Goal: Information Seeking & Learning: Find specific fact

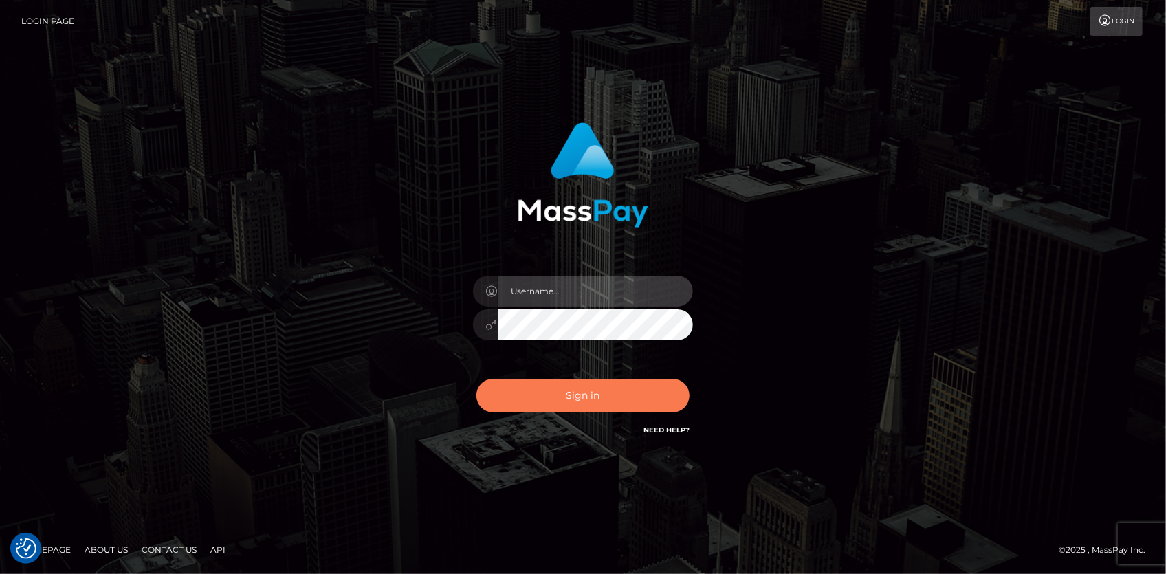
type input "Eduard Gavrilescu"
click at [594, 403] on button "Sign in" at bounding box center [582, 396] width 213 height 34
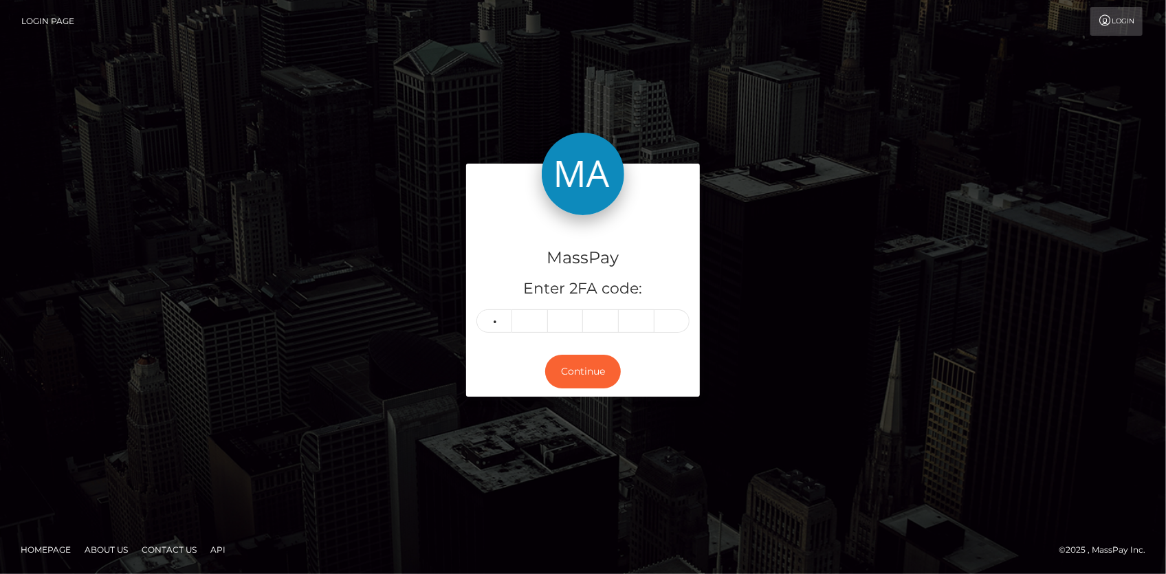
type input "5"
type input "8"
type input "4"
type input "1"
type input "2"
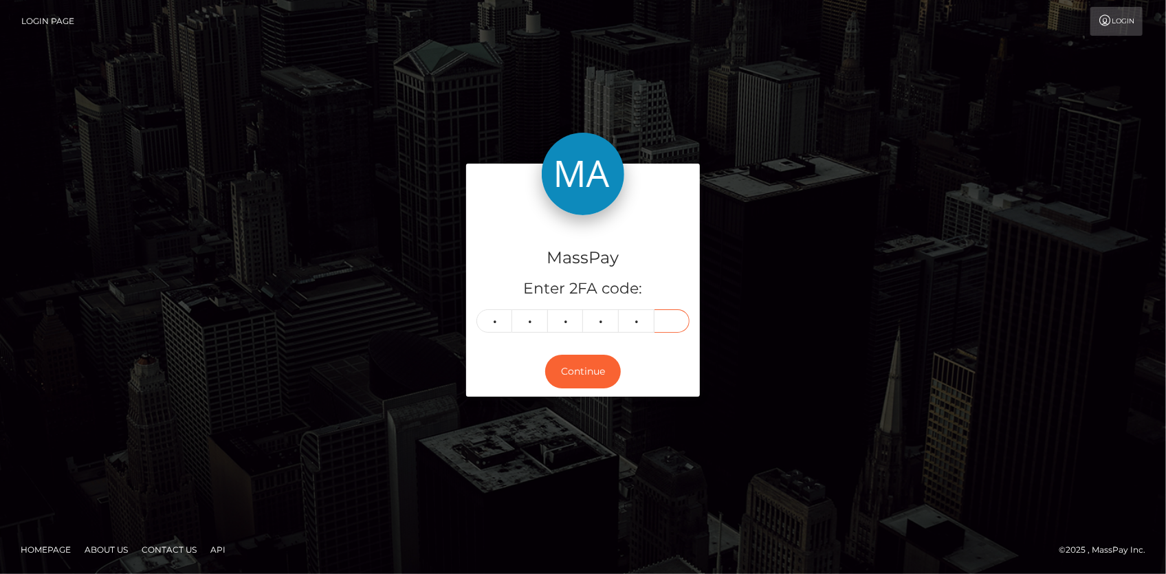
type input "0"
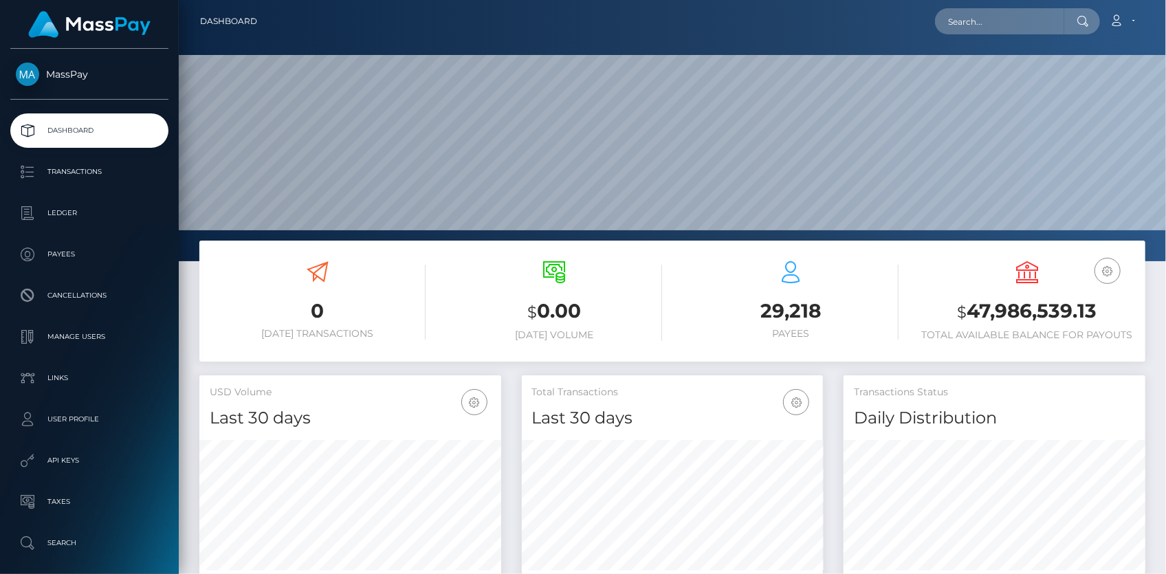
scroll to position [243, 301]
click at [973, 36] on nav "Dashboard Loading... Loading... Account Edit Profile" at bounding box center [672, 21] width 987 height 43
click at [971, 25] on input "text" at bounding box center [999, 21] width 129 height 26
paste input "jimmy.sherry@gmail.com"
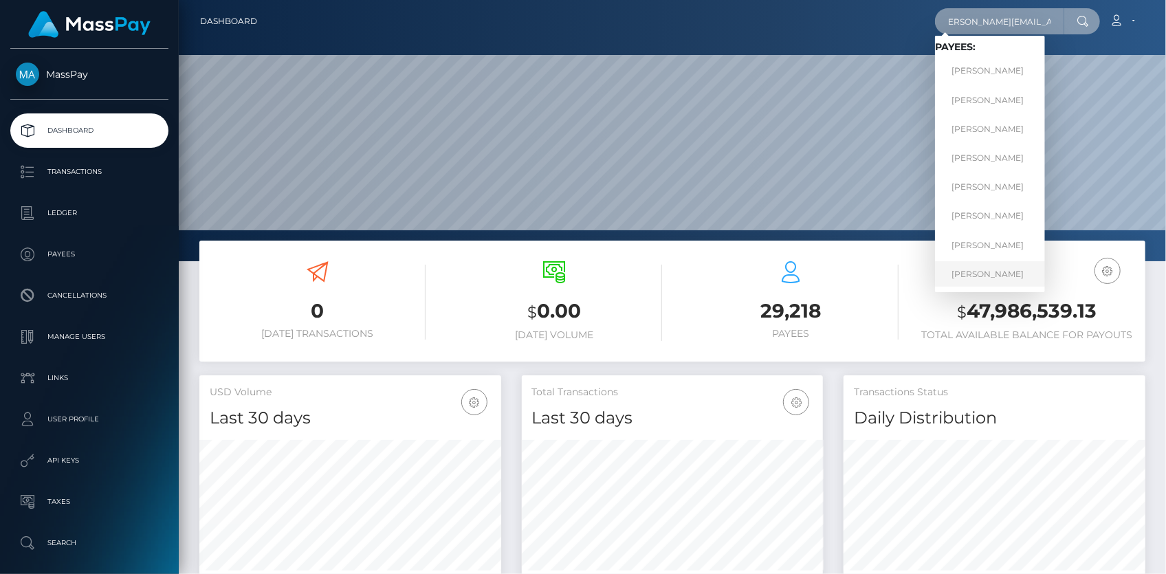
type input "jimmy.sherry@gmail.com"
click at [980, 269] on link "James Sherry" at bounding box center [990, 273] width 110 height 25
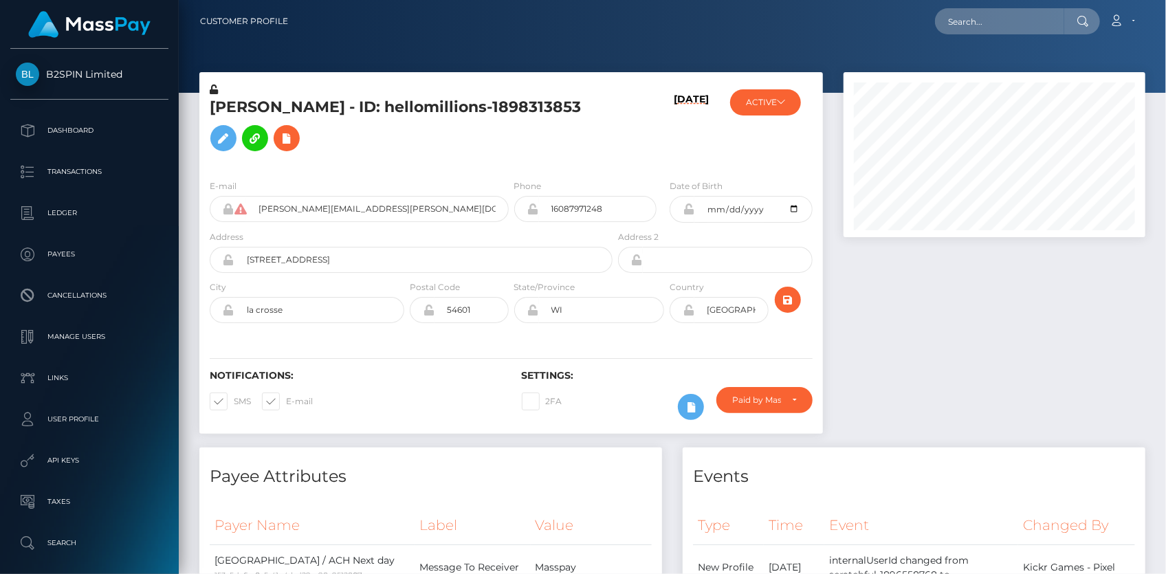
scroll to position [165, 301]
click at [1031, 26] on input "text" at bounding box center [999, 21] width 129 height 26
paste input "xH5Zjb0YKcriwkCvJIWkstXU"
type input "xH5Zjb0YKcriwkCvJIWkstXU"
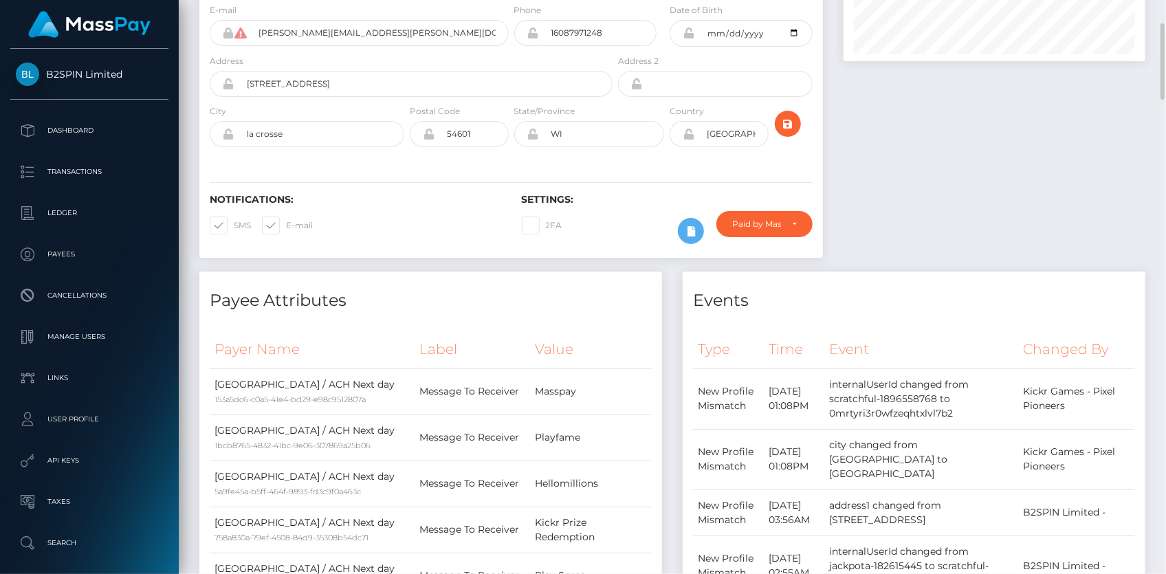
scroll to position [0, 0]
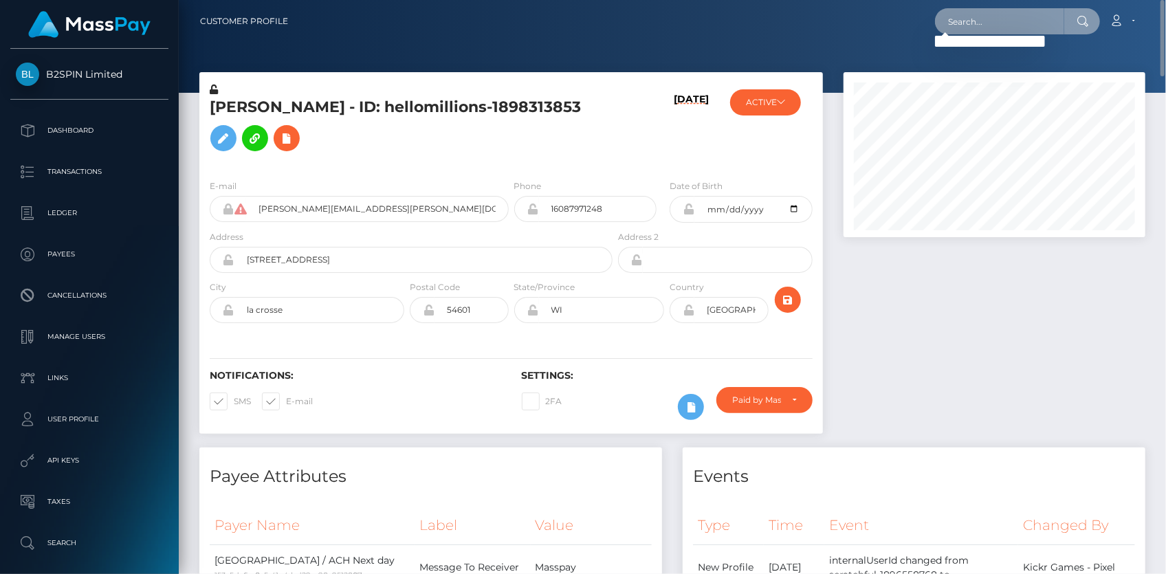
paste input "jimmy.sherry@gmail.com"
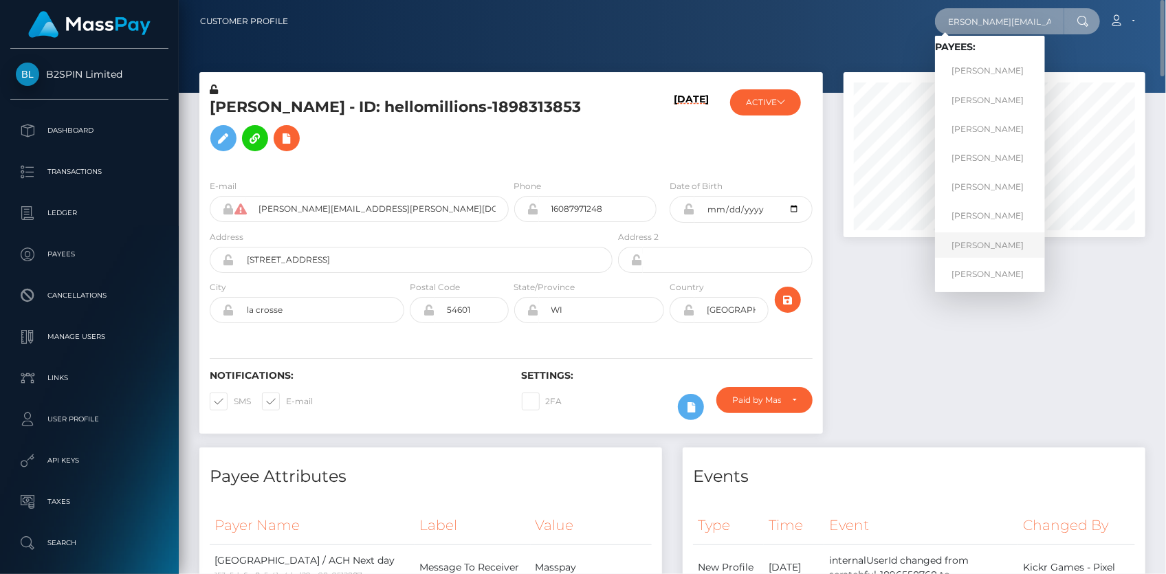
type input "jimmy.sherry@gmail.com"
click at [967, 245] on link "James Sherry" at bounding box center [990, 244] width 110 height 25
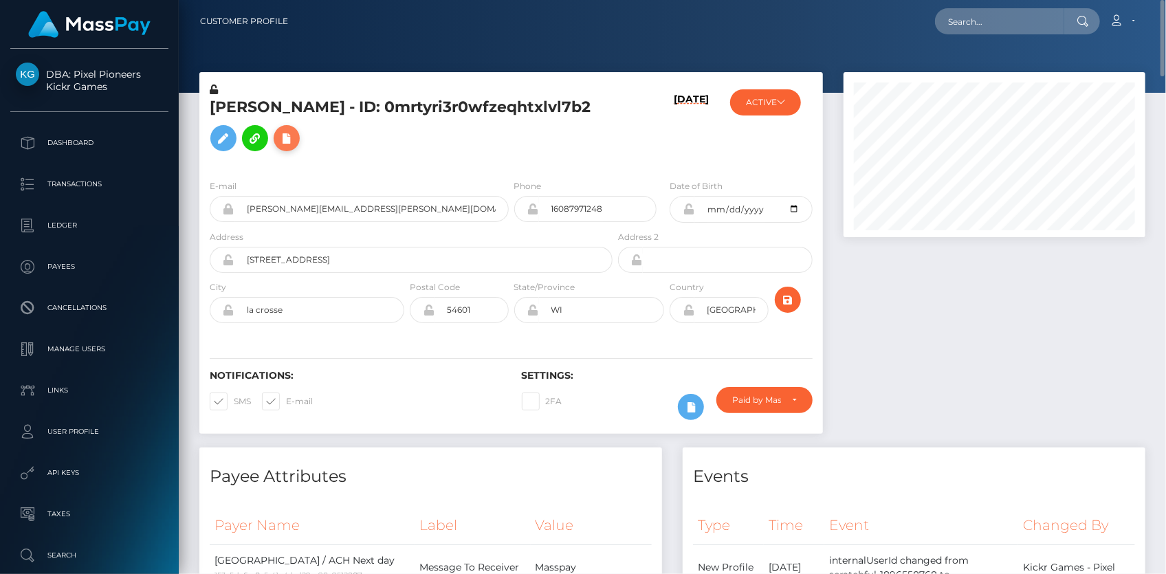
click at [278, 147] on icon at bounding box center [286, 138] width 16 height 17
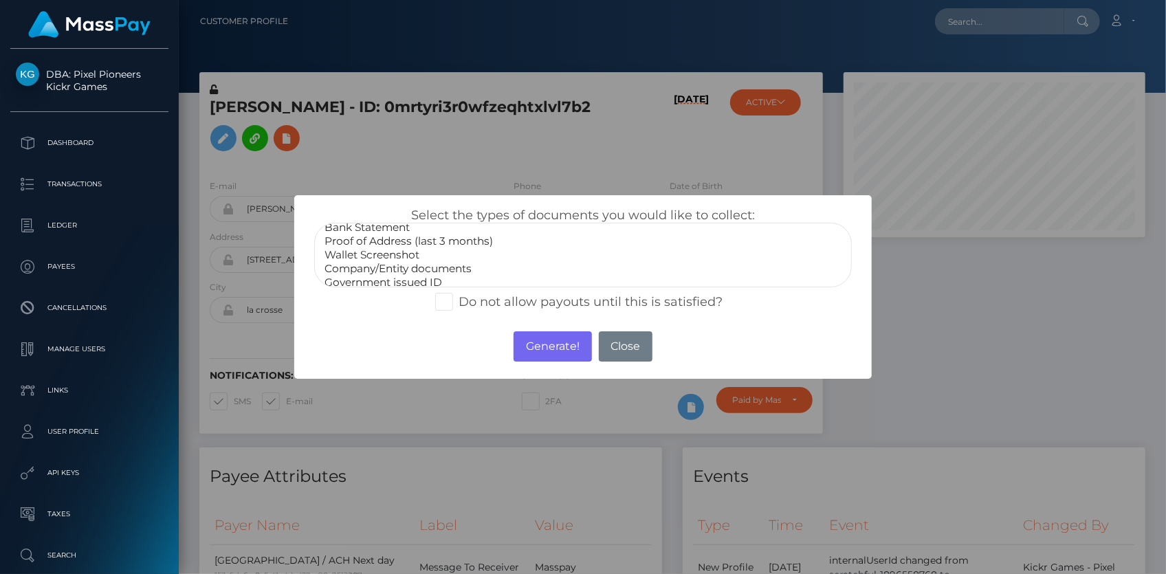
scroll to position [39, 0]
select select "Government issued ID"
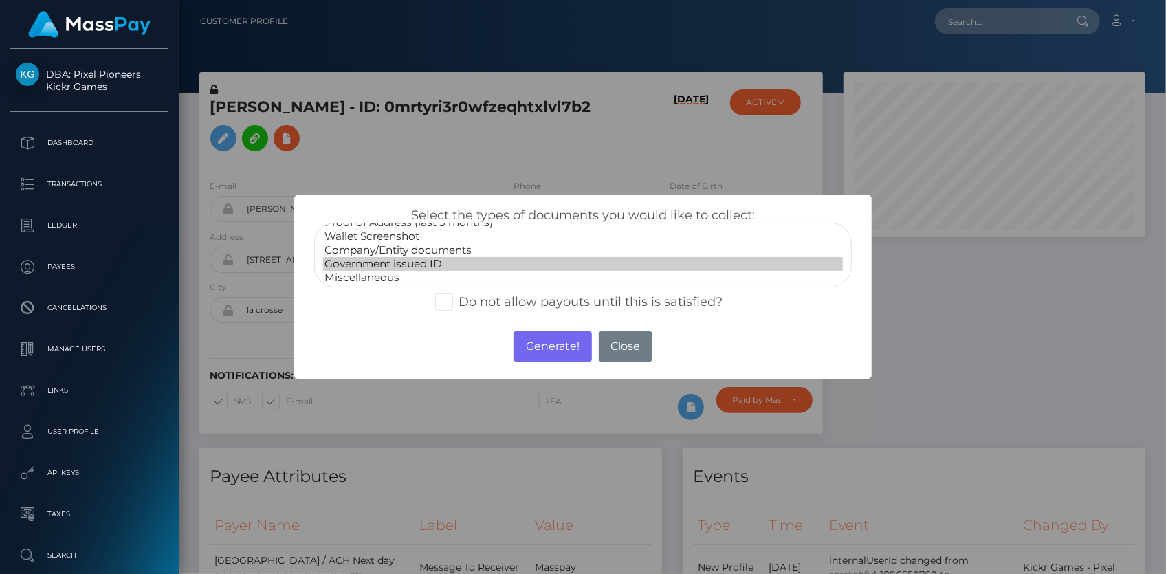
click at [405, 267] on option "Government issued ID" at bounding box center [583, 264] width 520 height 14
click at [518, 340] on button "Generate!" at bounding box center [553, 346] width 78 height 30
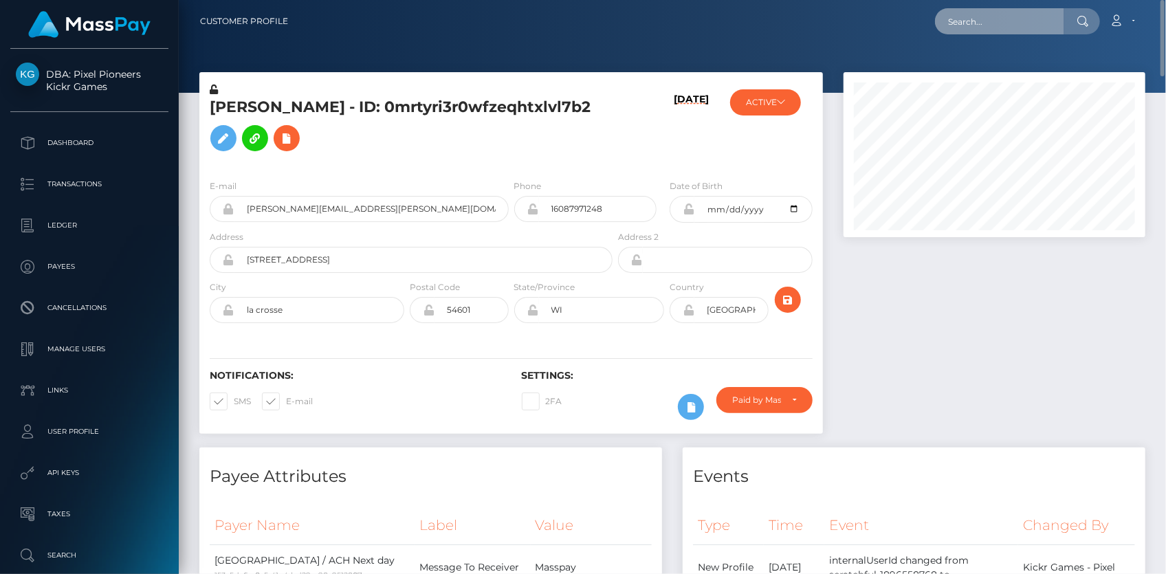
click at [1024, 10] on input "text" at bounding box center [999, 21] width 129 height 26
paste input "pout_Tf8fybtZC8HQg"
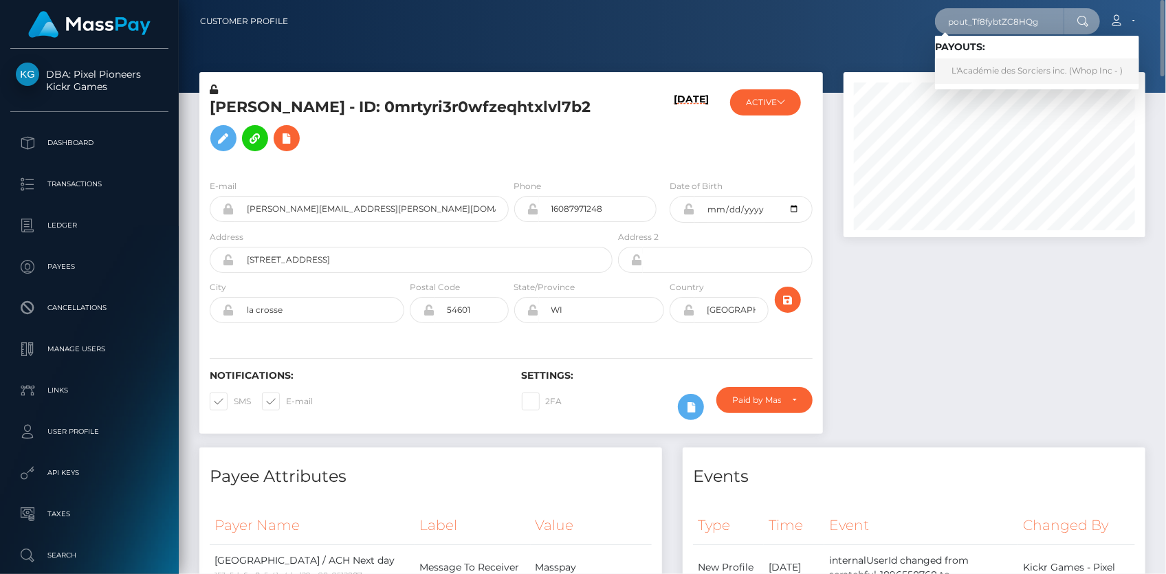
type input "pout_Tf8fybtZC8HQg"
click at [997, 70] on link "L'Académie des Sorciers inc. (Whop Inc - )" at bounding box center [1037, 70] width 204 height 25
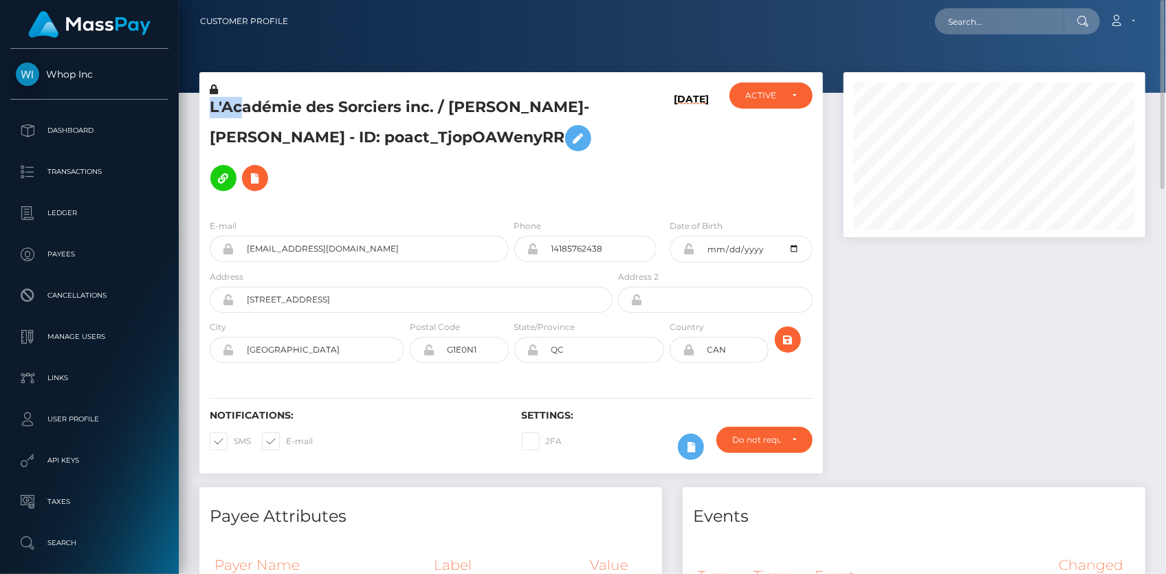
drag, startPoint x: 210, startPoint y: 107, endPoint x: 241, endPoint y: 112, distance: 30.6
click at [241, 112] on h5 "L'Académie des Sorciers inc. / [PERSON_NAME]-[PERSON_NAME] - ID: poact_TjopOAWe…" at bounding box center [407, 147] width 395 height 101
drag, startPoint x: 236, startPoint y: 138, endPoint x: 387, endPoint y: 144, distance: 150.7
click at [387, 144] on h5 "L'Académie des Sorciers inc. / [PERSON_NAME]-[PERSON_NAME] - ID: poact_TjopOAWe…" at bounding box center [407, 147] width 395 height 101
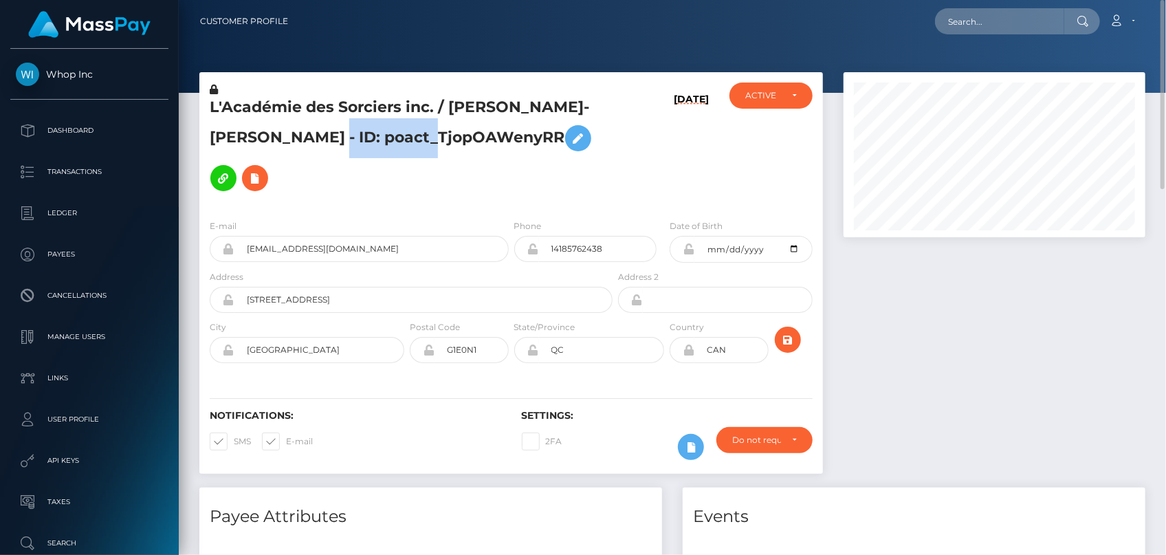
drag, startPoint x: 239, startPoint y: 130, endPoint x: 412, endPoint y: 140, distance: 174.2
click at [412, 140] on h5 "L'Académie des Sorciers inc. / [PERSON_NAME]-[PERSON_NAME] - ID: poact_TjopOAWe…" at bounding box center [407, 147] width 395 height 101
copy h5 "poact_TjopOAWenyRR"
click at [341, 236] on input "[EMAIL_ADDRESS][DOMAIN_NAME]" at bounding box center [371, 249] width 274 height 26
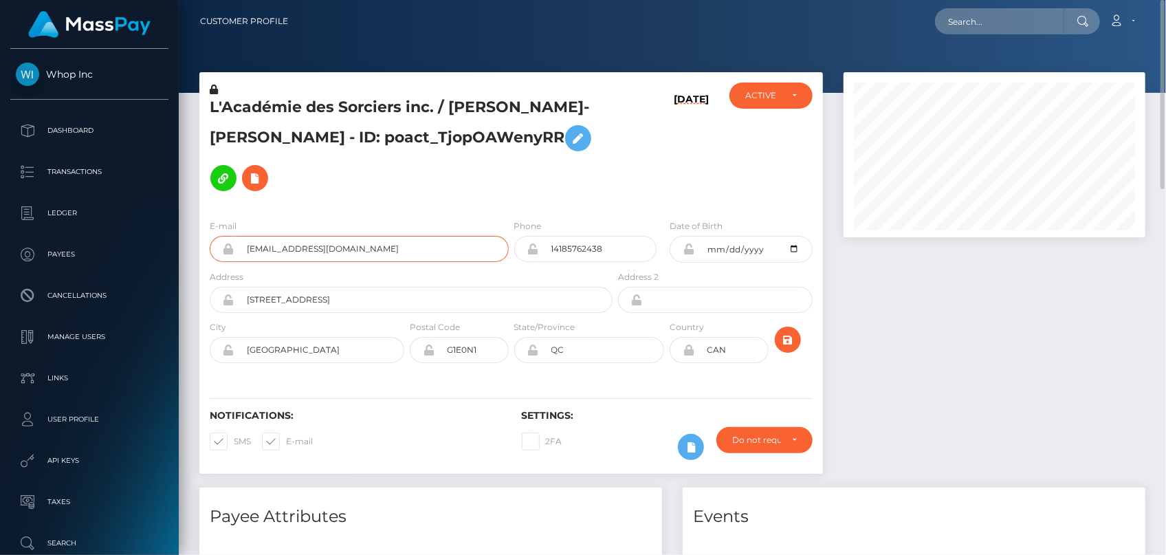
click at [341, 236] on input "support@wizardacademy.io" at bounding box center [371, 249] width 274 height 26
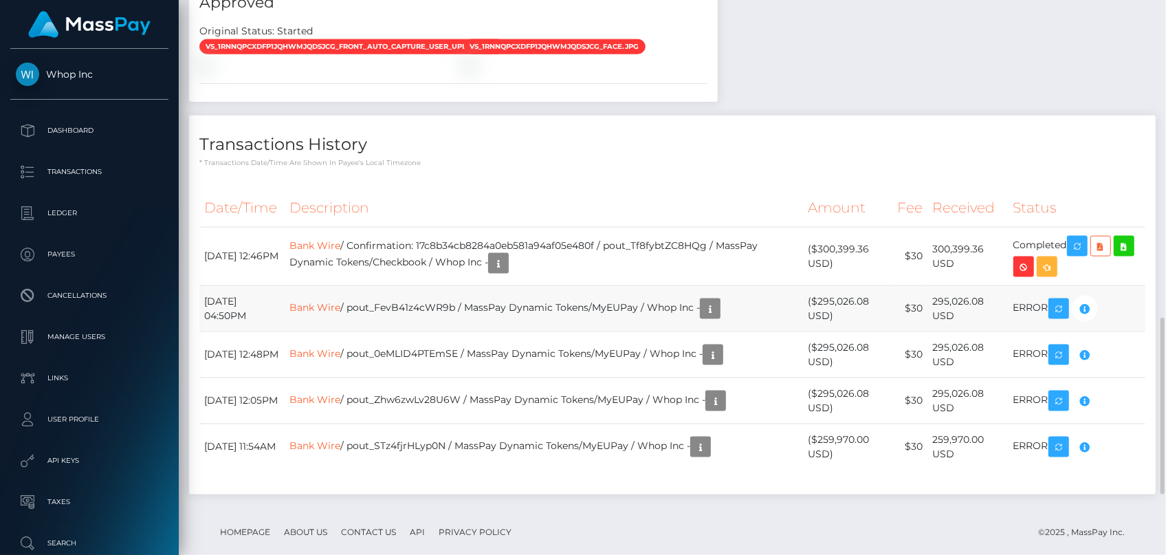
scroll to position [1191, 0]
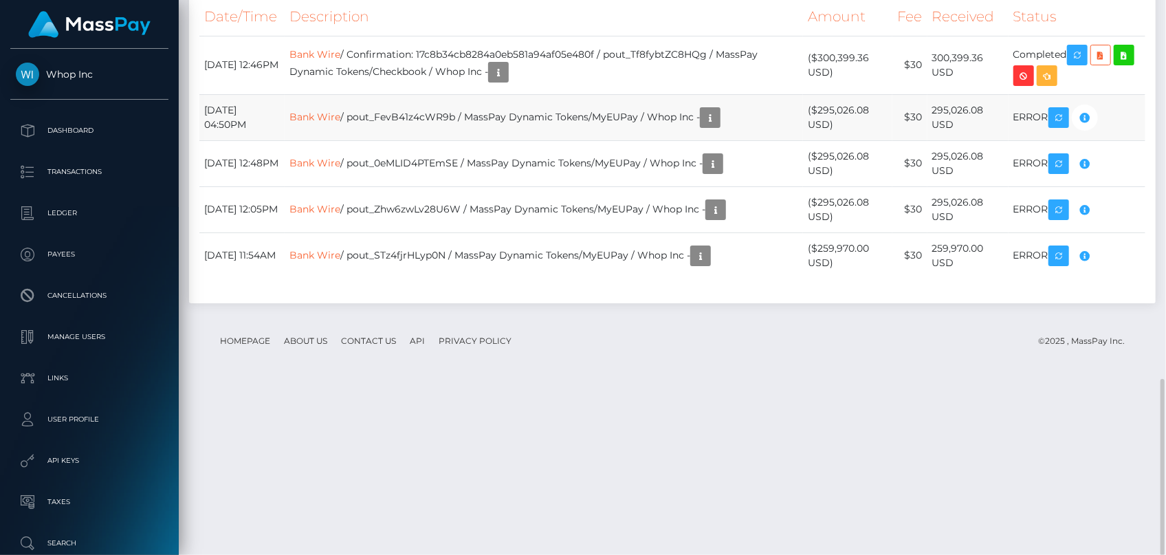
click at [377, 140] on td "Bank Wire / pout_FevB41z4cWR9b / MassPay Dynamic Tokens/MyEUPay / Whop Inc -" at bounding box center [544, 117] width 518 height 46
drag, startPoint x: 374, startPoint y: 289, endPoint x: 481, endPoint y: 284, distance: 107.4
click at [481, 140] on td "Bank Wire / pout_FevB41z4cWR9b / MassPay Dynamic Tokens/MyEUPay / Whop Inc -" at bounding box center [544, 117] width 518 height 46
click at [332, 122] on link "Bank Wire" at bounding box center [314, 116] width 51 height 12
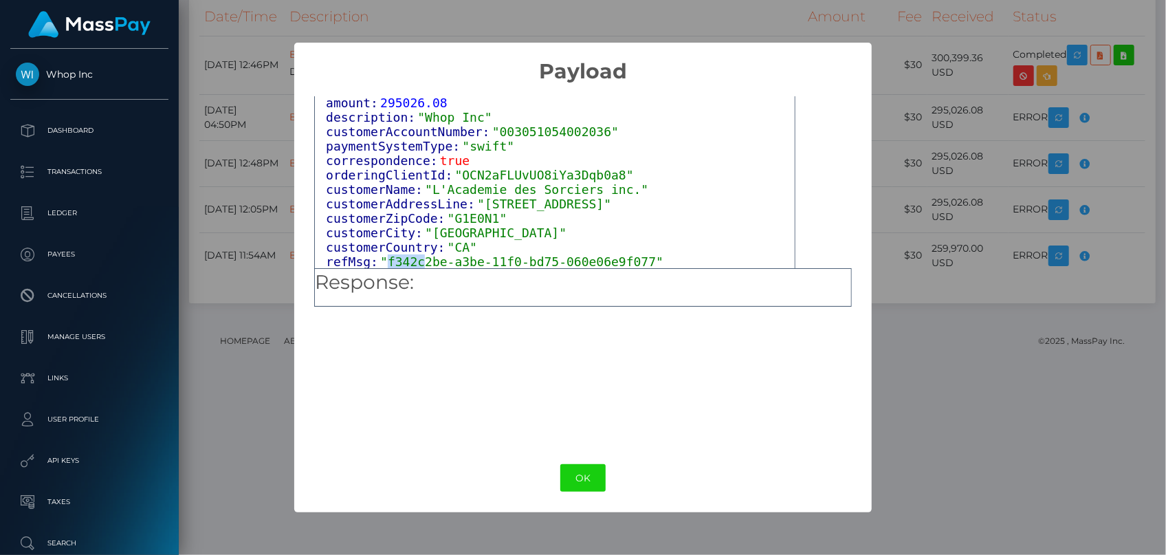
scroll to position [82, 0]
drag, startPoint x: 382, startPoint y: 264, endPoint x: 628, endPoint y: 263, distance: 246.8
click at [628, 263] on span ""f342c2be-a3be-11f0-bd75-060e06e9f077"" at bounding box center [521, 261] width 283 height 14
copy span "f342c2be-a3be-11f0-bd75-060e06e9f077"
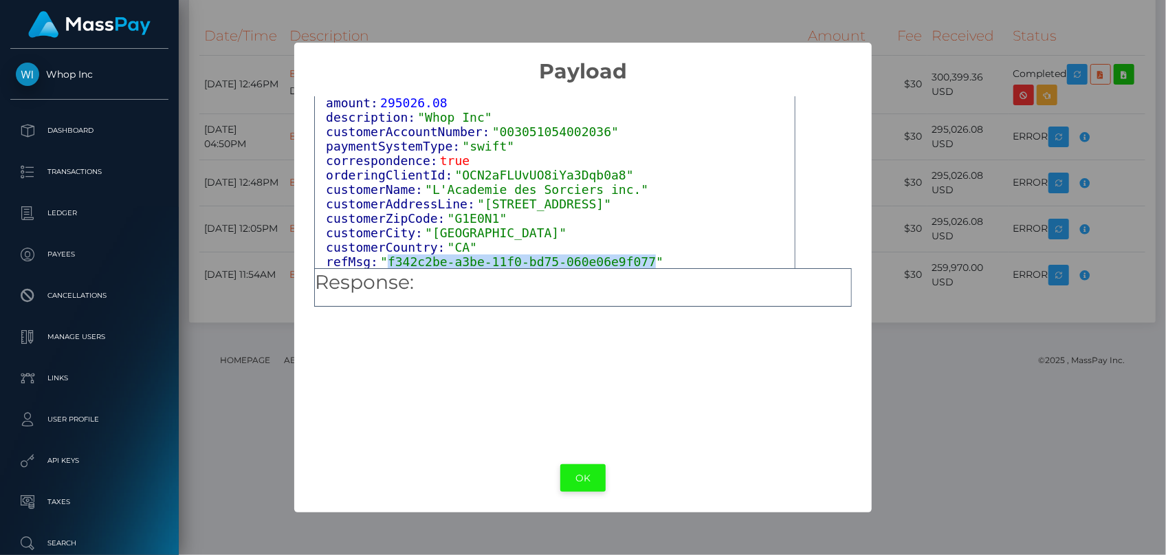
click at [571, 478] on button "OK" at bounding box center [582, 478] width 45 height 28
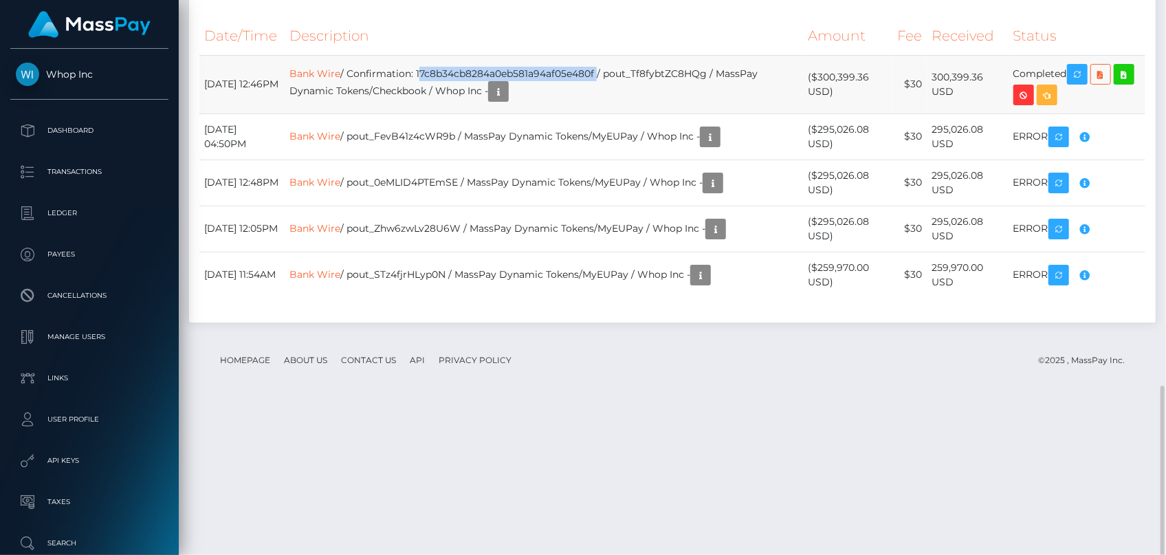
drag, startPoint x: 441, startPoint y: 241, endPoint x: 621, endPoint y: 243, distance: 180.8
click at [621, 113] on td "Bank Wire / Confirmation: 17c8b34cb8284a0eb581a94af05e480f / pout_Tf8fybtZC8HQg…" at bounding box center [544, 84] width 518 height 58
copy td "17c8b34cb8284a0eb581a94af05e480f"
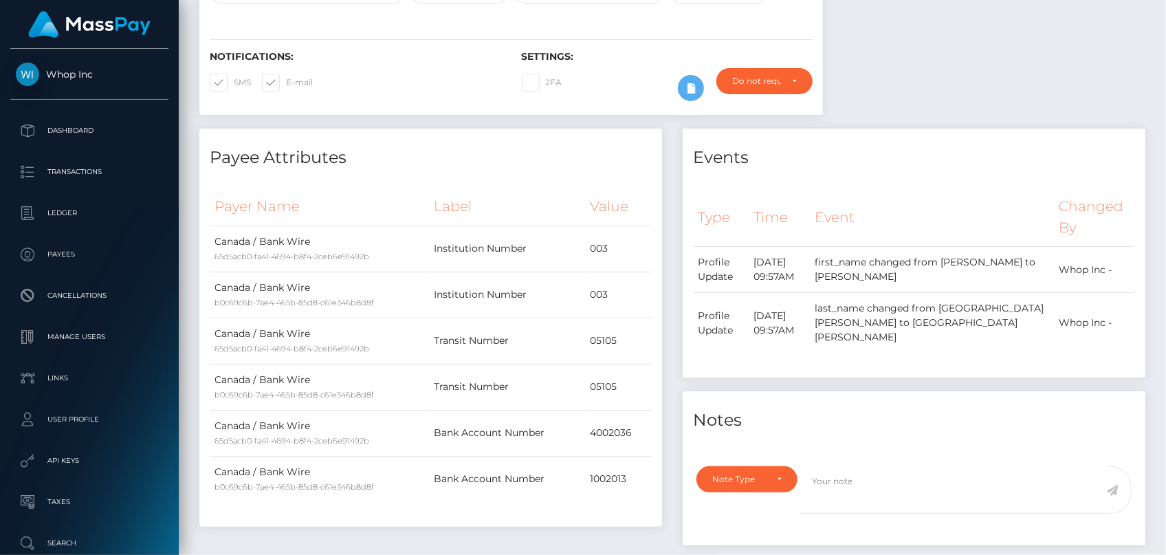
scroll to position [0, 0]
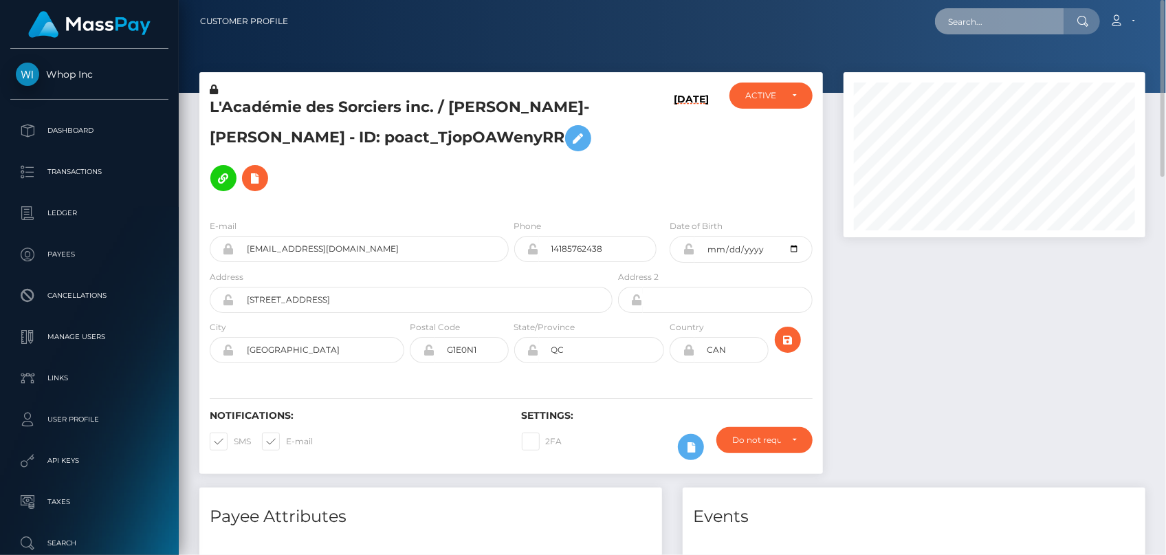
click at [978, 21] on input "text" at bounding box center [999, 21] width 129 height 26
paste input "poact_EnyEvixnhJDs"
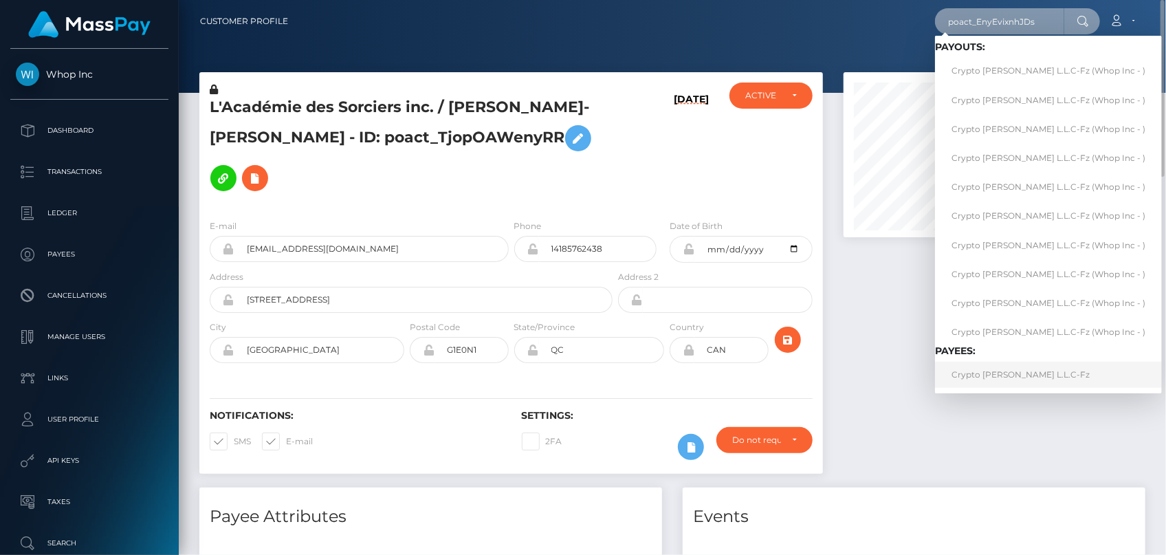
type input "poact_EnyEvixnhJDs"
click at [977, 375] on link "Crypto Archie L.L.C-Fz" at bounding box center [1048, 374] width 227 height 25
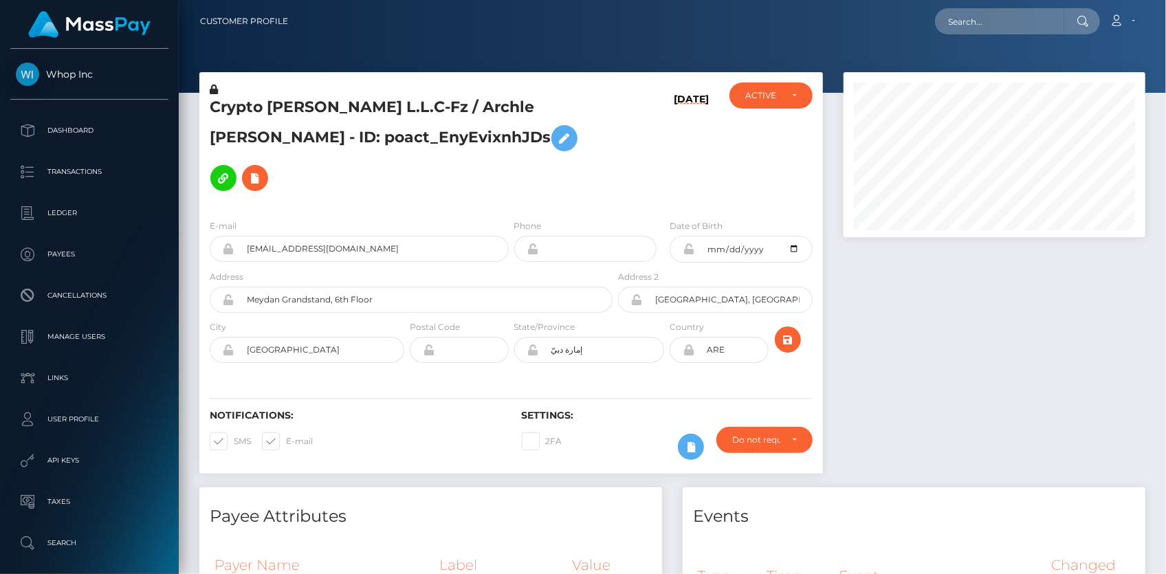
scroll to position [165, 301]
click at [293, 224] on div "E-mail [EMAIL_ADDRESS][DOMAIN_NAME]" at bounding box center [355, 244] width 312 height 51
click at [291, 236] on input "cryptoarchieyt@gmail.com" at bounding box center [371, 249] width 274 height 26
click at [290, 236] on input "cryptoarchieyt@gmail.com" at bounding box center [371, 249] width 274 height 26
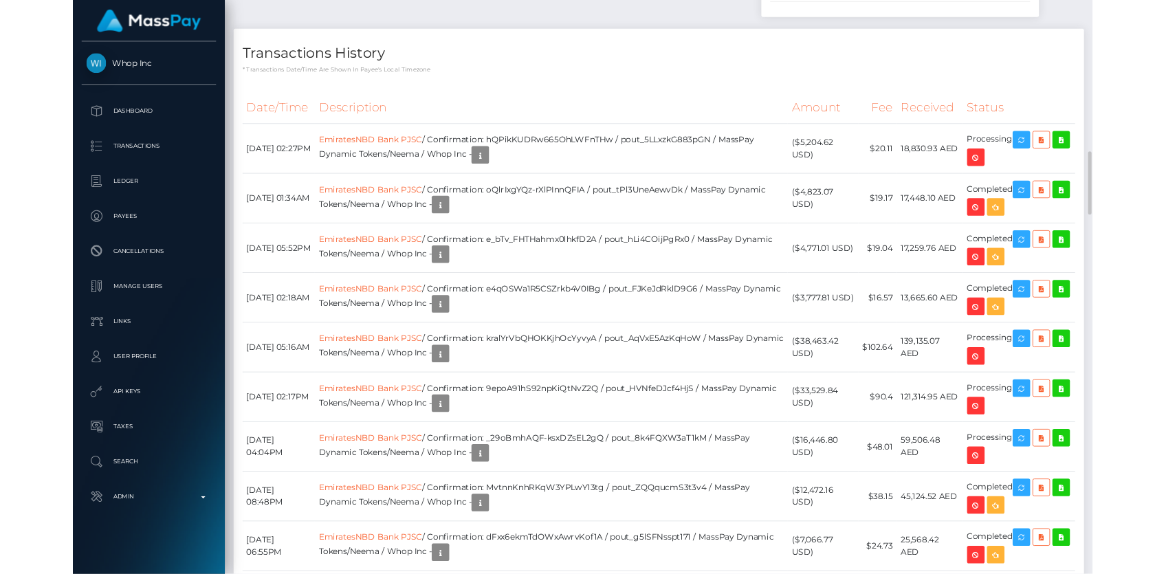
scroll to position [687324, 687187]
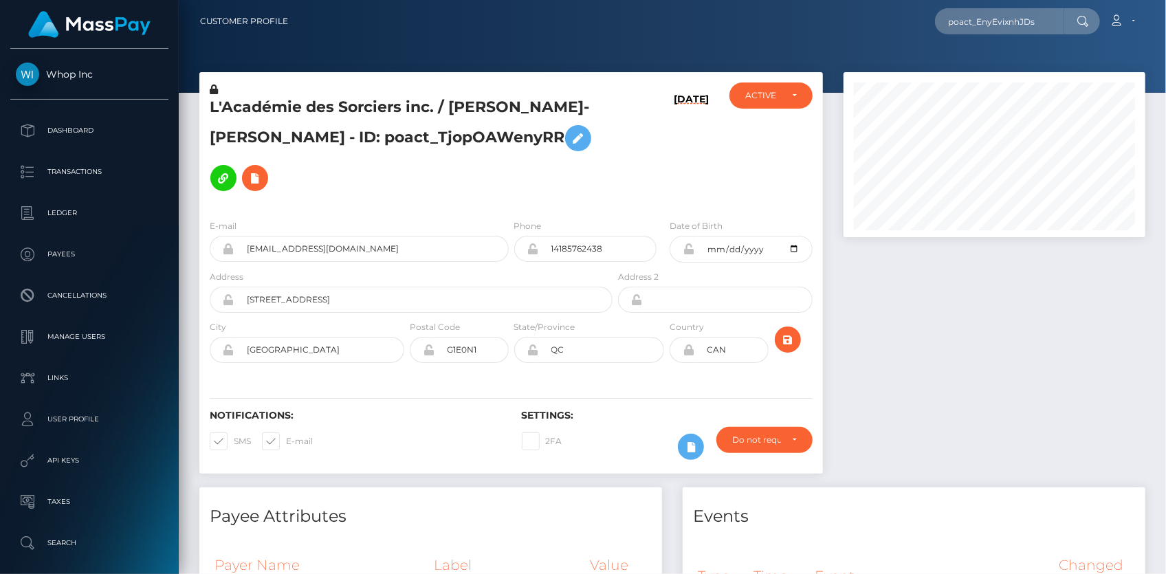
scroll to position [165, 301]
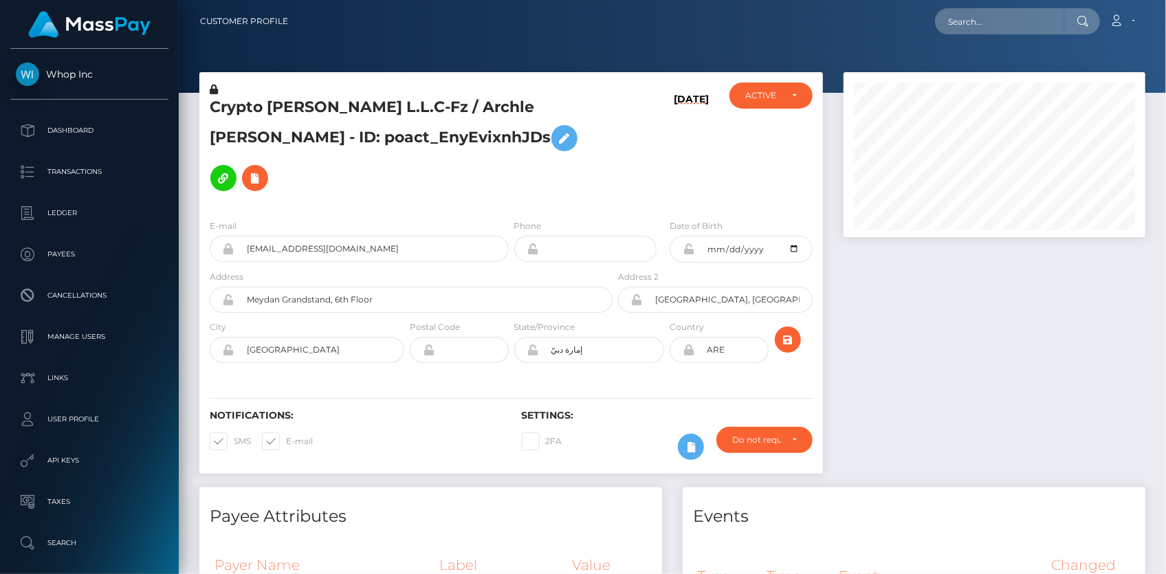
scroll to position [165, 301]
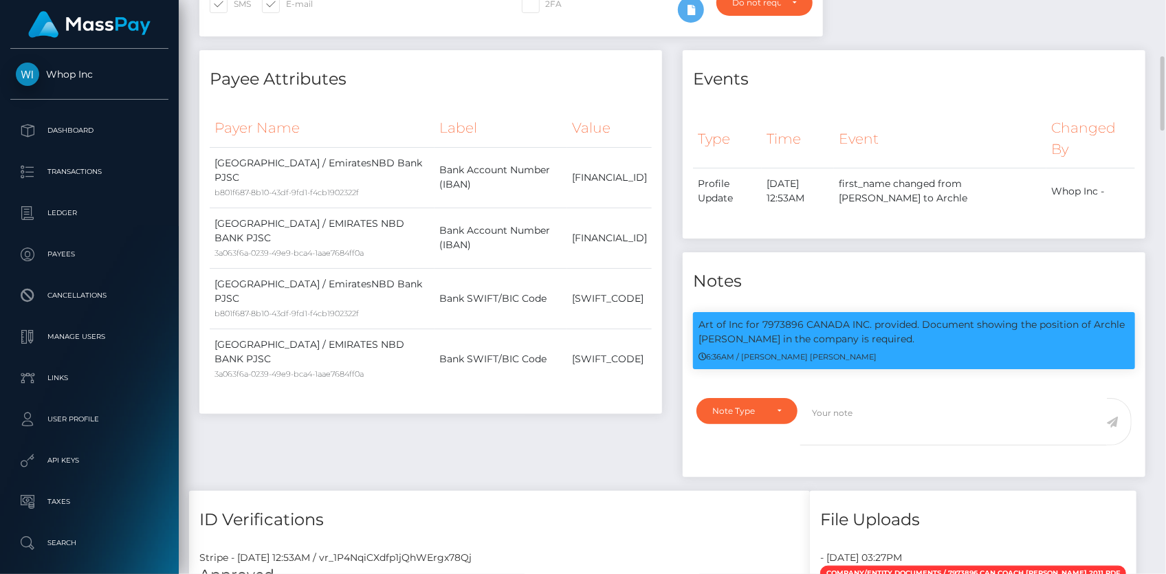
scroll to position [0, 0]
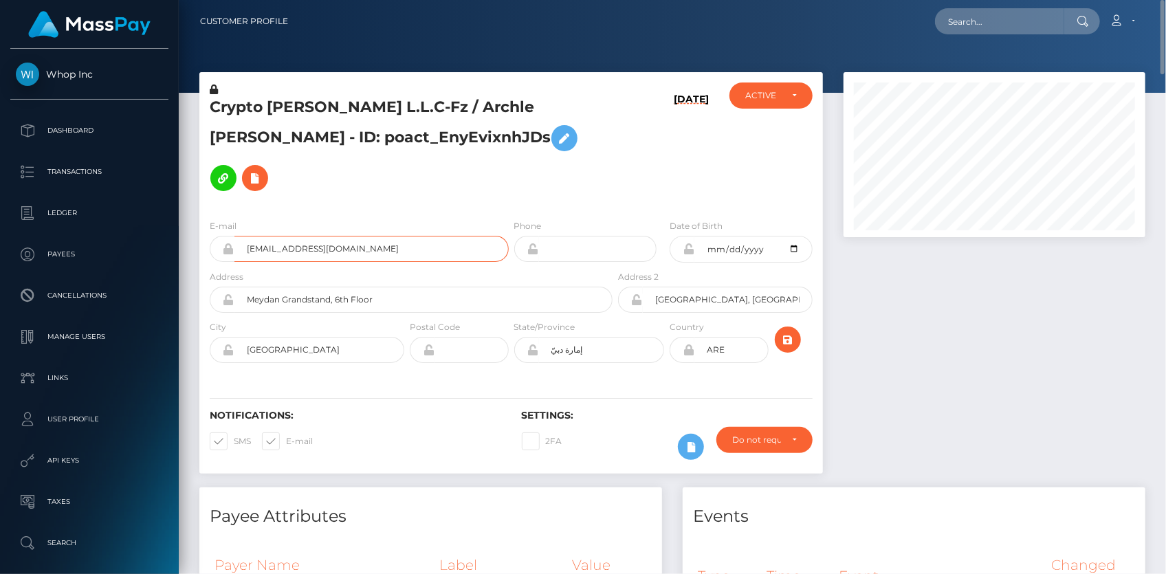
click at [343, 236] on input "cryptoarchieyt@gmail.com" at bounding box center [371, 249] width 274 height 26
click at [292, 104] on h5 "Crypto Archie L.L.C-Fz / Archle Patrick Bowden - ID: poact_EnyEvixnhJDs" at bounding box center [407, 147] width 395 height 101
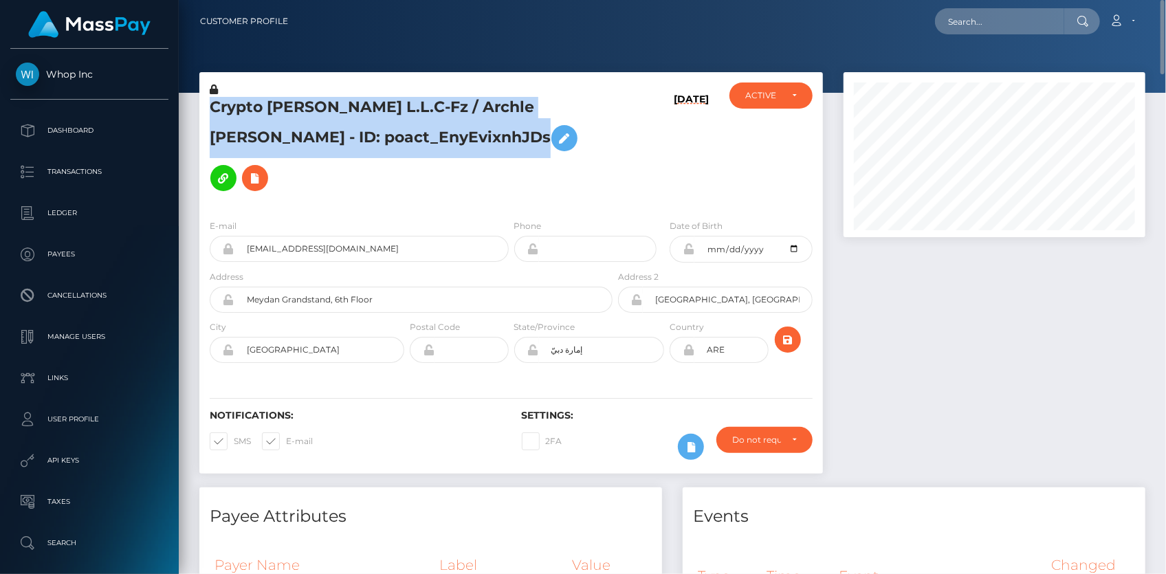
click at [292, 104] on h5 "Crypto Archie L.L.C-Fz / Archle Patrick Bowden - ID: poact_EnyEvixnhJDs" at bounding box center [407, 147] width 395 height 101
copy h5 "Crypto Archie L.L.C-Fz / Archle Patrick Bowden - ID: poact_EnyEvixnhJDs"
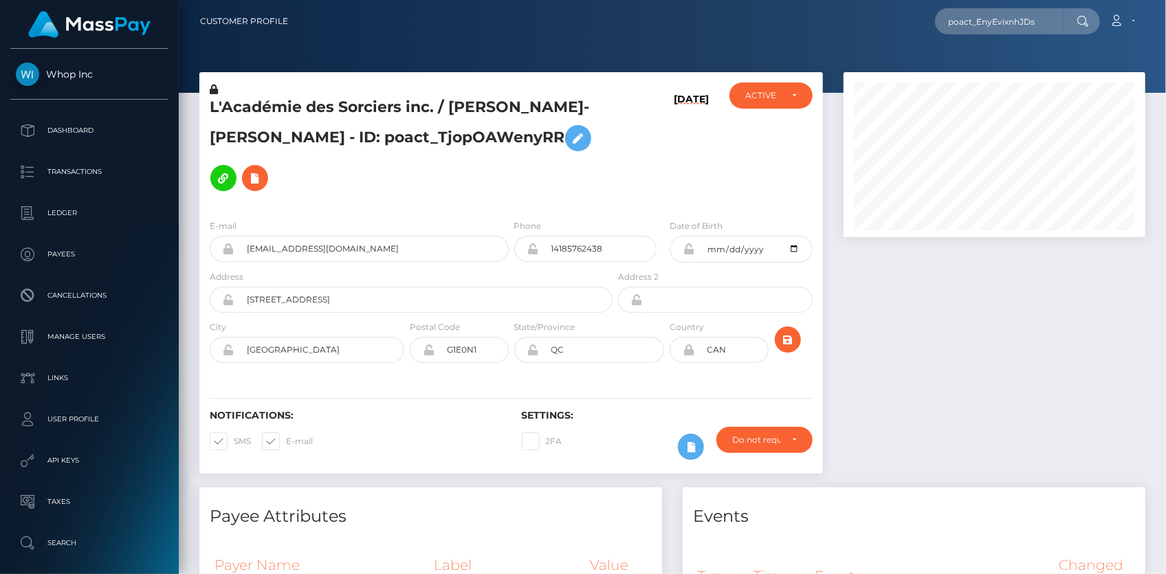
scroll to position [165, 301]
click at [267, 115] on h5 "L'Académie des Sorciers inc. / RAPHAËL ST-CYR - ID: poact_TjopOAWenyRR" at bounding box center [407, 147] width 395 height 101
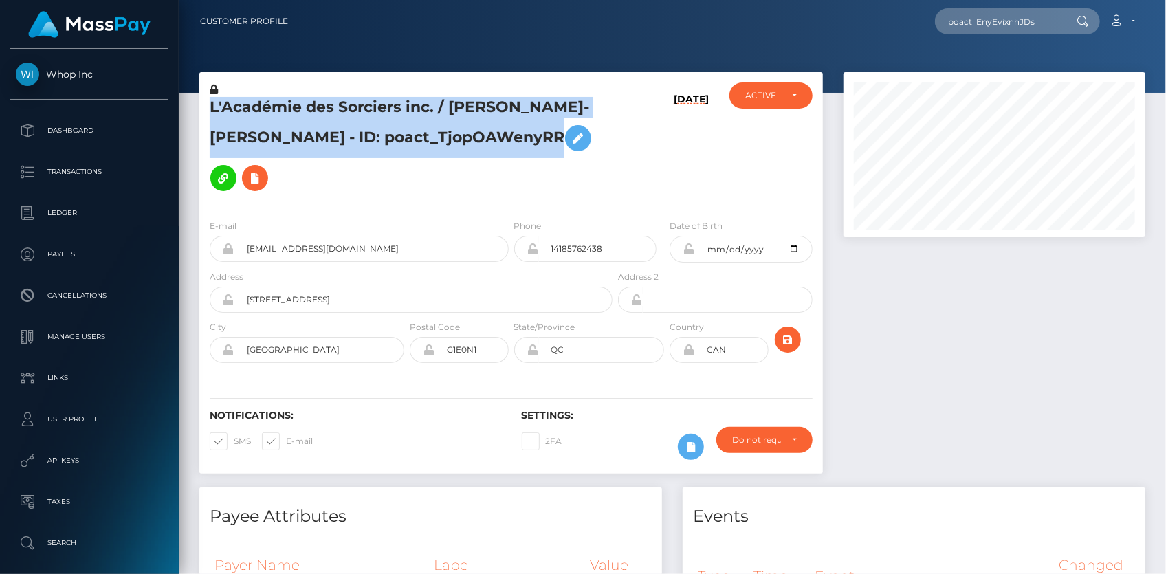
click at [267, 115] on h5 "L'Académie des Sorciers inc. / RAPHAËL ST-CYR - ID: poact_TjopOAWenyRR" at bounding box center [407, 147] width 395 height 101
copy h5 "L'Académie des Sorciers inc. / RAPHAËL ST-CYR - ID: poact_TjopOAWenyRR"
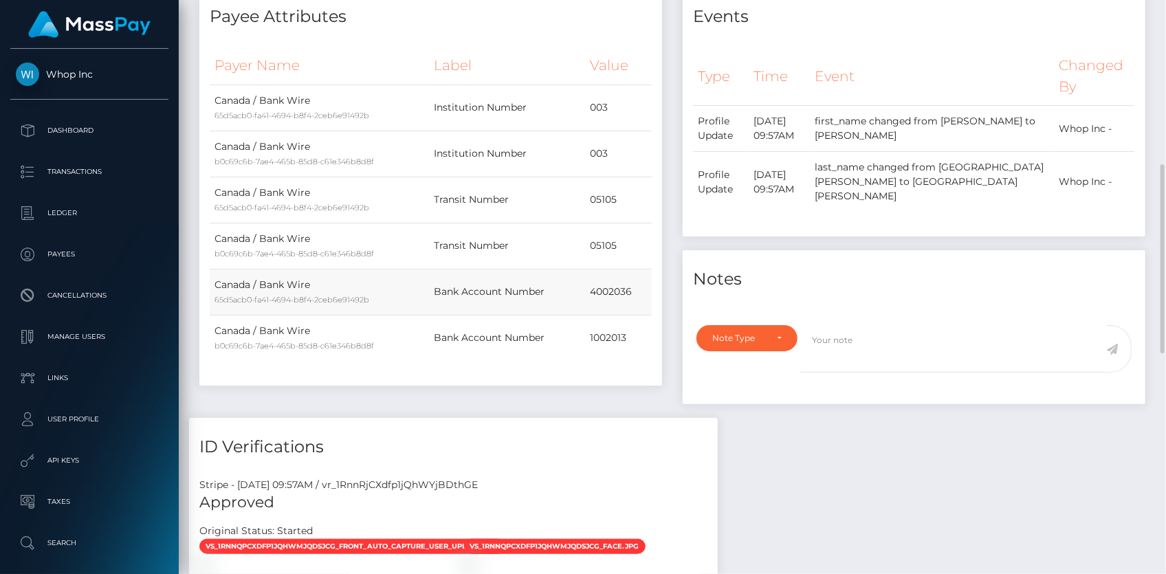
drag, startPoint x: 425, startPoint y: 218, endPoint x: 435, endPoint y: 228, distance: 14.6
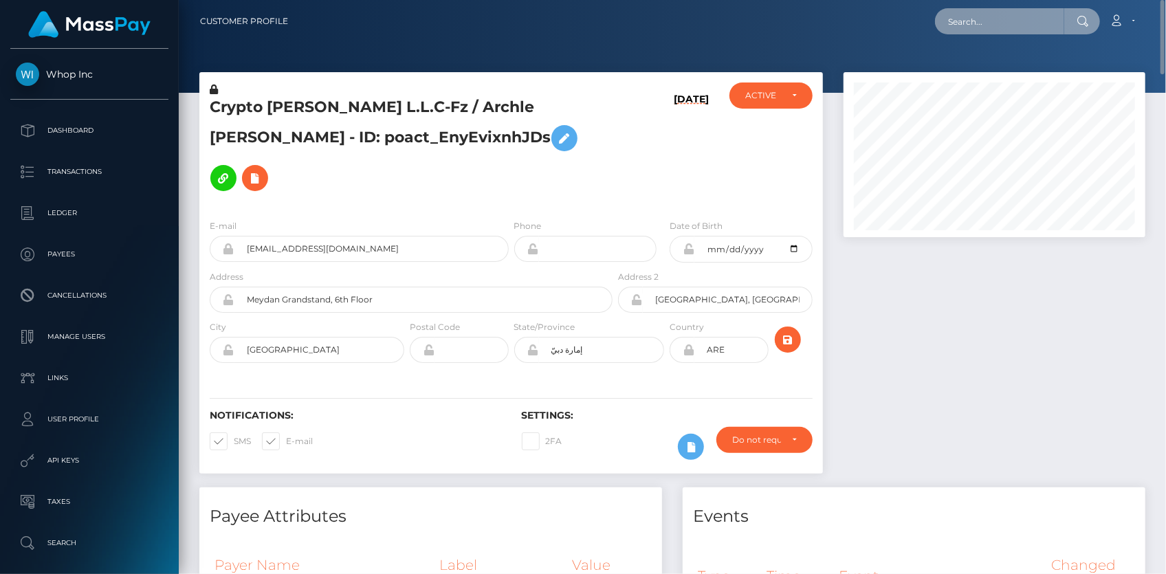
click at [947, 21] on input "text" at bounding box center [999, 21] width 129 height 26
paste input "golden55111@gmail.com"
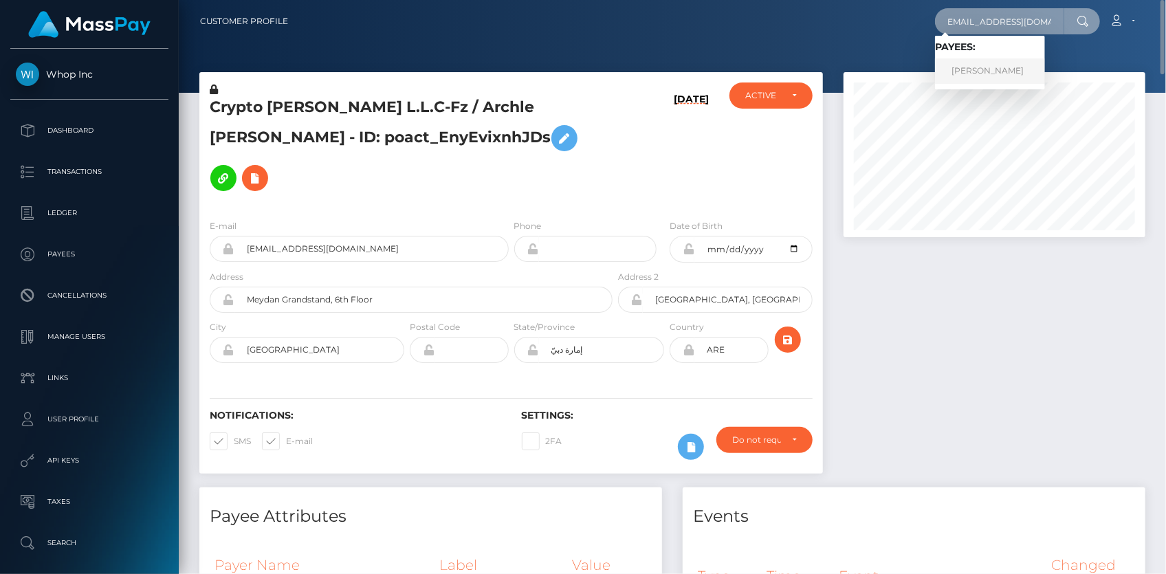
type input "golden55111@gmail.com"
click at [981, 69] on link "Aleksey Avseenko" at bounding box center [990, 70] width 110 height 25
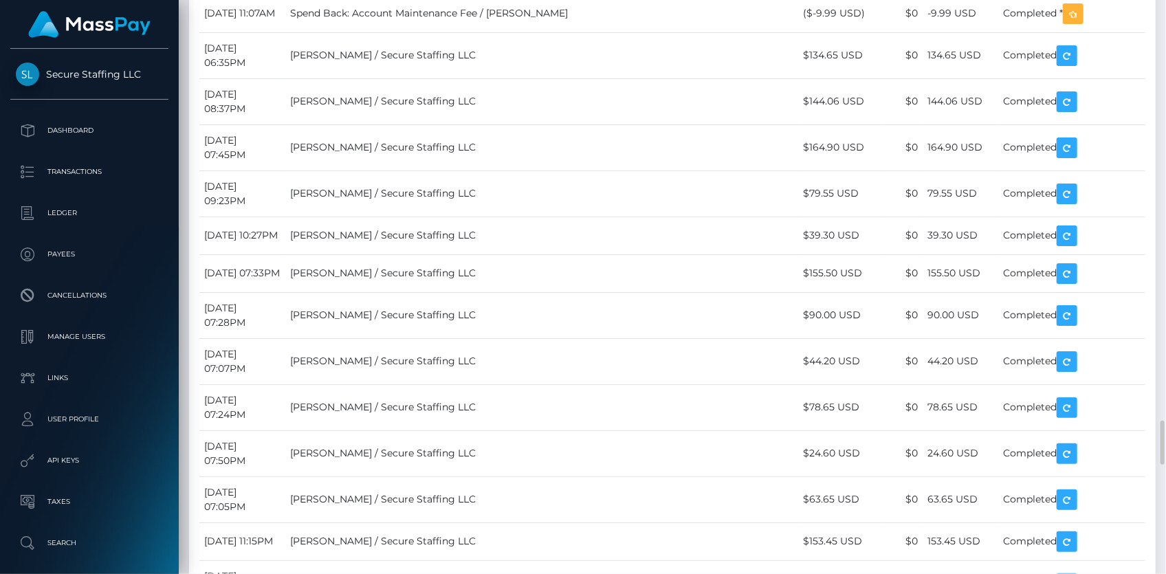
scroll to position [3875, 0]
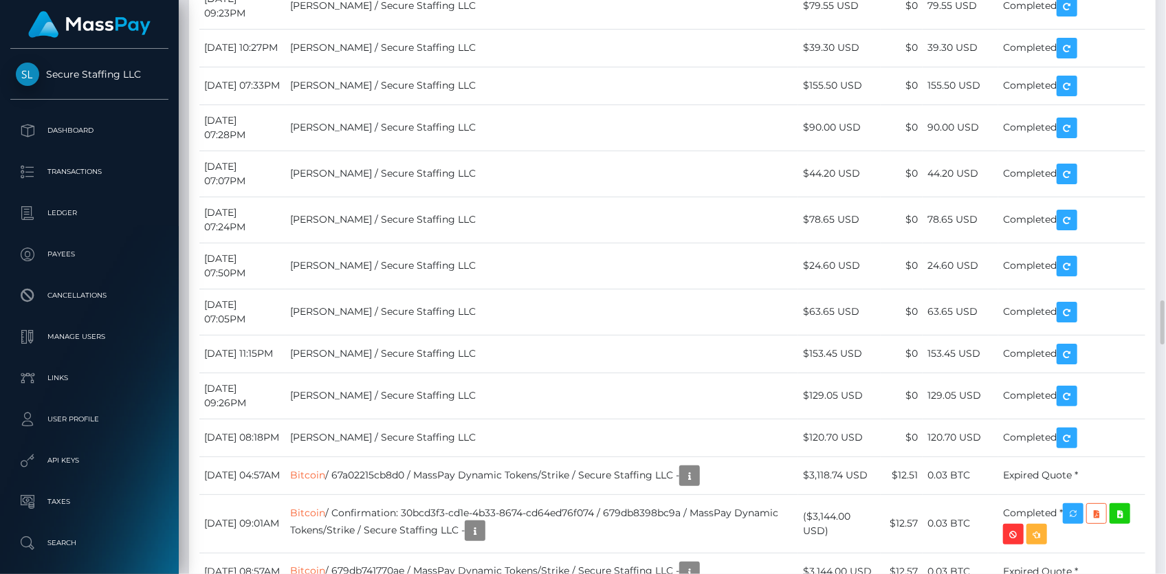
drag, startPoint x: 204, startPoint y: 240, endPoint x: 1104, endPoint y: 236, distance: 899.9
copy tr "October 1, 2025 11:02AM Spend Back: SpendBack / Aleksey Avseenko ($-5,737.61 US…"
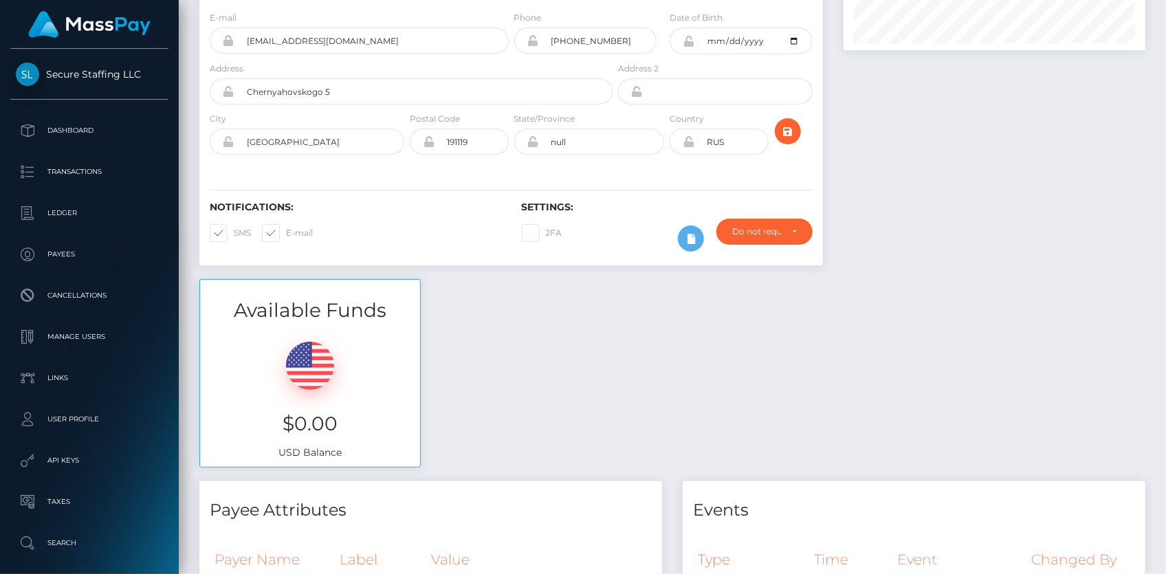
scroll to position [0, 0]
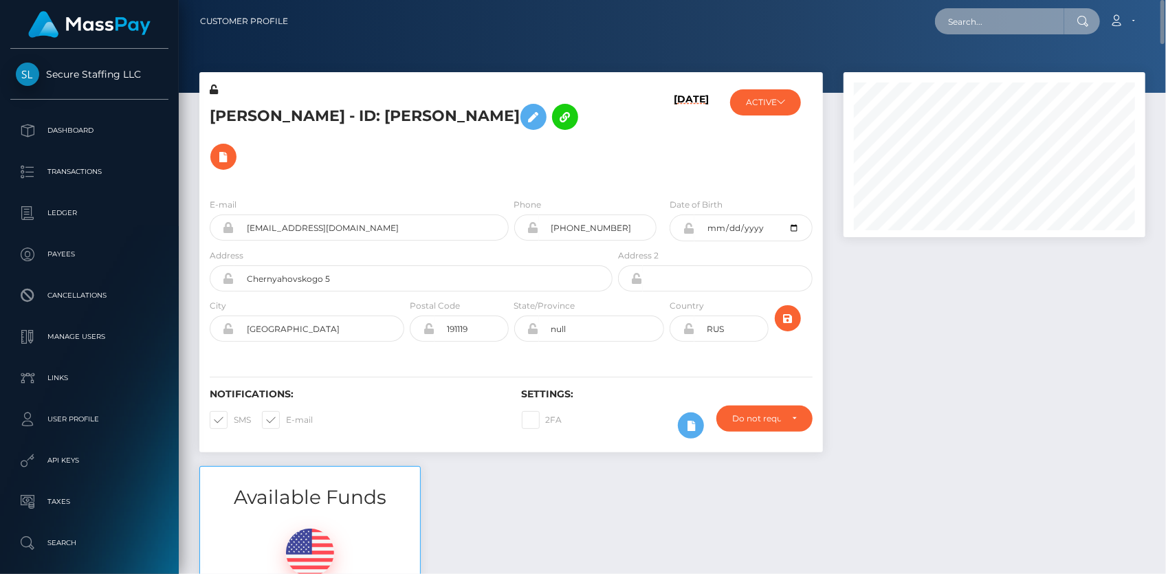
click at [995, 27] on input "text" at bounding box center [999, 21] width 129 height 26
paste input "scratchful-1579400290"
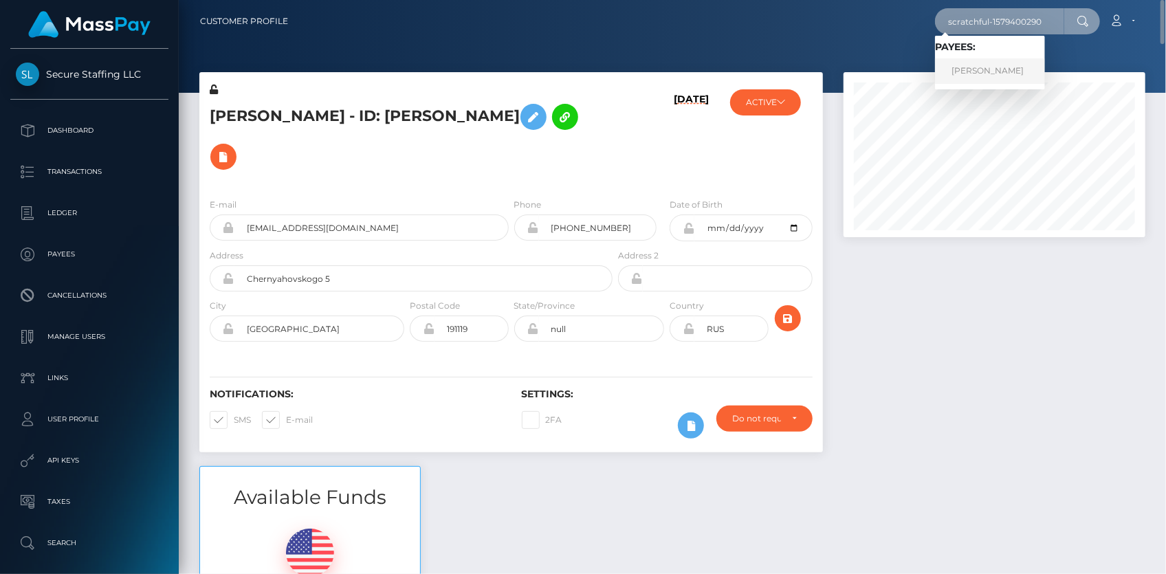
type input "scratchful-1579400290"
click at [966, 71] on link "SEAN KIRSTIN KUHL" at bounding box center [990, 70] width 110 height 25
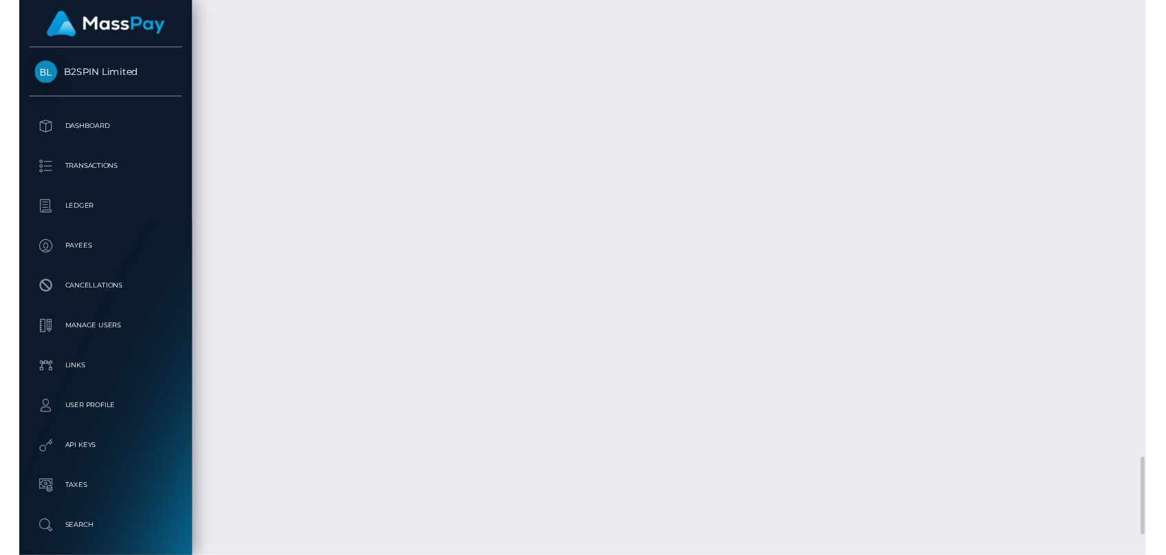
scroll to position [3531, 0]
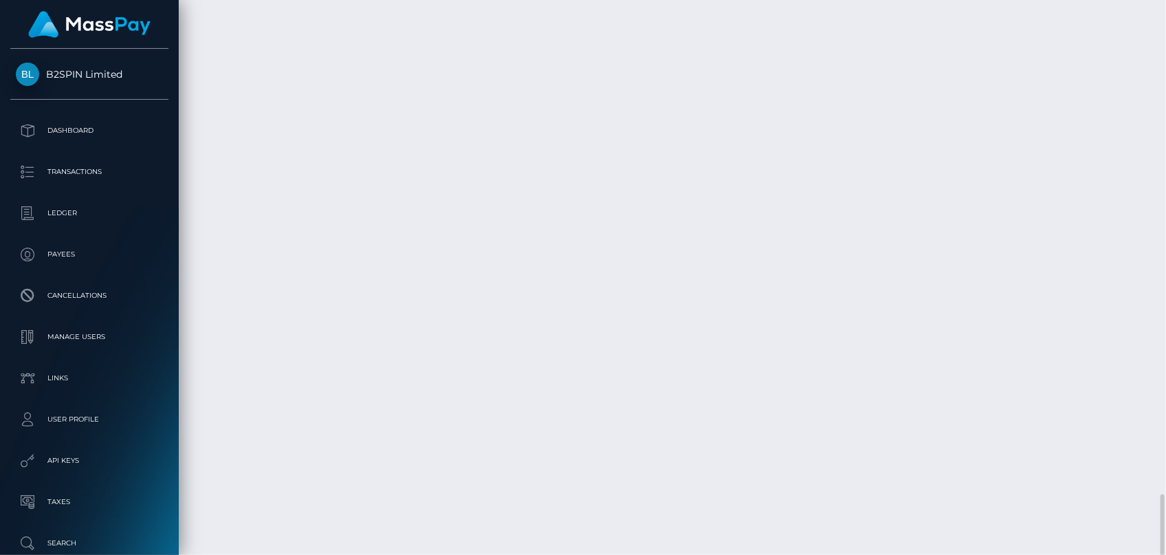
drag, startPoint x: 463, startPoint y: 192, endPoint x: 636, endPoint y: 192, distance: 173.2
copy td "467473e537347b2b2cc19542bcca318"
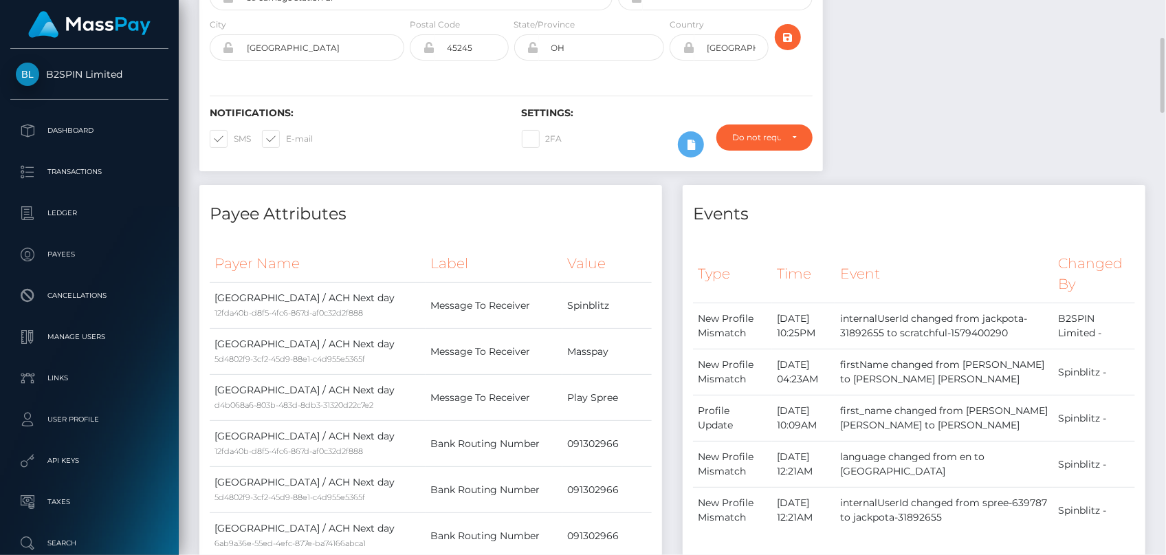
scroll to position [0, 0]
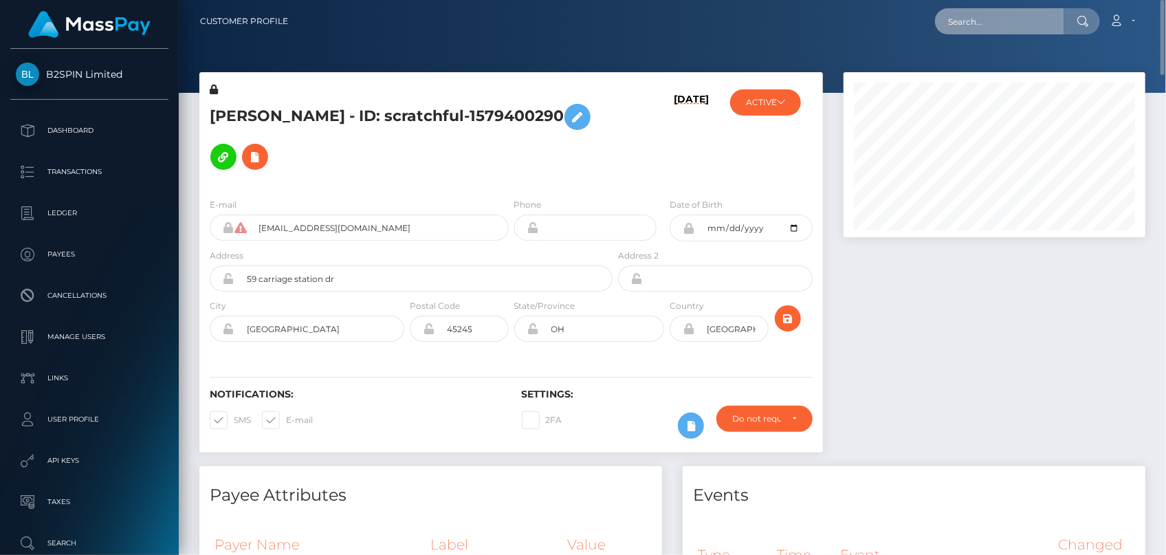
click at [960, 25] on input "text" at bounding box center [999, 21] width 129 height 26
paste input "poact_X5nbDDmUmeS"
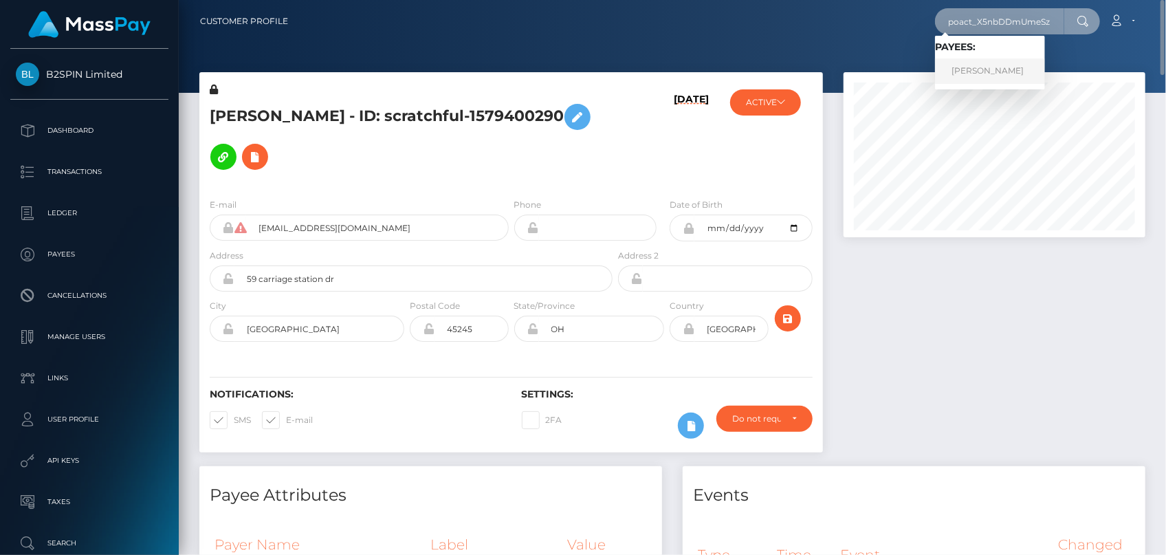
type input "poact_X5nbDDmUmeSz"
click at [968, 69] on link "Jaquarius Mcclendon" at bounding box center [990, 70] width 110 height 25
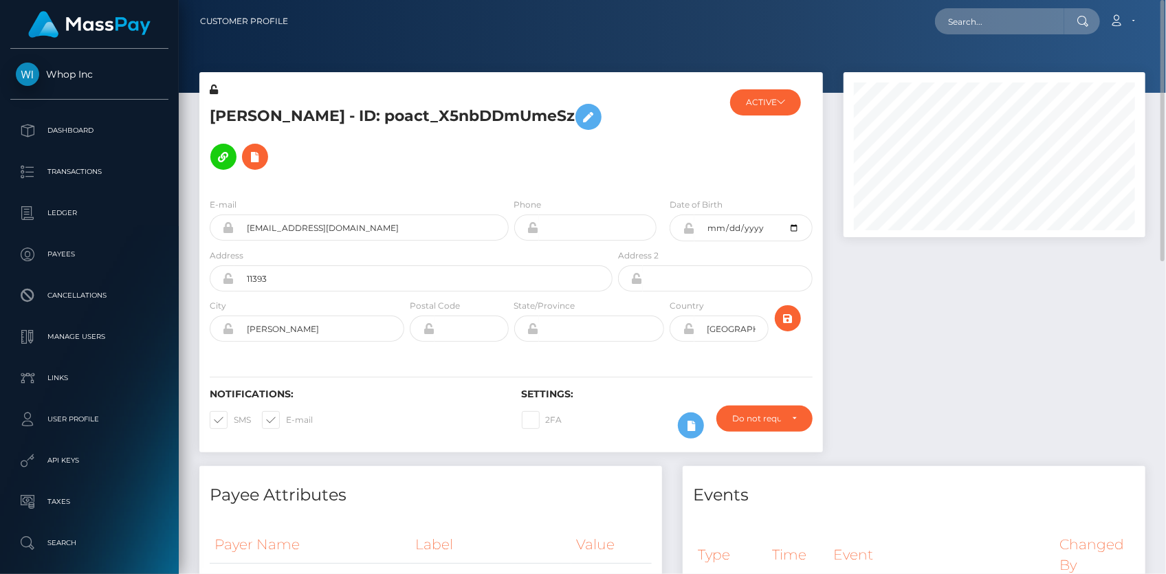
click at [286, 108] on h5 "[PERSON_NAME] - ID: poact_X5nbDDmUmeSz" at bounding box center [407, 137] width 395 height 80
copy h5 "[PERSON_NAME] - ID: poact_X5nbDDmUmeSz"
click at [1012, 30] on input "text" at bounding box center [999, 21] width 129 height 26
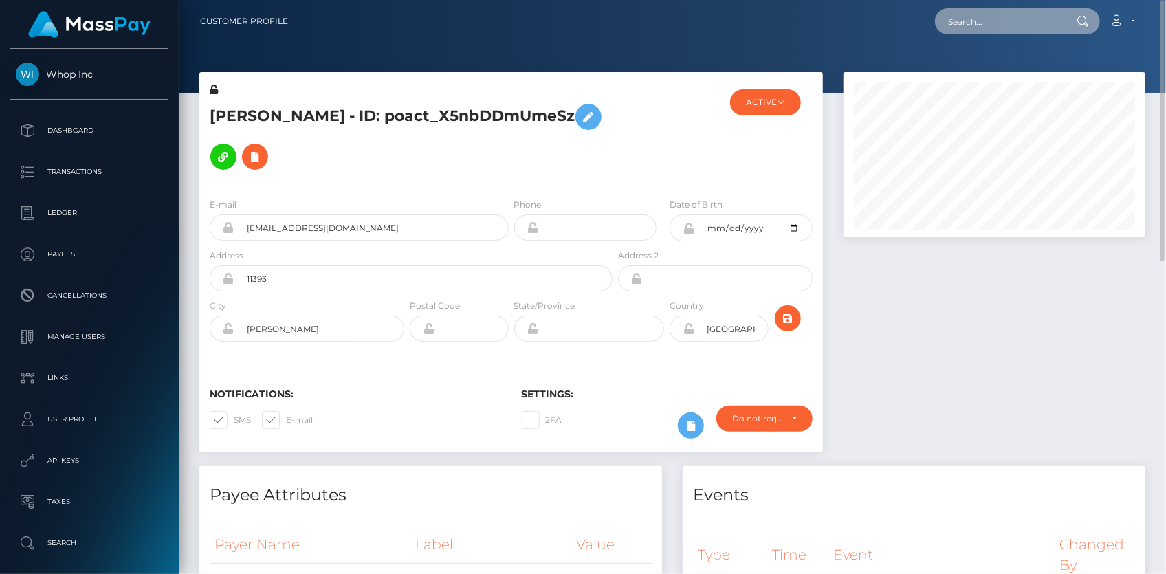
paste input "poact_59t3g4lGkGB0"
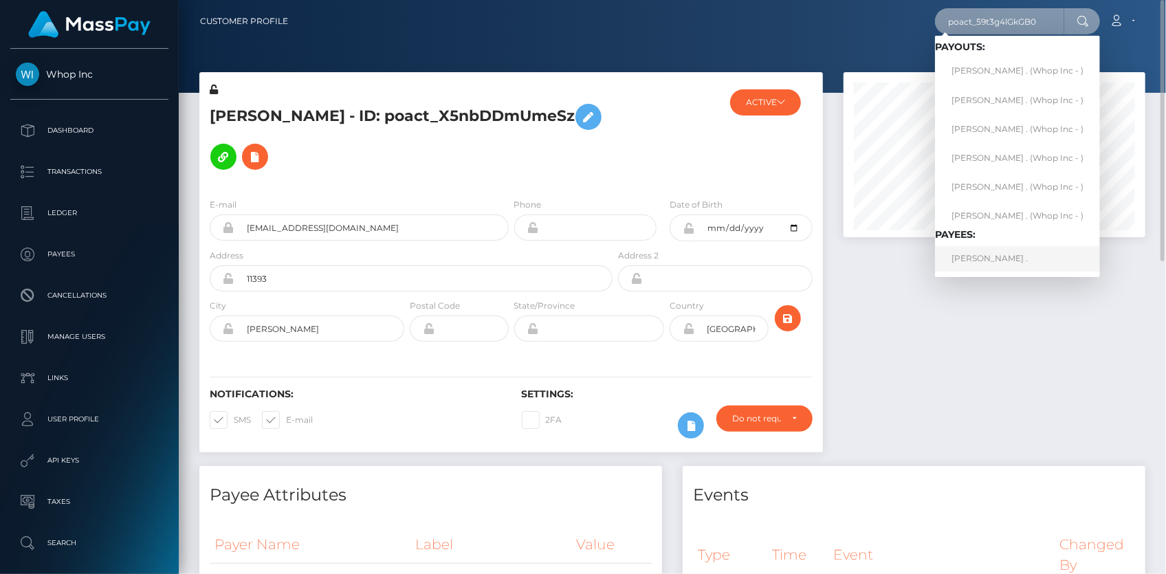
type input "poact_59t3g4lGkGB0"
click at [978, 252] on link "PARVEEN ." at bounding box center [1017, 258] width 165 height 25
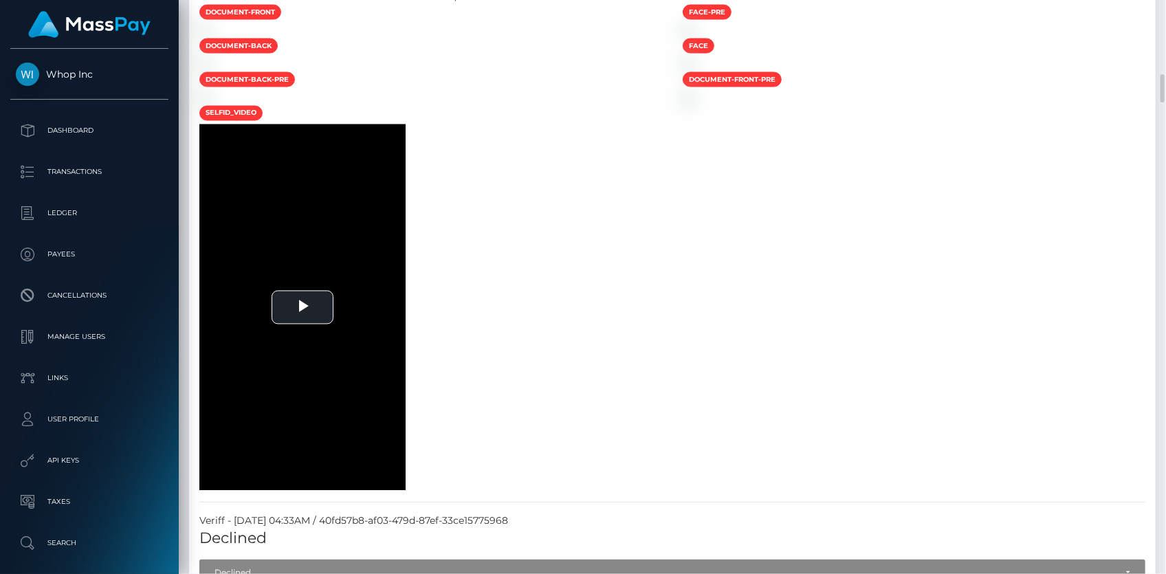
scroll to position [2124, 0]
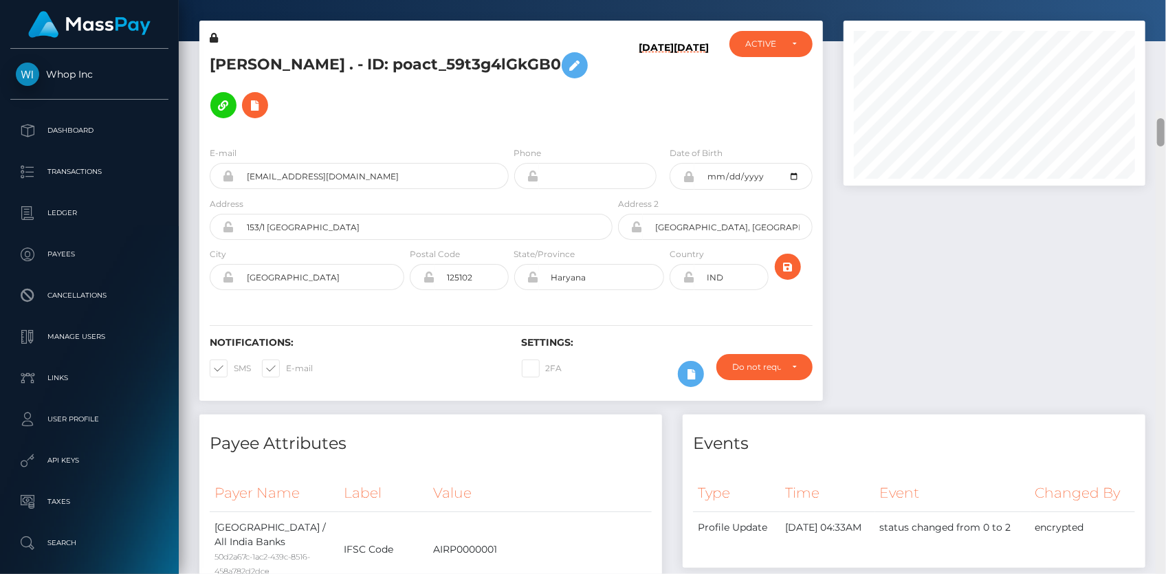
scroll to position [0, 0]
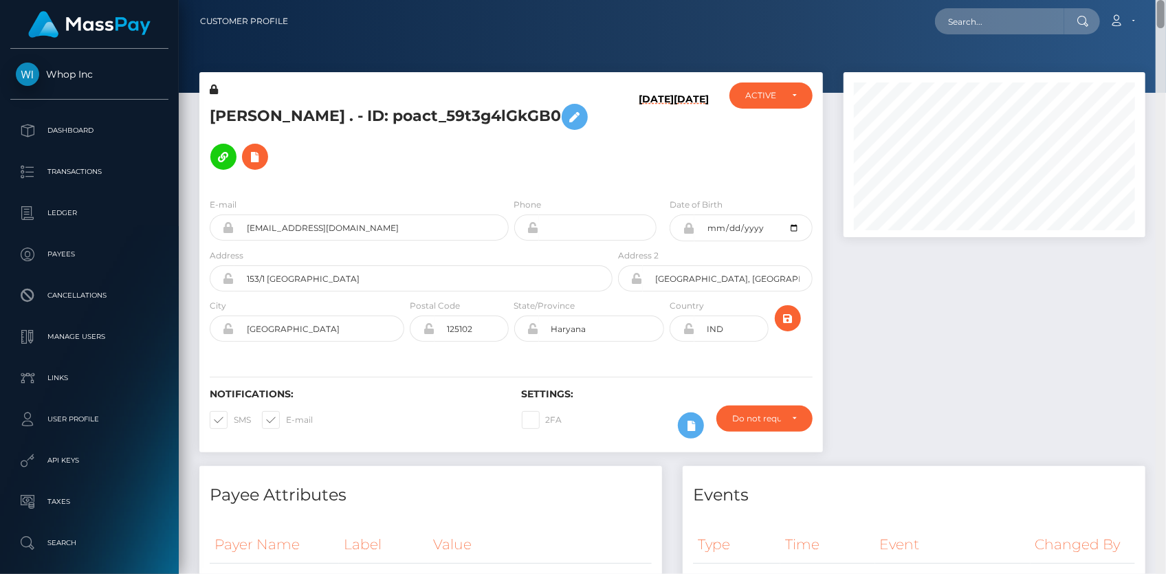
drag, startPoint x: 1160, startPoint y: 292, endPoint x: 1141, endPoint y: 4, distance: 288.7
click at [1141, 4] on div "Customer Profile Loading... Loading..." at bounding box center [672, 287] width 987 height 574
click at [982, 21] on input "text" at bounding box center [999, 21] width 129 height 26
paste input "pout_o1NtbBCnROMt7"
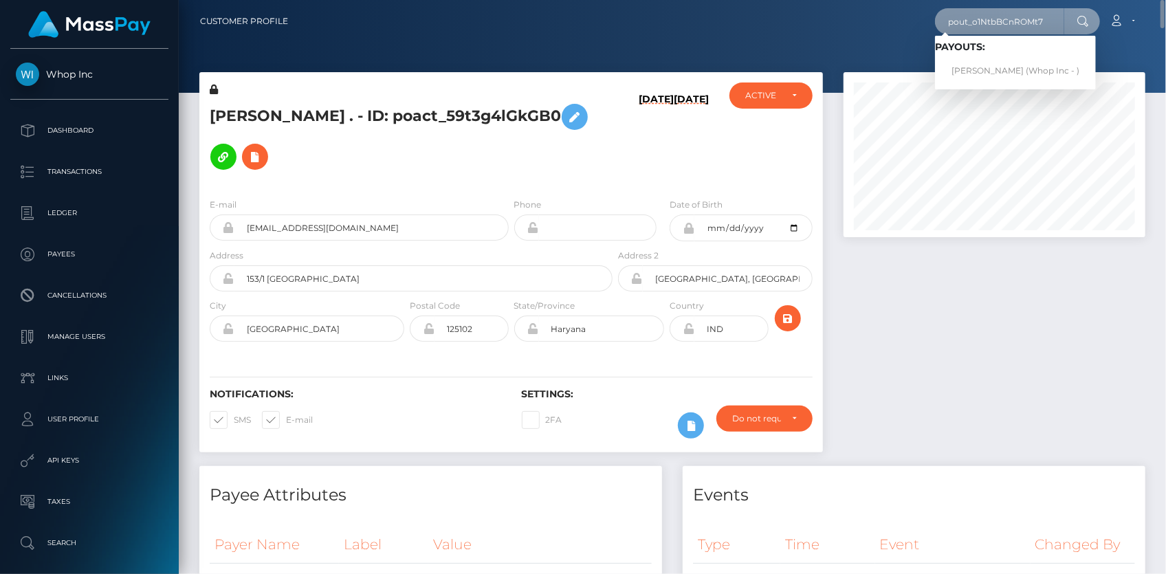
type input "pout_o1NtbBCnROMt7"
click at [995, 64] on link "MISS NABI SILPRATHEEP (Whop Inc - )" at bounding box center [1015, 70] width 161 height 25
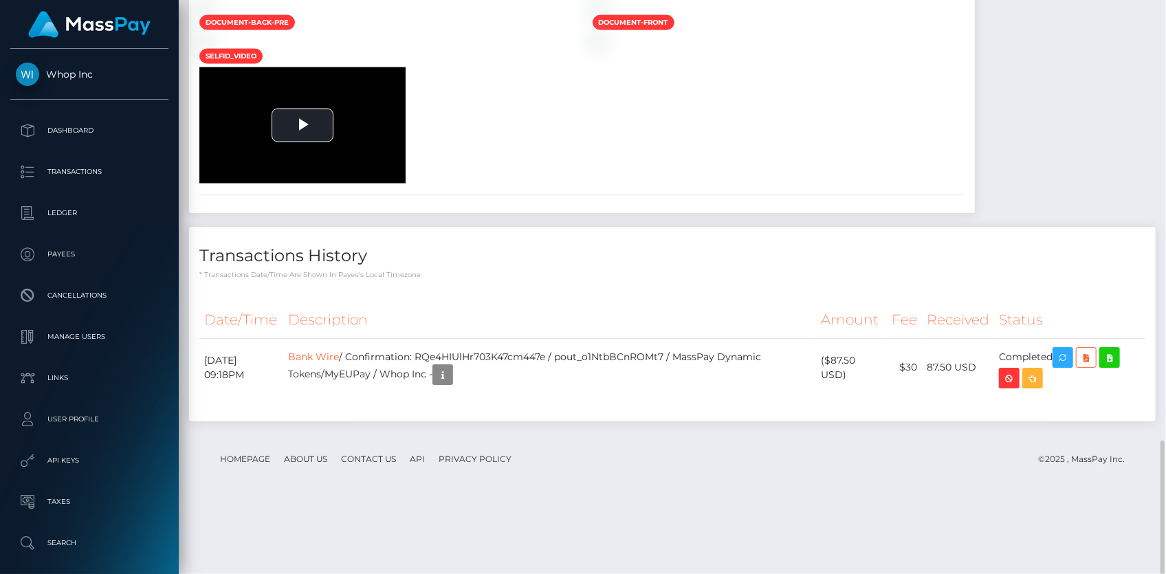
scroll to position [1514, 0]
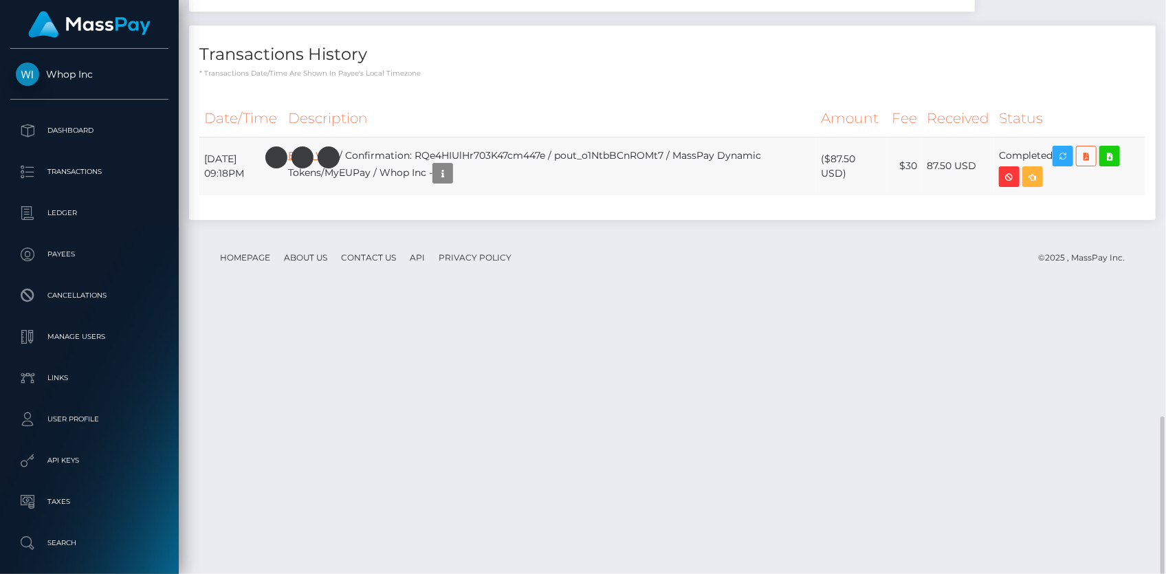
click at [335, 162] on link "Bank Wire" at bounding box center [313, 155] width 51 height 12
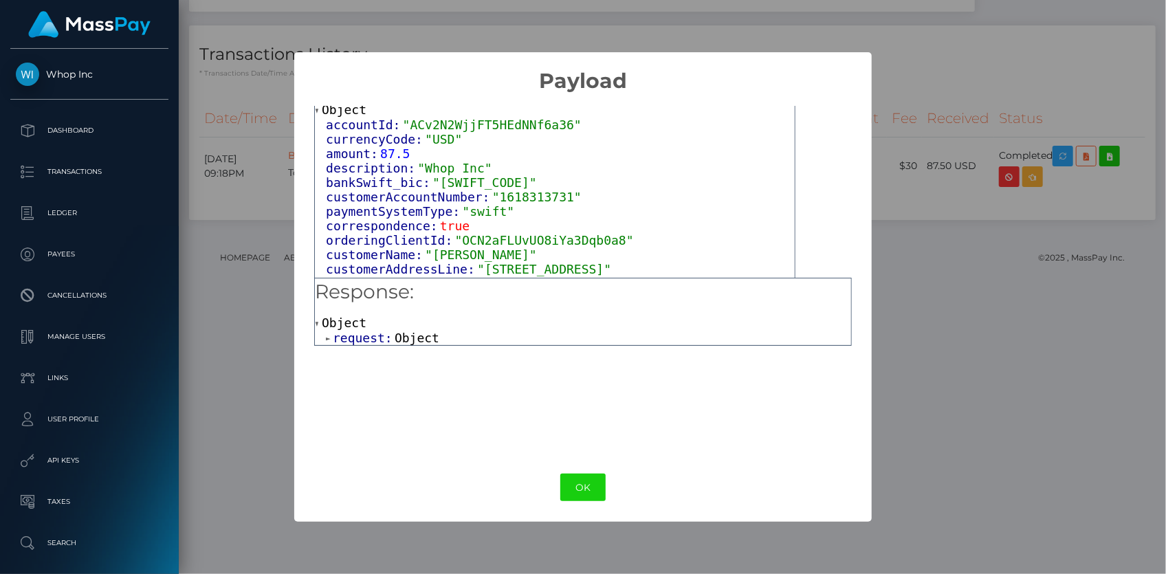
scroll to position [62, 0]
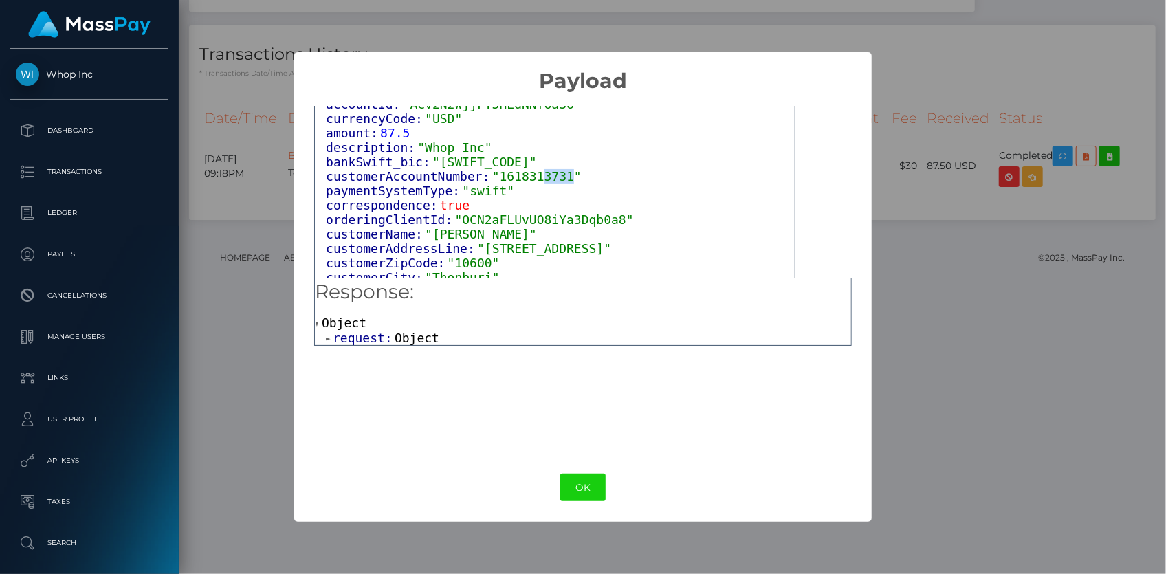
drag, startPoint x: 528, startPoint y: 175, endPoint x: 551, endPoint y: 177, distance: 23.4
click at [551, 177] on span ""1618313731"" at bounding box center [536, 176] width 89 height 14
click at [580, 485] on button "OK" at bounding box center [582, 488] width 45 height 28
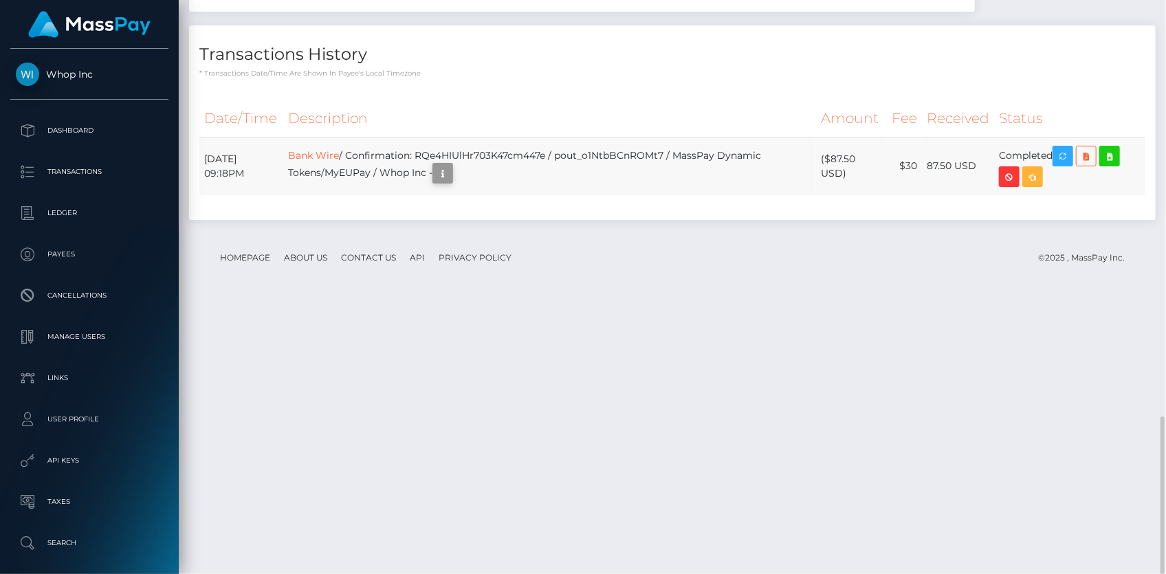
scroll to position [165, 301]
click at [502, 195] on td "Bank Wire / Confirmation: RQe4HIUlHr703K47cm447e / pout_o1NtbBCnROMt7 / MassPay…" at bounding box center [549, 166] width 533 height 58
copy td "RQe4HIUlHr703K47cm447e"
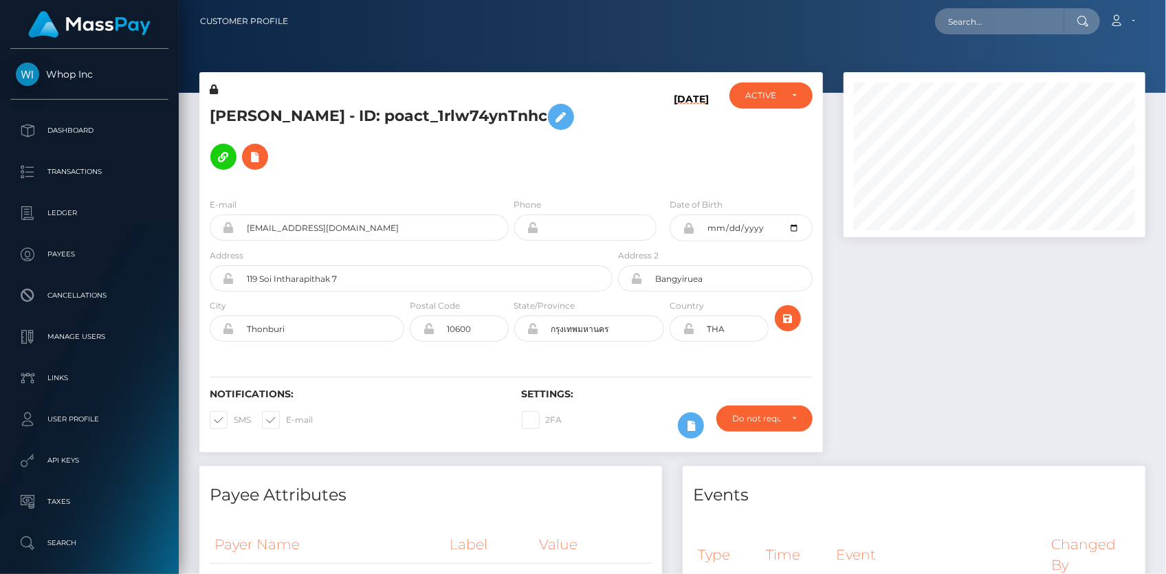
scroll to position [165, 301]
click at [962, 35] on div "Loading... Loading... Account Edit Profile Logout" at bounding box center [722, 21] width 846 height 29
click at [964, 32] on input "text" at bounding box center [999, 21] width 129 height 26
paste input "poact_1L1wu5c8OHHo"
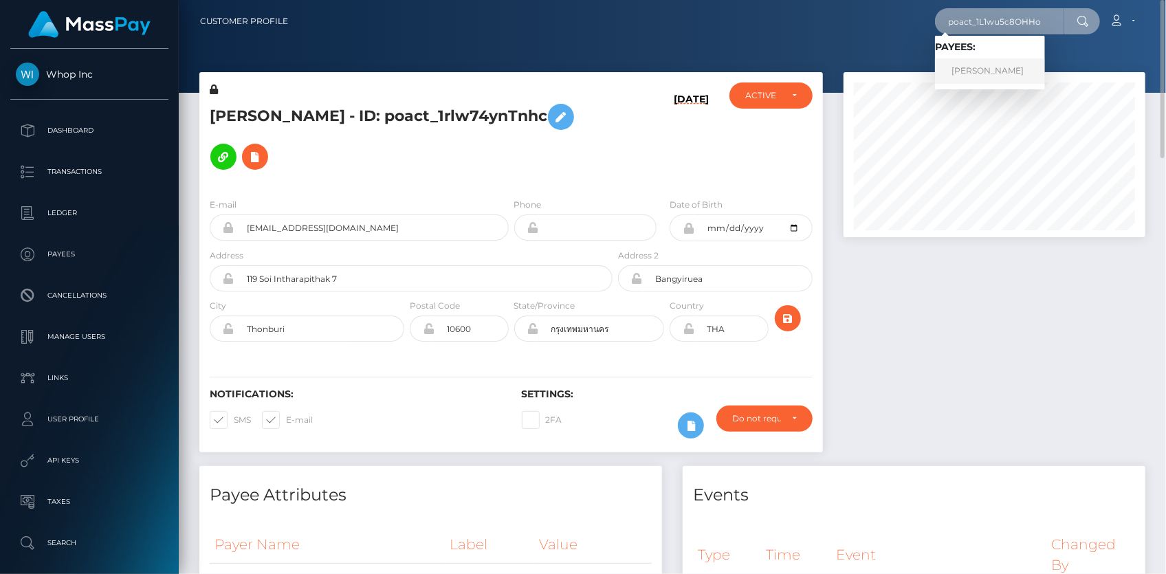
type input "poact_1L1wu5c8OHHo"
click at [983, 67] on link "Kento Ohria" at bounding box center [990, 70] width 110 height 25
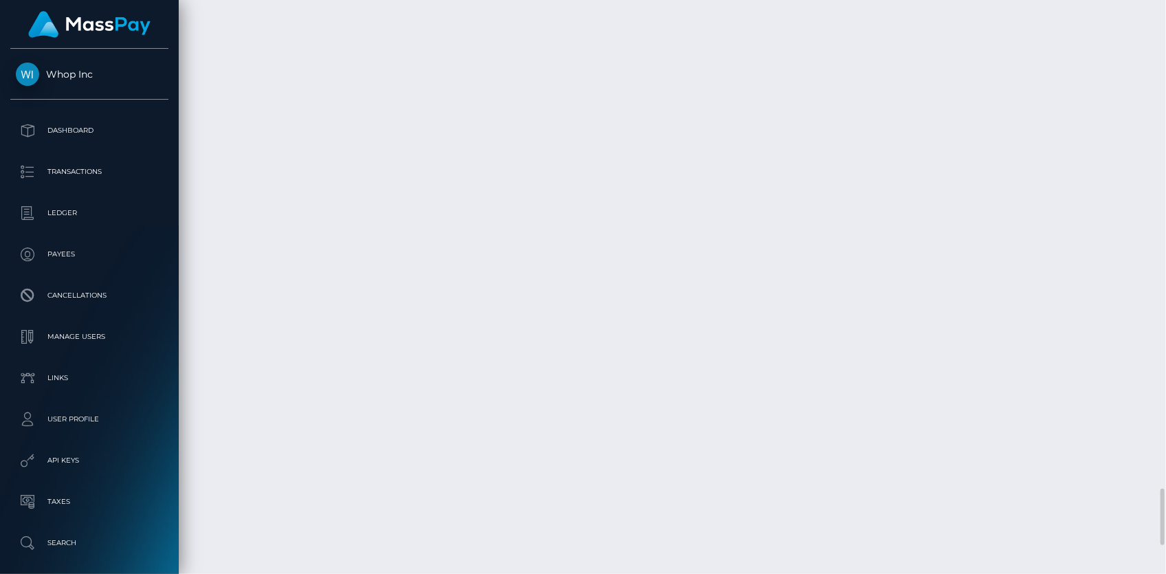
scroll to position [5228, 0]
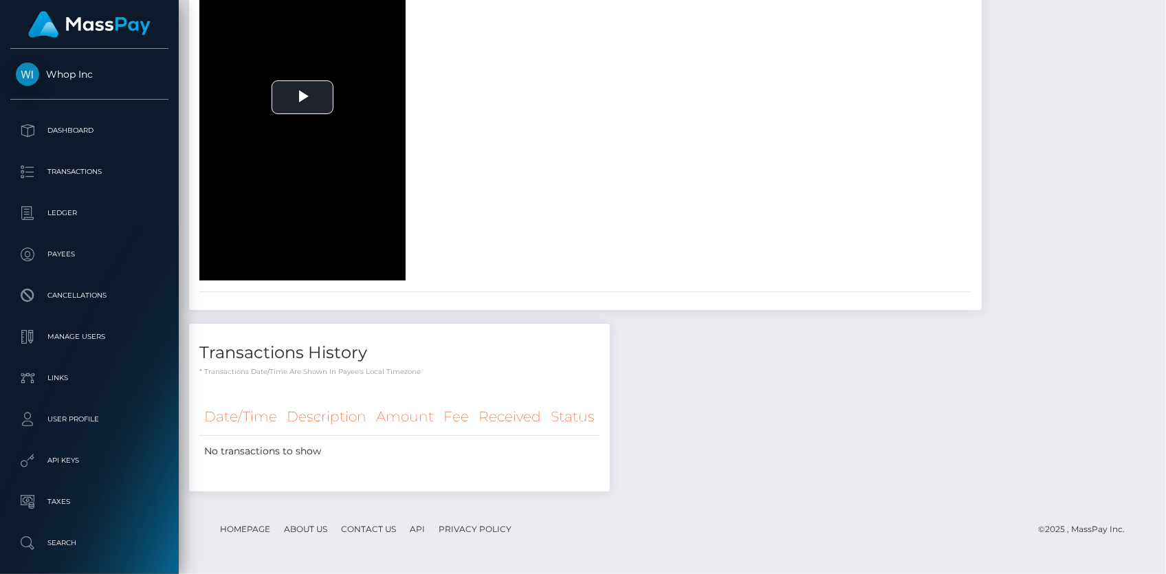
scroll to position [0, 0]
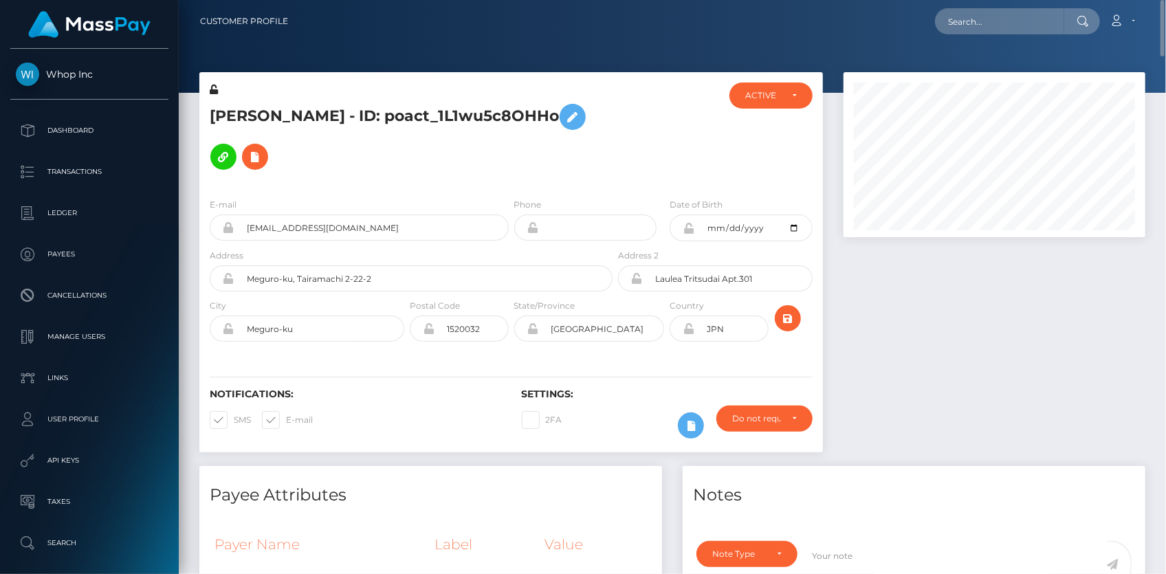
click at [294, 102] on h5 "Kento Ohria - ID: poact_1L1wu5c8OHHo" at bounding box center [407, 137] width 395 height 80
click at [292, 103] on h5 "Kento Ohria - ID: poact_1L1wu5c8OHHo" at bounding box center [407, 137] width 395 height 80
click at [283, 113] on h5 "Kento Ohria - ID: poact_1L1wu5c8OHHo" at bounding box center [407, 137] width 395 height 80
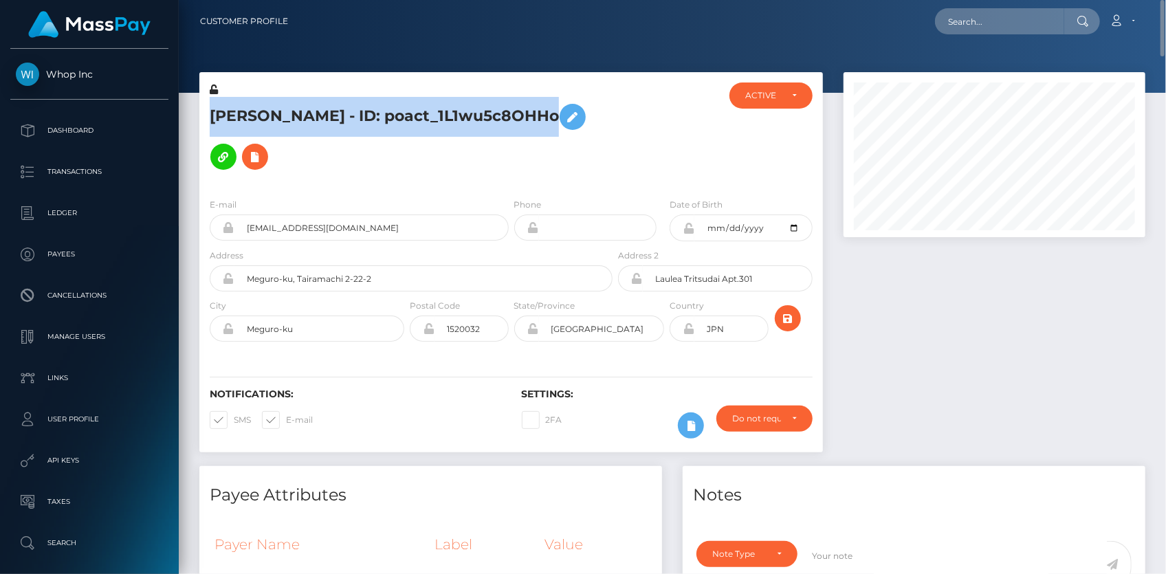
click at [283, 113] on h5 "Kento Ohria - ID: poact_1L1wu5c8OHHo" at bounding box center [407, 137] width 395 height 80
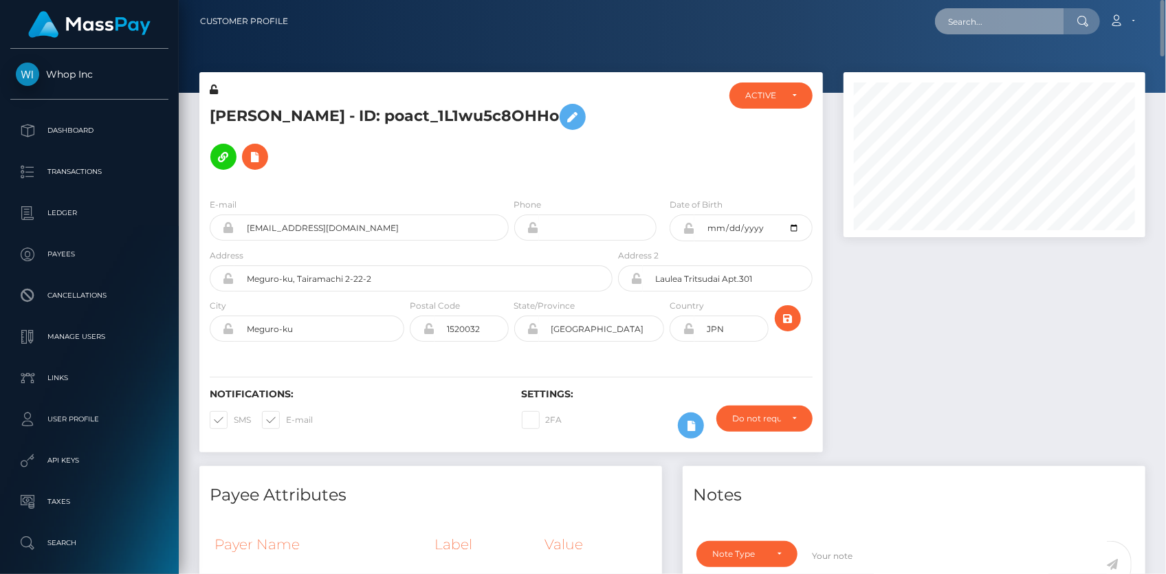
click at [965, 20] on input "text" at bounding box center [999, 21] width 129 height 26
paste input "poact_H8MTuCXIJ1Tf"
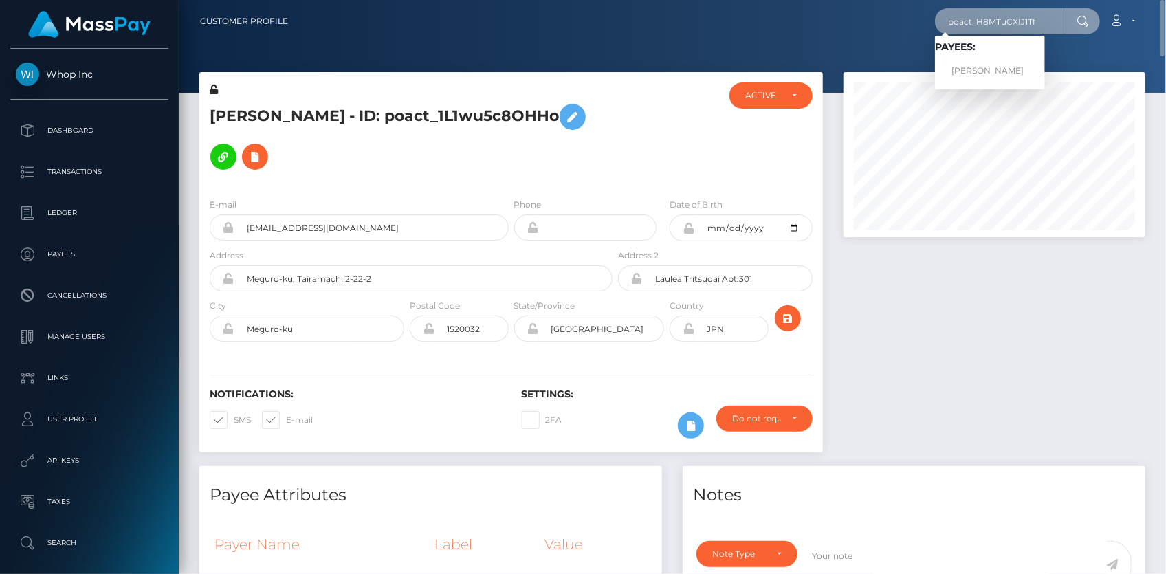
type input "poact_H8MTuCXIJ1Tf"
click at [970, 74] on link "Aaritra Kumar" at bounding box center [990, 70] width 110 height 25
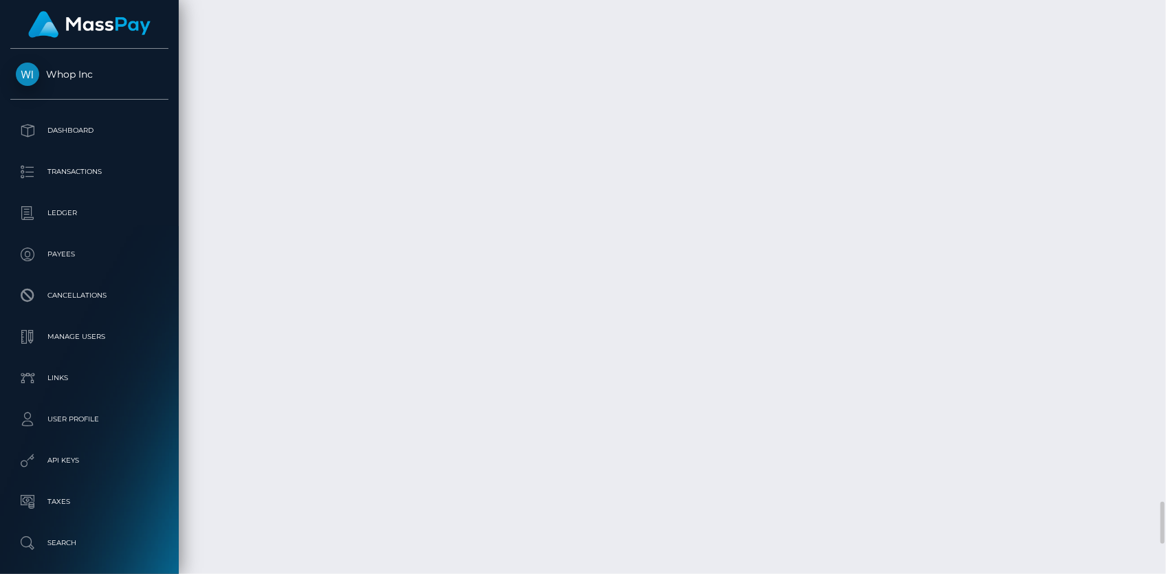
scroll to position [7289, 0]
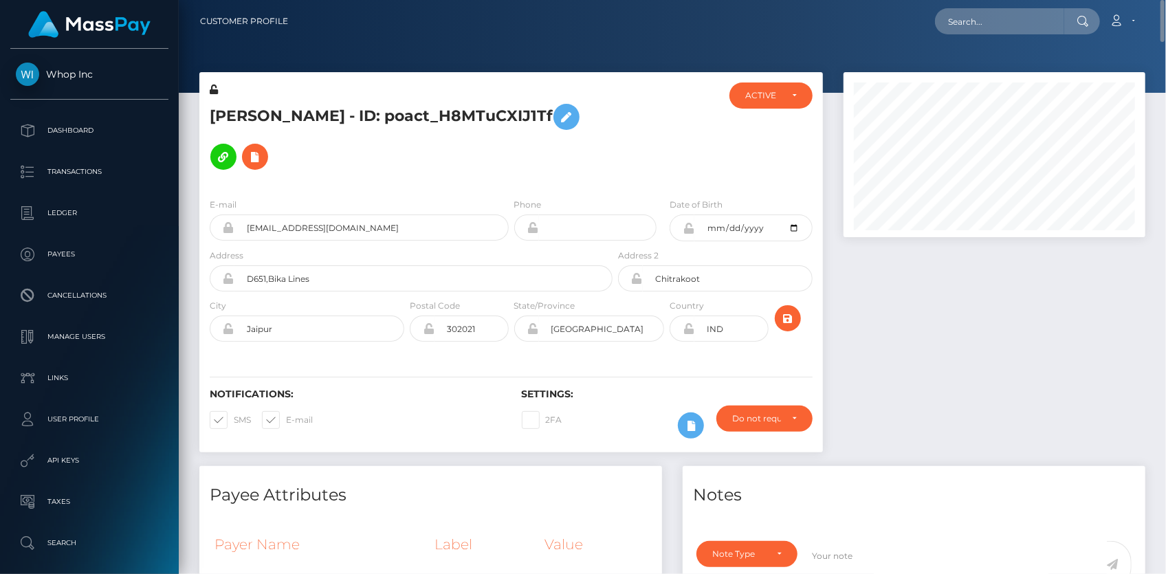
click at [297, 118] on h5 "Aaritra Kumar - ID: poact_H8MTuCXIJ1Tf" at bounding box center [407, 137] width 395 height 80
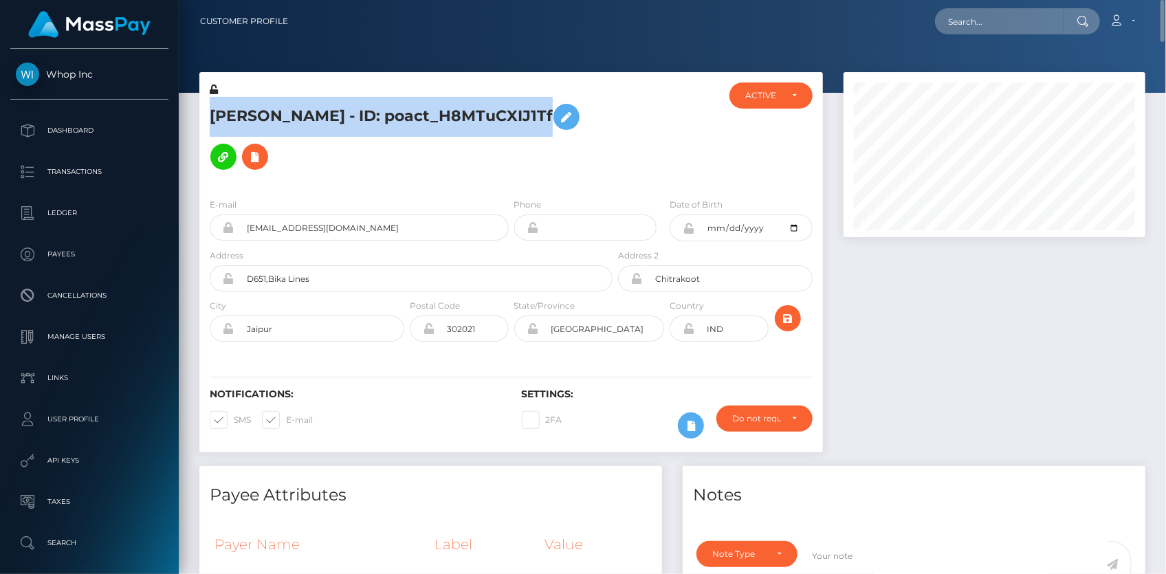
click at [297, 118] on h5 "Aaritra Kumar - ID: poact_H8MTuCXIJ1Tf" at bounding box center [407, 137] width 395 height 80
copy h5 "Aaritra Kumar - ID: poact_H8MTuCXIJ1Tf"
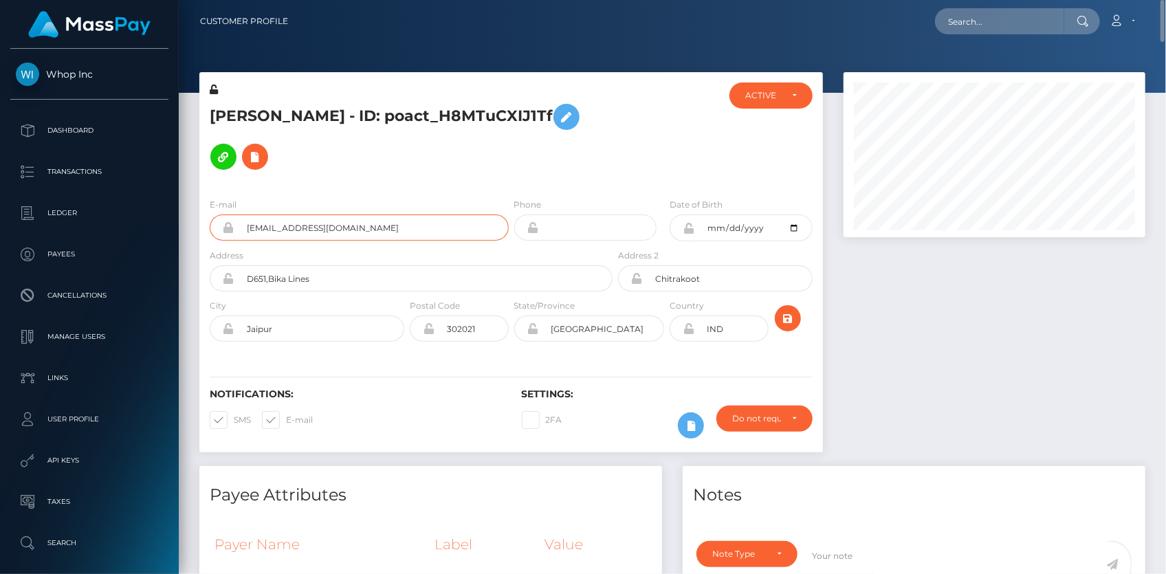
click at [338, 224] on input "messiaarii@gmail.com" at bounding box center [371, 227] width 274 height 26
click at [268, 104] on h5 "Aaritra Kumar - ID: poact_H8MTuCXIJ1Tf" at bounding box center [407, 137] width 395 height 80
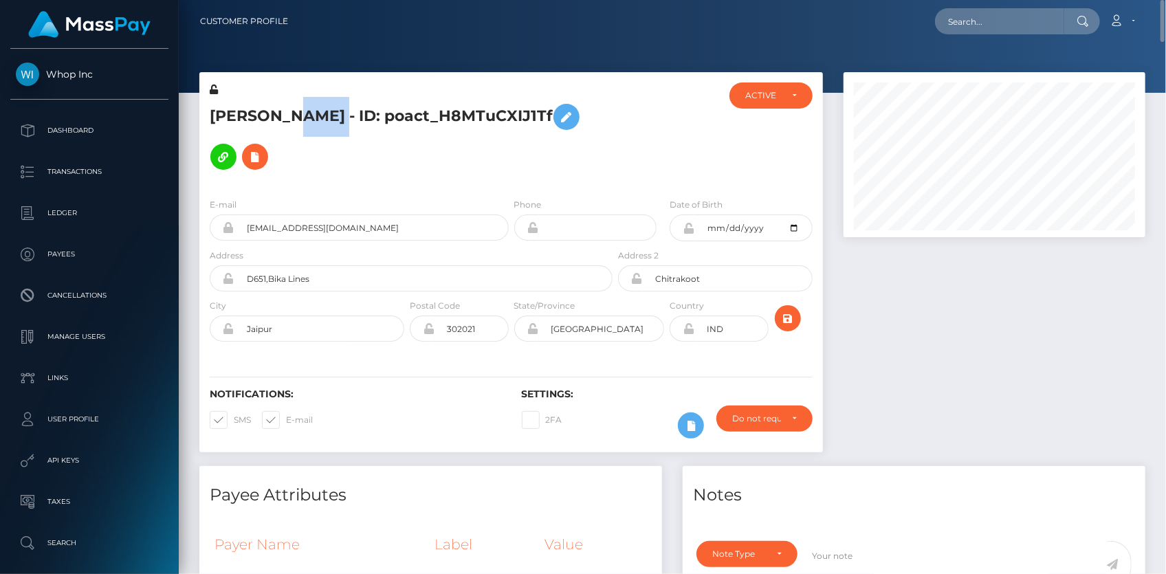
click at [268, 104] on h5 "Aaritra Kumar - ID: poact_H8MTuCXIJ1Tf" at bounding box center [407, 137] width 395 height 80
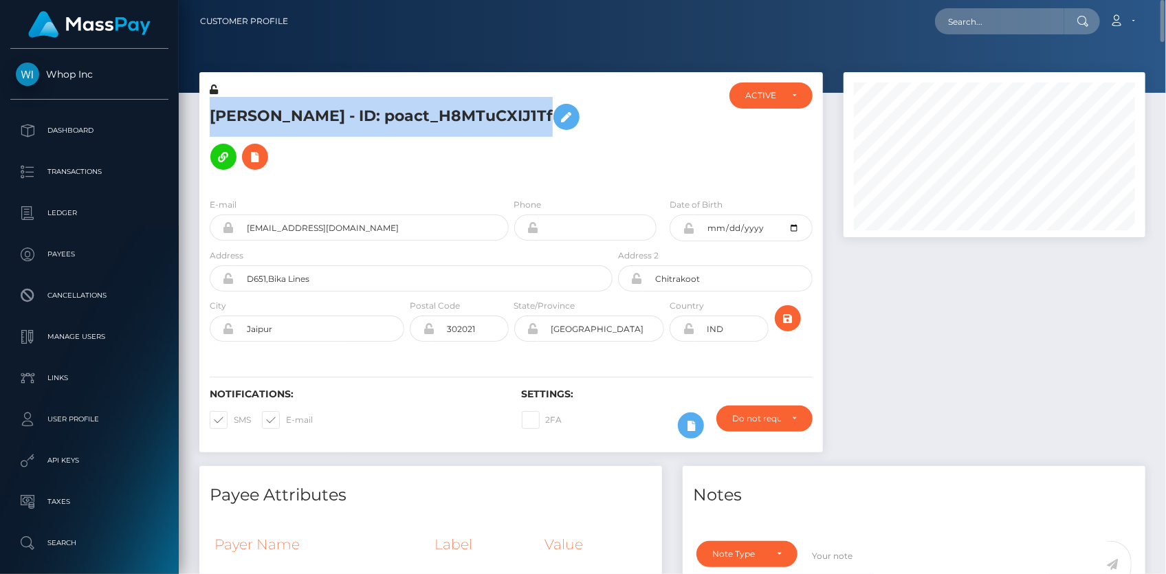
click at [268, 104] on h5 "Aaritra Kumar - ID: poact_H8MTuCXIJ1Tf" at bounding box center [407, 137] width 395 height 80
copy h5 "Aaritra Kumar - ID: poact_H8MTuCXIJ1Tf"
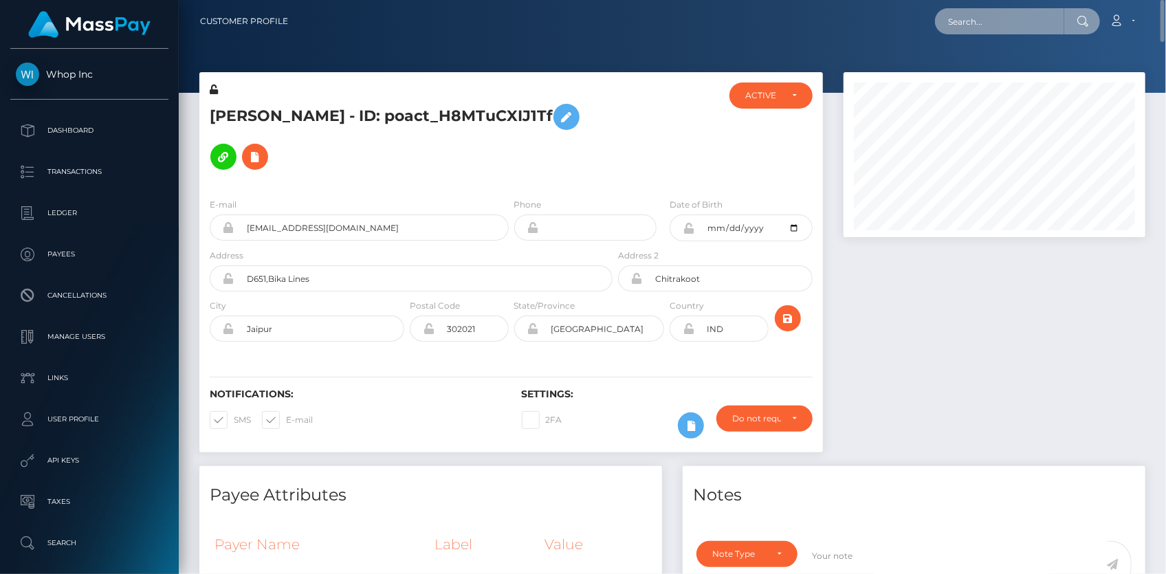
click at [989, 25] on input "text" at bounding box center [999, 21] width 129 height 26
paste input "213082637"
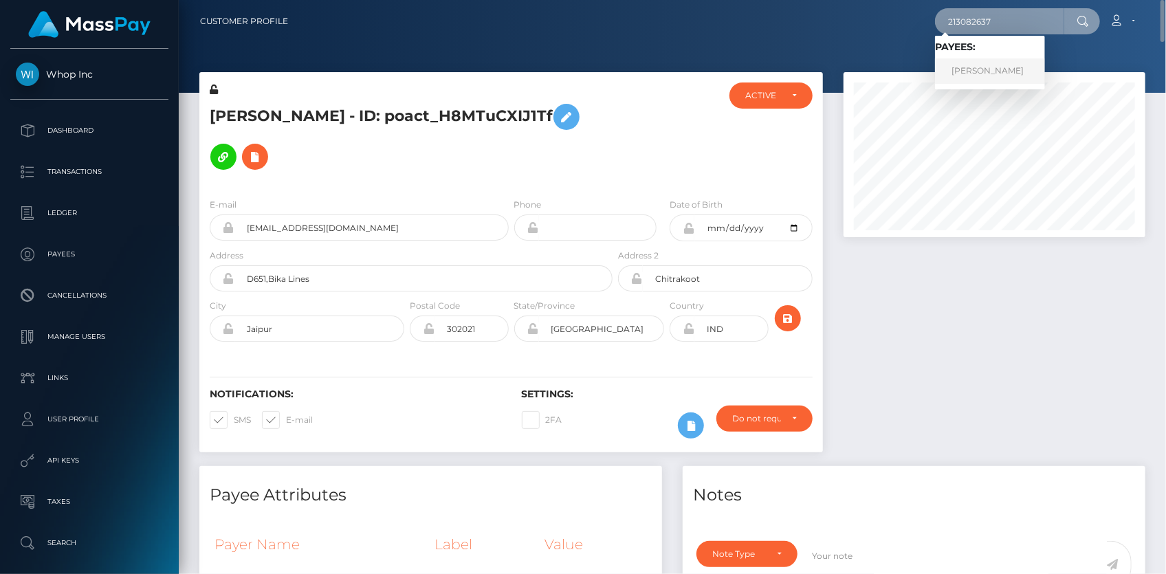
type input "213082637"
click at [997, 67] on link "KATSIARYNA URBANOVICH" at bounding box center [990, 70] width 110 height 25
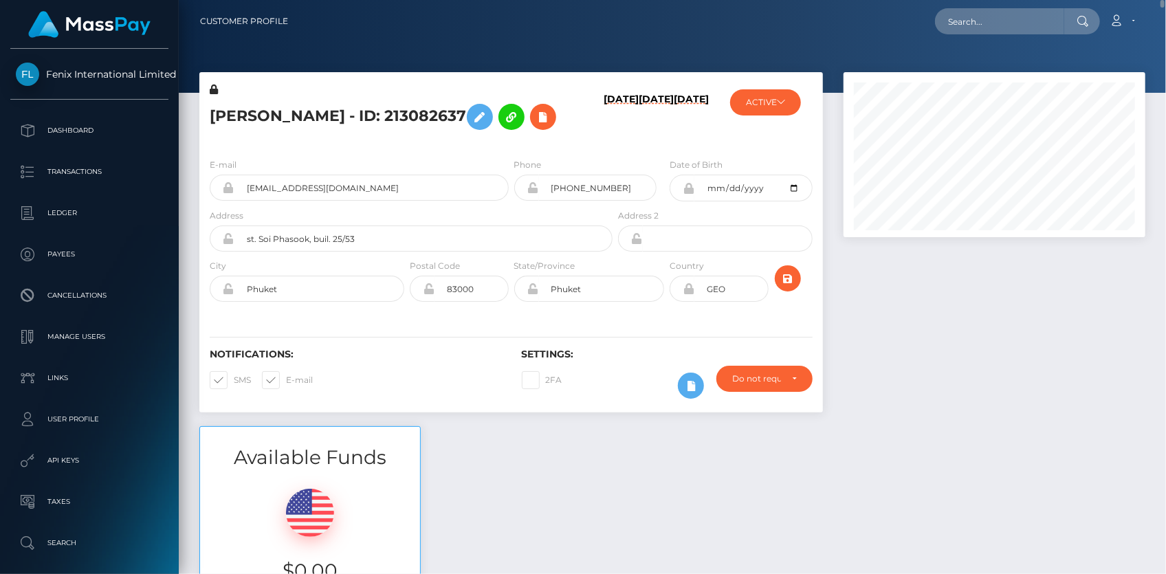
scroll to position [165, 301]
click at [478, 114] on h5 "KATSIARYNA URBANOVICH - ID: 213082637" at bounding box center [407, 117] width 395 height 40
copy h5 "213082637"
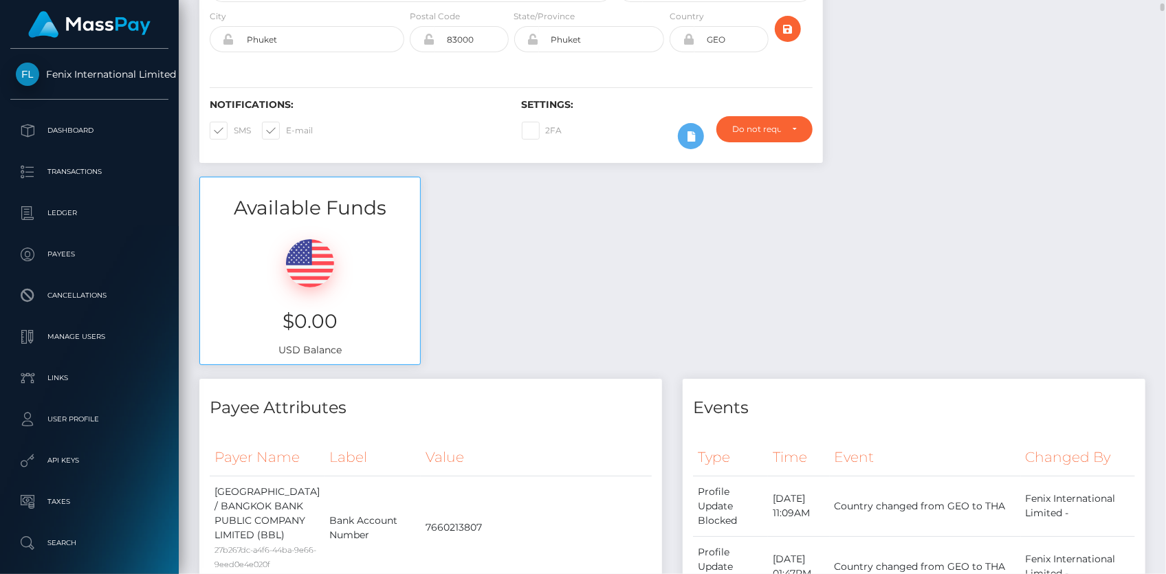
scroll to position [0, 0]
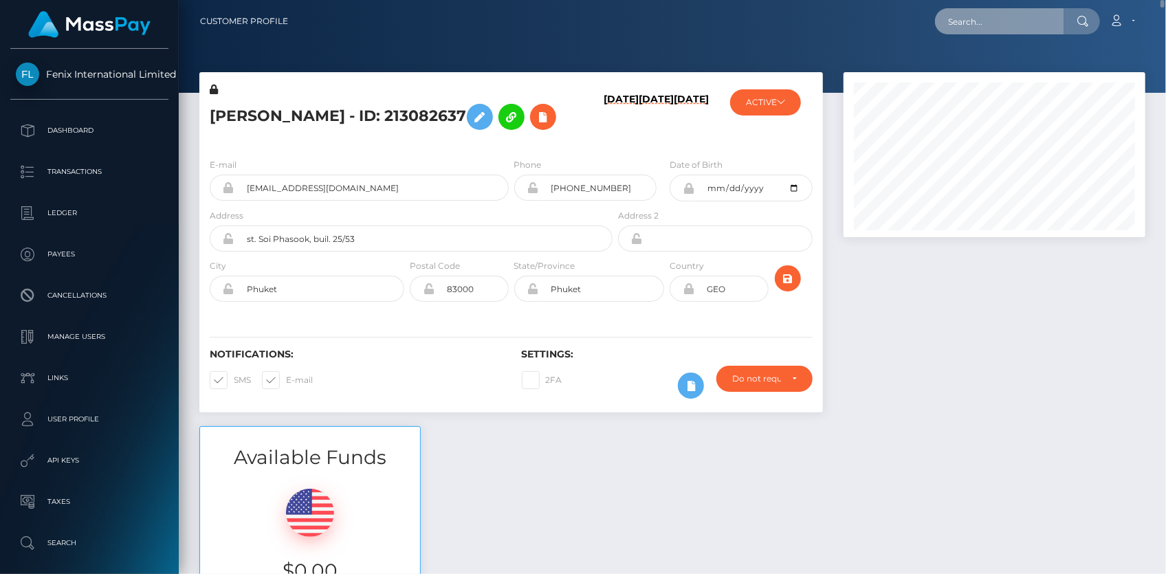
click at [967, 23] on input "text" at bounding box center [999, 21] width 129 height 26
paste input "poact_EnyEvixnhJDs"
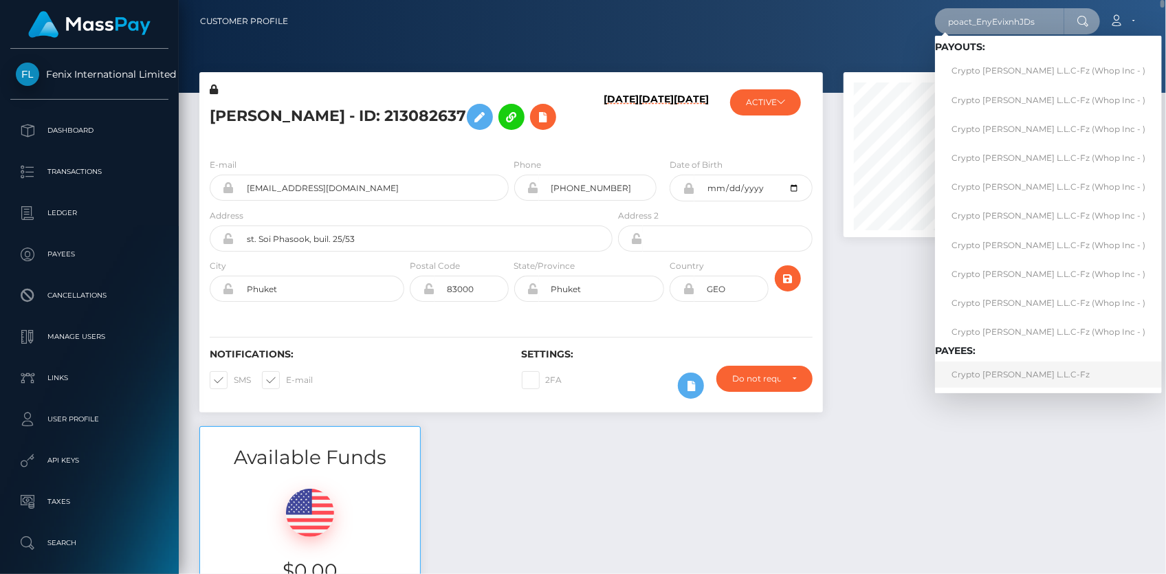
type input "poact_EnyEvixnhJDs"
click at [976, 371] on link "Crypto Archie L.L.C-Fz" at bounding box center [1048, 374] width 227 height 25
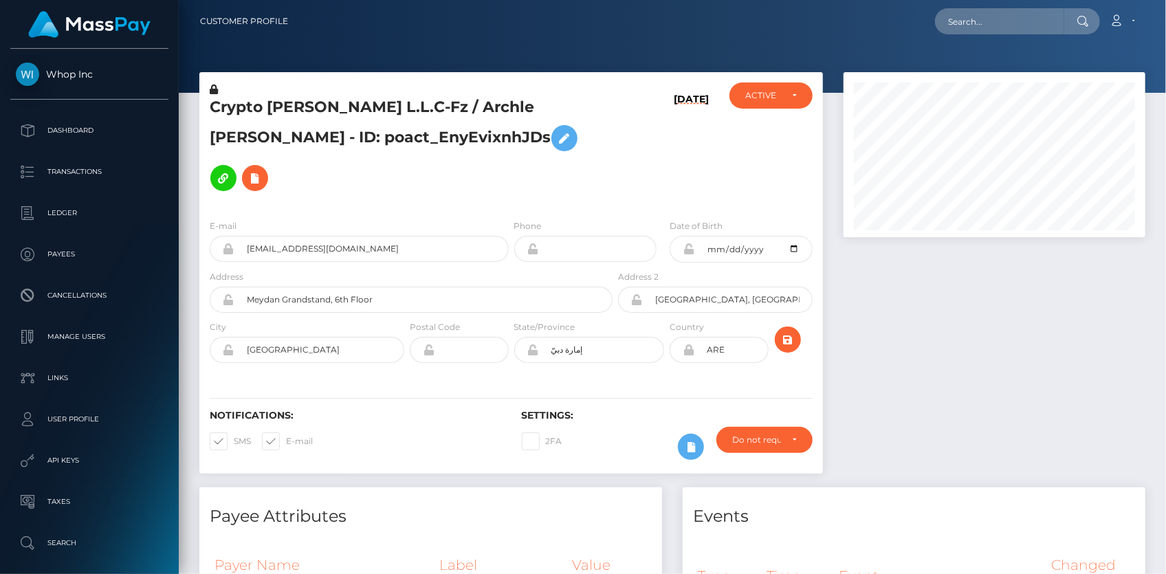
scroll to position [165, 301]
click at [949, 16] on input "text" at bounding box center [999, 21] width 129 height 26
paste input "poact_EnyEvixnhJDs"
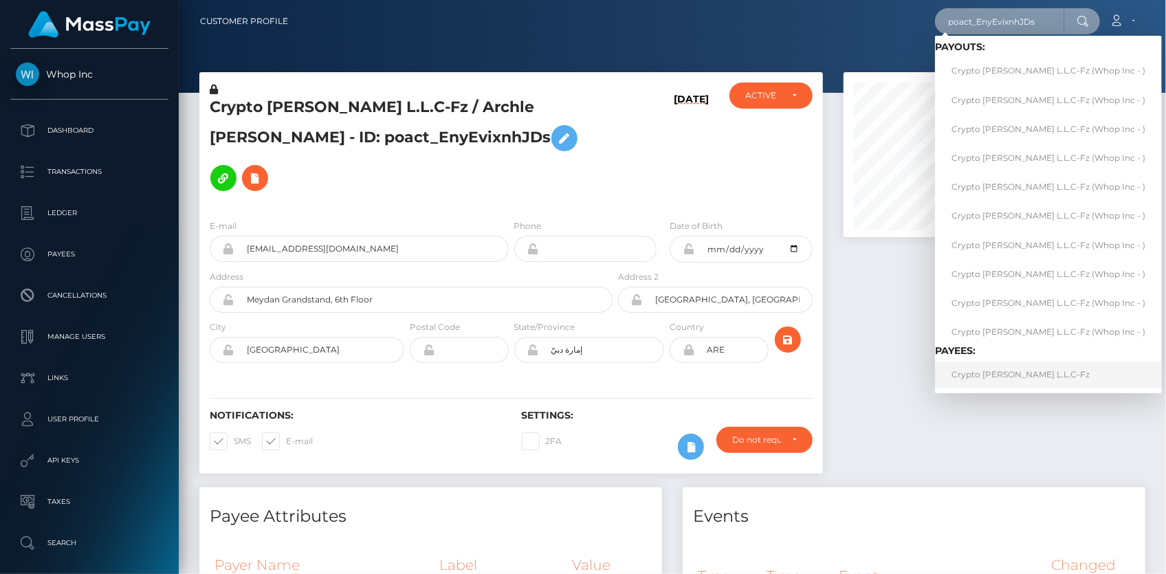
type input "poact_EnyEvixnhJDs"
click at [984, 370] on link "Crypto [PERSON_NAME] L.L.C-Fz" at bounding box center [1048, 374] width 227 height 25
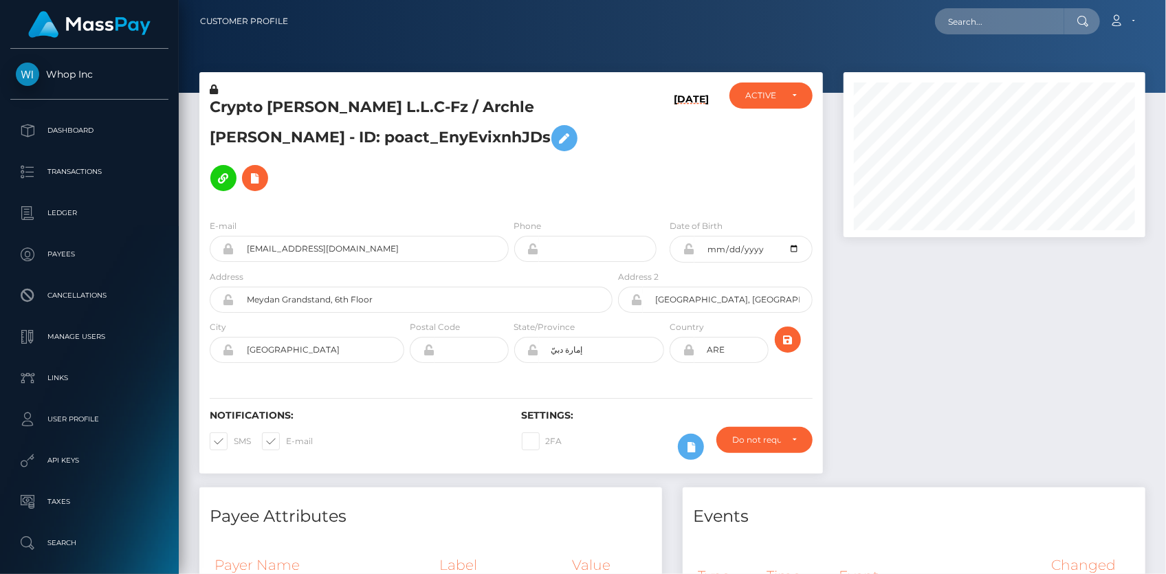
scroll to position [165, 301]
click at [1022, 25] on input "text" at bounding box center [999, 21] width 129 height 26
paste input "poact_TjopOAWenyRR"
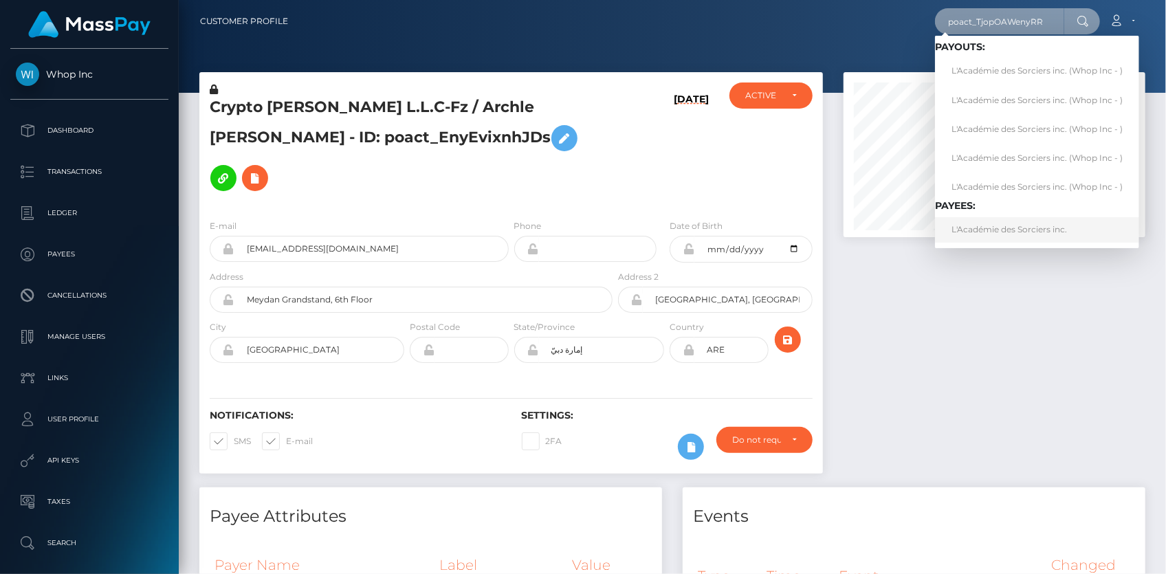
type input "poact_TjopOAWenyRR"
click at [991, 223] on link "L'Académie des Sorciers inc." at bounding box center [1037, 229] width 204 height 25
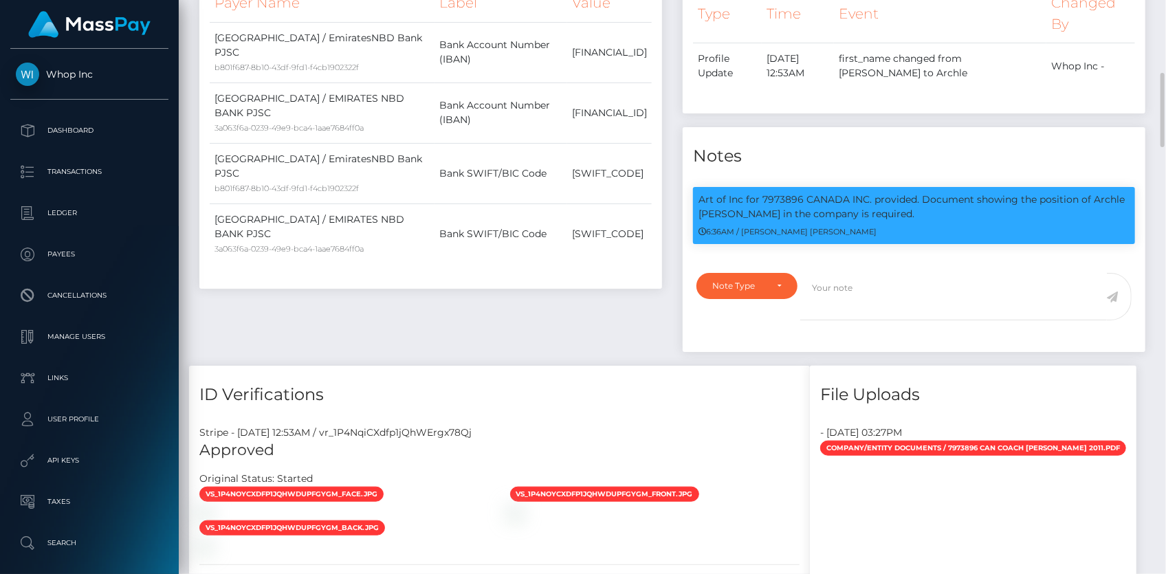
scroll to position [250, 0]
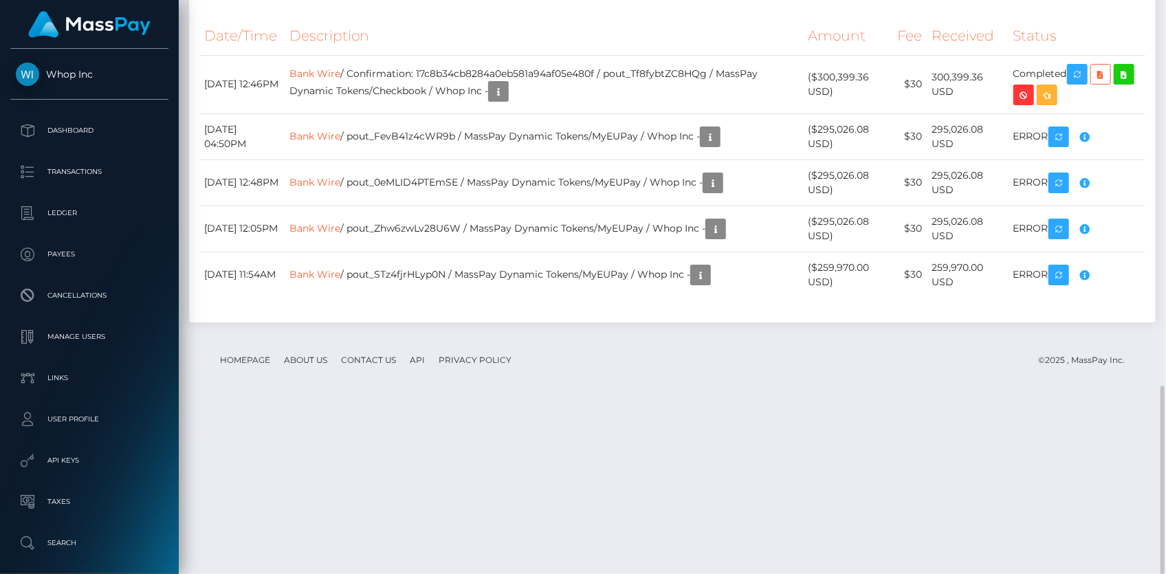
scroll to position [797, 0]
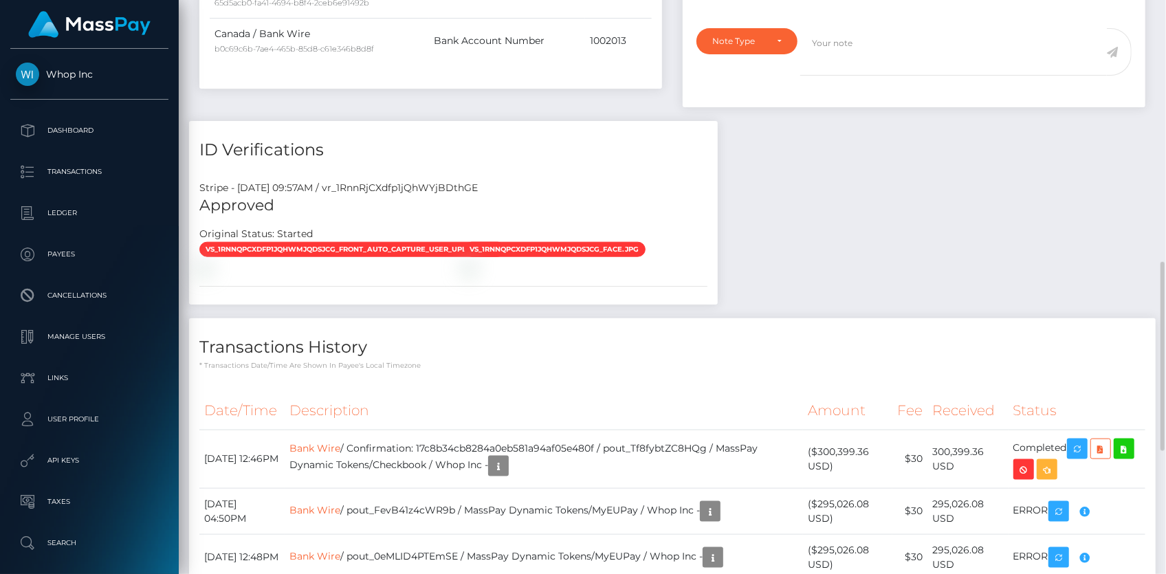
drag, startPoint x: 417, startPoint y: 160, endPoint x: 414, endPoint y: 153, distance: 7.4
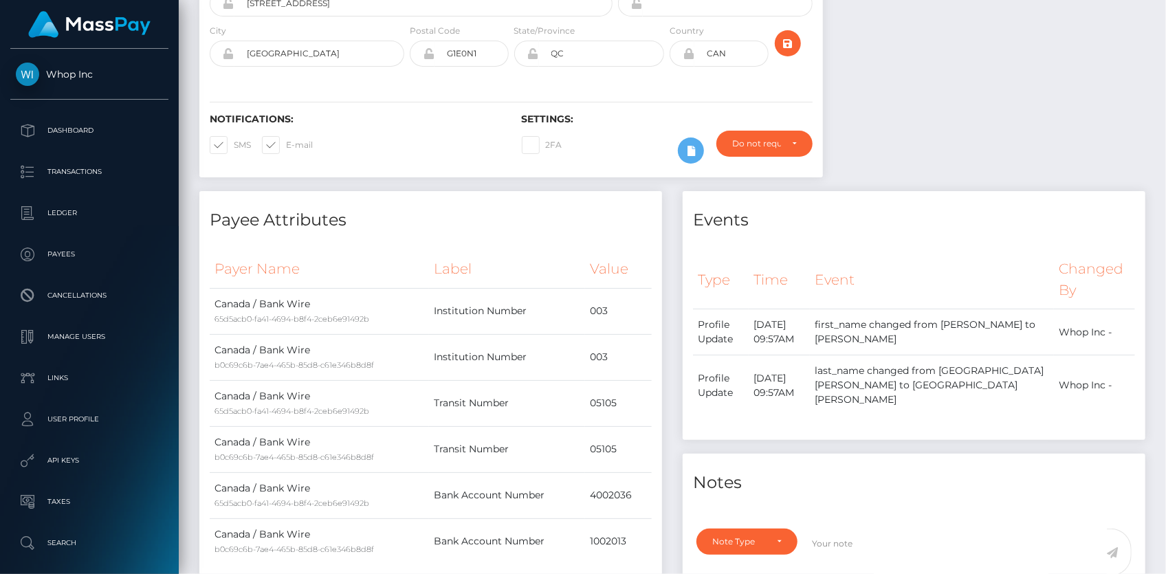
scroll to position [0, 0]
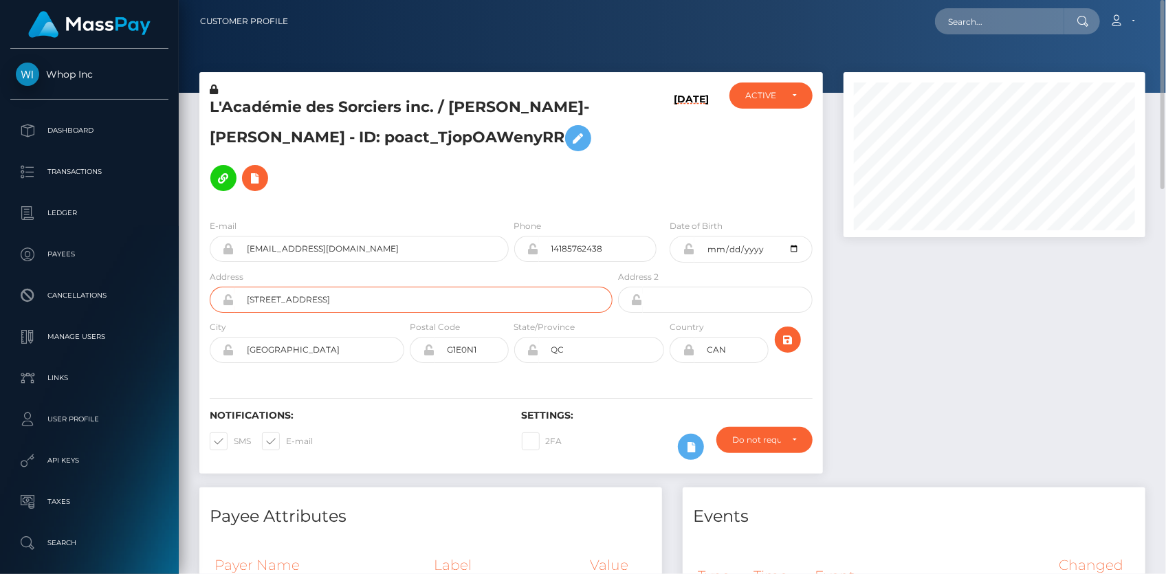
click at [302, 287] on input "[STREET_ADDRESS]" at bounding box center [423, 300] width 378 height 26
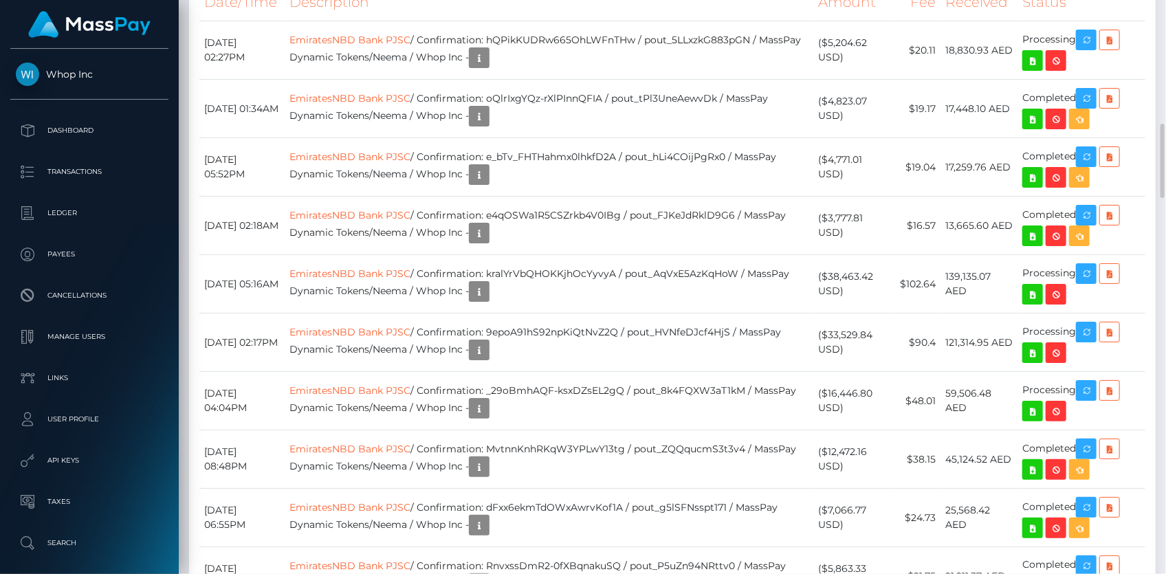
scroll to position [1375, 0]
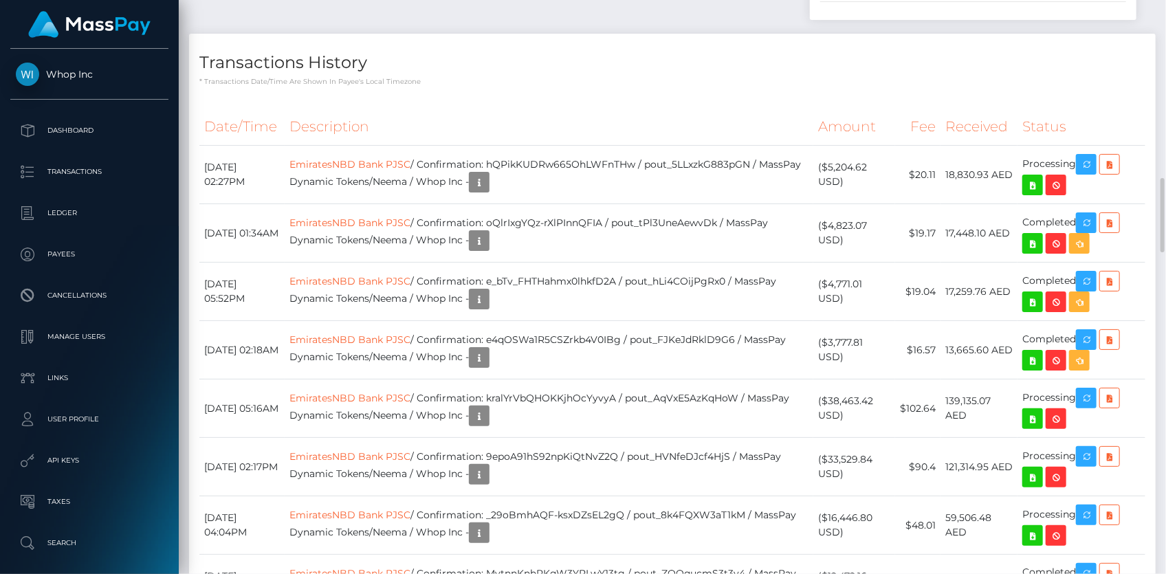
drag, startPoint x: 285, startPoint y: 203, endPoint x: 362, endPoint y: 202, distance: 77.7
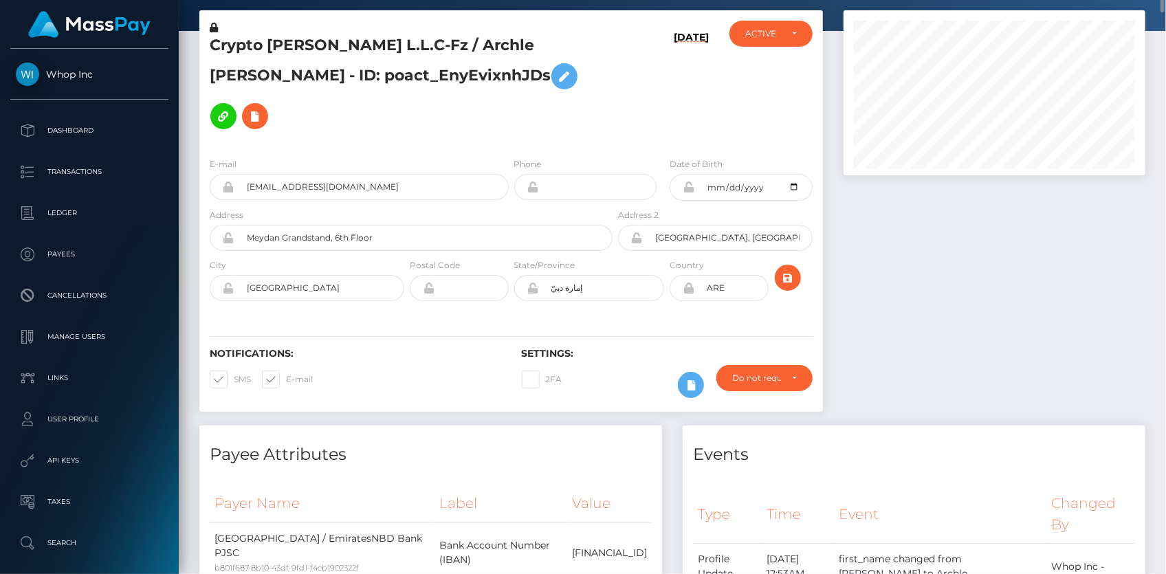
scroll to position [0, 0]
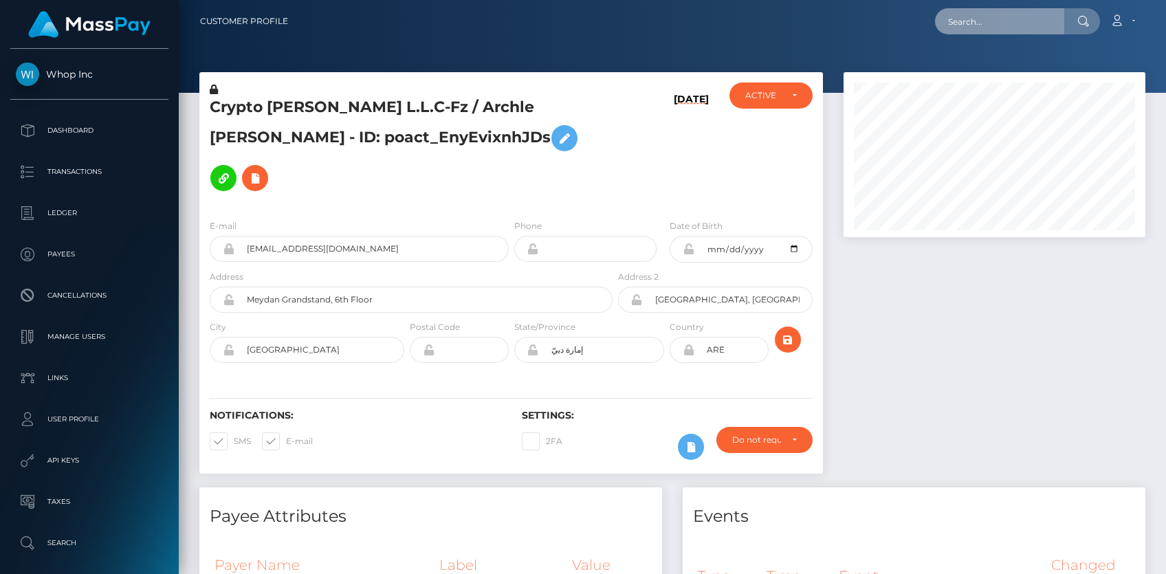
click at [1035, 21] on input "text" at bounding box center [999, 21] width 129 height 26
paste input "poact_TjopOAWenyRR"
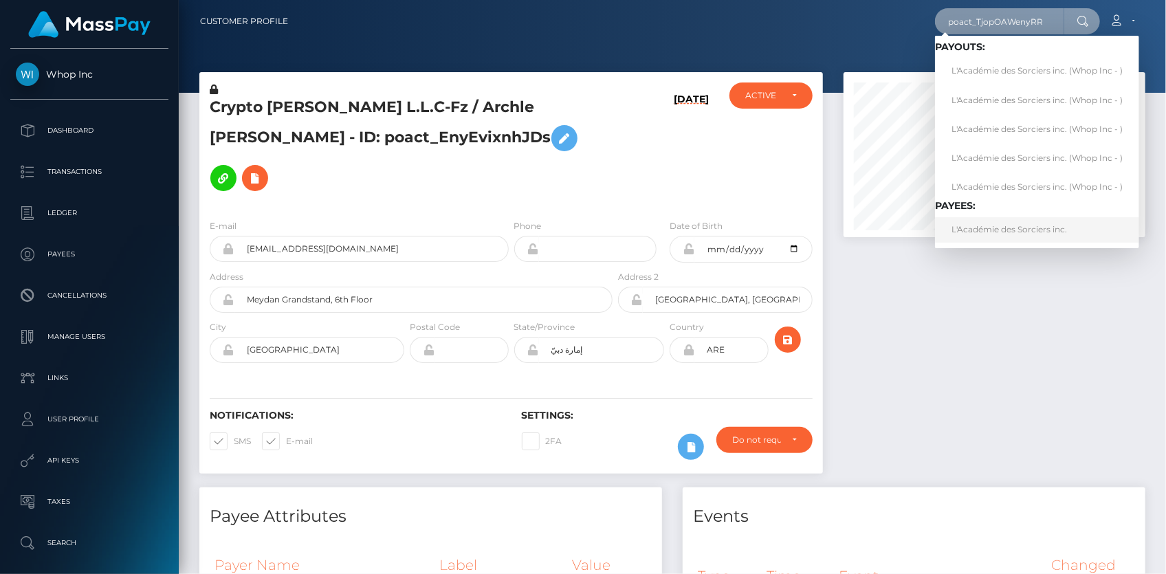
type input "poact_TjopOAWenyRR"
click at [976, 227] on link "L'Académie des Sorciers inc." at bounding box center [1037, 229] width 204 height 25
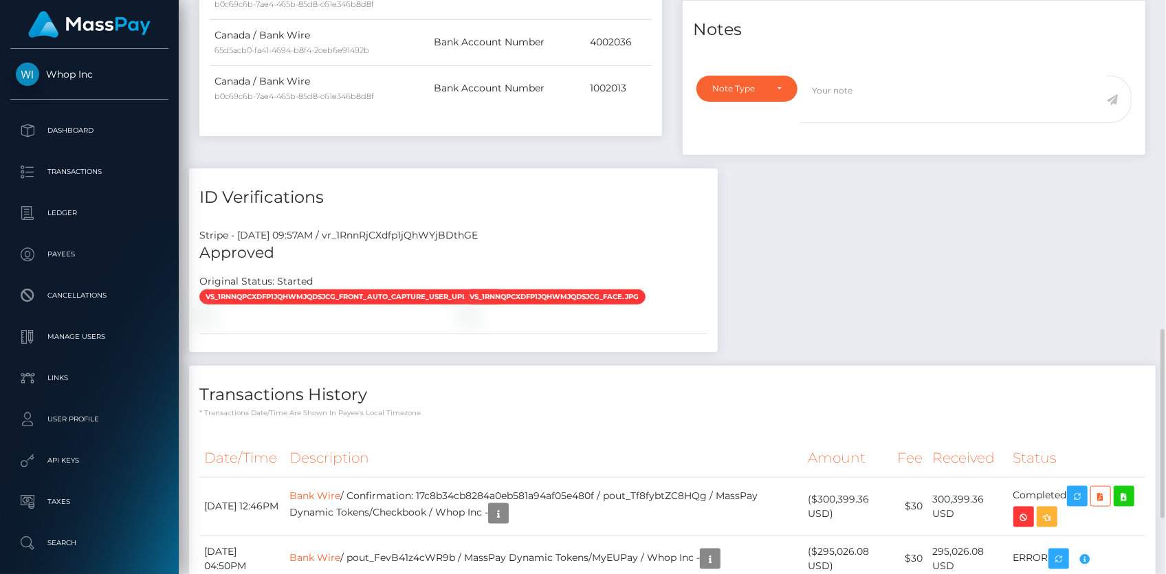
scroll to position [812, 0]
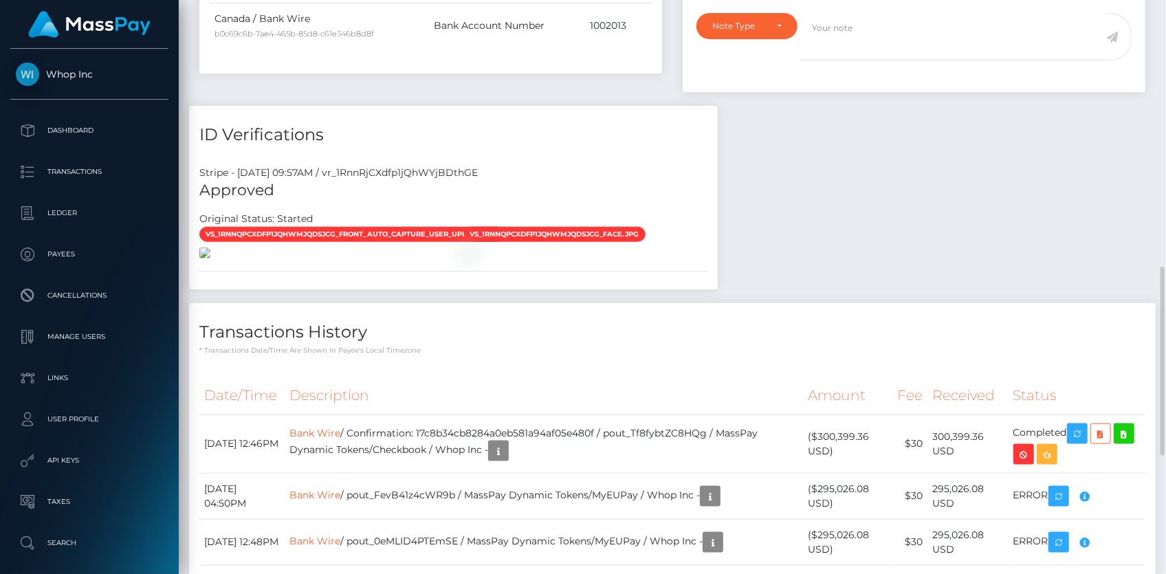
click at [210, 247] on img at bounding box center [204, 252] width 11 height 11
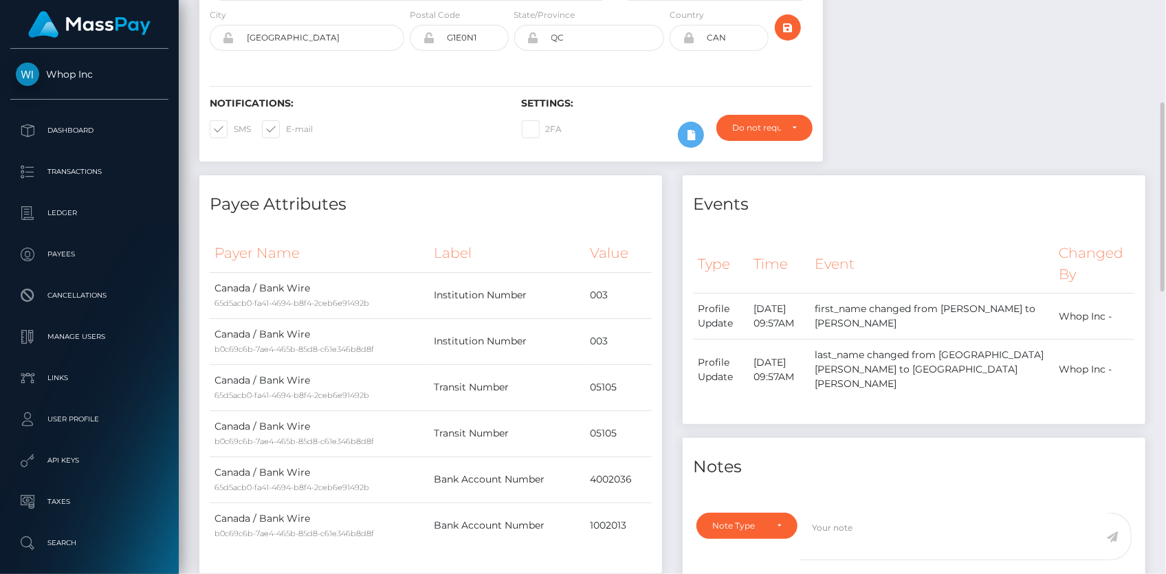
scroll to position [0, 0]
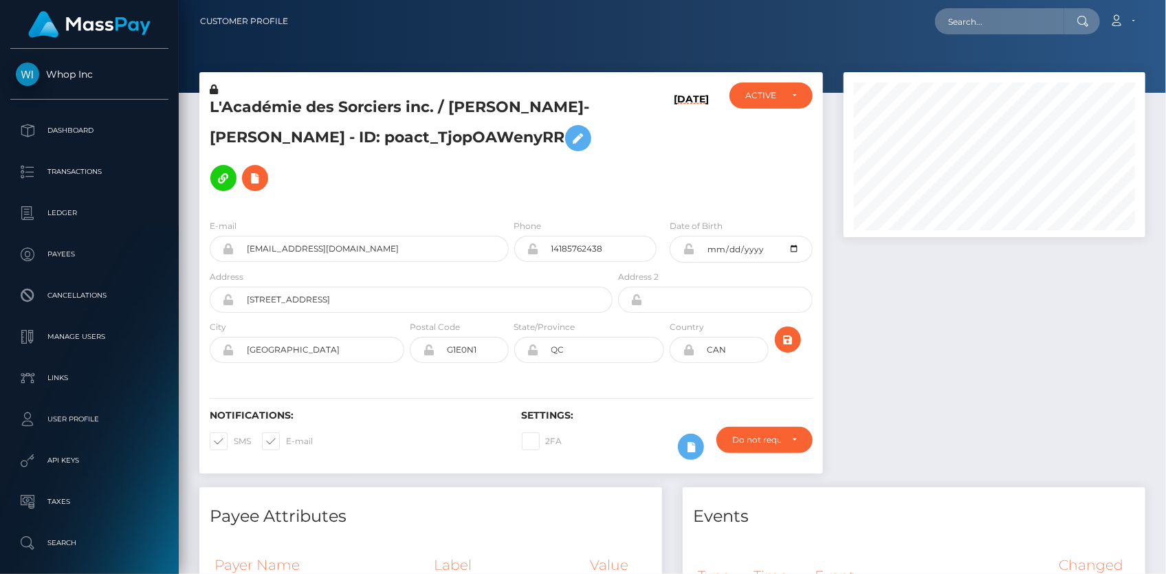
scroll to position [165, 301]
click at [325, 97] on h5 "L'Académie des Sorciers inc. / [PERSON_NAME]-[PERSON_NAME] - ID: poact_TjopOAWe…" at bounding box center [407, 147] width 395 height 101
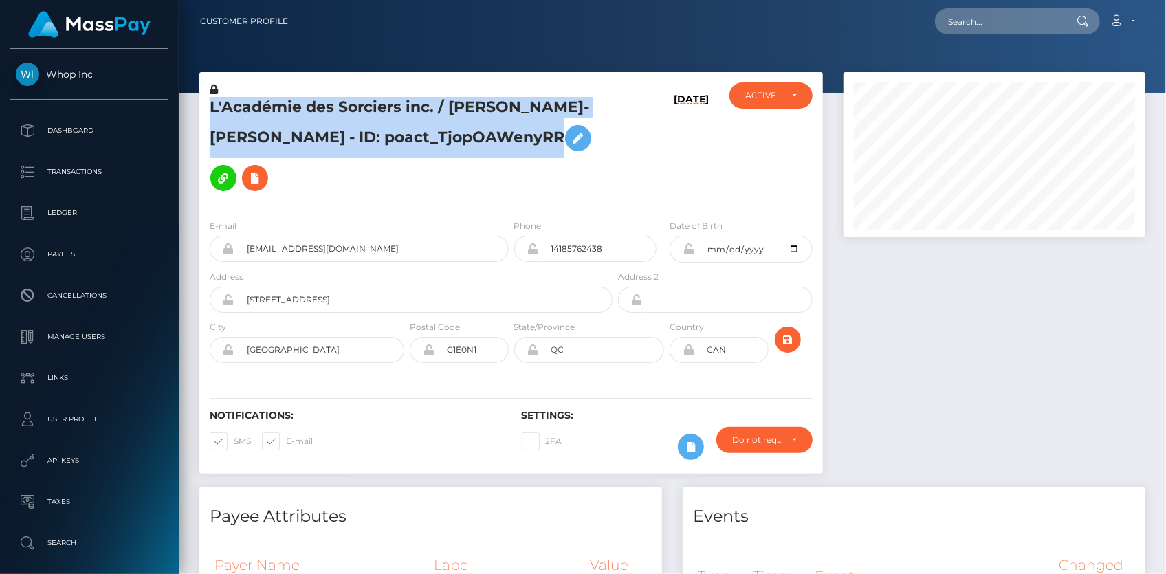
click at [325, 97] on h5 "L'Académie des Sorciers inc. / [PERSON_NAME]-[PERSON_NAME] - ID: poact_TjopOAWe…" at bounding box center [407, 147] width 395 height 101
copy h5 "L'Académie des Sorciers inc. / [PERSON_NAME]-[PERSON_NAME] - ID: poact_TjopOAWe…"
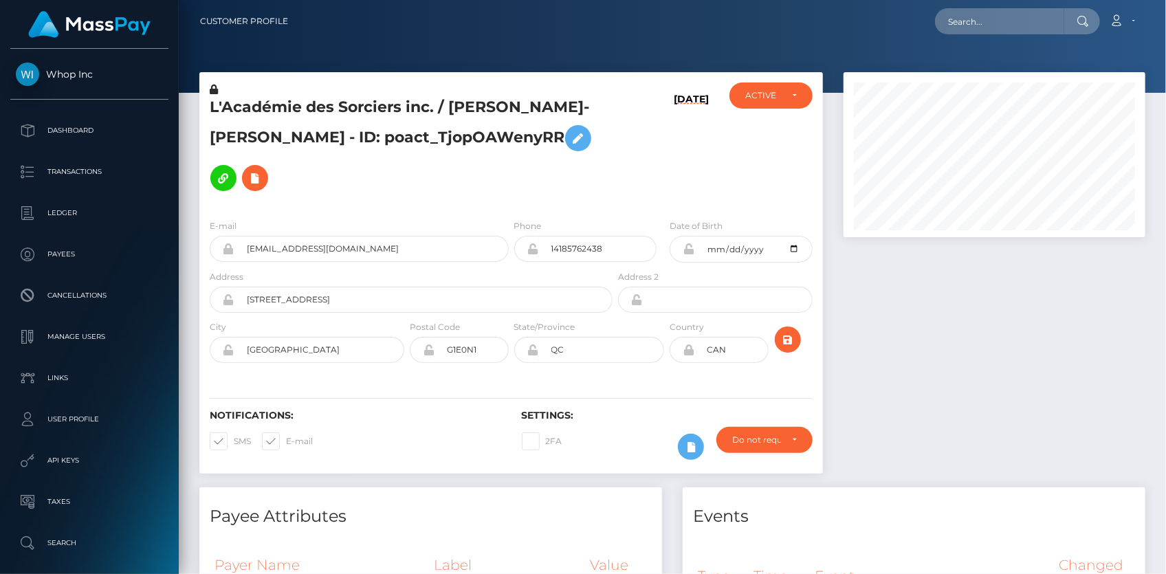
scroll to position [165, 301]
click at [297, 112] on h5 "L'Académie des Sorciers inc. / [PERSON_NAME]-[PERSON_NAME] - ID: poact_TjopOAWe…" at bounding box center [407, 147] width 395 height 101
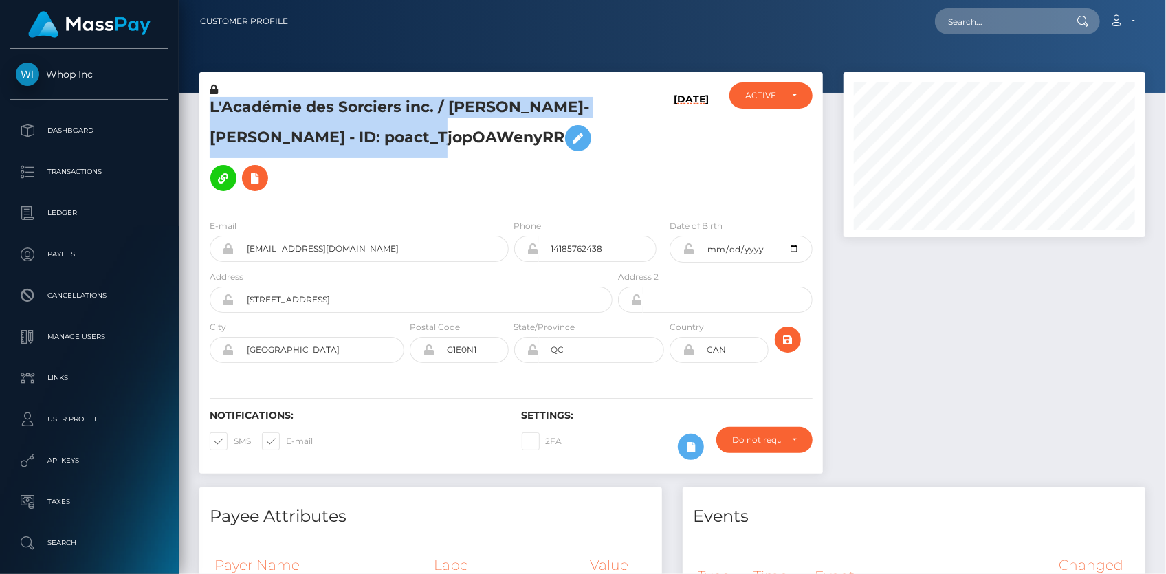
click at [297, 112] on h5 "L'Académie des Sorciers inc. / [PERSON_NAME]-[PERSON_NAME] - ID: poact_TjopOAWe…" at bounding box center [407, 147] width 395 height 101
copy h5 "L'Académie des Sorciers inc. / [PERSON_NAME]-[PERSON_NAME] - ID: poact_TjopOAWe…"
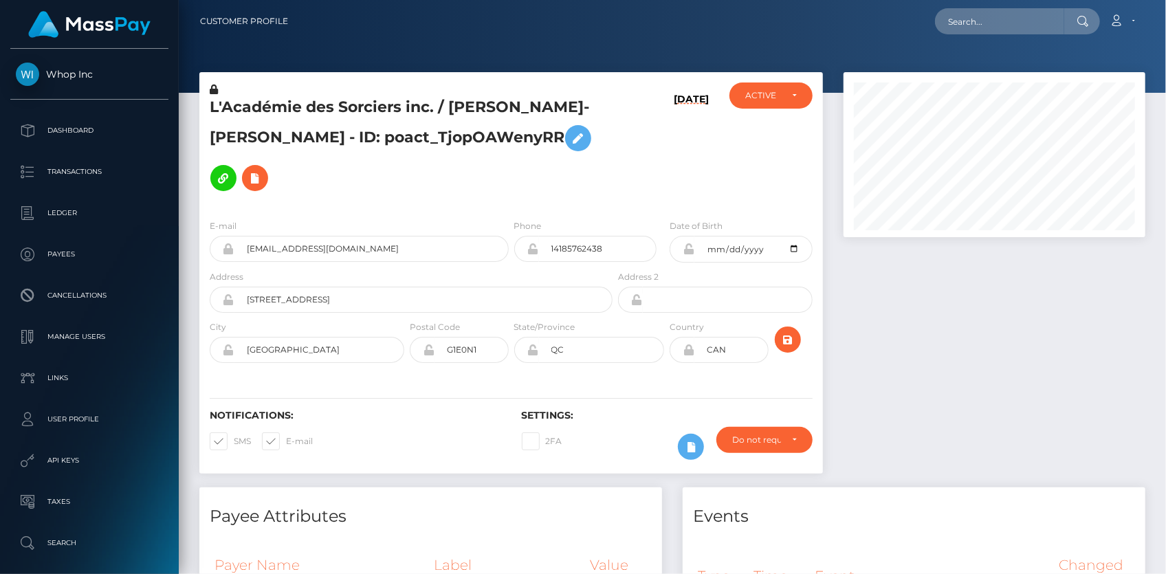
drag, startPoint x: 374, startPoint y: 204, endPoint x: 374, endPoint y: 213, distance: 8.9
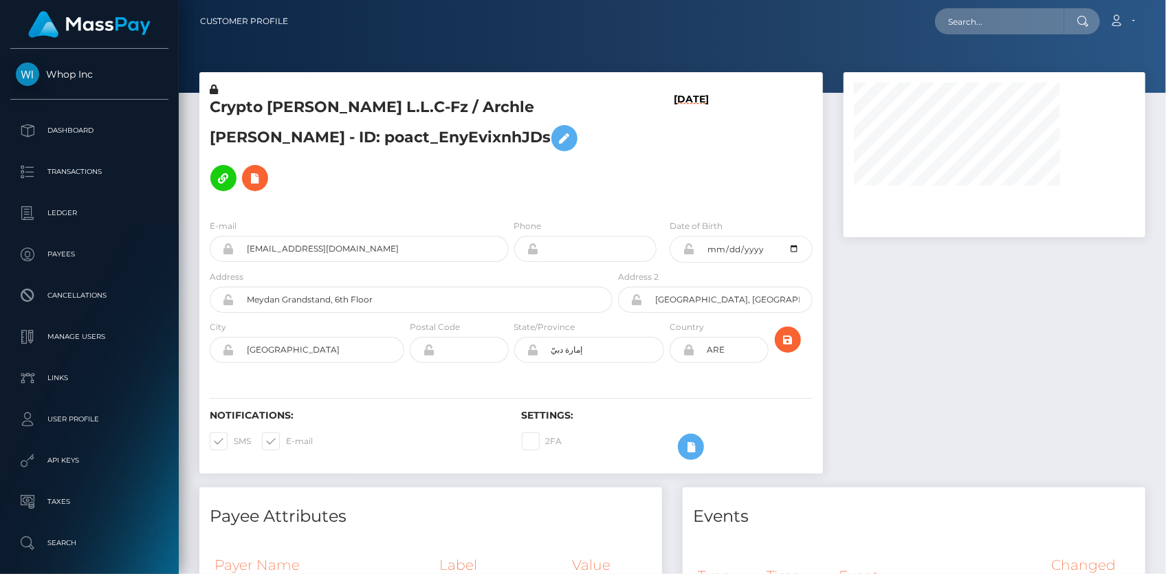
click at [248, 104] on h5 "Crypto Archie L.L.C-Fz / Archle Patrick Bowden - ID: poact_EnyEvixnhJDs" at bounding box center [407, 147] width 395 height 101
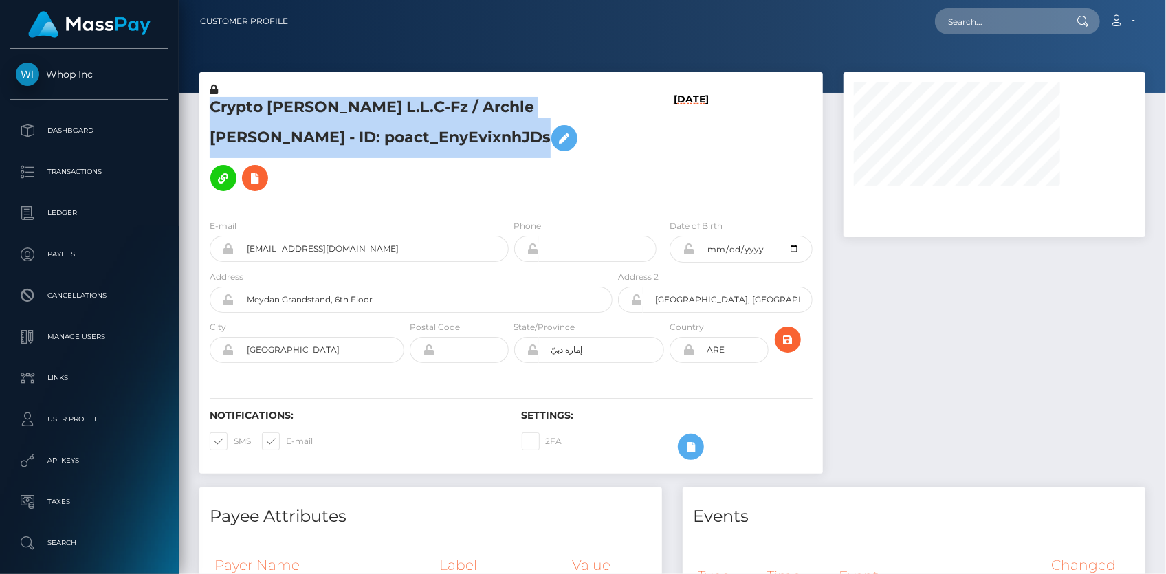
drag, startPoint x: 0, startPoint y: 0, endPoint x: 248, endPoint y: 103, distance: 268.8
click at [248, 103] on h5 "Crypto Archie L.L.C-Fz / Archle Patrick Bowden - ID: poact_EnyEvixnhJDs" at bounding box center [407, 147] width 395 height 101
copy h5 "Crypto [PERSON_NAME] L.L.C-Fz / Archle [PERSON_NAME] - ID: poact_EnyEvixnhJDs"
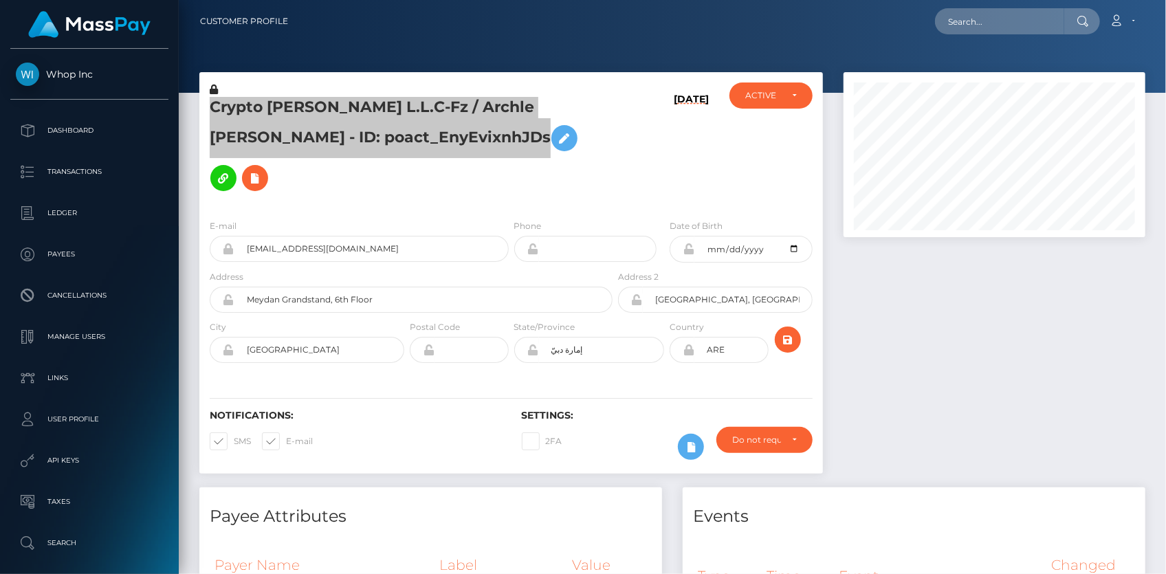
scroll to position [165, 301]
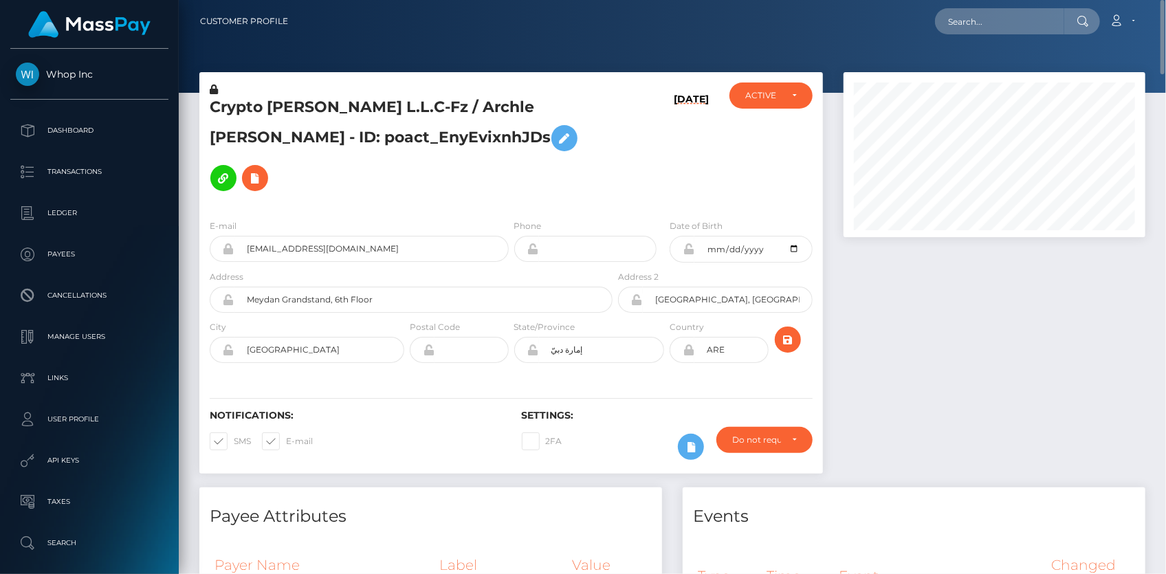
click at [295, 219] on div "E-mail cryptoarchieyt@gmail.com" at bounding box center [359, 240] width 299 height 43
click at [294, 219] on div "E-mail cryptoarchieyt@gmail.com" at bounding box center [359, 240] width 299 height 43
click at [292, 236] on input "cryptoarchieyt@gmail.com" at bounding box center [371, 249] width 274 height 26
click at [292, 236] on input "[EMAIL_ADDRESS][DOMAIN_NAME]" at bounding box center [371, 249] width 274 height 26
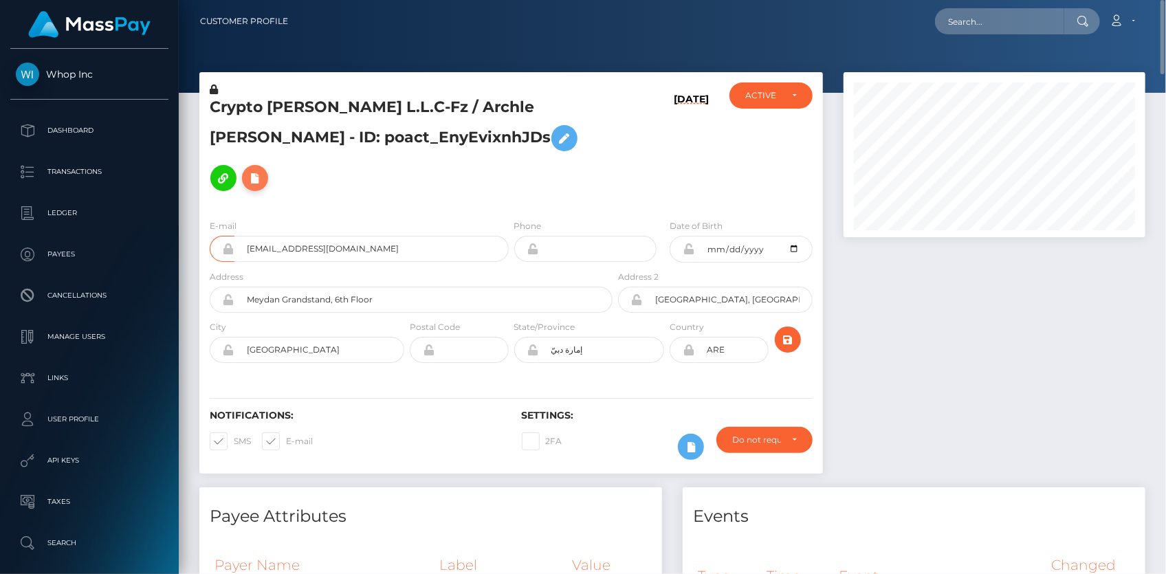
click at [263, 170] on icon at bounding box center [255, 178] width 16 height 17
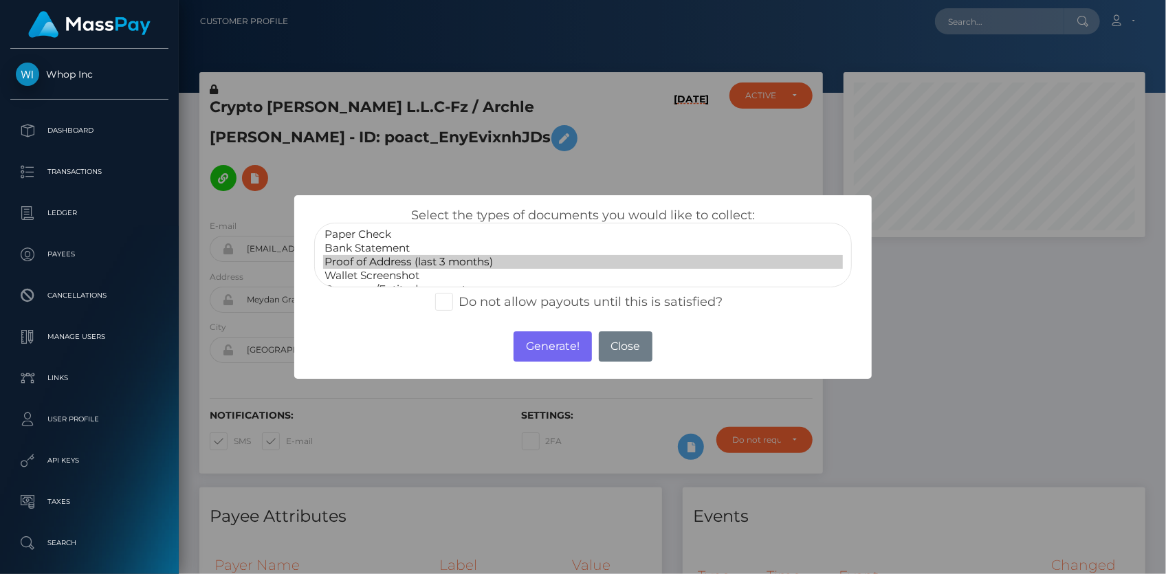
click at [479, 263] on option "Proof of Address (last 3 months)" at bounding box center [583, 262] width 520 height 14
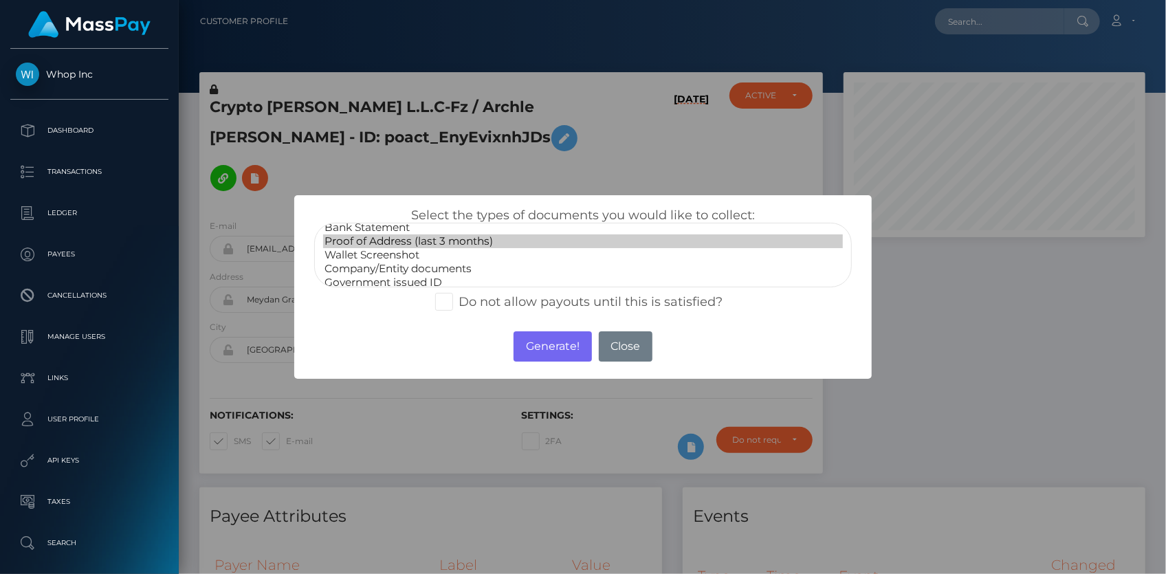
scroll to position [39, 0]
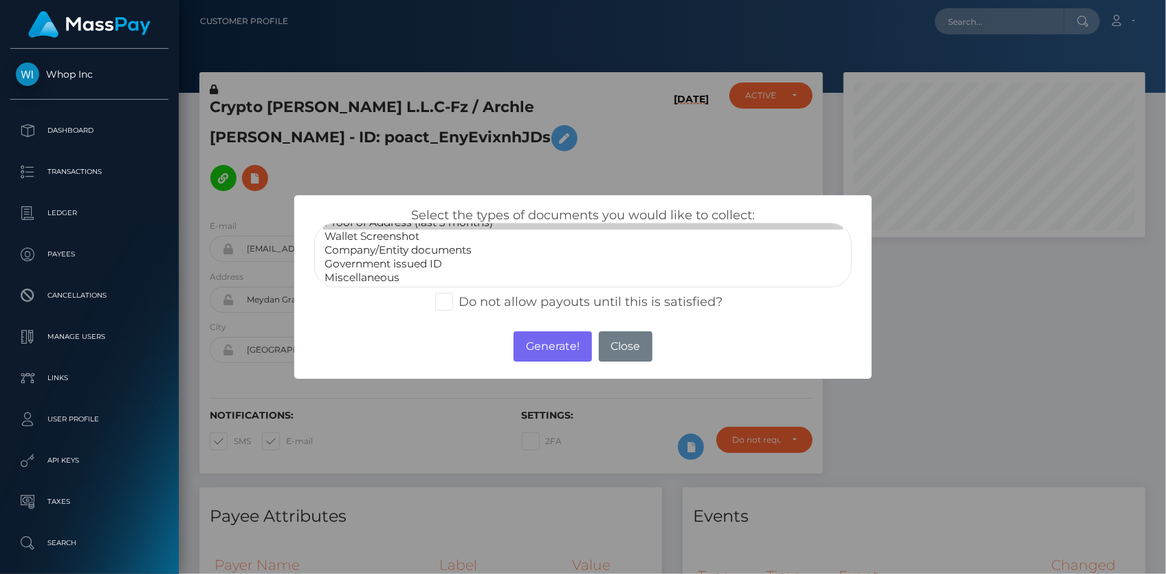
click at [444, 253] on option "Company/Entity documents" at bounding box center [583, 250] width 520 height 14
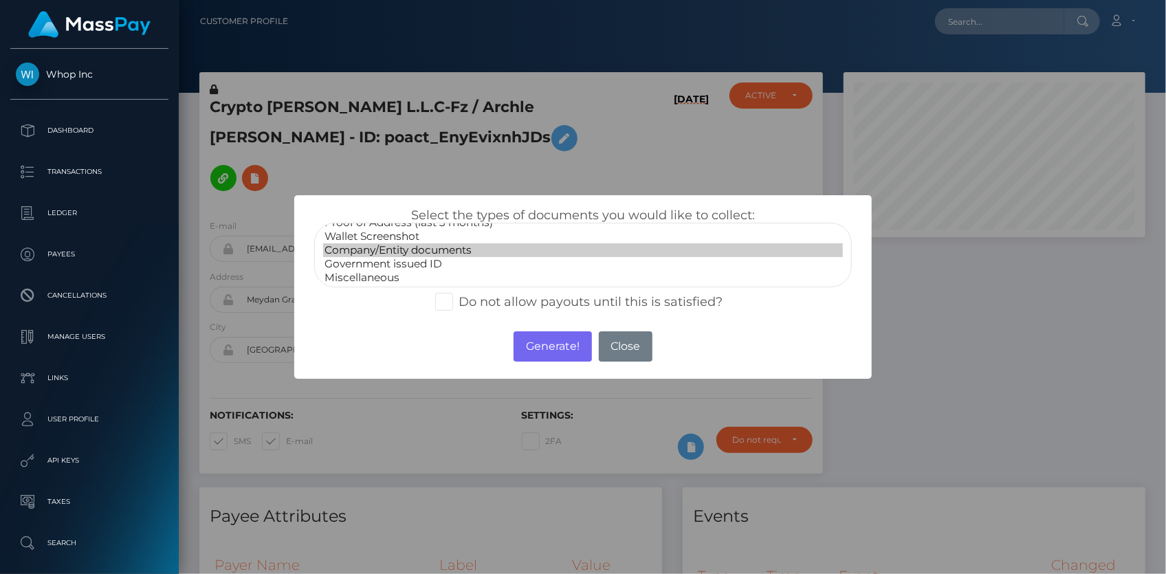
click at [440, 261] on option "Government issued ID" at bounding box center [583, 264] width 520 height 14
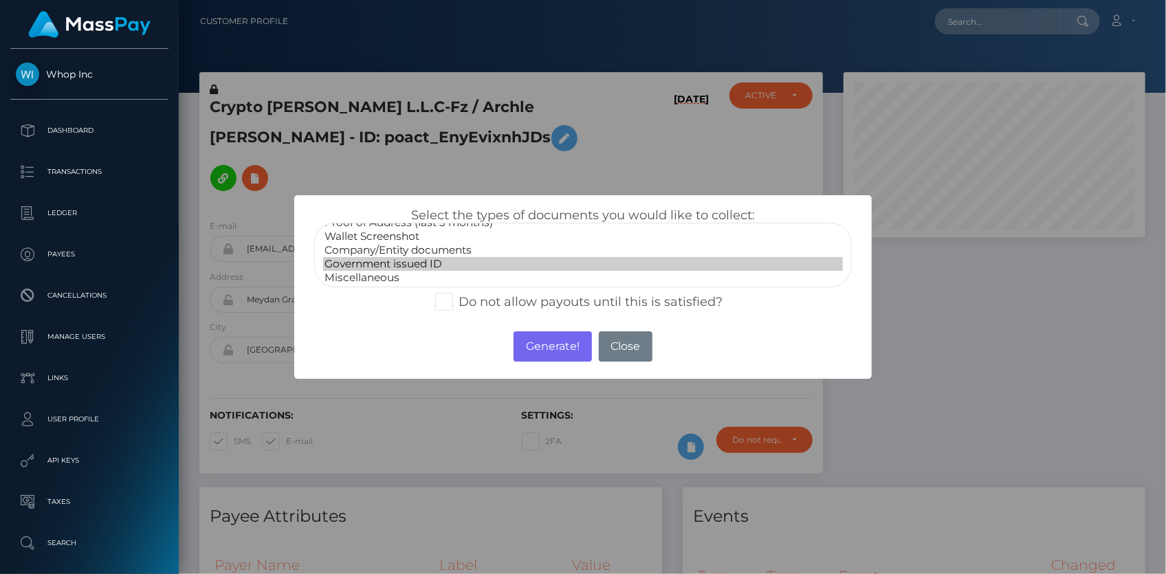
select select "Company/Entity documents"
click at [434, 245] on option "Company/Entity documents" at bounding box center [583, 250] width 520 height 14
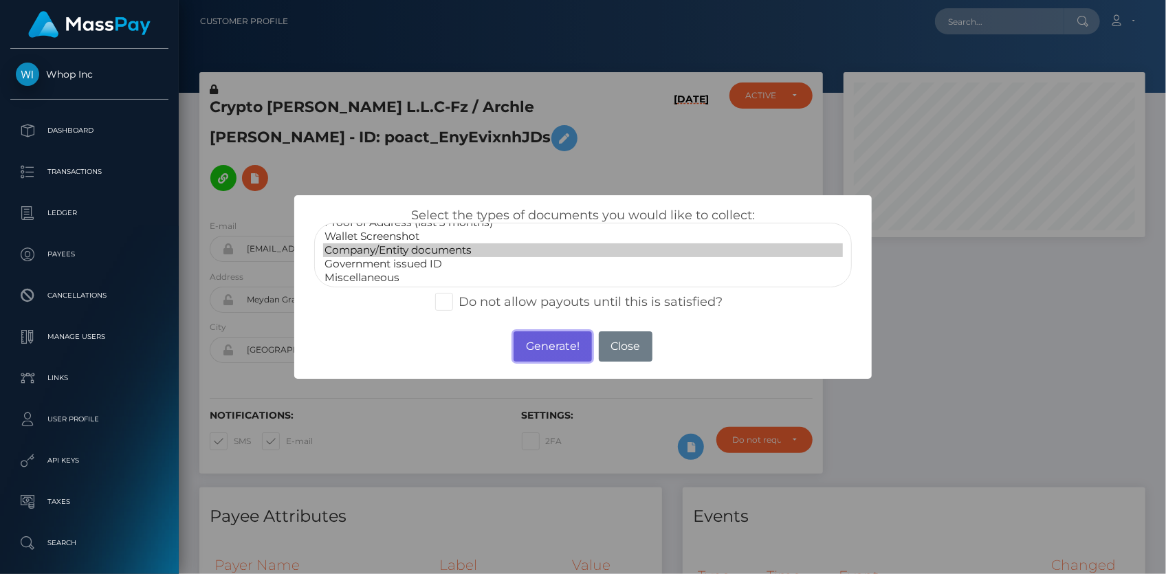
click at [529, 355] on button "Generate!" at bounding box center [553, 346] width 78 height 30
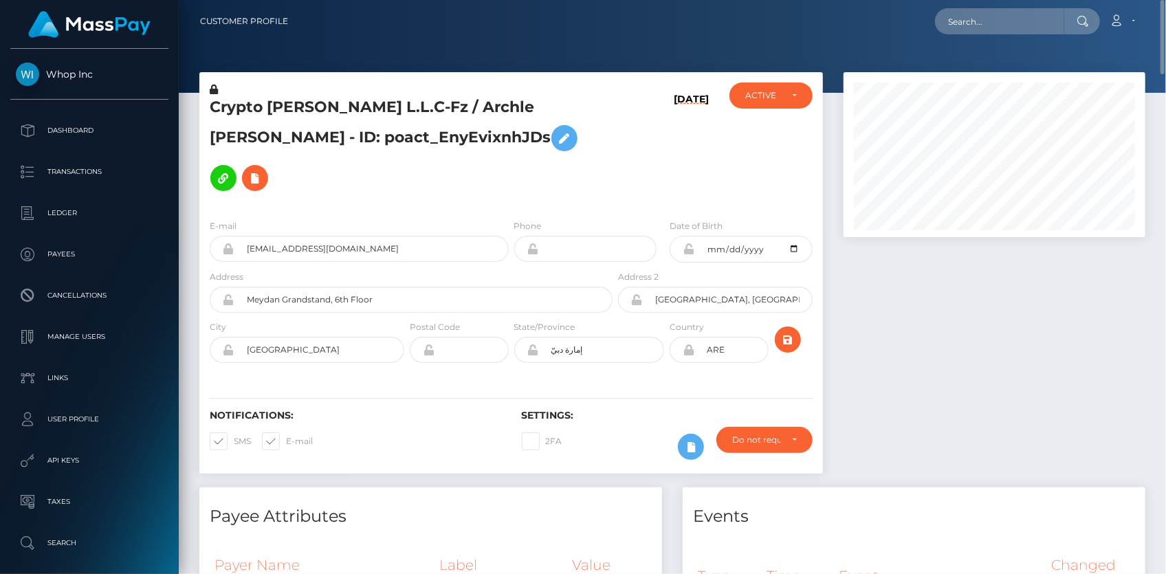
click at [336, 143] on h5 "Crypto Archie L.L.C-Fz / Archle Patrick Bowden - ID: poact_EnyEvixnhJDs" at bounding box center [407, 147] width 395 height 101
copy h5 "poact_EnyEvixnhJDs"
click at [969, 14] on input "text" at bounding box center [999, 21] width 129 height 26
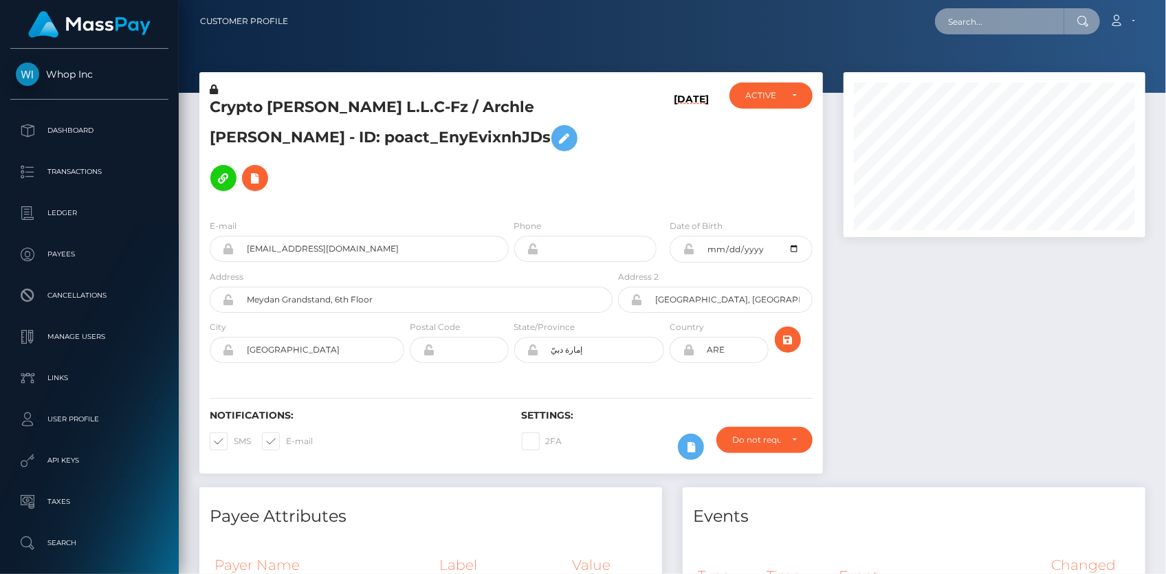
paste input "poact_EnyEvixnhJDs"
type input "poact_EnyEvixnhJDs"
paste input "poact_TjopOAWenyRR"
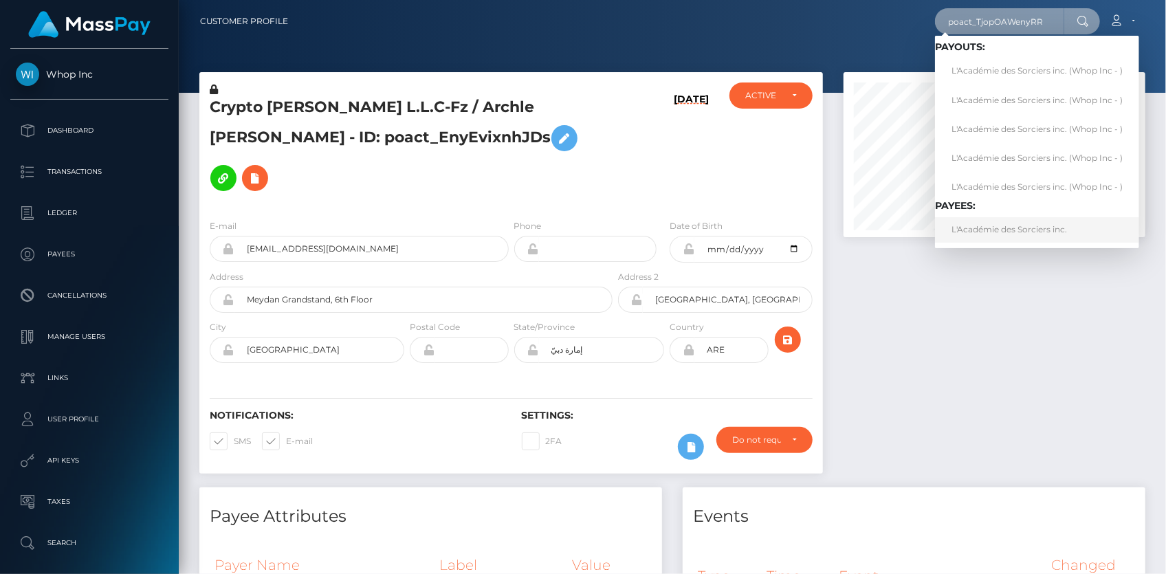
type input "poact_TjopOAWenyRR"
click at [990, 223] on link "L'Académie des Sorciers inc." at bounding box center [1037, 229] width 204 height 25
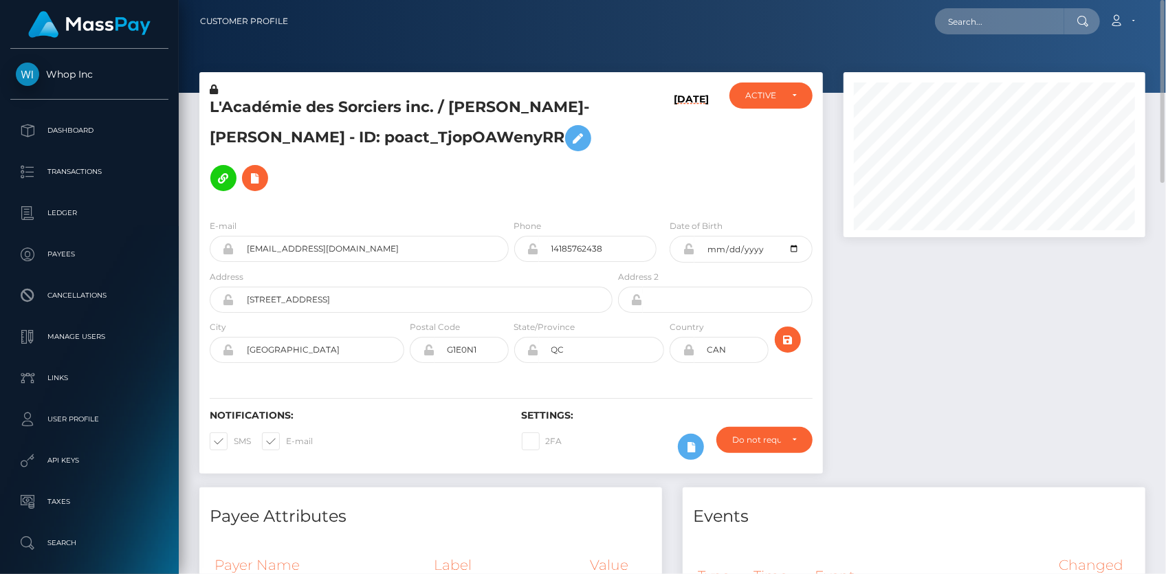
click at [318, 132] on h5 "L'Académie des Sorciers inc. / [PERSON_NAME]-[PERSON_NAME] - ID: poact_TjopOAWe…" at bounding box center [407, 147] width 395 height 101
copy h5 "poact_TjopOAWenyRR"
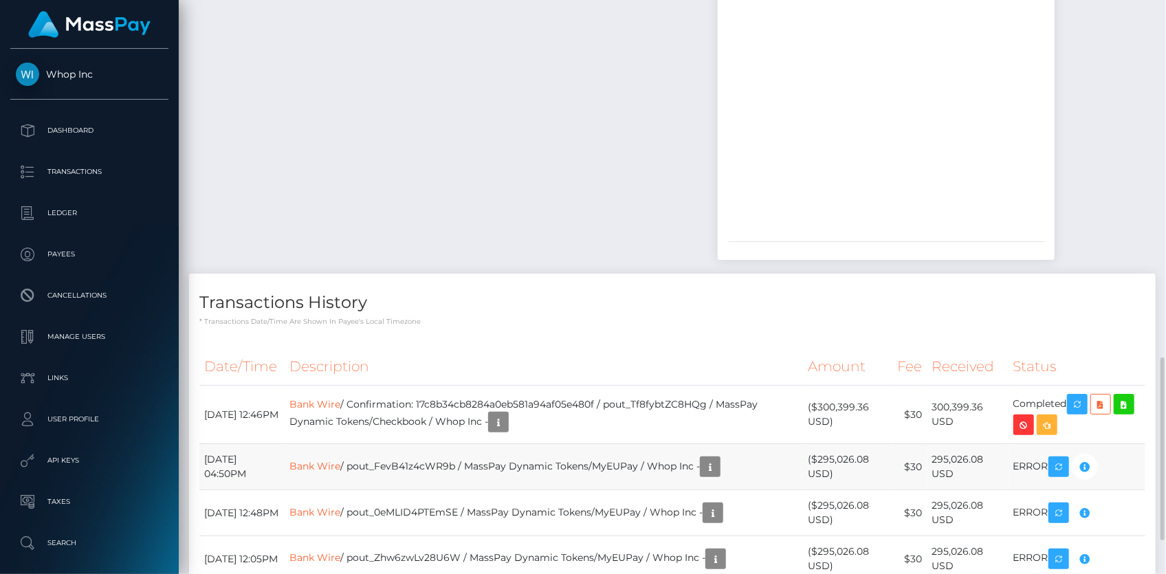
scroll to position [1231, 0]
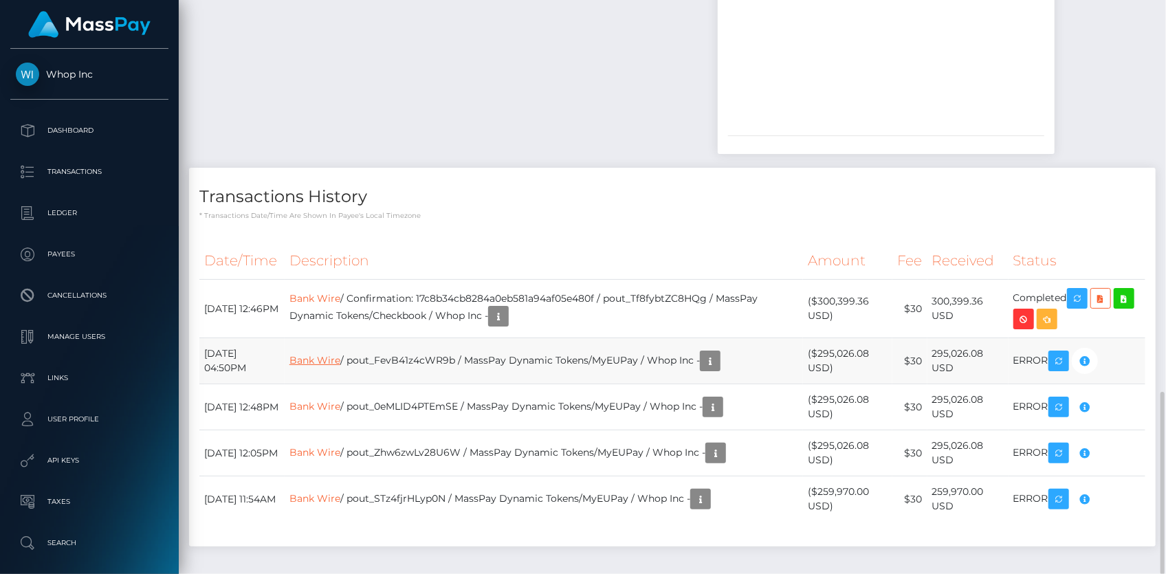
click at [336, 354] on link "Bank Wire" at bounding box center [314, 360] width 51 height 12
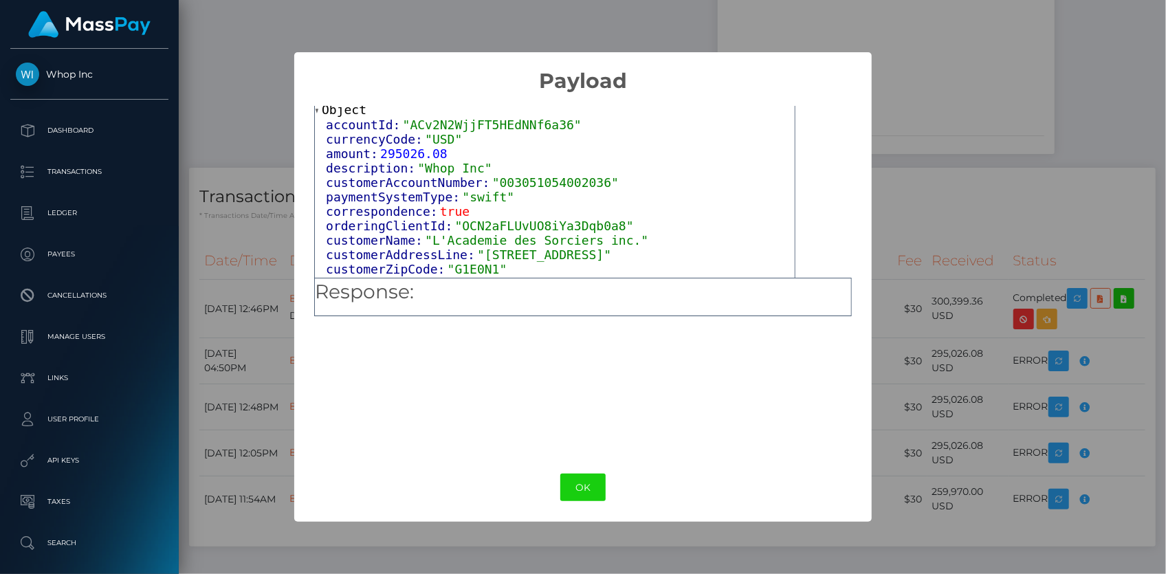
scroll to position [82, 0]
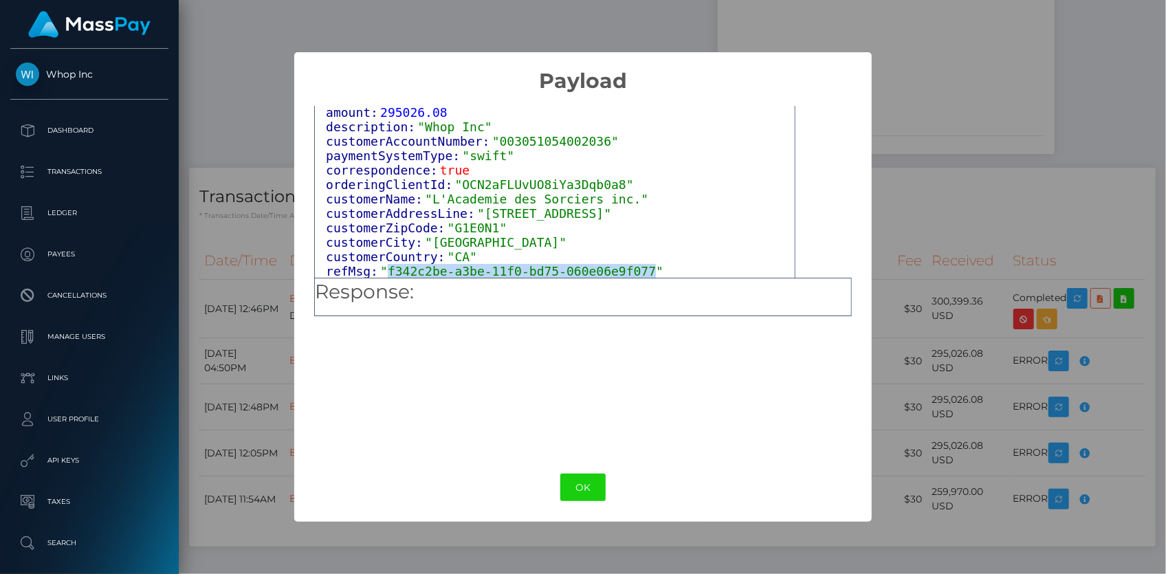
drag, startPoint x: 385, startPoint y: 267, endPoint x: 625, endPoint y: 267, distance: 239.9
click at [625, 267] on span ""f342c2be-a3be-11f0-bd75-060e06e9f077"" at bounding box center [521, 271] width 283 height 14
copy span "f342c2be-a3be-11f0-bd75-060e06e9f077"
click at [575, 494] on button "OK" at bounding box center [582, 488] width 45 height 28
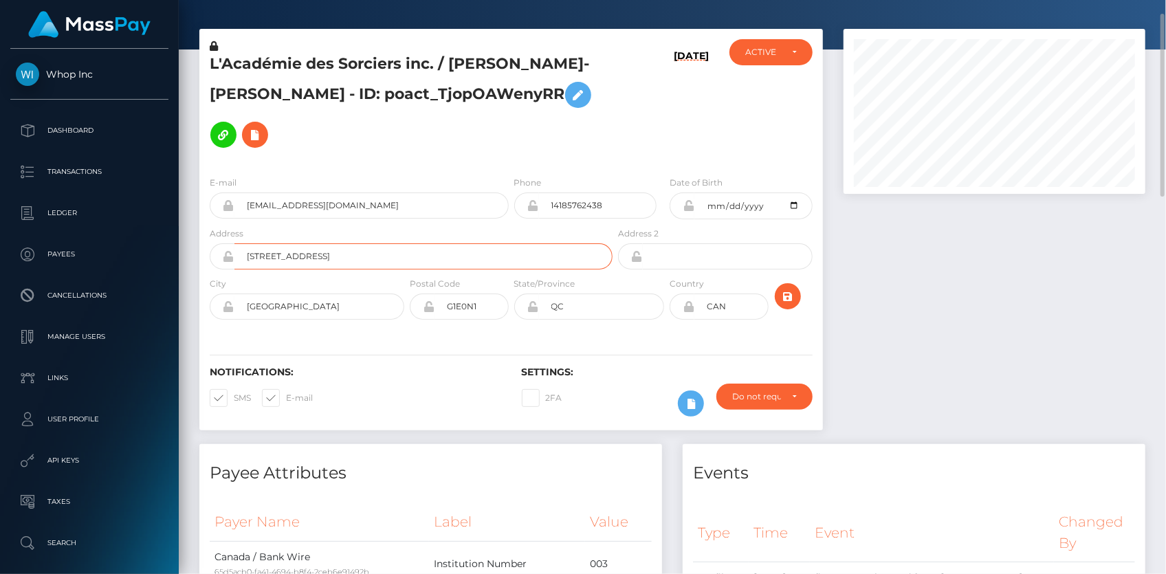
scroll to position [0, 0]
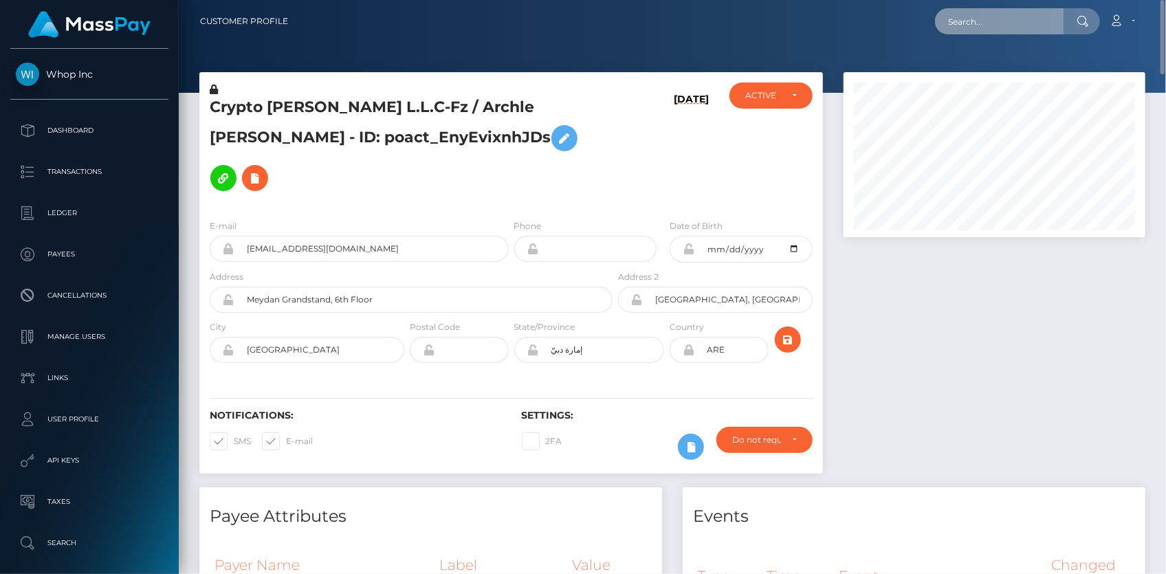
click at [951, 8] on input "text" at bounding box center [999, 21] width 129 height 26
paste input "MSP0e6d087e3ed193f"
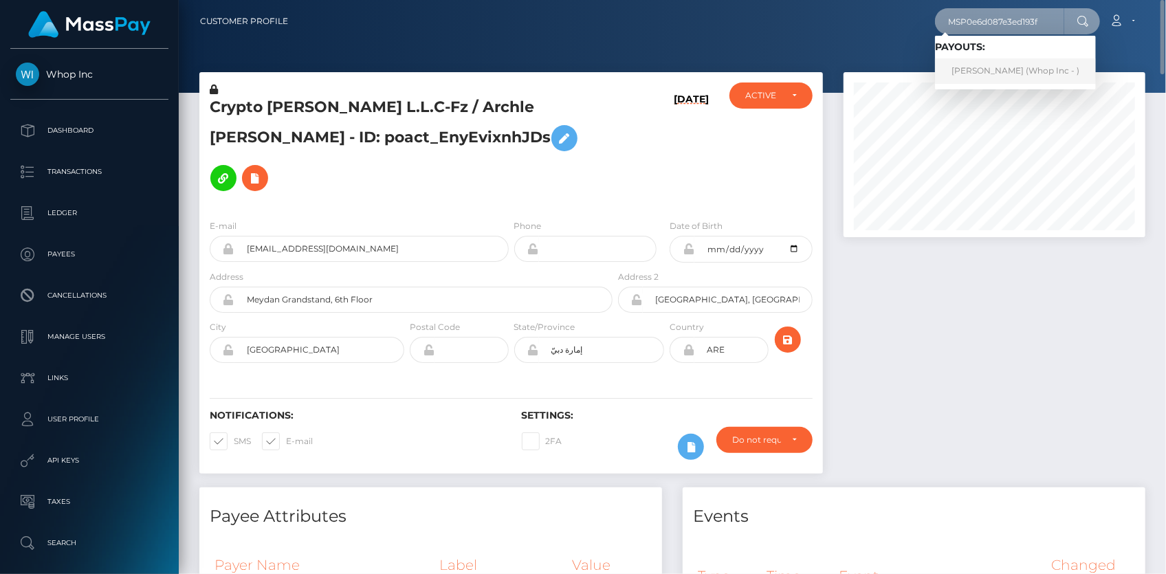
type input "MSP0e6d087e3ed193f"
click at [987, 62] on link "[PERSON_NAME] (Whop Inc - )" at bounding box center [1015, 70] width 161 height 25
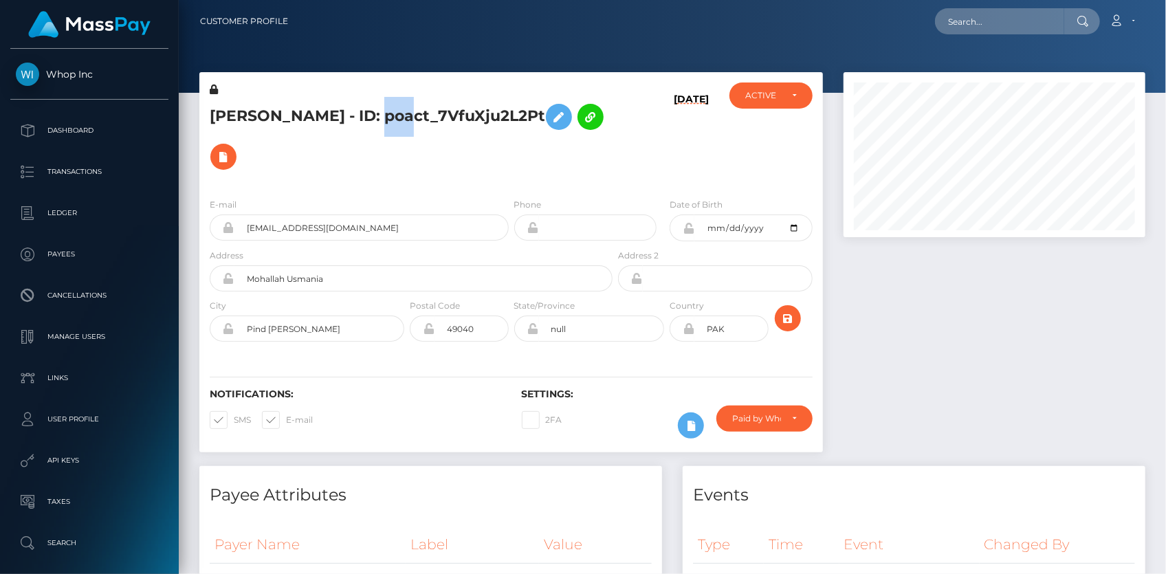
scroll to position [165, 301]
click at [959, 23] on input "text" at bounding box center [999, 21] width 129 height 26
paste input "213082637"
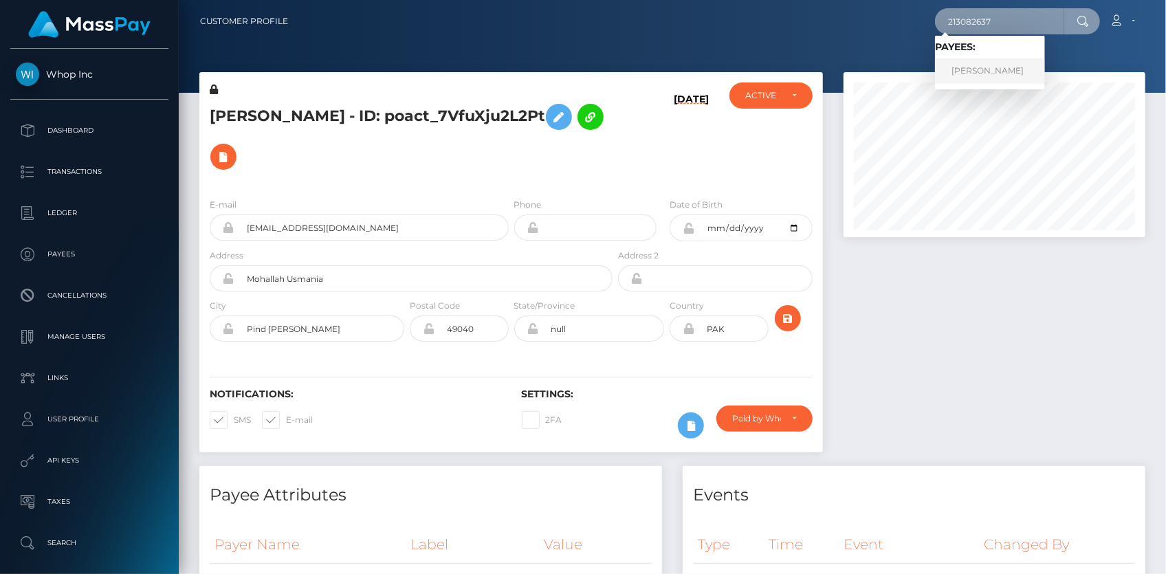
type input "213082637"
click at [992, 67] on link "KATSIARYNA URBANOVICH" at bounding box center [990, 70] width 110 height 25
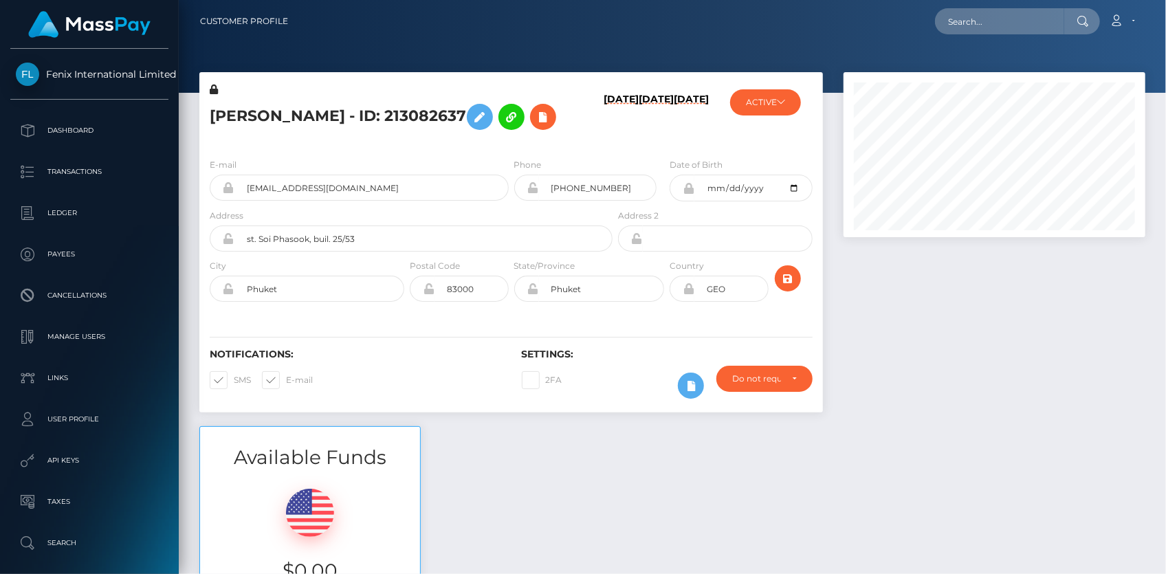
scroll to position [165, 301]
click at [305, 116] on h5 "[PERSON_NAME] - ID: 213082637" at bounding box center [407, 117] width 395 height 40
click at [305, 116] on h5 "KATSIARYNA URBANOVICH - ID: 213082637" at bounding box center [407, 117] width 395 height 40
copy h5 "KATSIARYNA URBANOVICH - ID: 213082637"
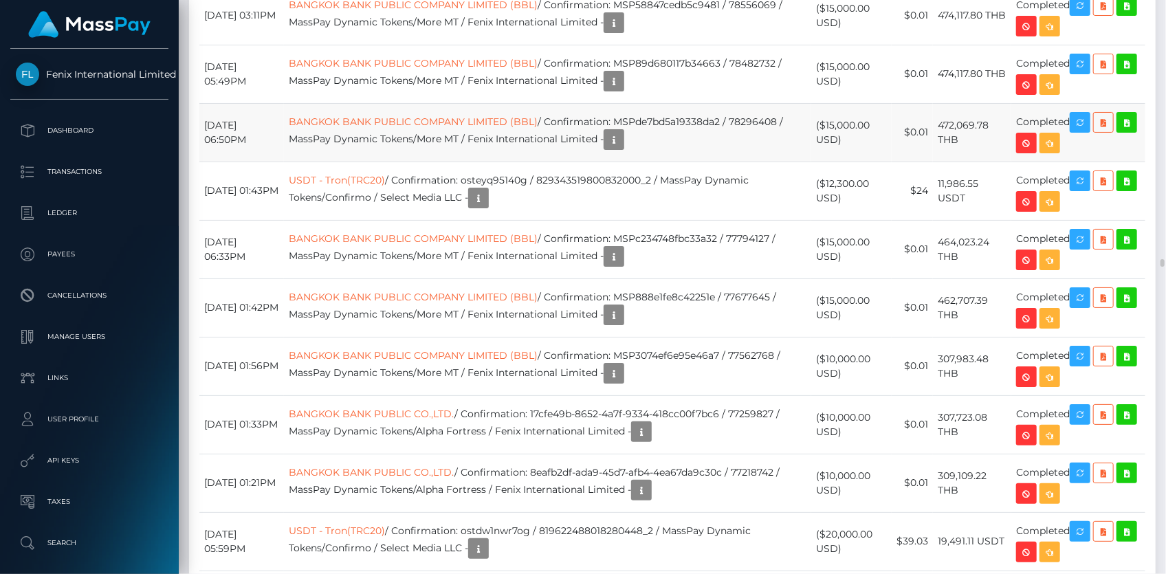
scroll to position [18187, 0]
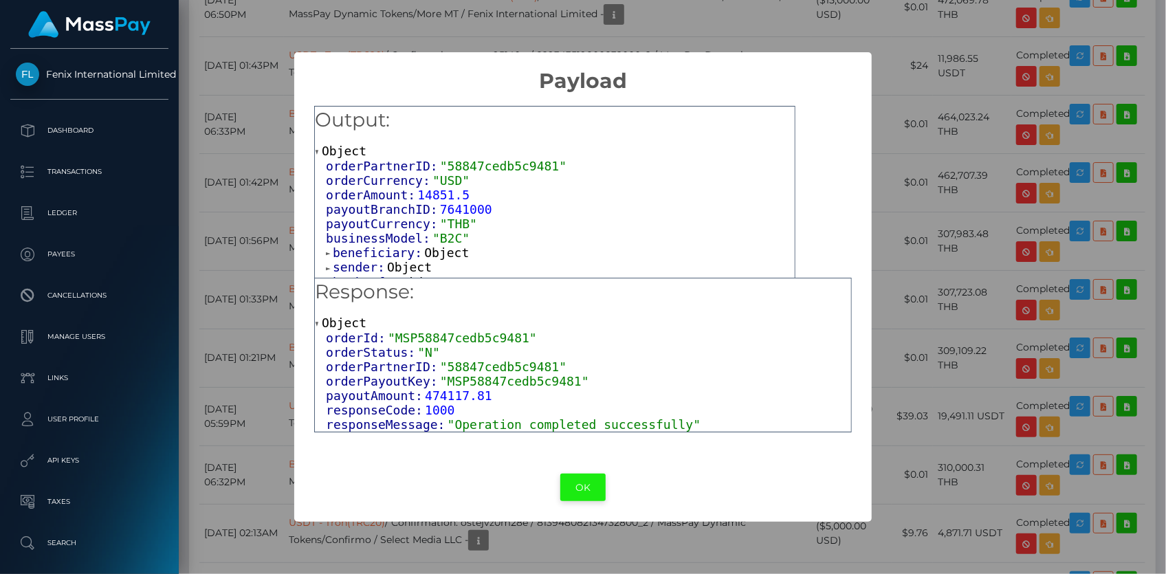
click at [577, 500] on button "OK" at bounding box center [582, 488] width 45 height 28
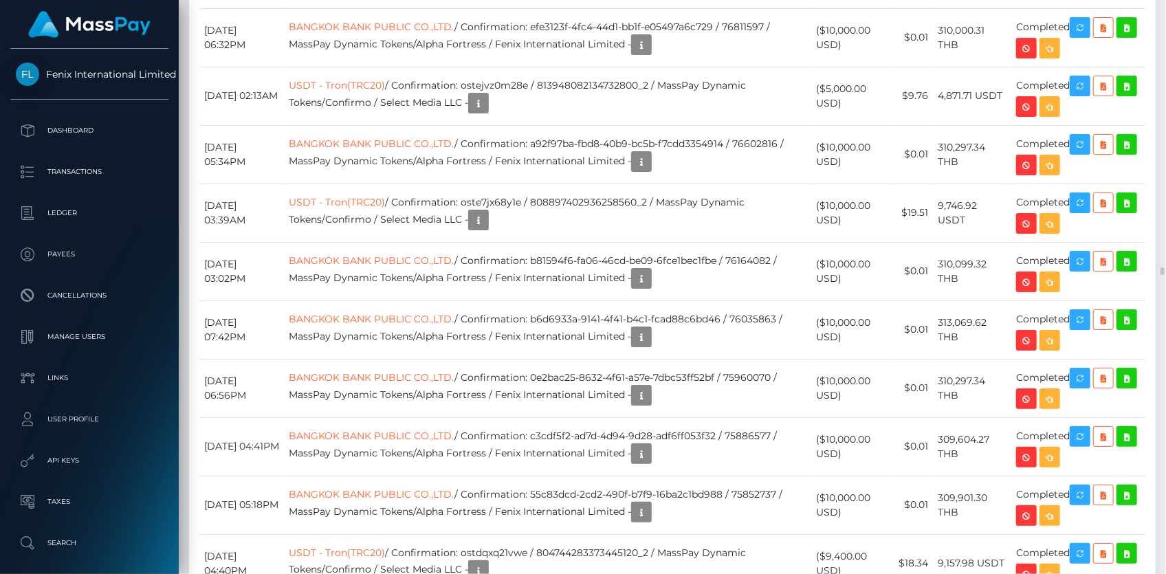
scroll to position [18687, 0]
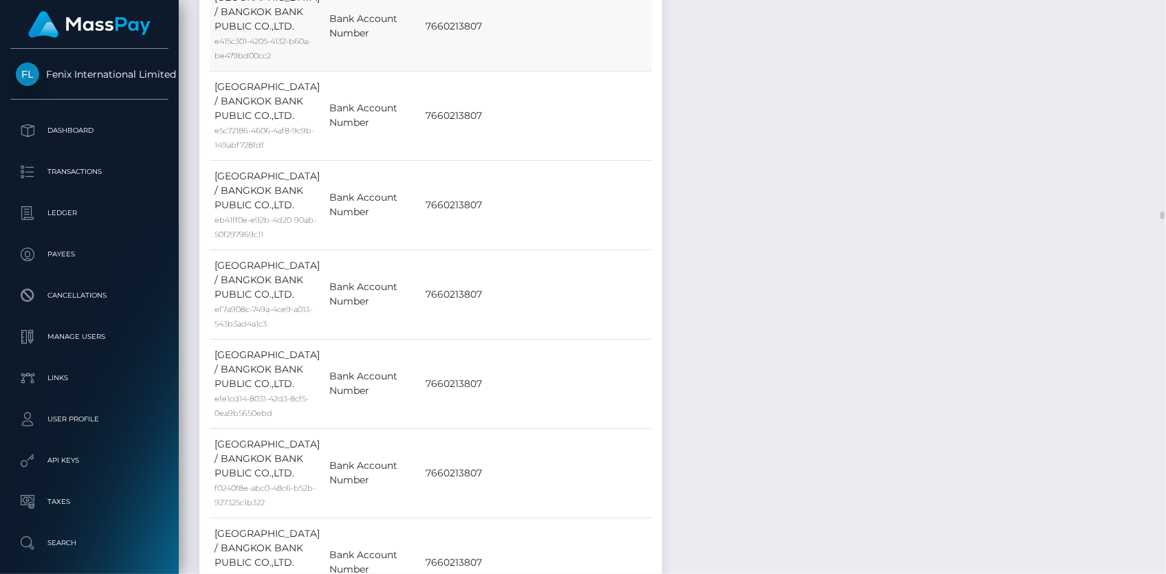
scroll to position [14687, 0]
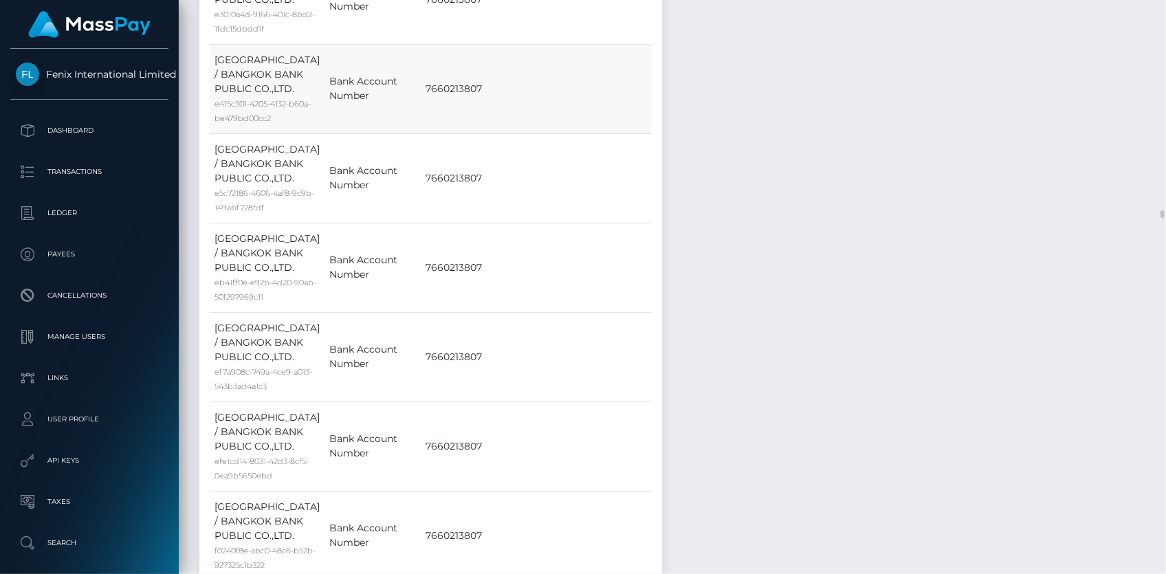
click at [404, 133] on td "Bank Account Number" at bounding box center [372, 88] width 96 height 89
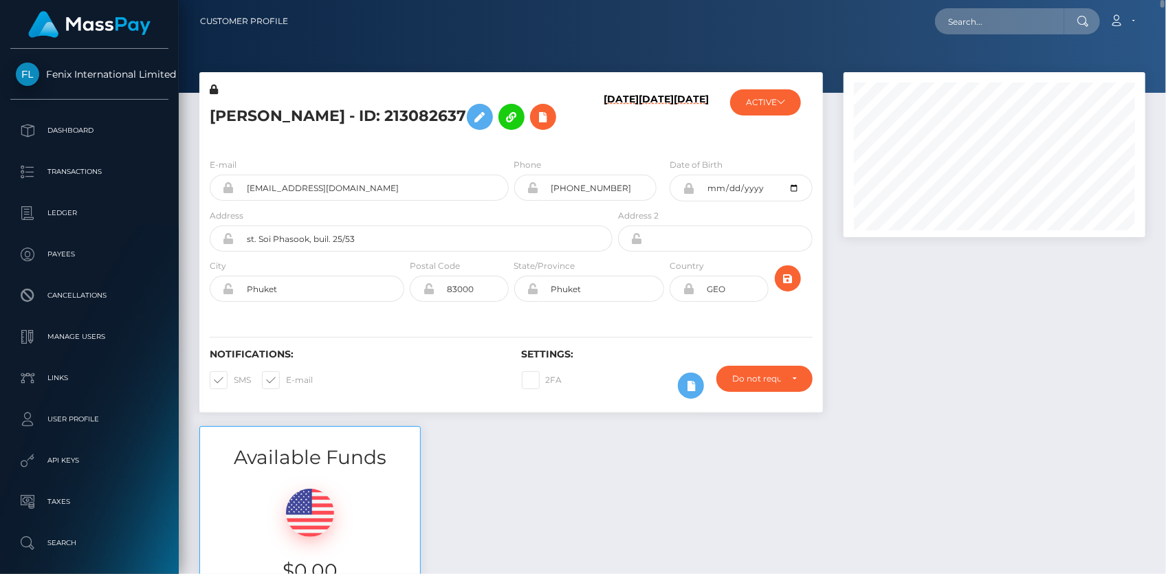
click at [469, 111] on h5 "KATSIARYNA URBANOVICH - ID: 213082637" at bounding box center [407, 117] width 395 height 40
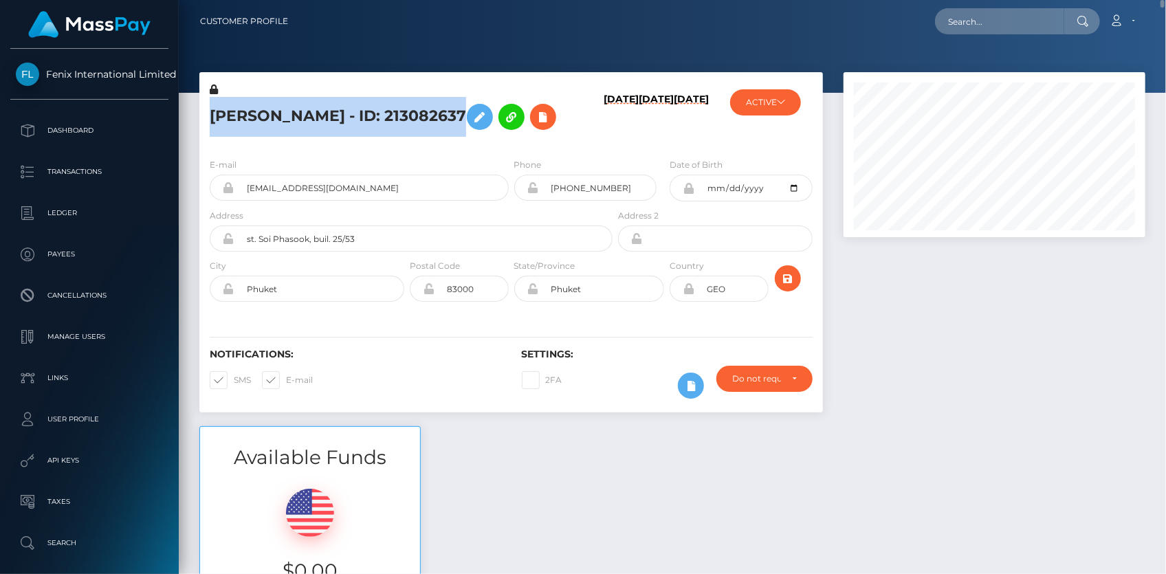
click at [469, 111] on h5 "KATSIARYNA URBANOVICH - ID: 213082637" at bounding box center [407, 117] width 395 height 40
copy h5 "KATSIARYNA URBANOVICH - ID: 213082637"
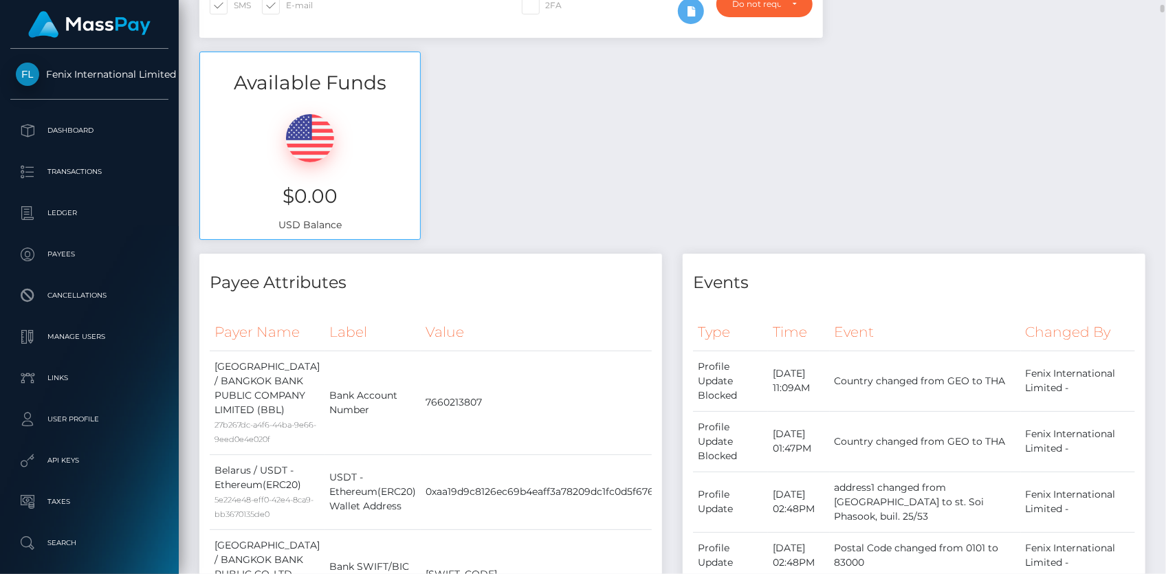
scroll to position [62, 0]
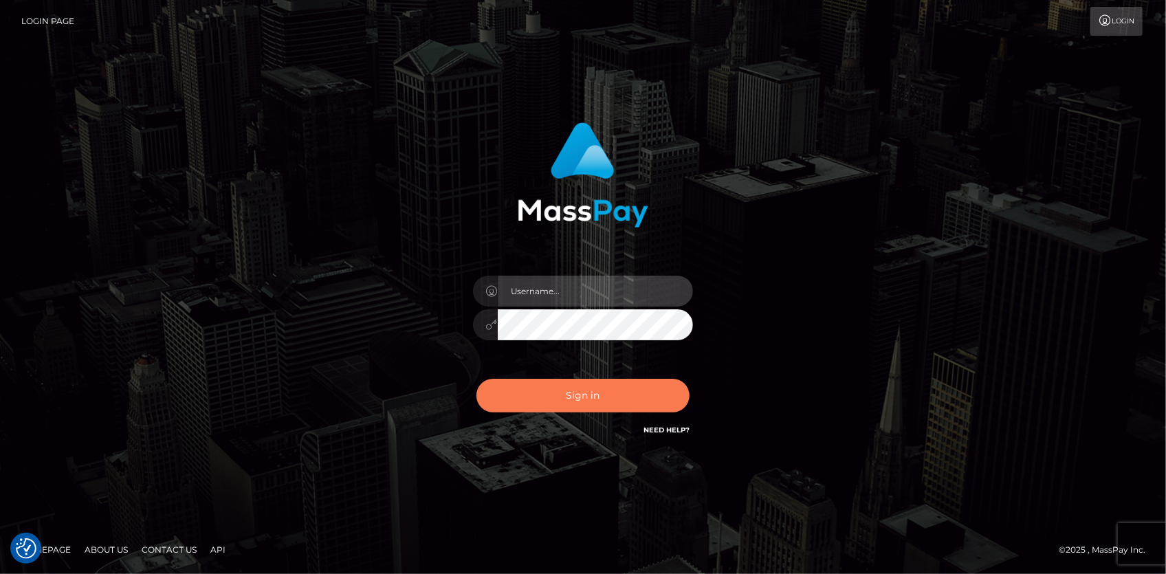
type input "[PERSON_NAME]"
click at [542, 395] on button "Sign in" at bounding box center [582, 396] width 213 height 34
type input "[PERSON_NAME]"
click at [541, 392] on button "Sign in" at bounding box center [582, 396] width 213 height 34
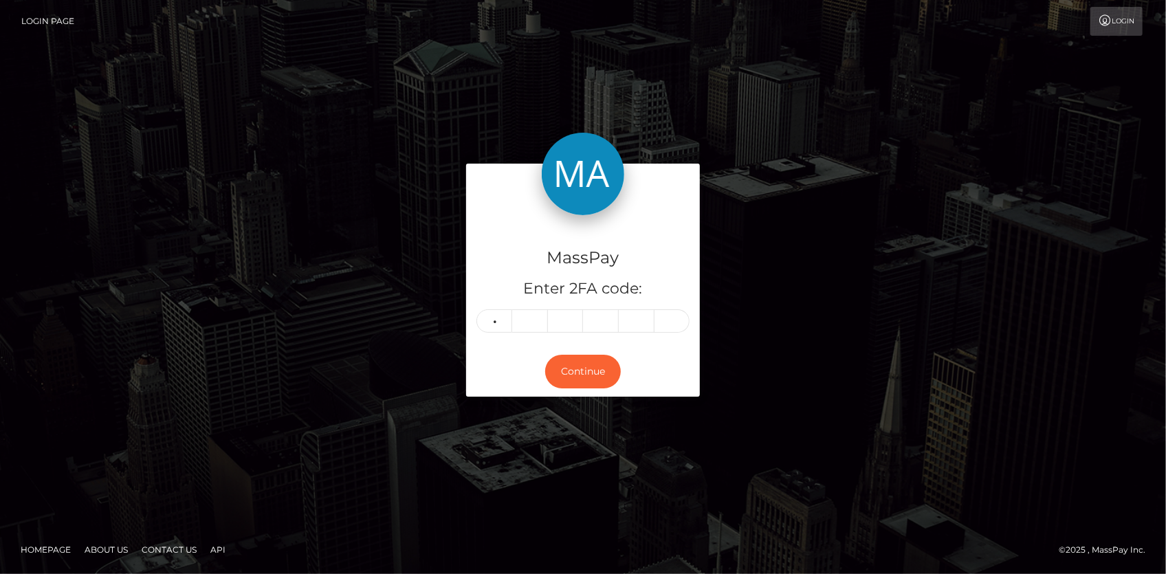
type input "6"
type input "7"
type input "1"
type input "4"
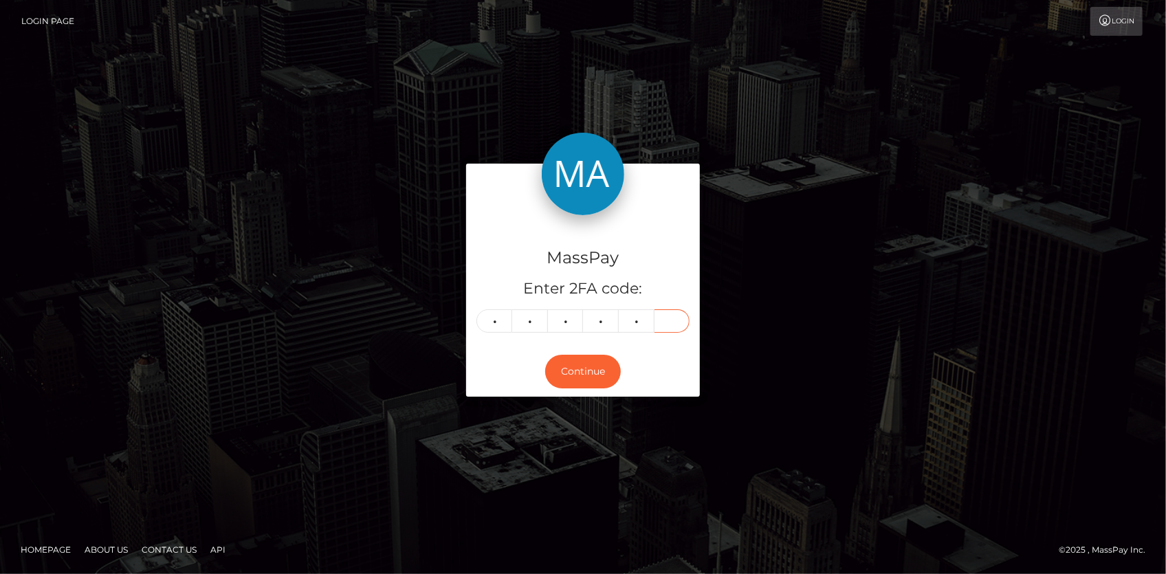
type input "5"
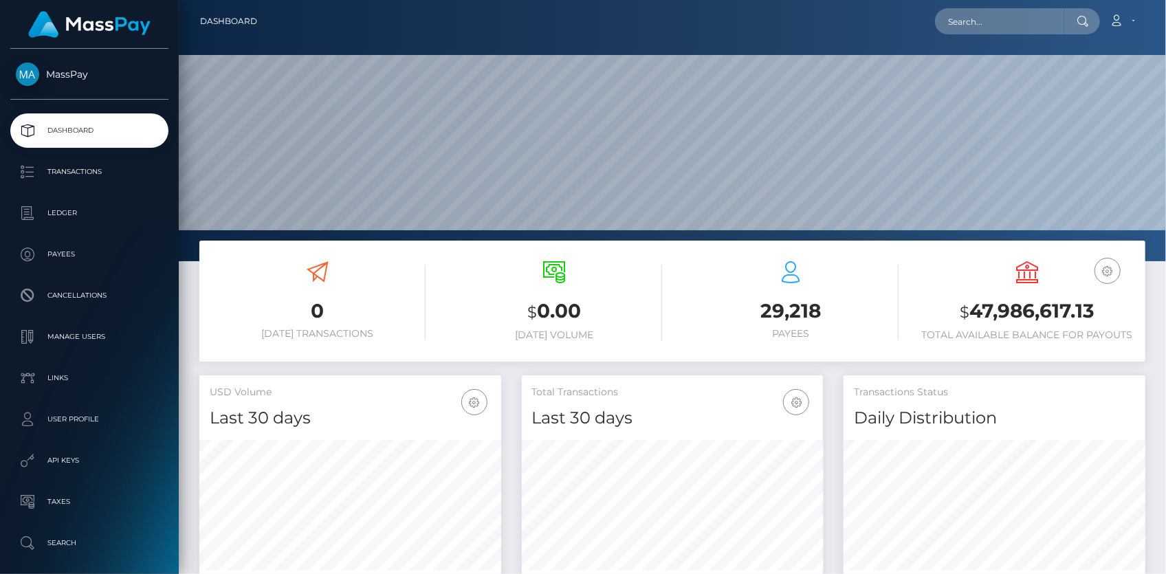
scroll to position [243, 301]
click at [947, 16] on input "text" at bounding box center [999, 21] width 129 height 26
paste input "poact_jK699GzC6pqg"
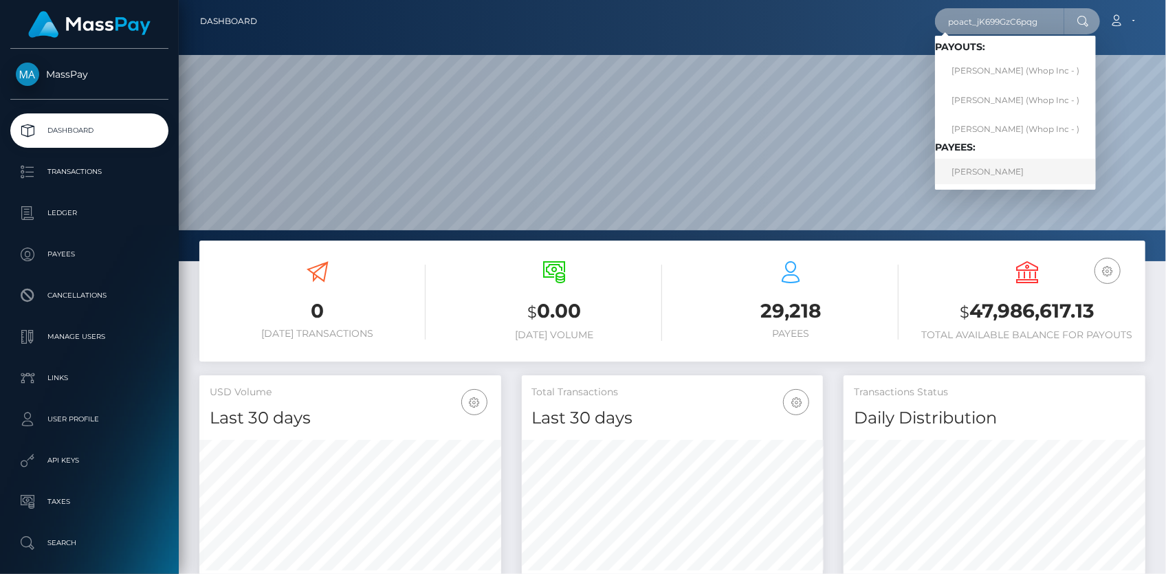
type input "poact_jK699GzC6pqg"
click at [983, 174] on link "ALI HAMZA" at bounding box center [1015, 171] width 161 height 25
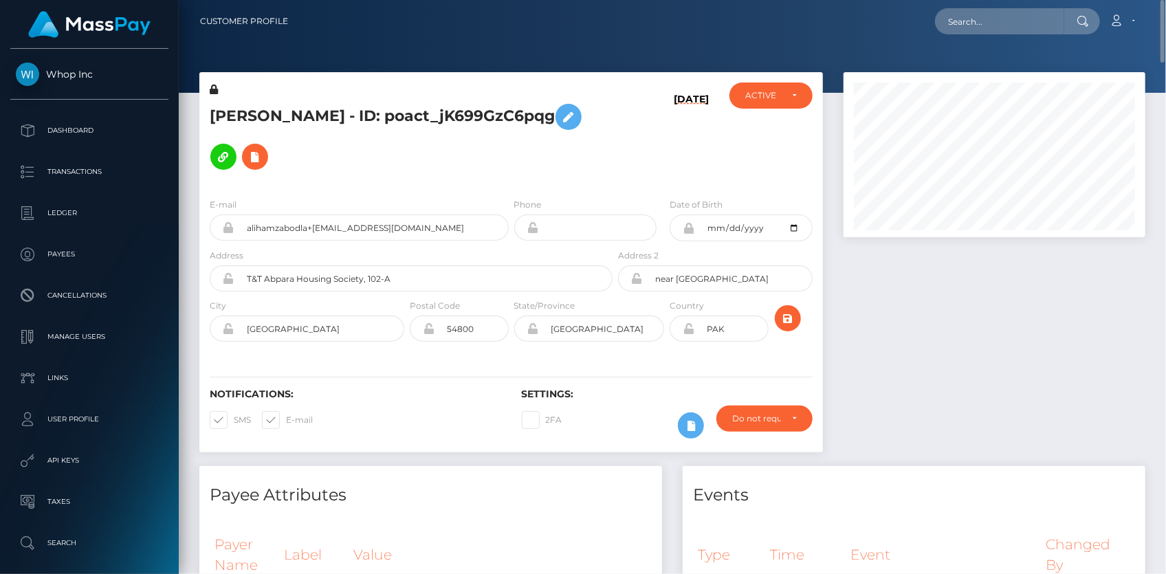
click at [357, 110] on h5 "[PERSON_NAME] - ID: poact_jK699GzC6pqg" at bounding box center [407, 137] width 395 height 80
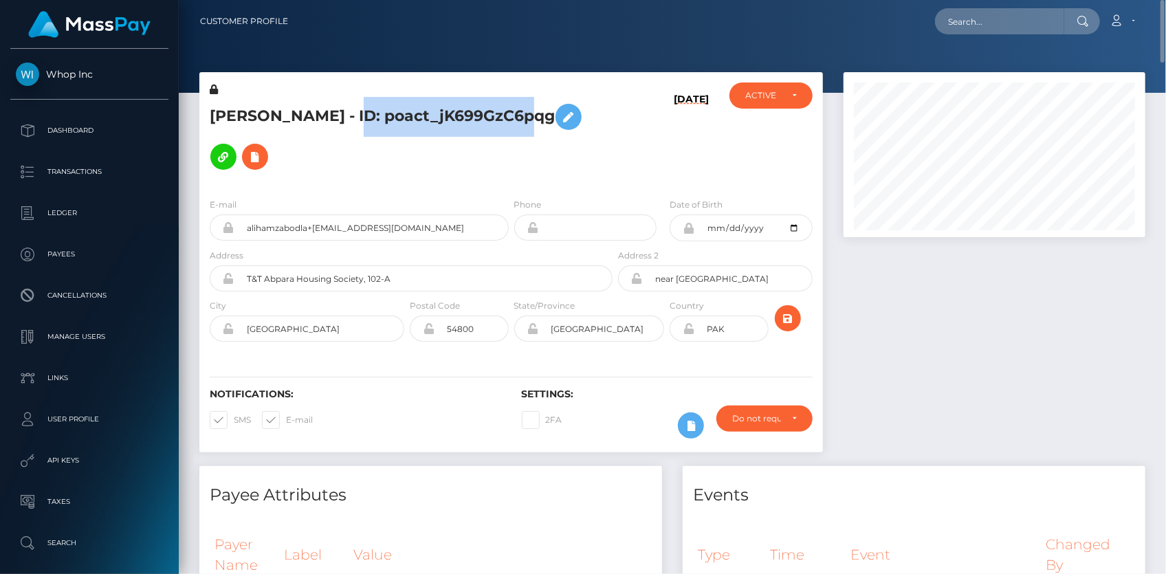
click at [357, 110] on h5 "[PERSON_NAME] - ID: poact_jK699GzC6pqg" at bounding box center [407, 137] width 395 height 80
copy h5 "[PERSON_NAME] - ID: poact_jK699GzC6pqg"
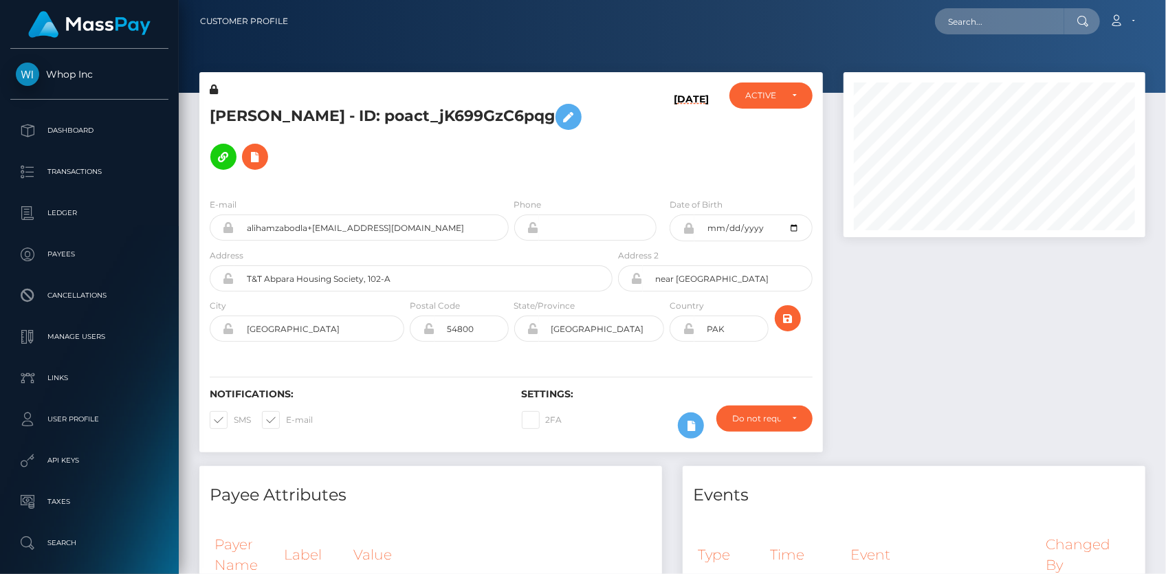
scroll to position [165, 301]
click at [1022, 30] on input "text" at bounding box center [999, 21] width 129 height 26
paste input "kinnomoney@gmail.com"
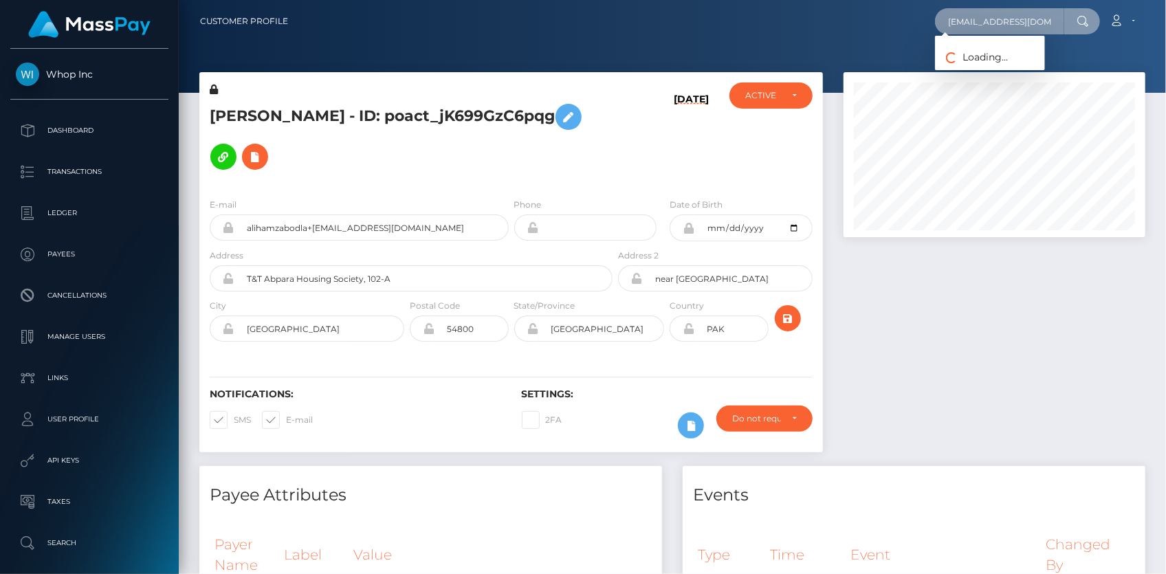
scroll to position [0, 8]
type input "kinnomoney@gmail.com"
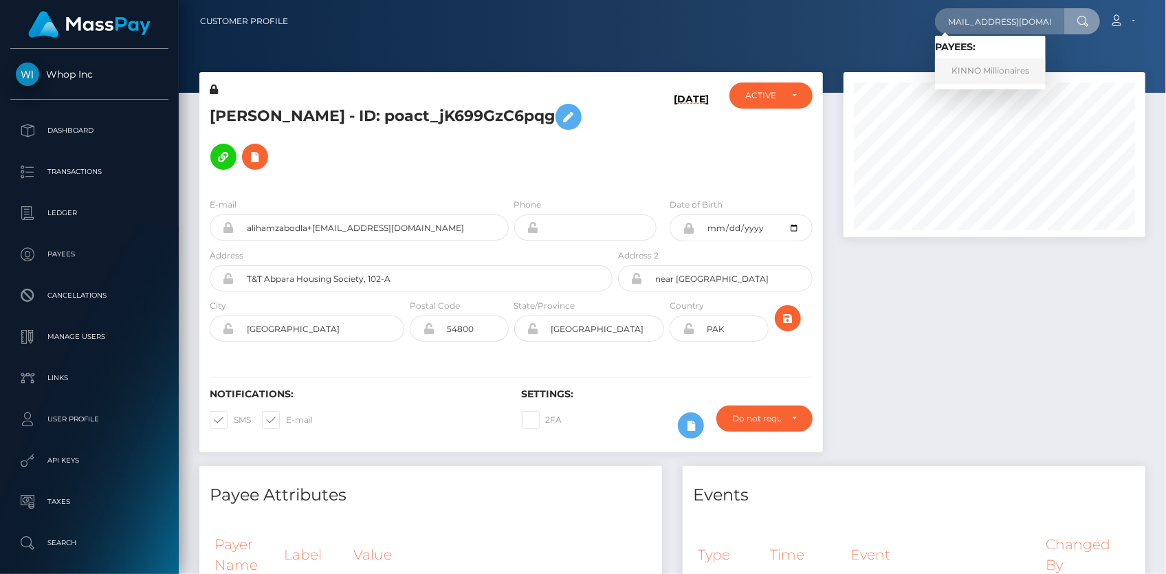
click at [981, 63] on link "KINNO Millionaires" at bounding box center [990, 70] width 111 height 25
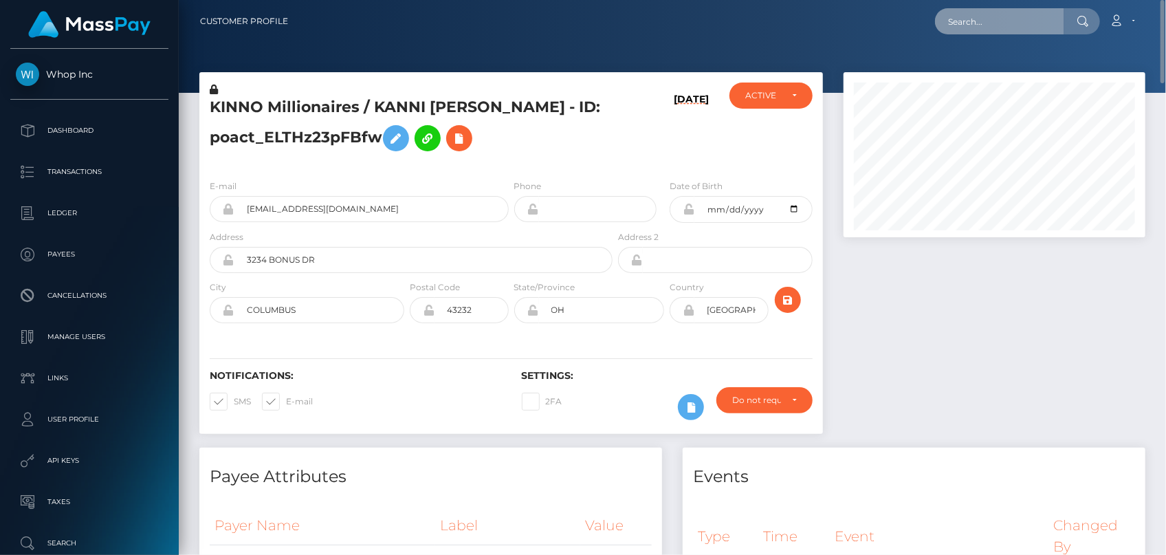
click at [973, 27] on input "text" at bounding box center [999, 21] width 129 height 26
paste input "MSP6f1302491df6475"
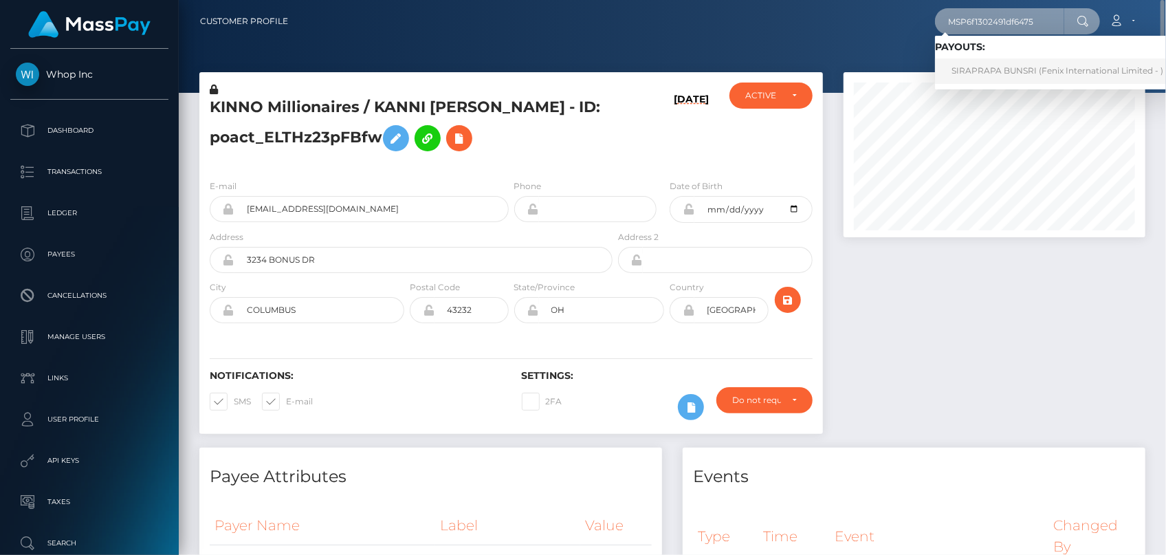
type input "MSP6f1302491df6475"
click at [972, 69] on link "SIRAPRAPA BUNSRI (Fenix International Limited - )" at bounding box center [1057, 70] width 245 height 25
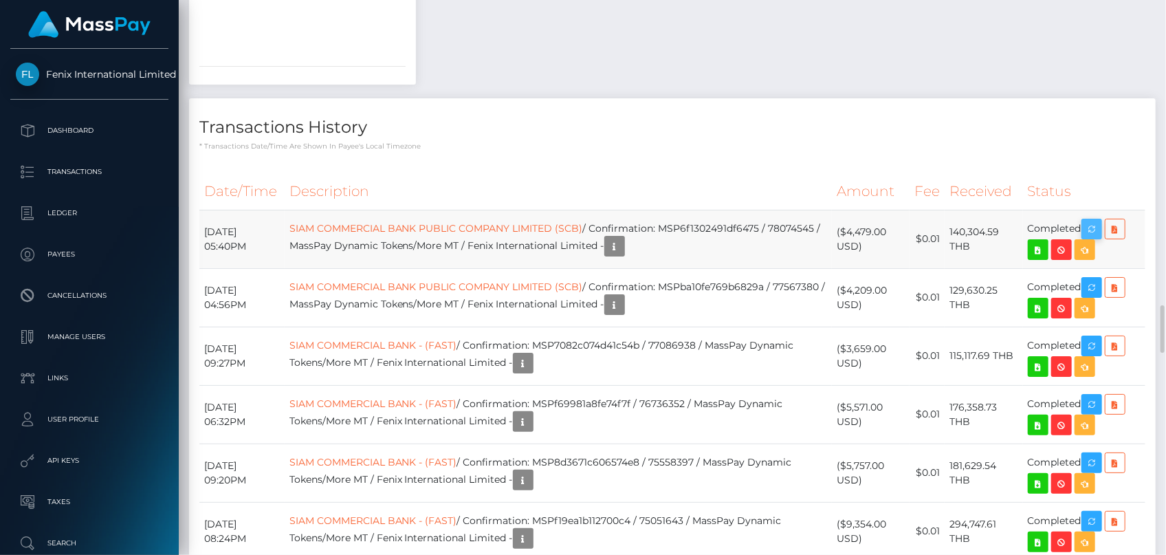
scroll to position [165, 301]
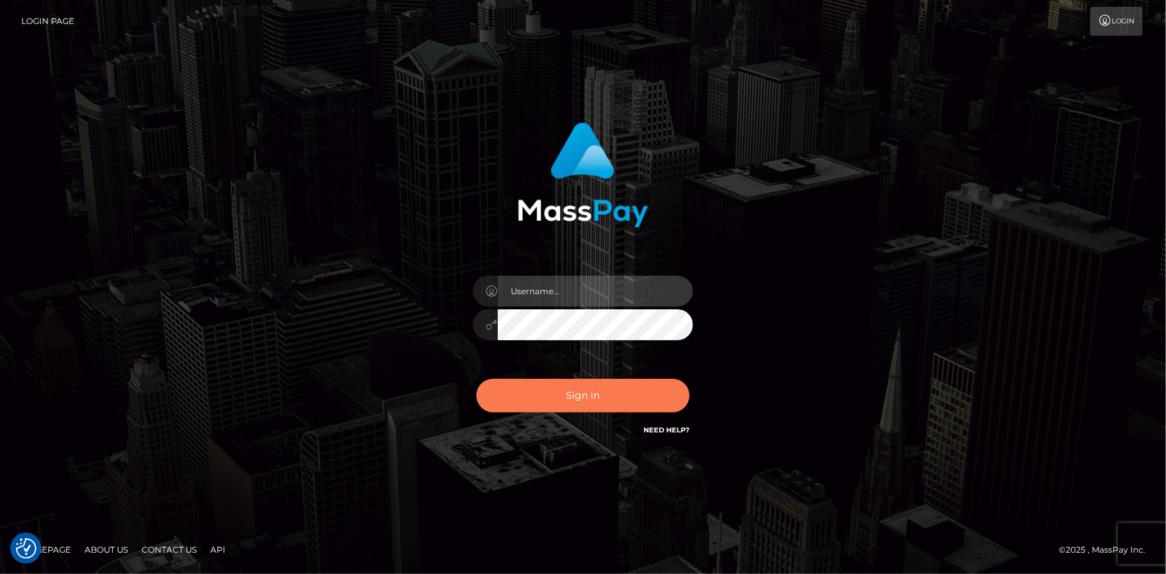
type input "Eduard Gavrilescu"
click at [538, 384] on button "Sign in" at bounding box center [582, 396] width 213 height 34
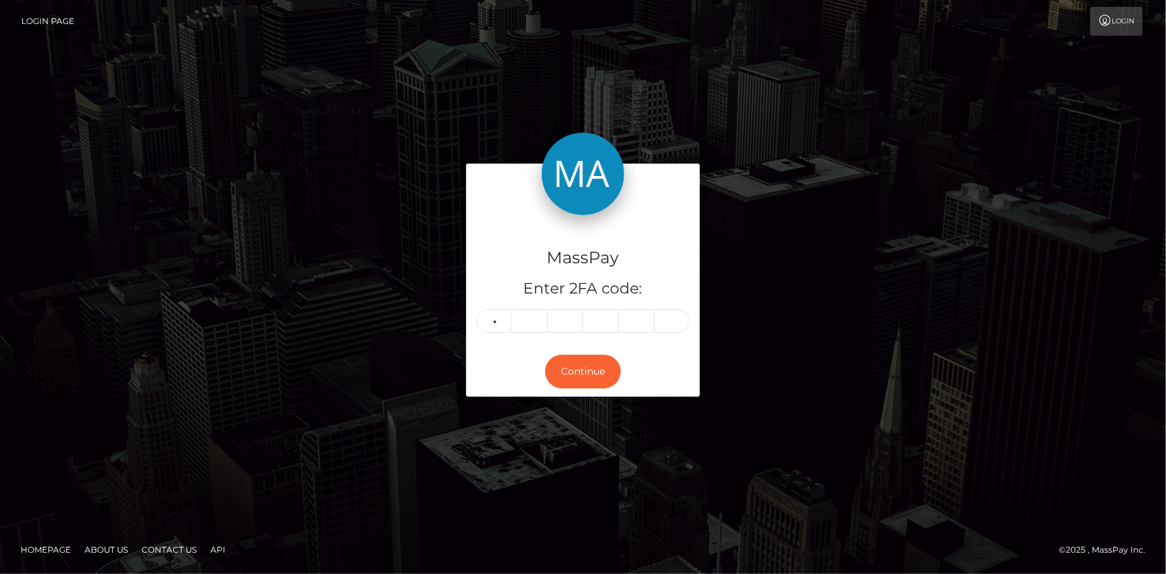
type input "6"
type input "9"
type input "7"
type input "0"
type input "2"
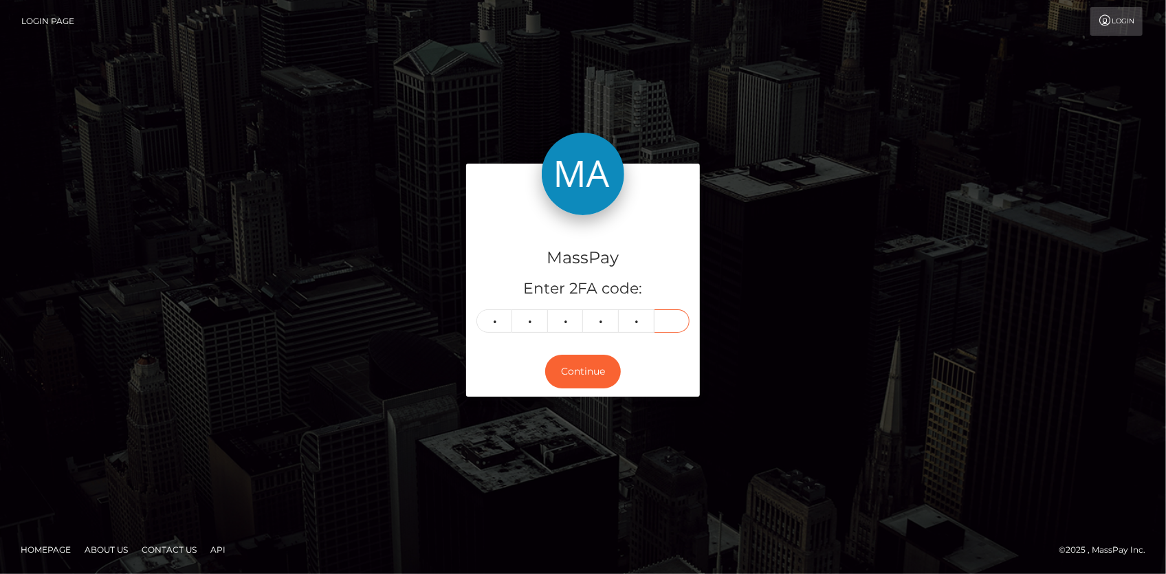
type input "9"
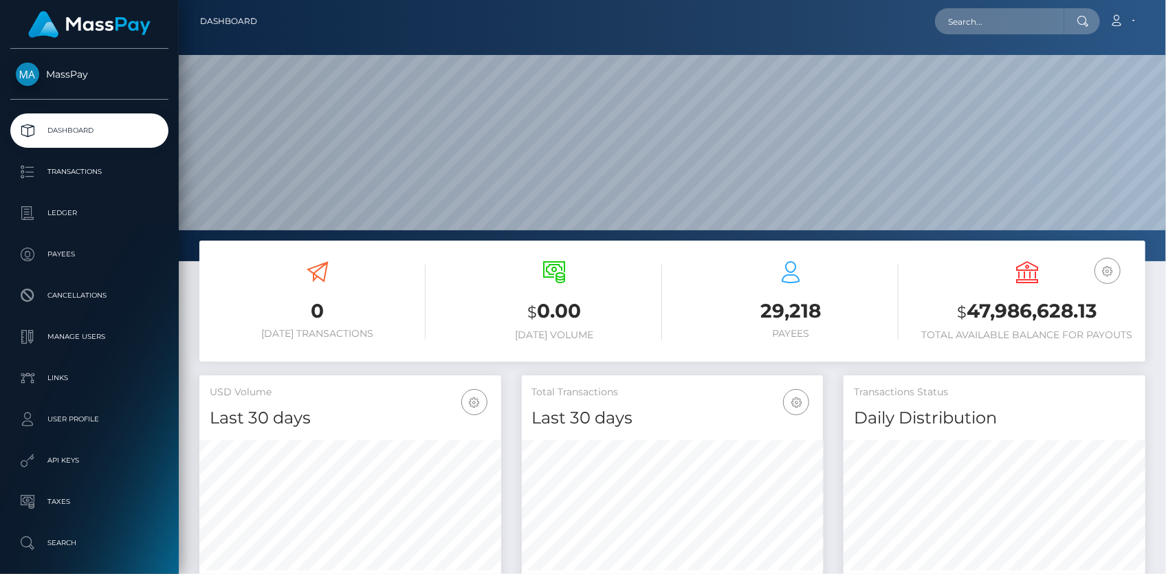
scroll to position [243, 301]
click at [977, 30] on input "text" at bounding box center [999, 21] width 129 height 26
paste input "poact_JBZoKNujumoX"
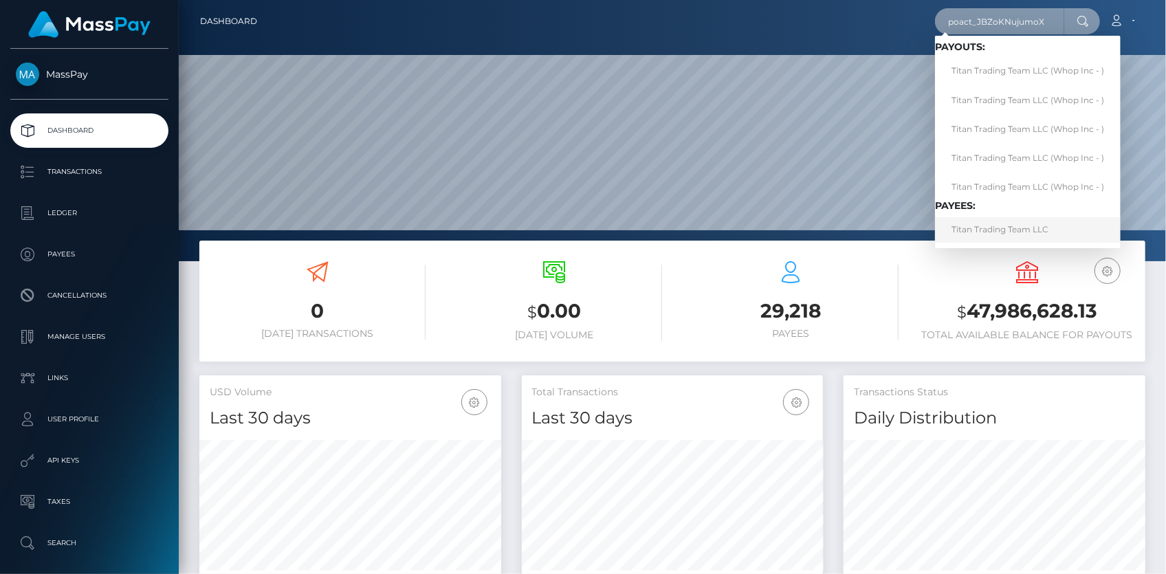
type input "poact_JBZoKNujumoX"
click at [980, 224] on link "Titan Trading Team LLC" at bounding box center [1028, 229] width 186 height 25
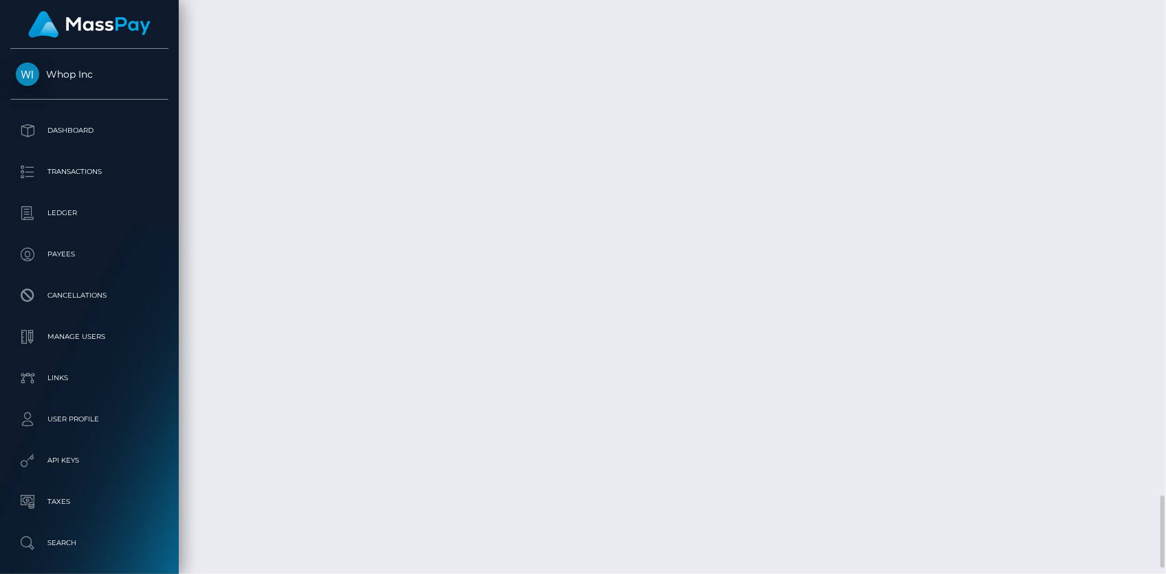
scroll to position [3989, 0]
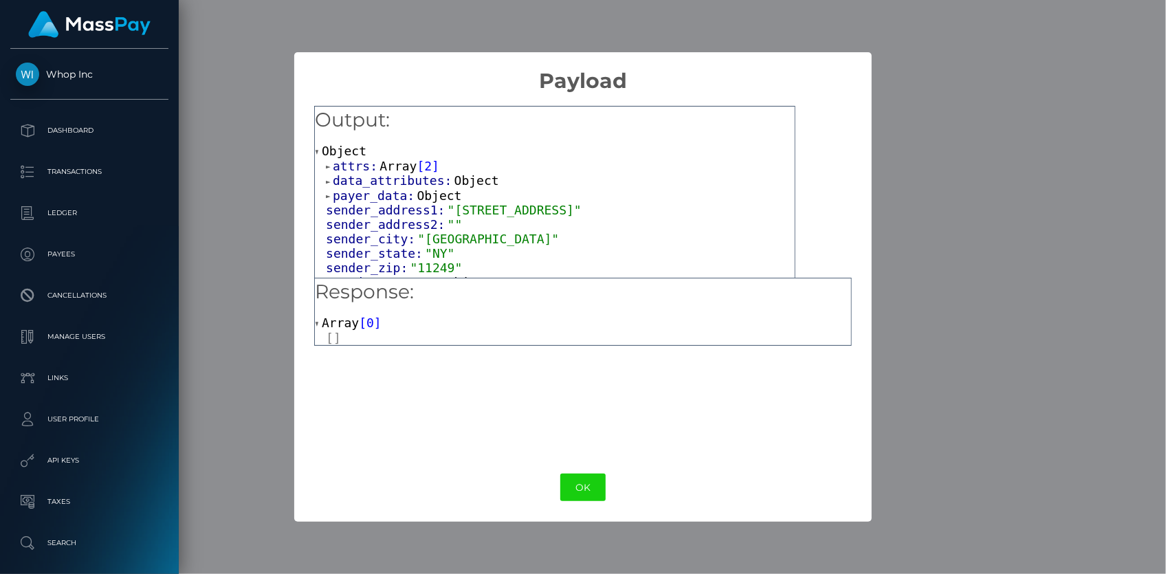
click at [379, 159] on span "Array" at bounding box center [397, 166] width 37 height 14
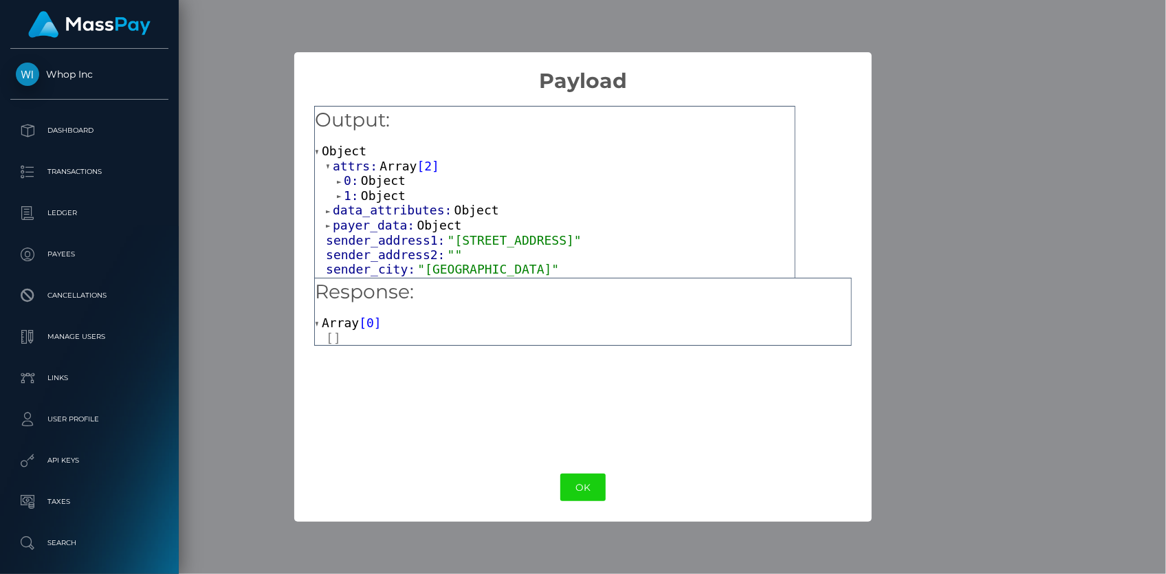
click at [382, 175] on span "Object" at bounding box center [383, 180] width 45 height 14
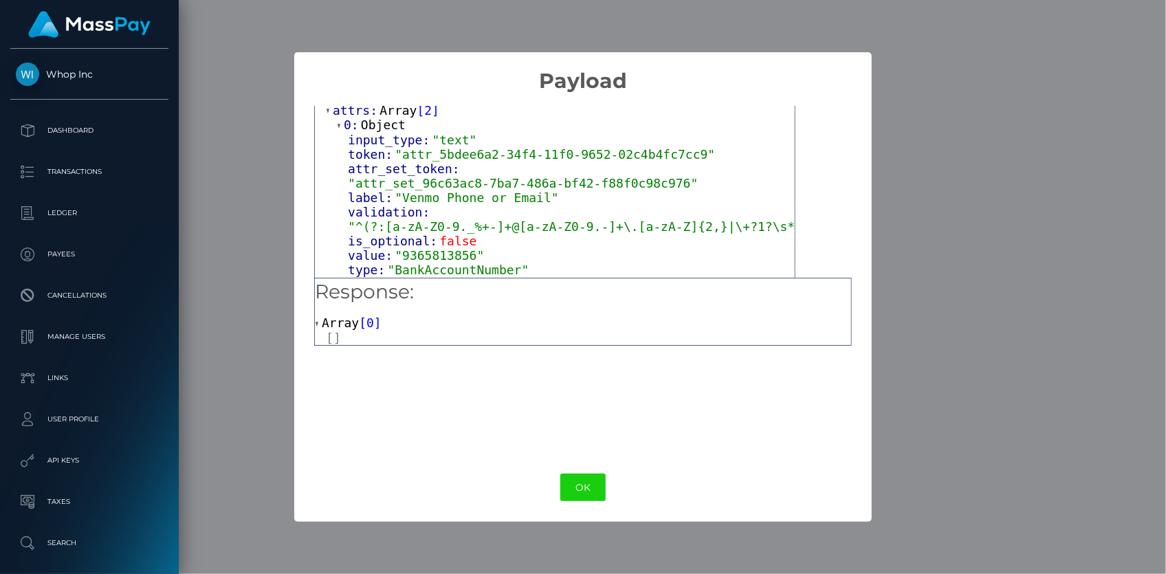
scroll to position [124, 0]
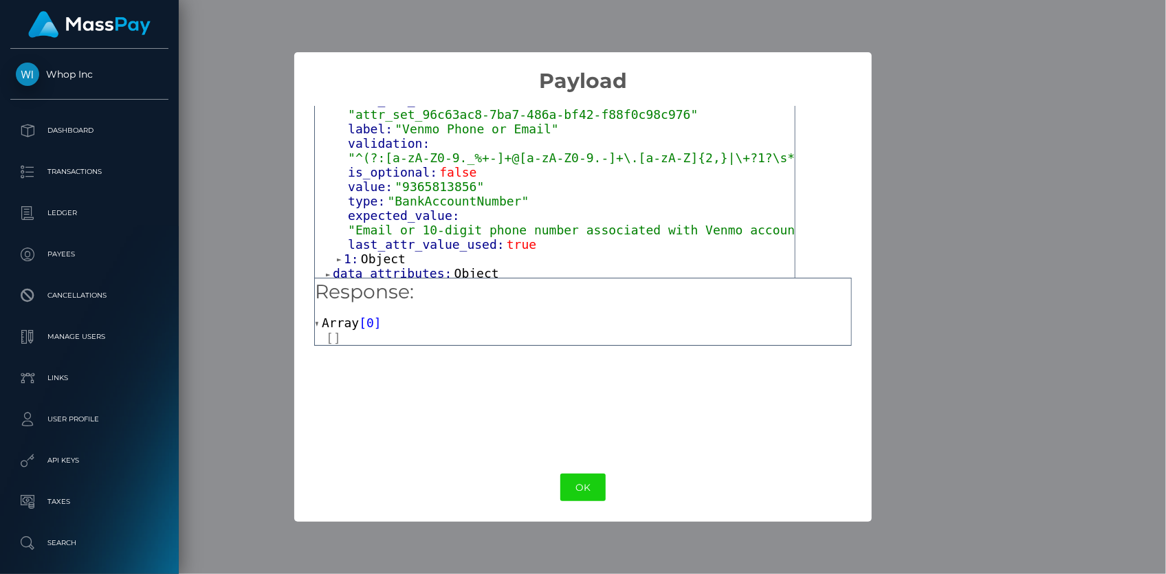
click at [415, 179] on span ""9365813856"" at bounding box center [439, 186] width 89 height 14
copy span "9365813856"
click at [415, 194] on span ""BankAccountNumber"" at bounding box center [459, 201] width 142 height 14
click at [423, 179] on span ""9365813856"" at bounding box center [439, 186] width 89 height 14
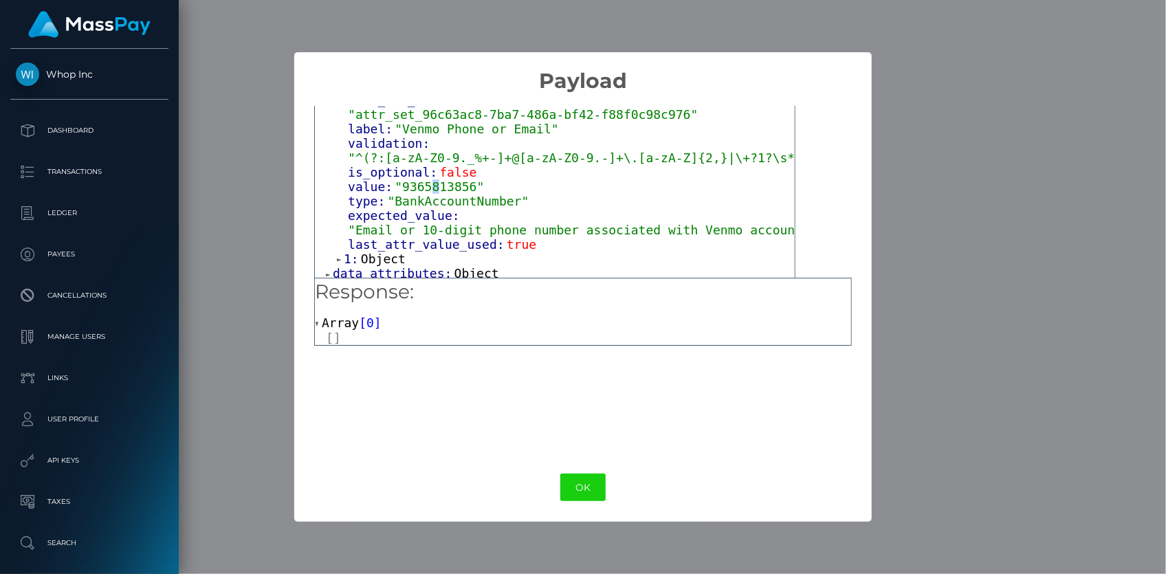
click at [431, 179] on span ""9365813856"" at bounding box center [439, 186] width 89 height 14
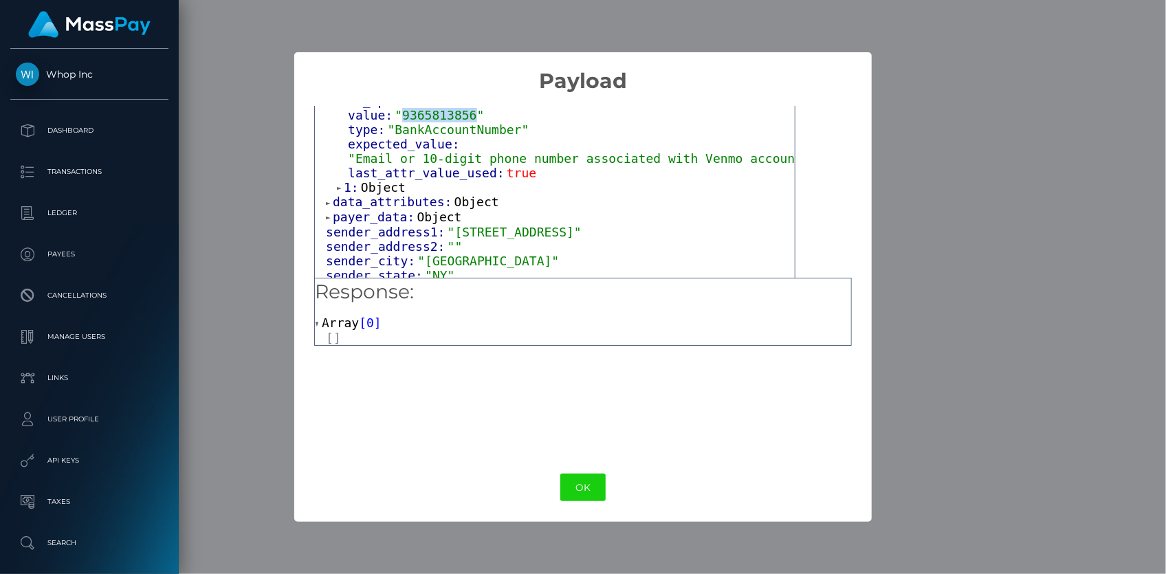
scroll to position [187, 0]
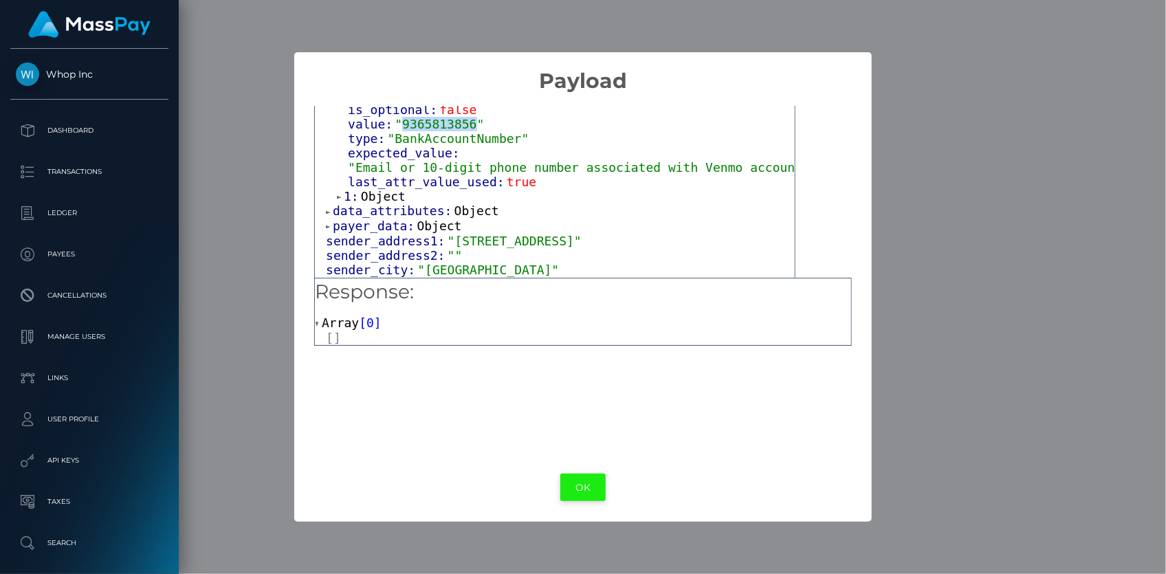
click at [575, 489] on button "OK" at bounding box center [582, 488] width 45 height 28
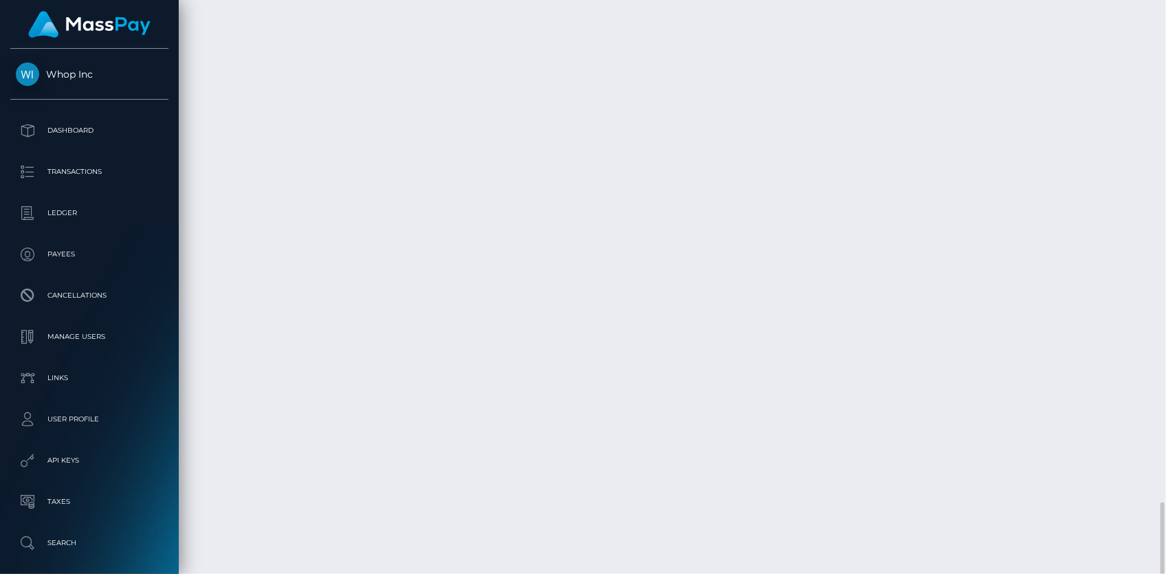
scroll to position [165, 301]
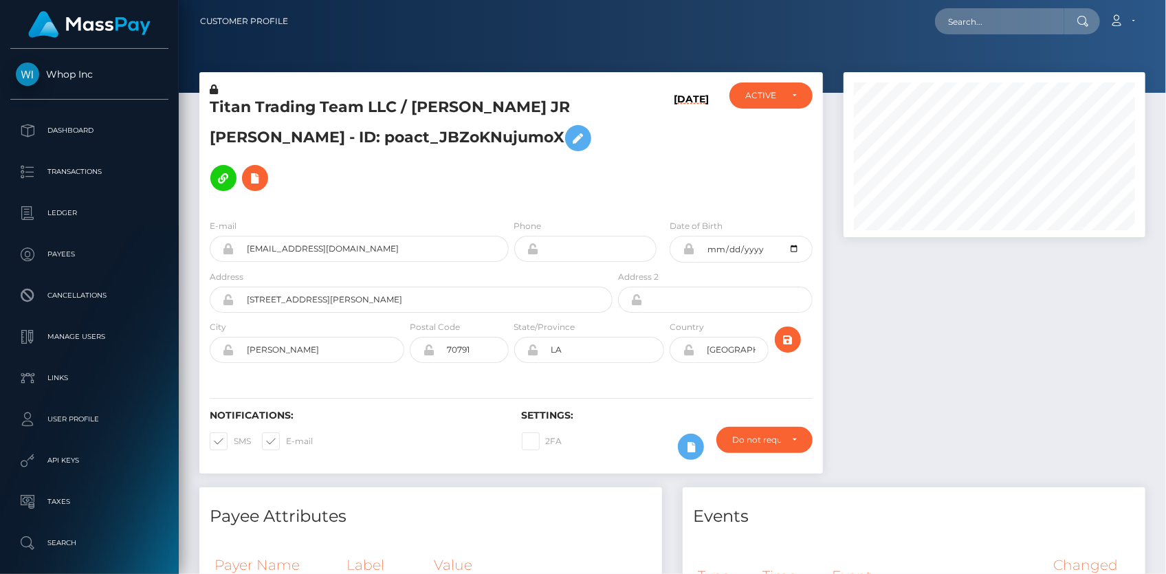
scroll to position [165, 301]
click at [269, 236] on input "taylorbakerjr@yahoo.com" at bounding box center [371, 249] width 274 height 26
click at [987, 14] on input "text" at bounding box center [999, 21] width 129 height 26
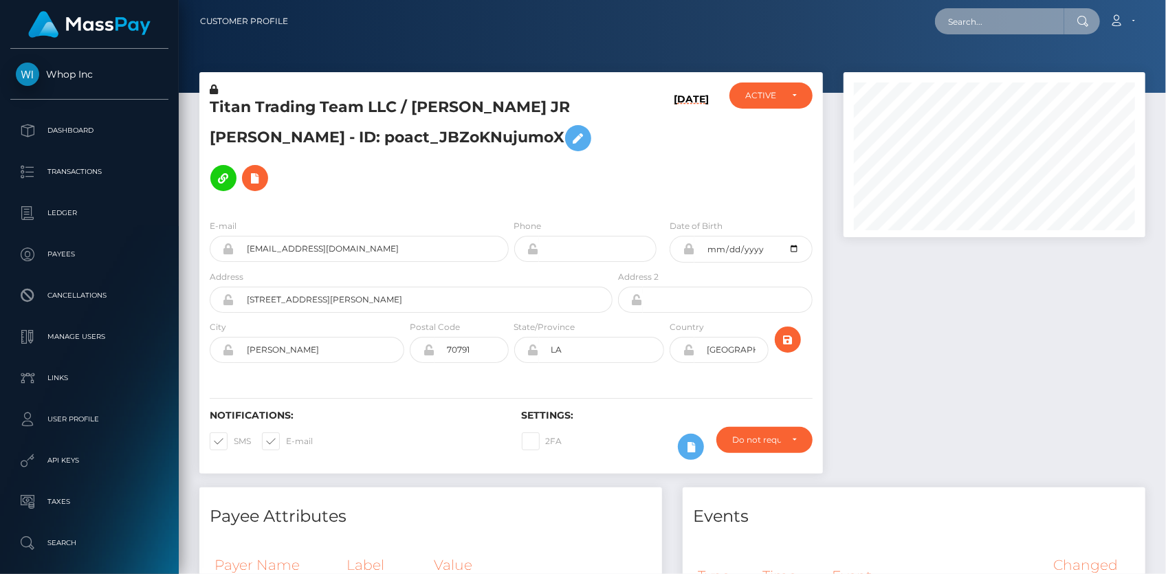
paste input "eddyglenokeyo001@gmail.com"
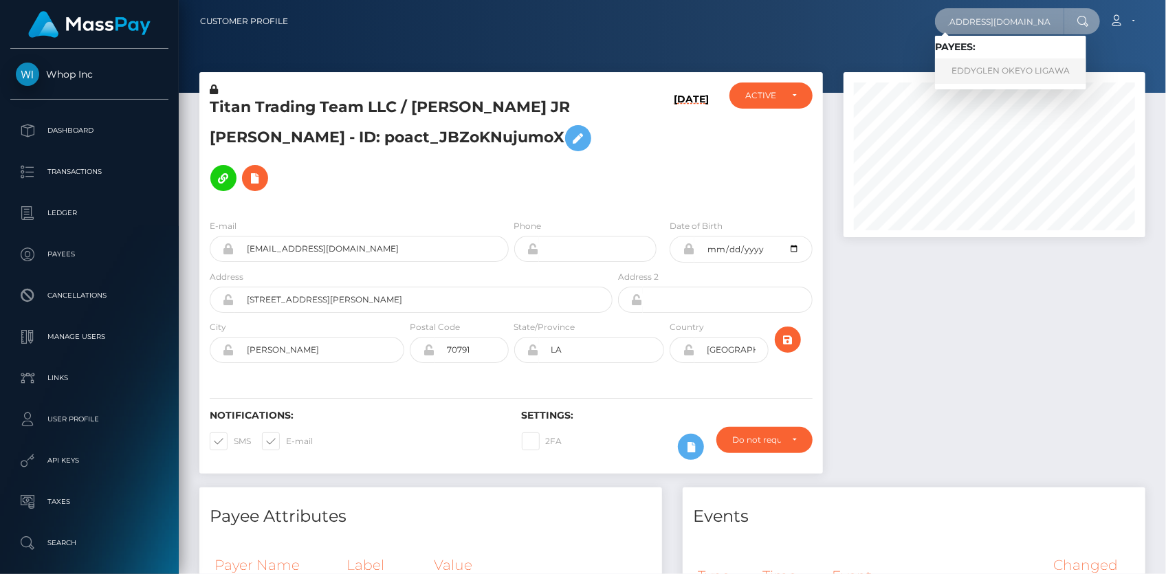
type input "eddyglenokeyo001@gmail.com"
click at [986, 64] on link "EDDYGLEN OKEYO LIGAWA" at bounding box center [1010, 70] width 151 height 25
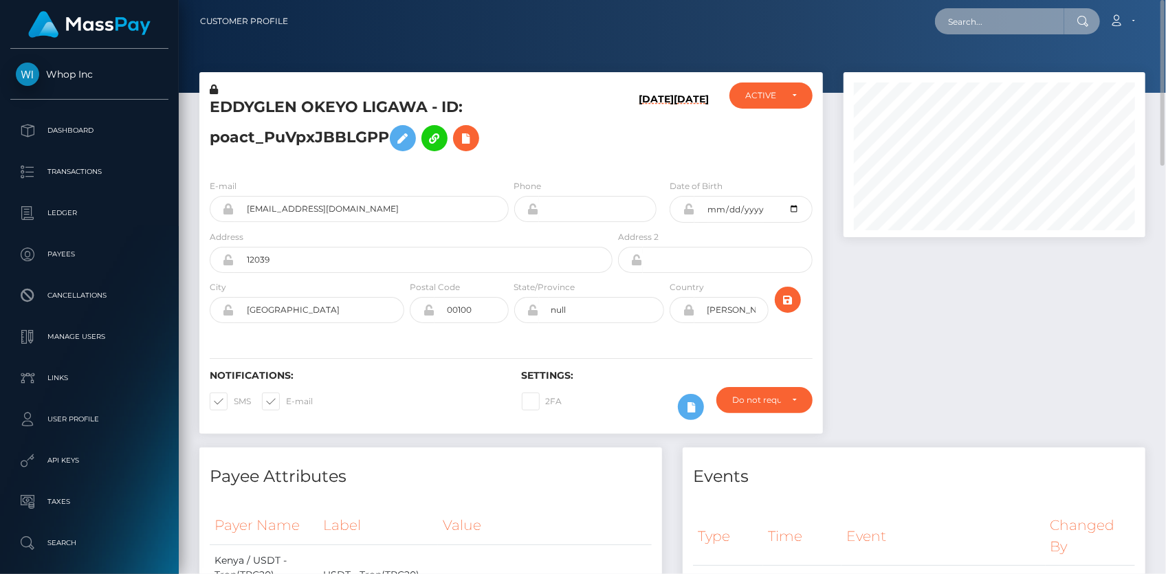
click at [962, 14] on input "text" at bounding box center [999, 21] width 129 height 26
paste input "RQcat1qans3DenGrzU3831"
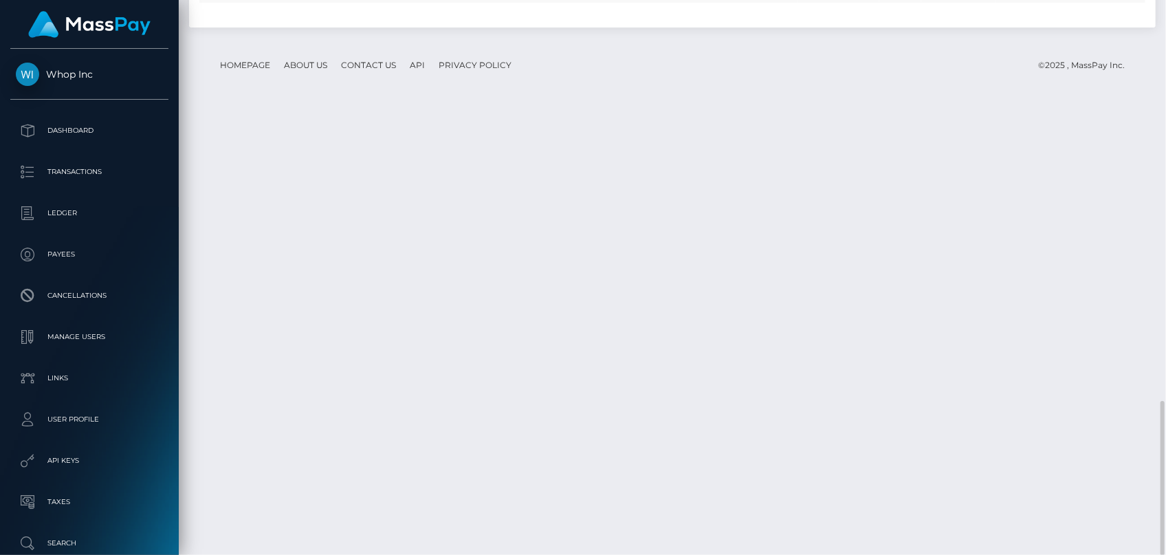
scroll to position [165, 301]
copy td "RQcat1qans3DenGrzU3831"
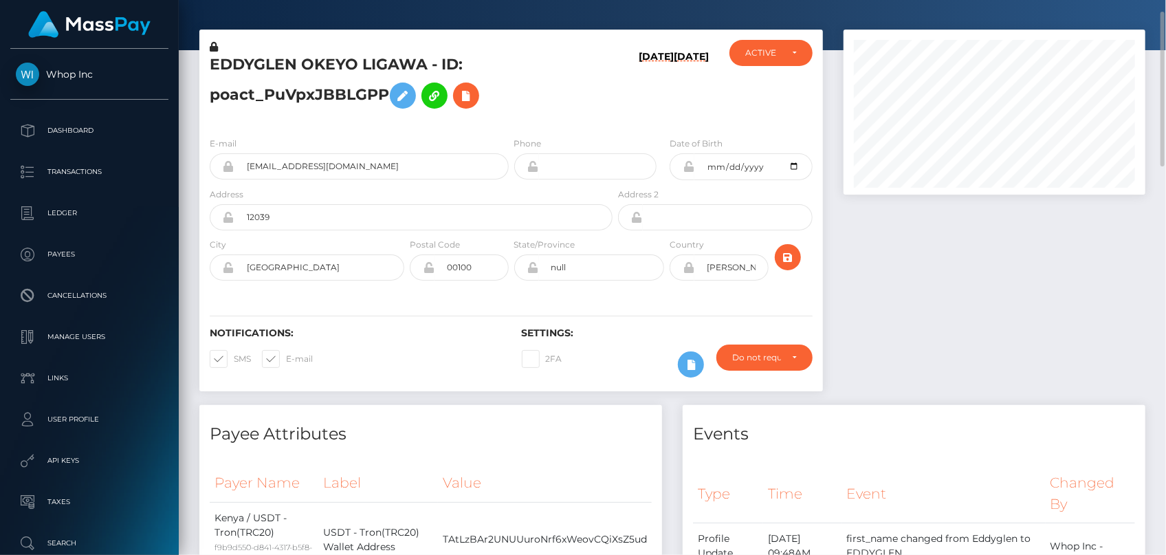
scroll to position [0, 0]
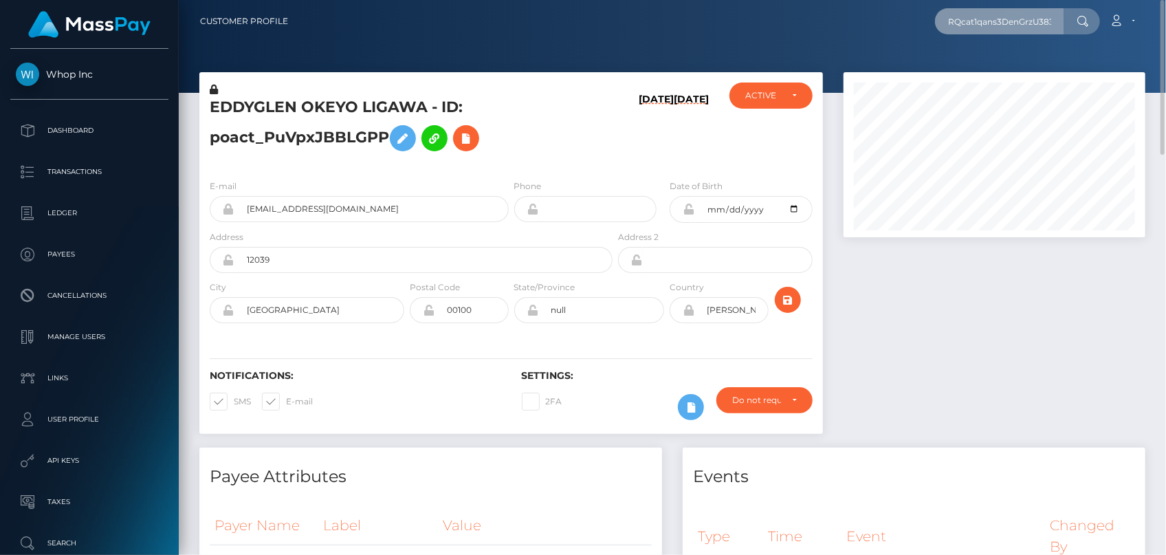
click at [972, 19] on input "RQcat1qans3DenGrzU3831" at bounding box center [999, 21] width 129 height 26
paste input "poact_bf9VIpdpM1Tm"
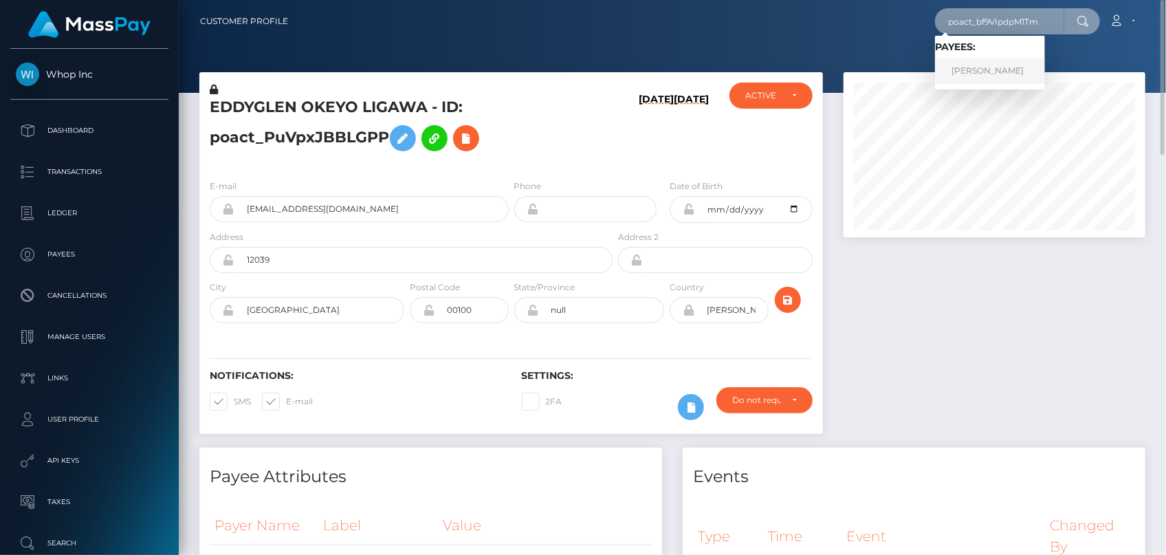
type input "poact_bf9VIpdpM1Tm"
click at [991, 64] on link "ERDEM OZBEK" at bounding box center [990, 70] width 110 height 25
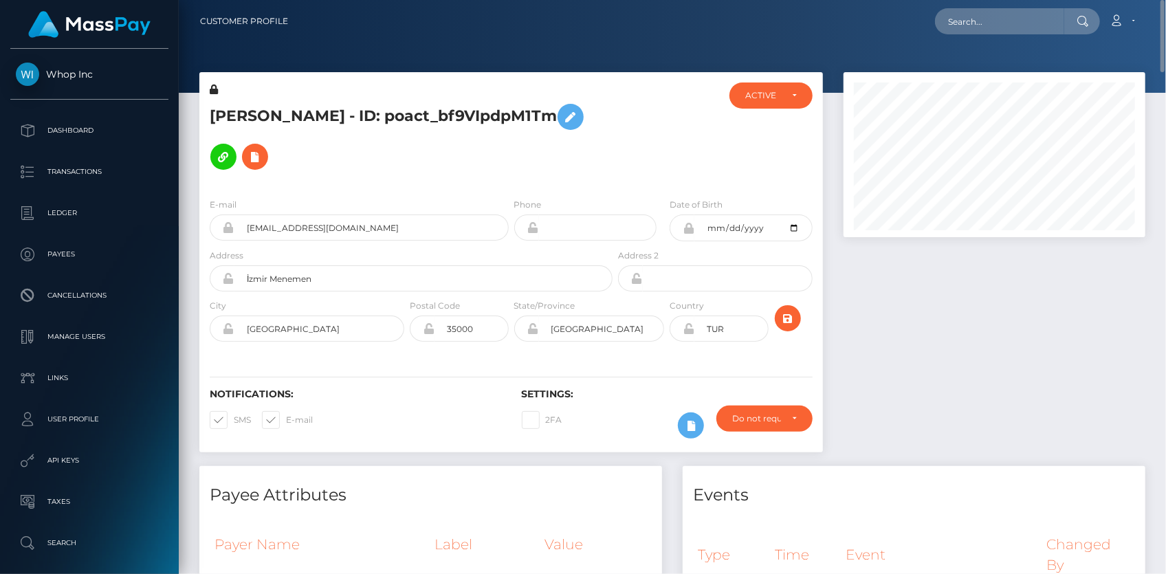
click at [333, 113] on h5 "ERDEM OZBEK - ID: poact_bf9VIpdpM1Tm" at bounding box center [407, 137] width 395 height 80
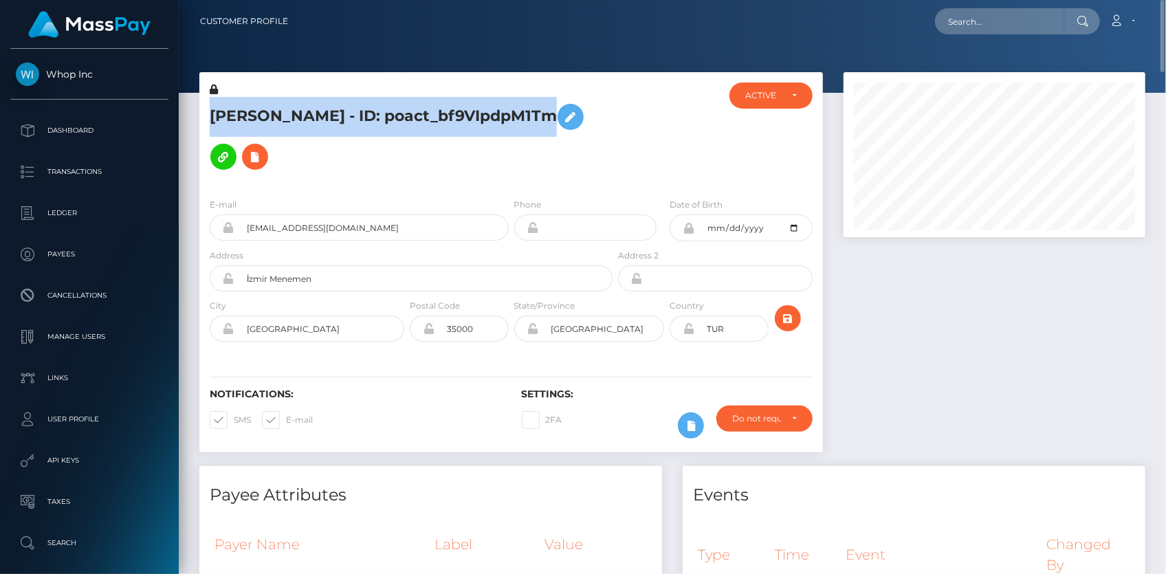
click at [333, 113] on h5 "ERDEM OZBEK - ID: poact_bf9VIpdpM1Tm" at bounding box center [407, 137] width 395 height 80
copy h5 "ERDEM OZBEK - ID: poact_bf9VIpdpM1Tm"
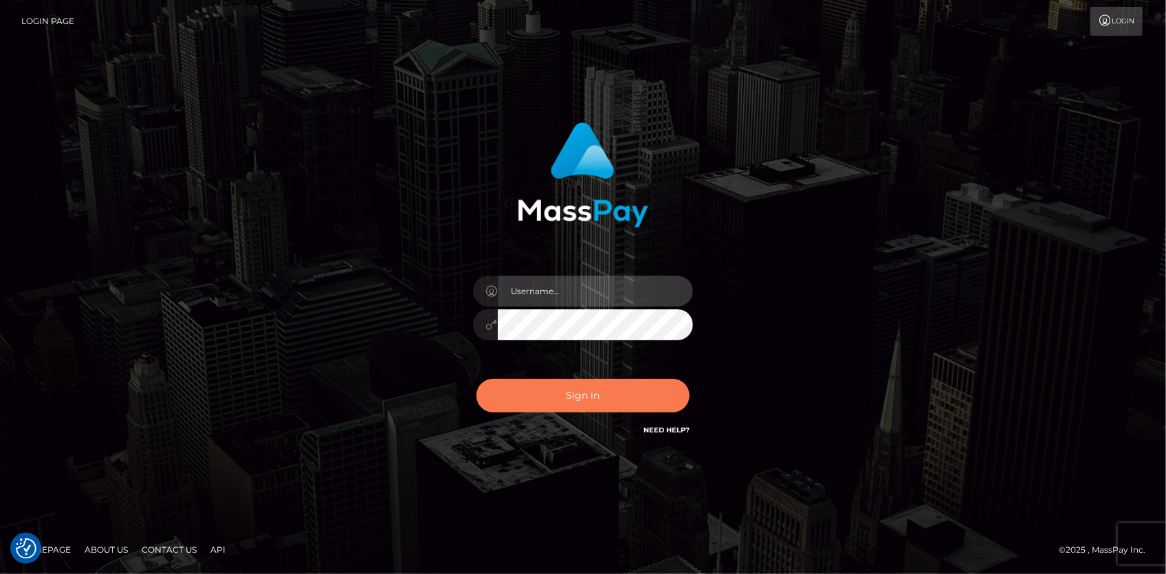
type input "[PERSON_NAME]"
click at [536, 410] on button "Sign in" at bounding box center [582, 396] width 213 height 34
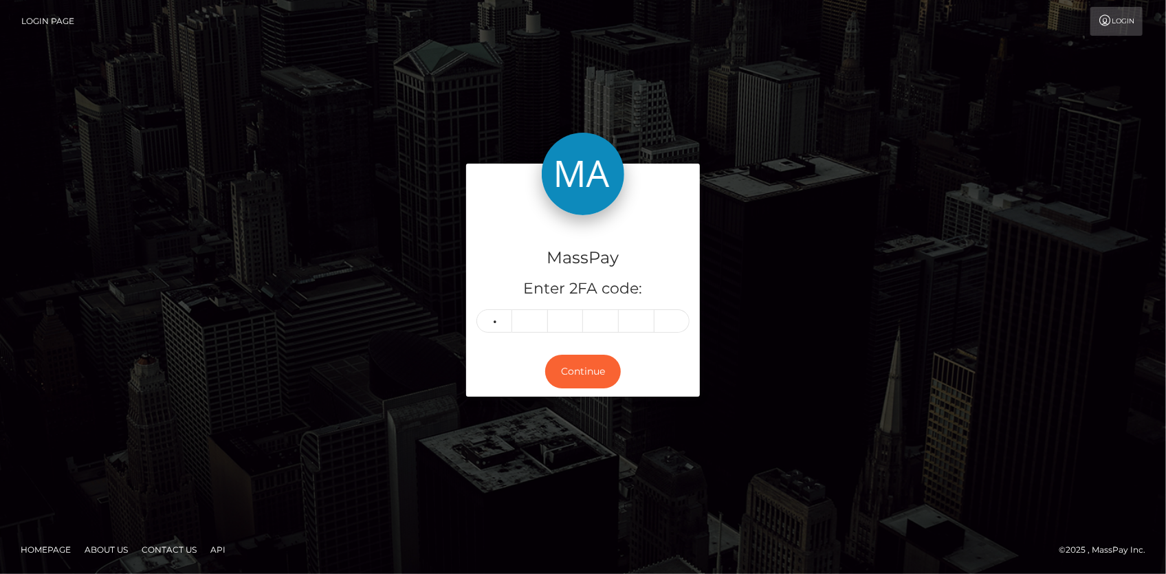
type input "9"
type input "0"
type input "2"
type input "6"
type input "0"
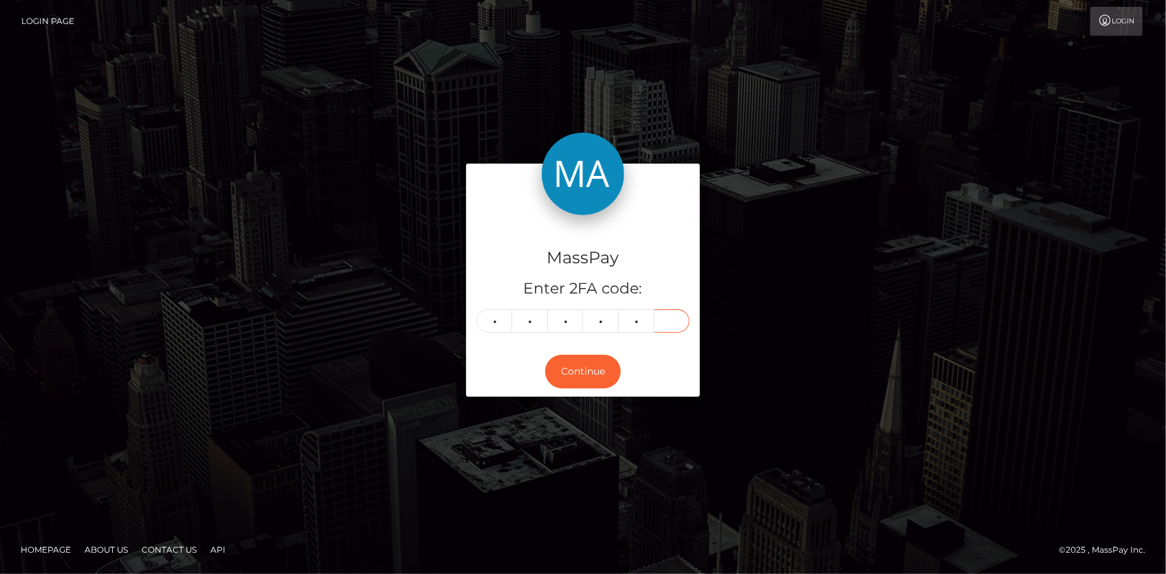
type input "8"
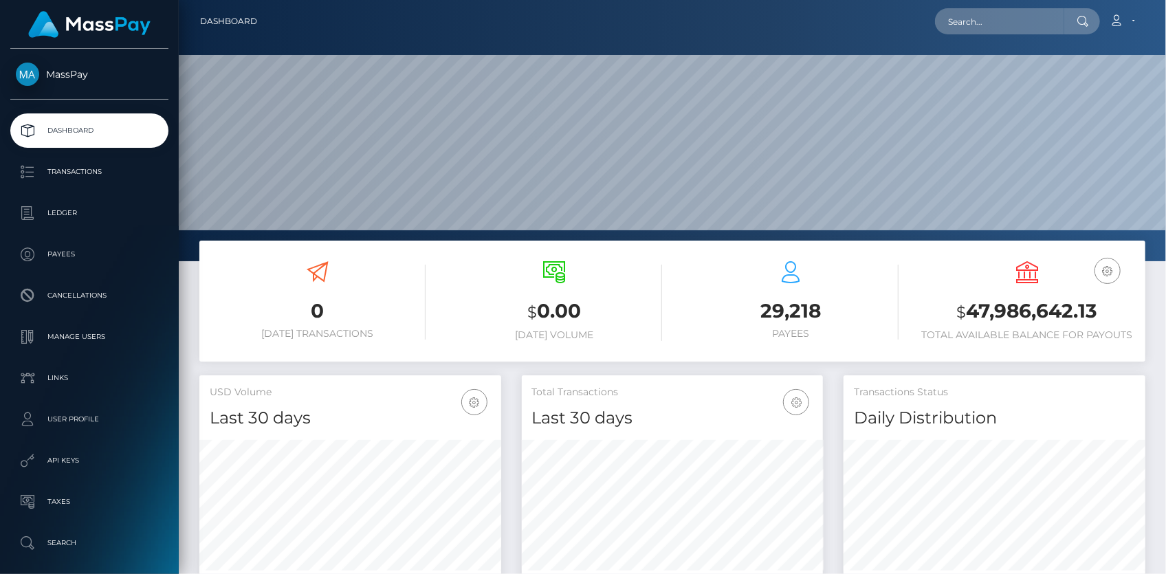
scroll to position [243, 301]
click at [956, 38] on nav "Dashboard Loading... Loading... Account Edit Profile" at bounding box center [672, 21] width 987 height 43
click at [965, 28] on input "text" at bounding box center [999, 21] width 129 height 26
paste input "alegonz200102@gmail.com"
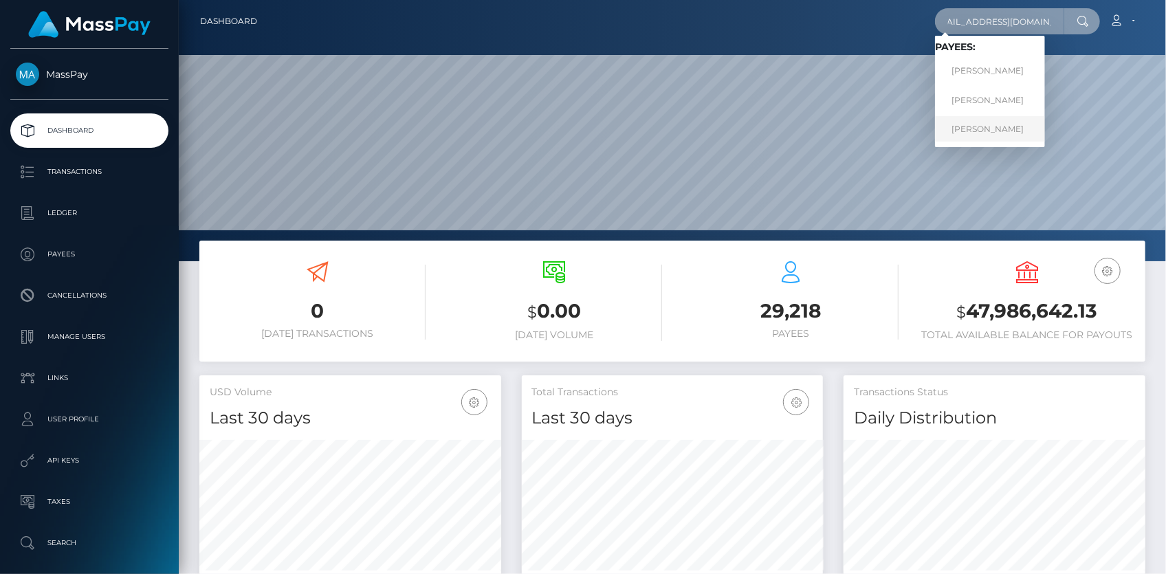
type input "alegonz200102@gmail.com"
click at [976, 131] on link "ALEJANDRO GONZALEZ" at bounding box center [990, 128] width 110 height 25
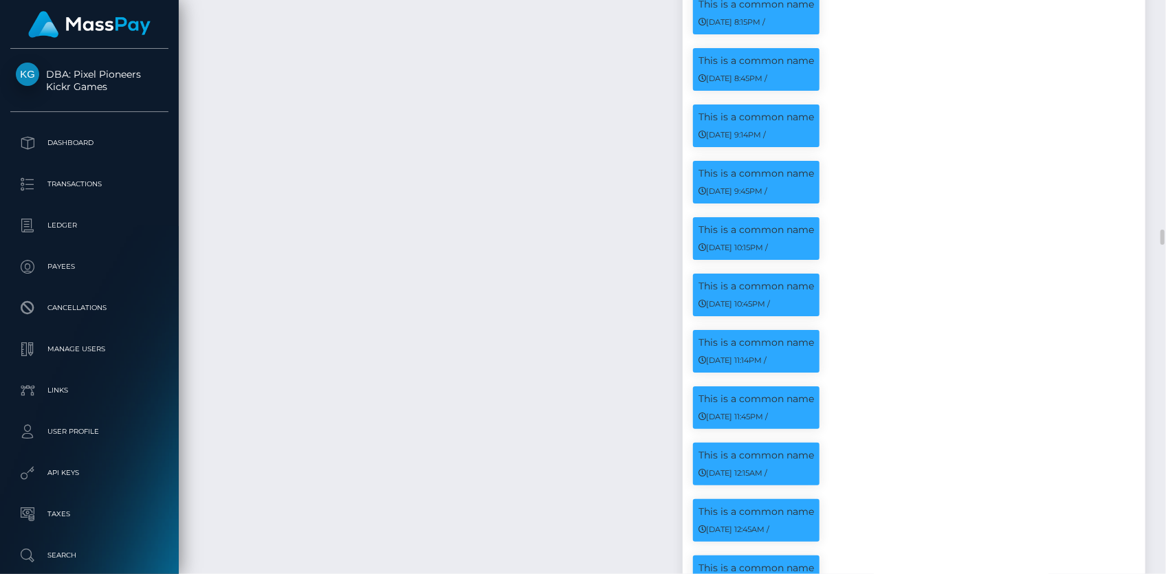
scroll to position [4249, 0]
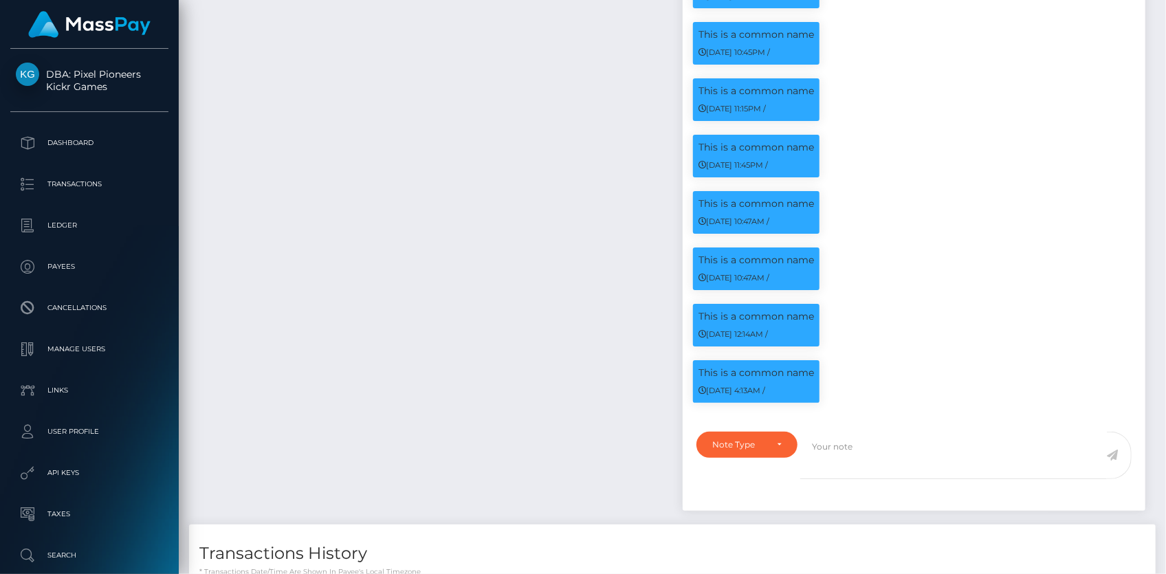
scroll to position [20339, 0]
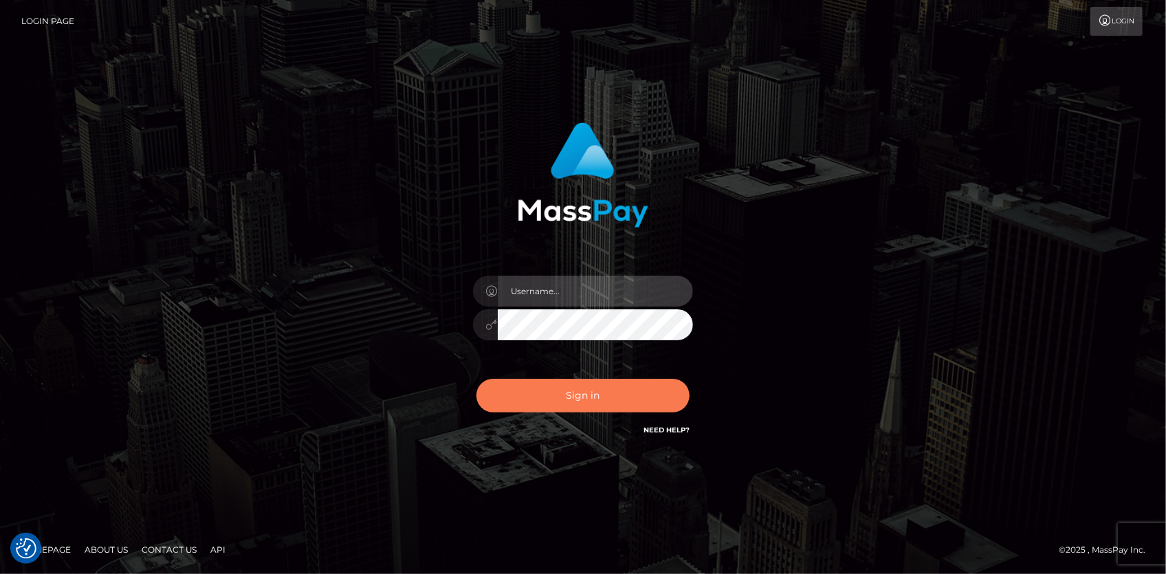
type input "Eduard Gavrilescu"
click at [591, 399] on button "Sign in" at bounding box center [582, 396] width 213 height 34
type input "Eduard Gavrilescu"
click at [583, 382] on button "Sign in" at bounding box center [582, 396] width 213 height 34
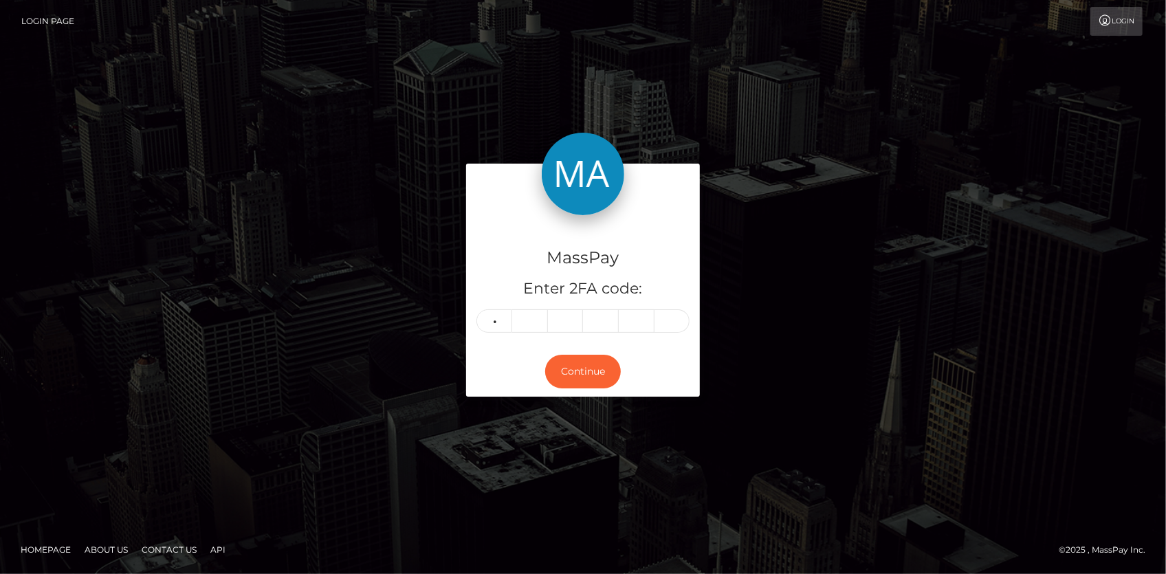
type input "9"
type input "4"
type input "3"
type input "7"
type input "0"
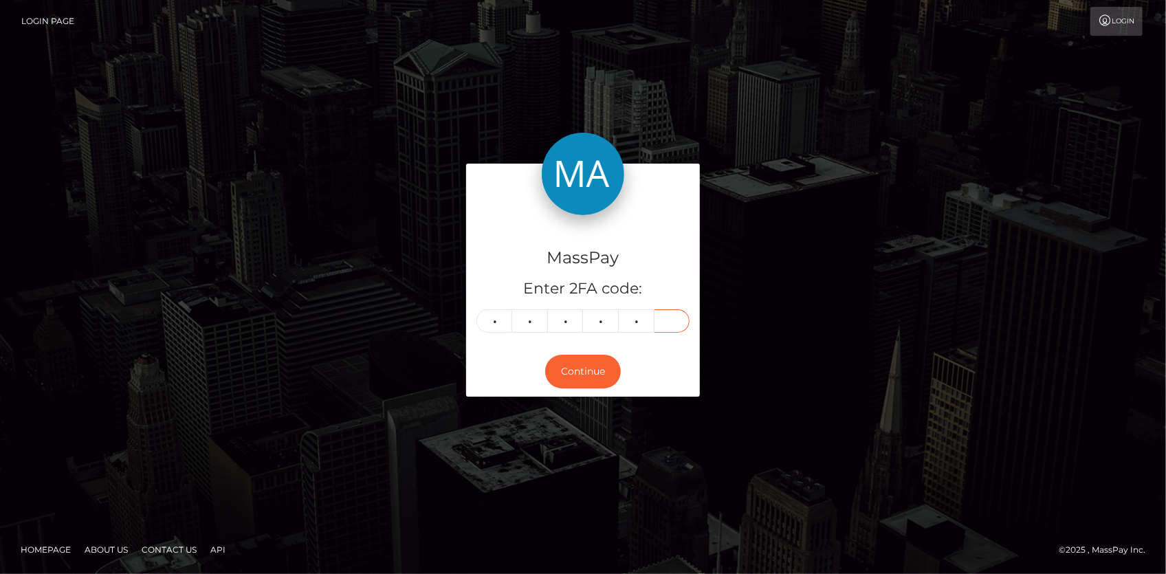
type input "8"
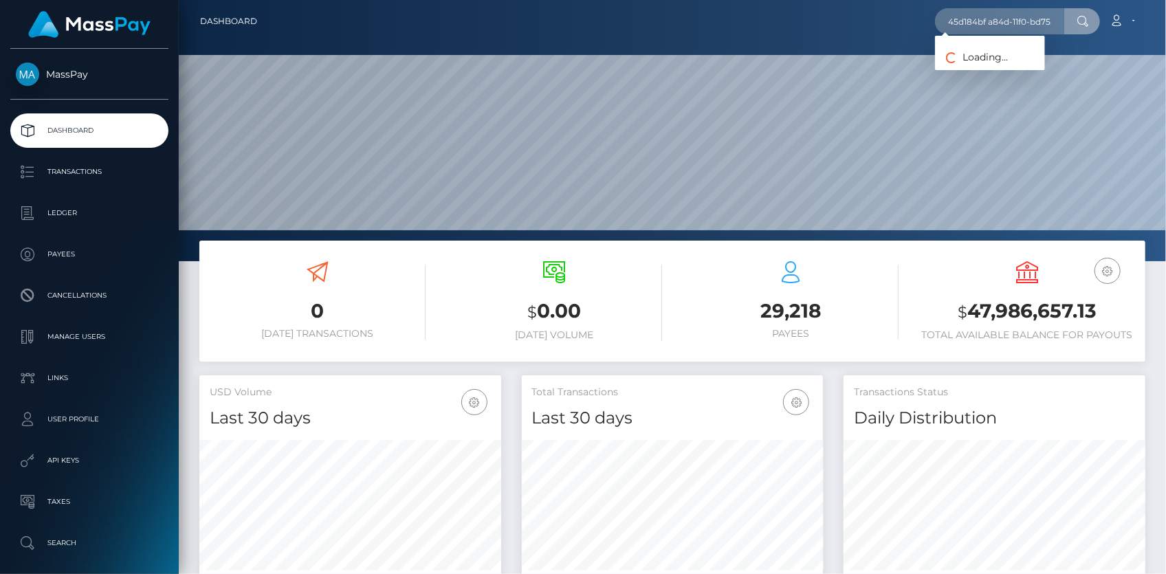
scroll to position [0, 69]
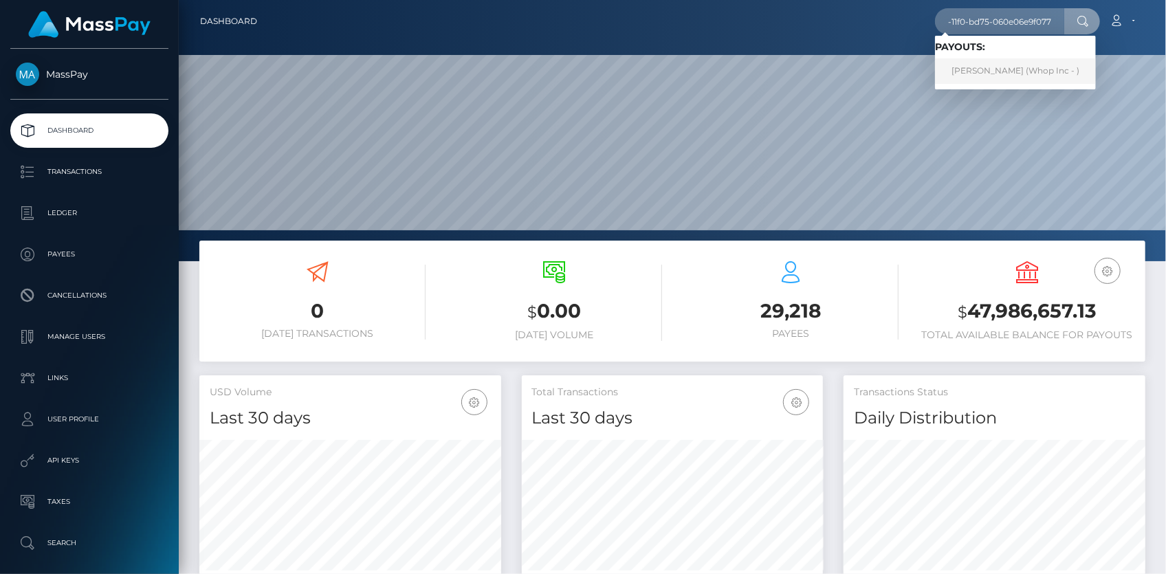
type input "45d184bf a84d-11f0-bd75-060e06e9f077"
click at [969, 68] on link "LIHLE PONI (Whop Inc - )" at bounding box center [1015, 70] width 161 height 25
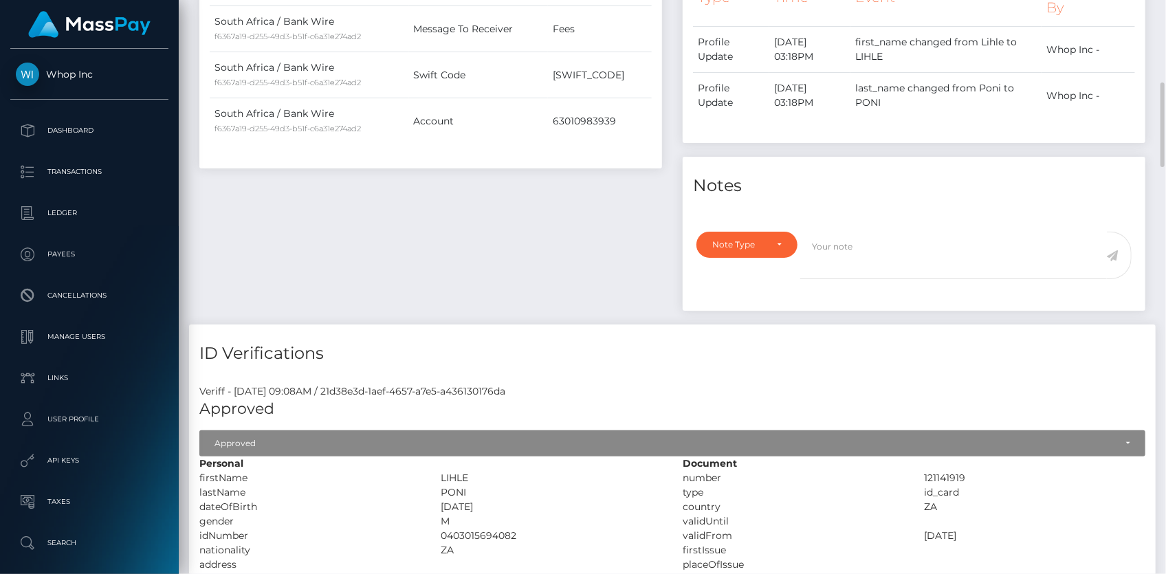
scroll to position [58, 0]
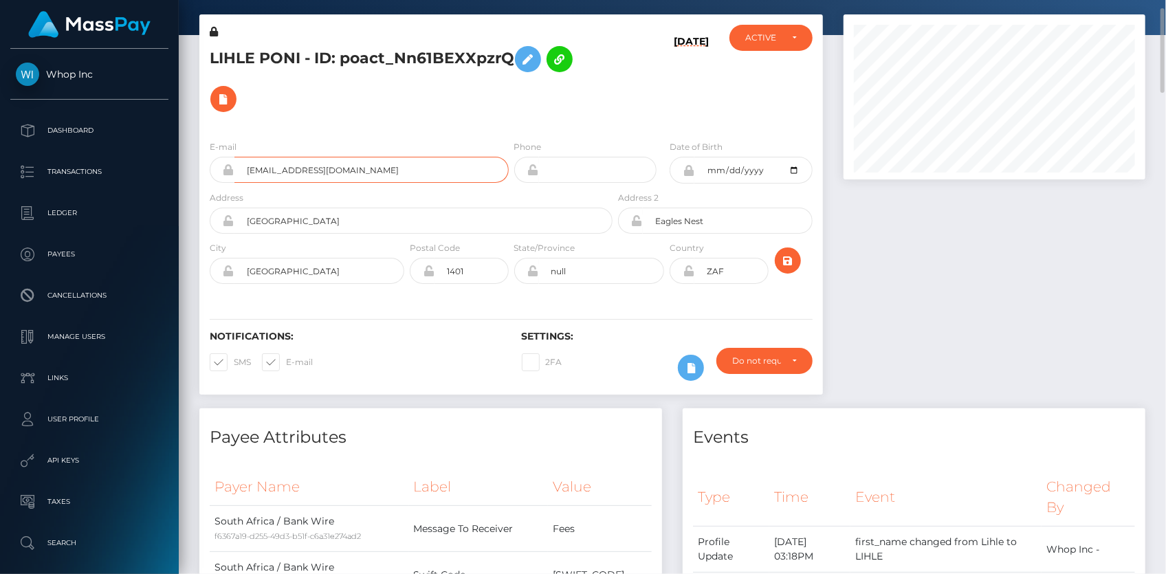
click at [296, 159] on input "joesoup322@gmail.com" at bounding box center [371, 170] width 274 height 26
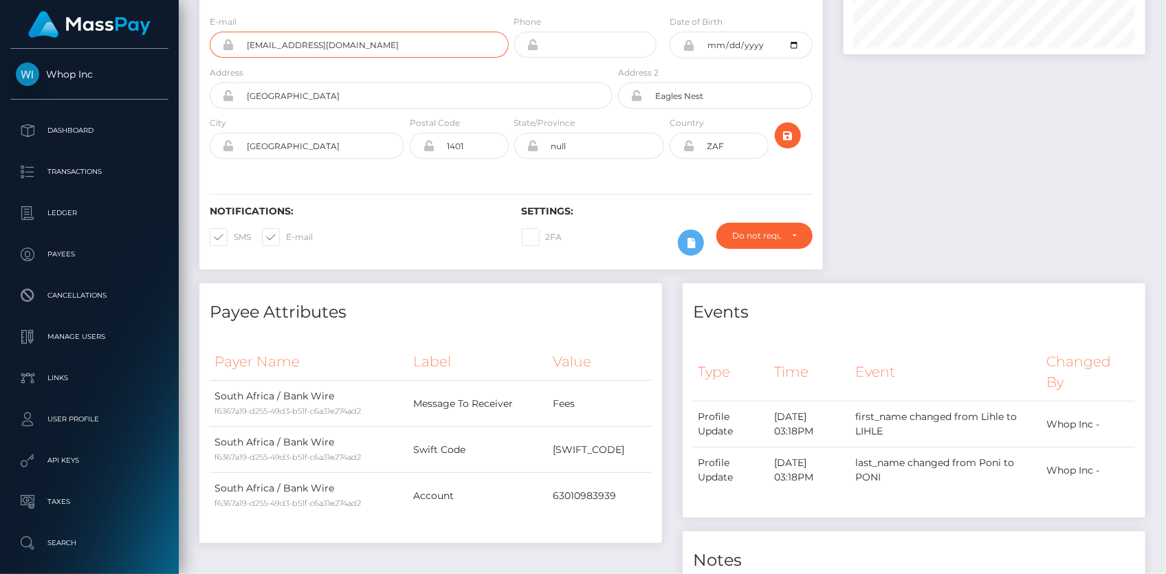
scroll to position [0, 0]
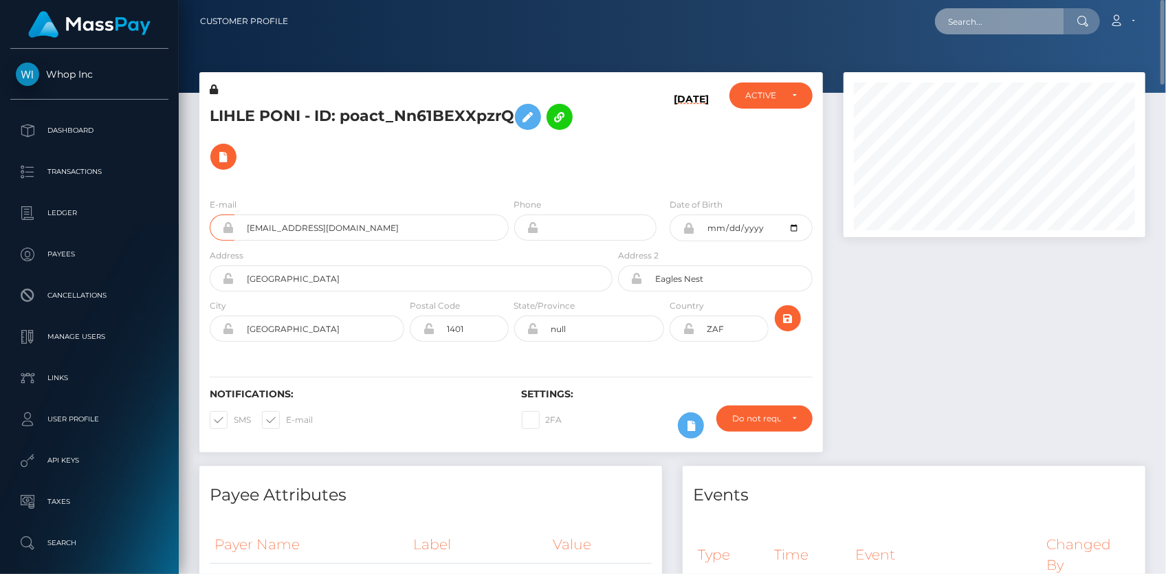
click at [962, 30] on input "text" at bounding box center [999, 21] width 129 height 26
paste input "d9d0794d-a983-11f0-bd75-060e06e9f077"
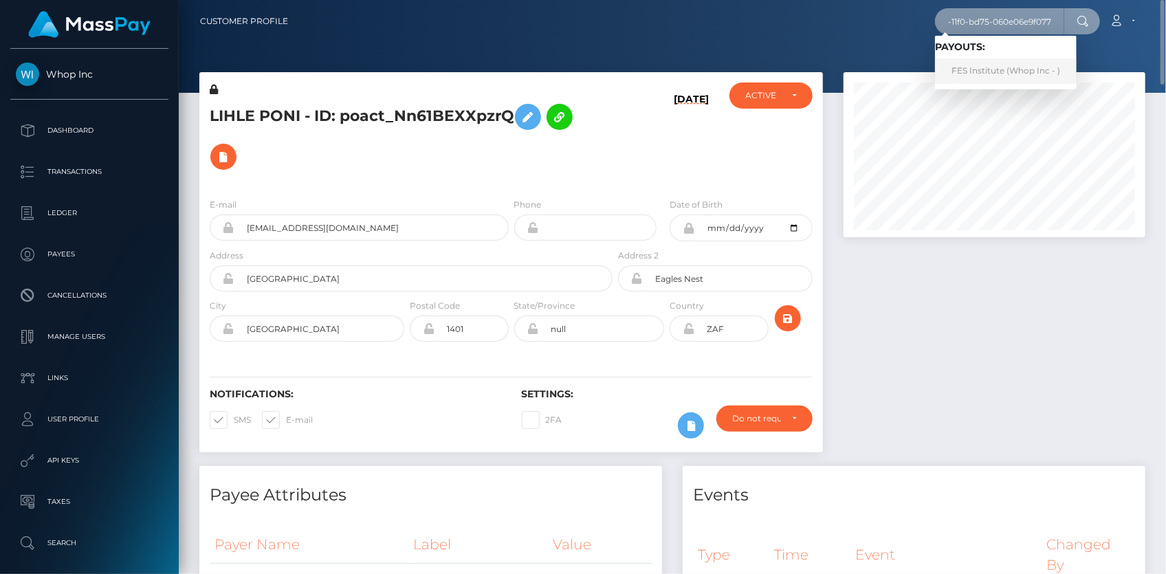
type input "d9d0794d-a983-11f0-bd75-060e06e9f077"
click at [978, 67] on link "FES Institute (Whop Inc - )" at bounding box center [1006, 70] width 142 height 25
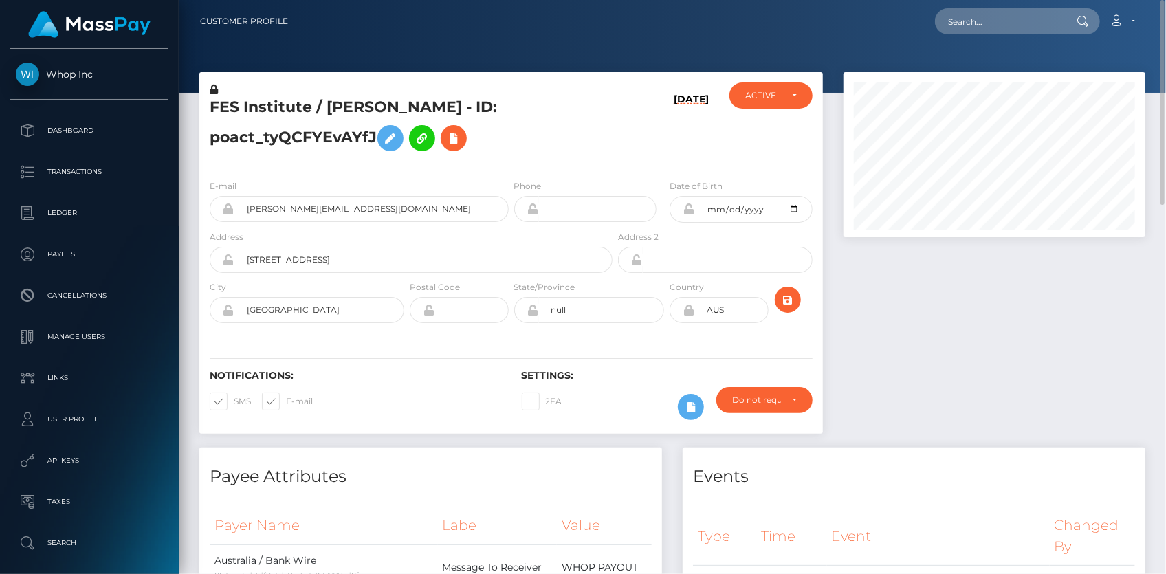
click at [295, 132] on h5 "FES Institute / DAVID AHMET BRAGG - ID: poact_tyQCFYEvAYfJ" at bounding box center [407, 127] width 395 height 61
copy h5 "poact_tyQCFYEvAYfJ"
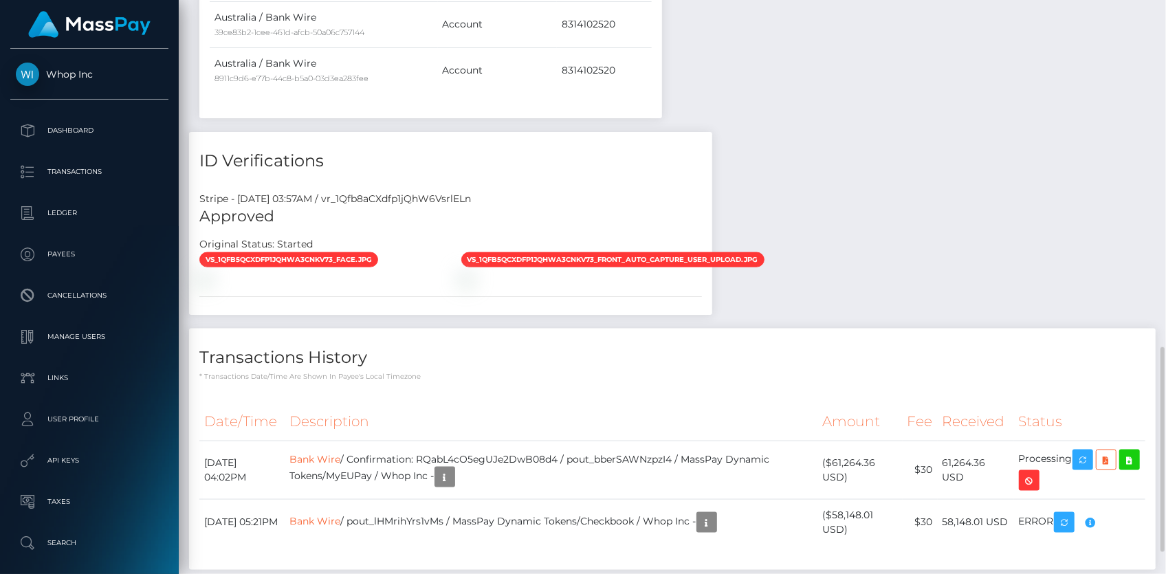
scroll to position [1035, 0]
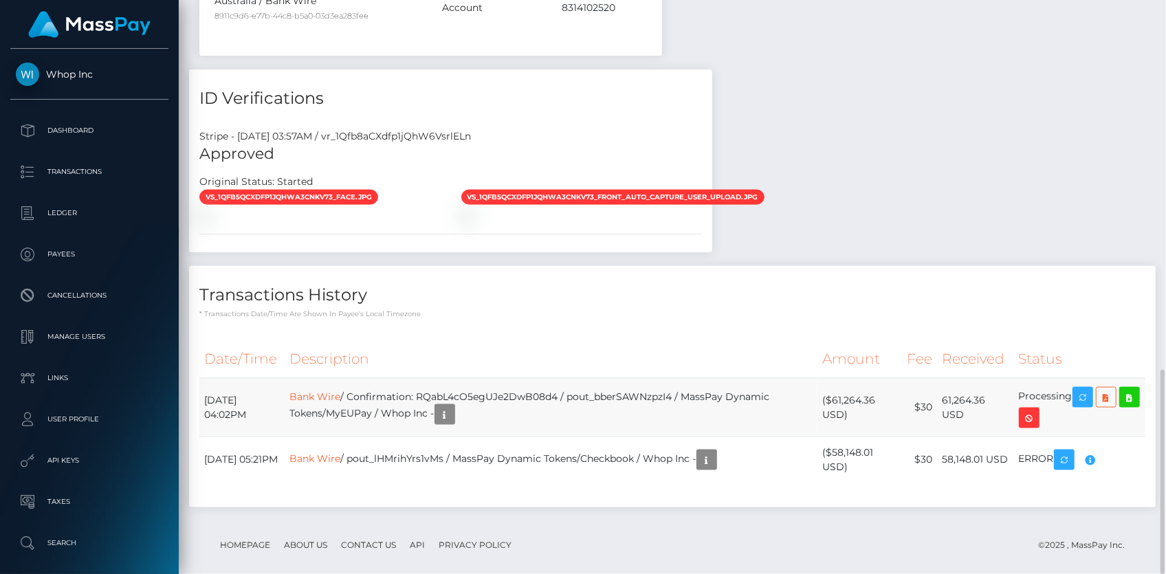
click at [492, 378] on td "Bank Wire / Confirmation: RQabL4cO5egUJe2DwB08d4 / pout_bberSAWNzpzI4 / MassPay…" at bounding box center [551, 407] width 532 height 58
copy td "RQabL4cO5egUJe2DwB08d4"
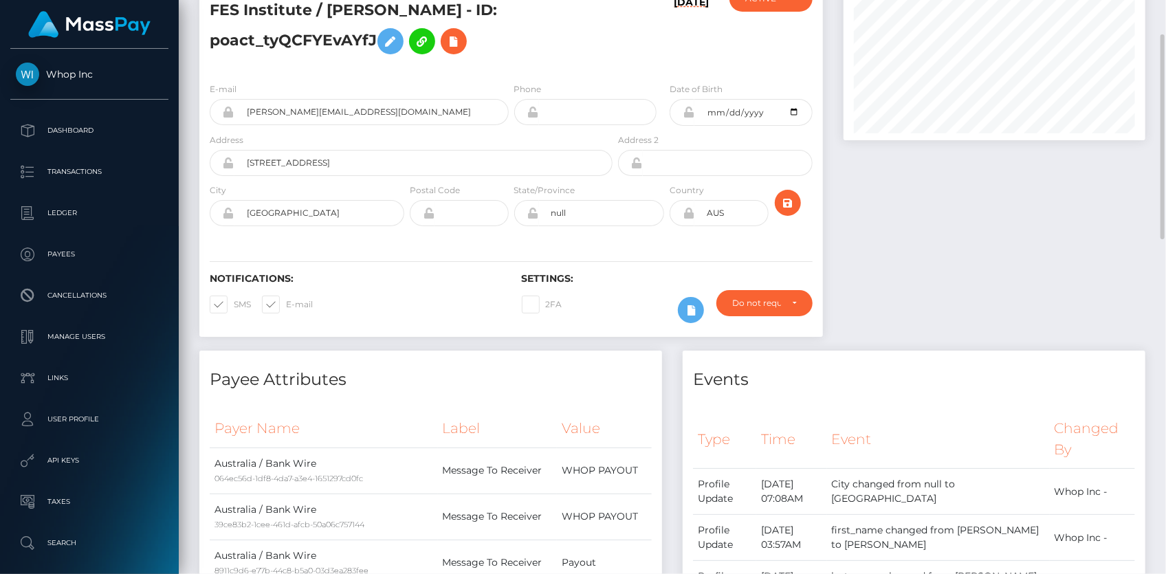
scroll to position [0, 0]
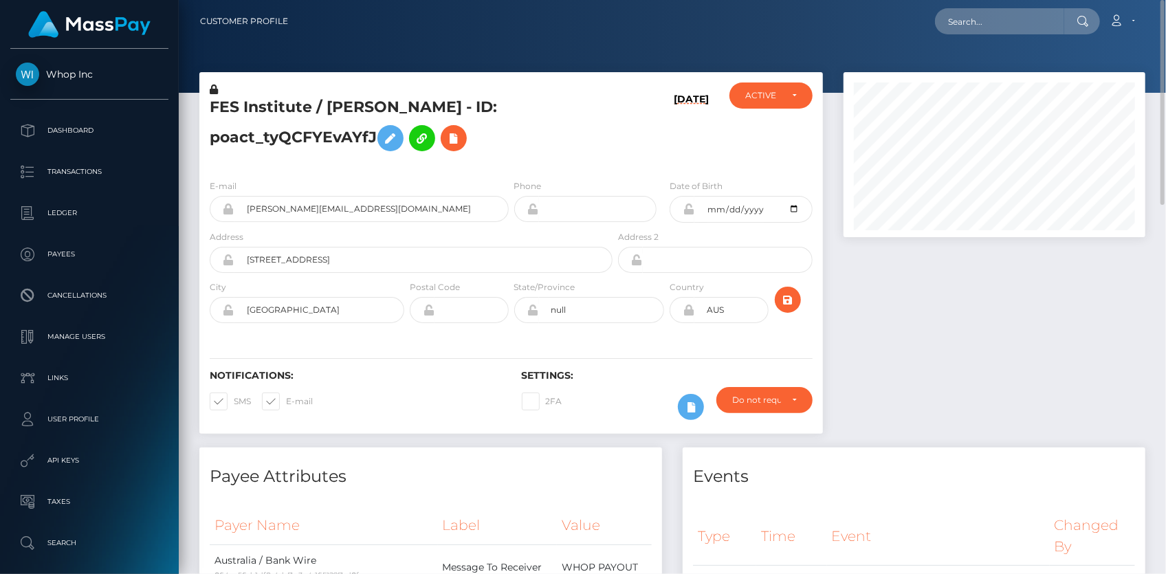
click at [264, 102] on h5 "FES Institute / DAVID AHMET BRAGG - ID: poact_tyQCFYEvAYfJ" at bounding box center [407, 127] width 395 height 61
click at [277, 220] on input "stephen@fesinstitute.com" at bounding box center [371, 209] width 274 height 26
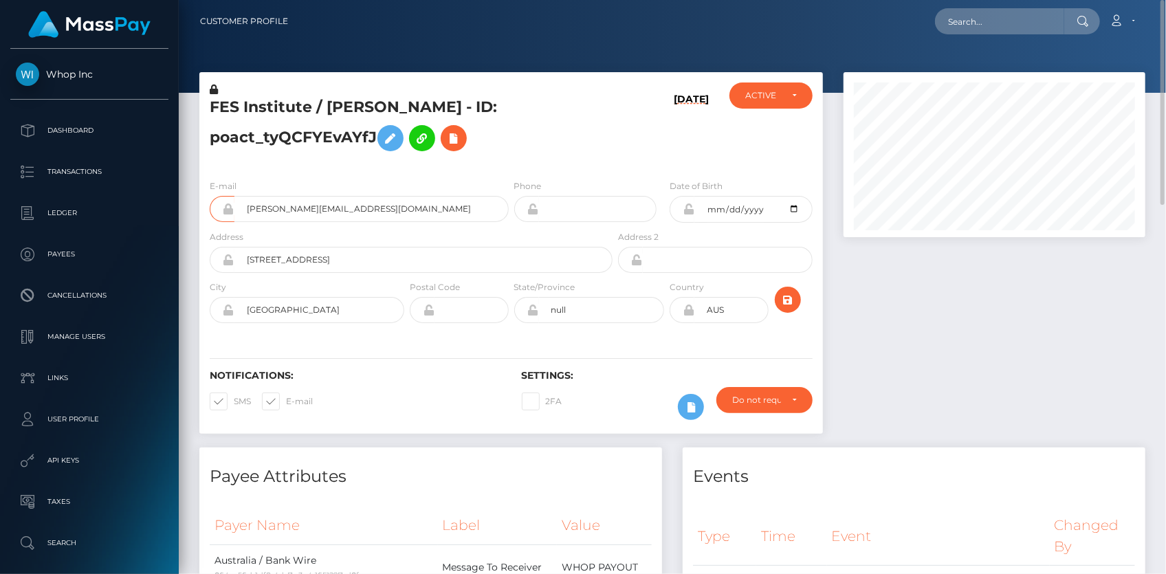
click at [929, 20] on div "Loading... Loading... Account Edit Profile Logout" at bounding box center [722, 21] width 846 height 29
click at [962, 24] on input "text" at bounding box center [999, 21] width 129 height 26
paste input "poact_59t3g4lGkGB0"
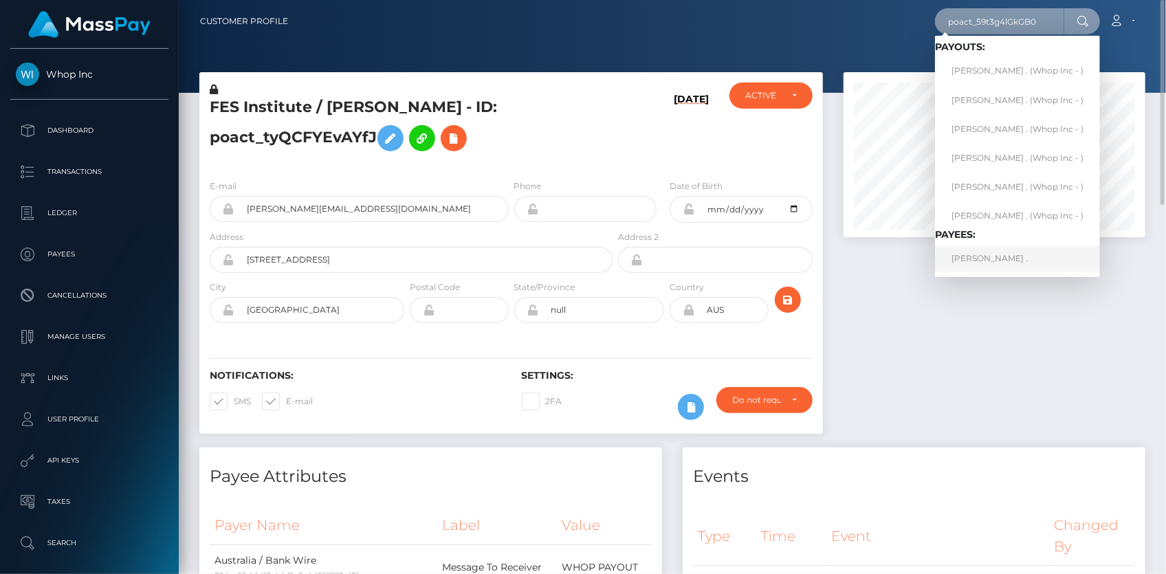
type input "poact_59t3g4lGkGB0"
click at [972, 255] on link "PARVEEN ." at bounding box center [1017, 258] width 165 height 25
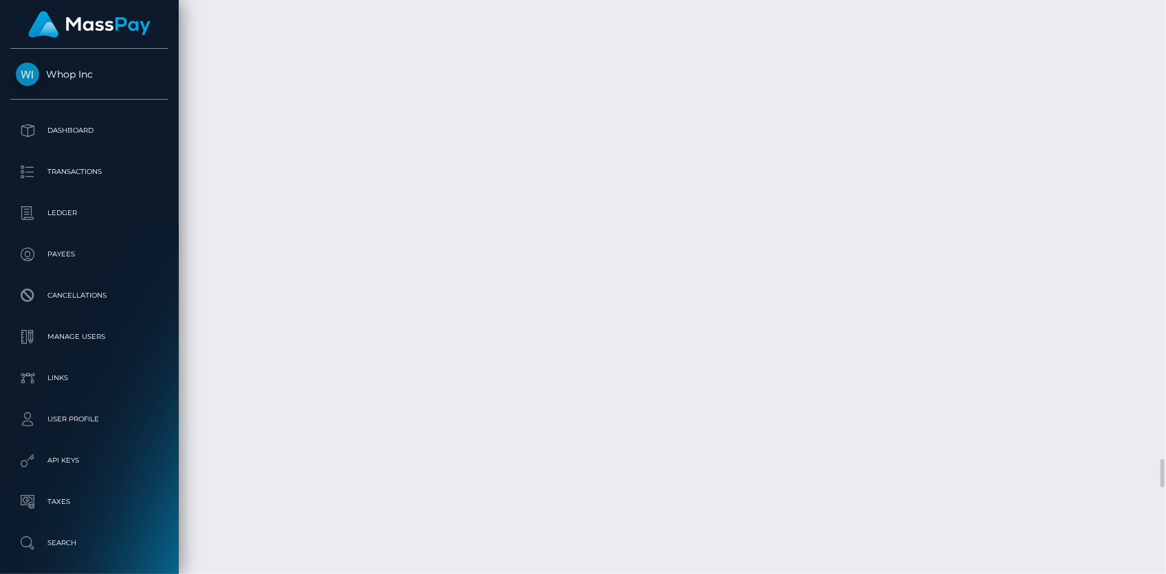
scroll to position [9812, 0]
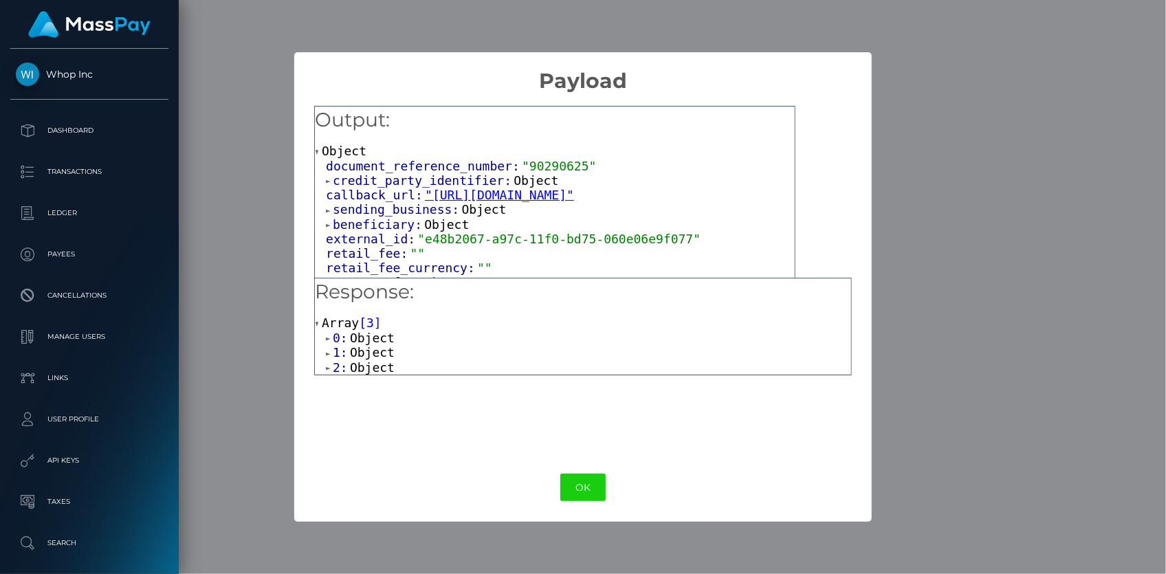
click at [362, 181] on span "credit_party_identifier:" at bounding box center [423, 180] width 181 height 14
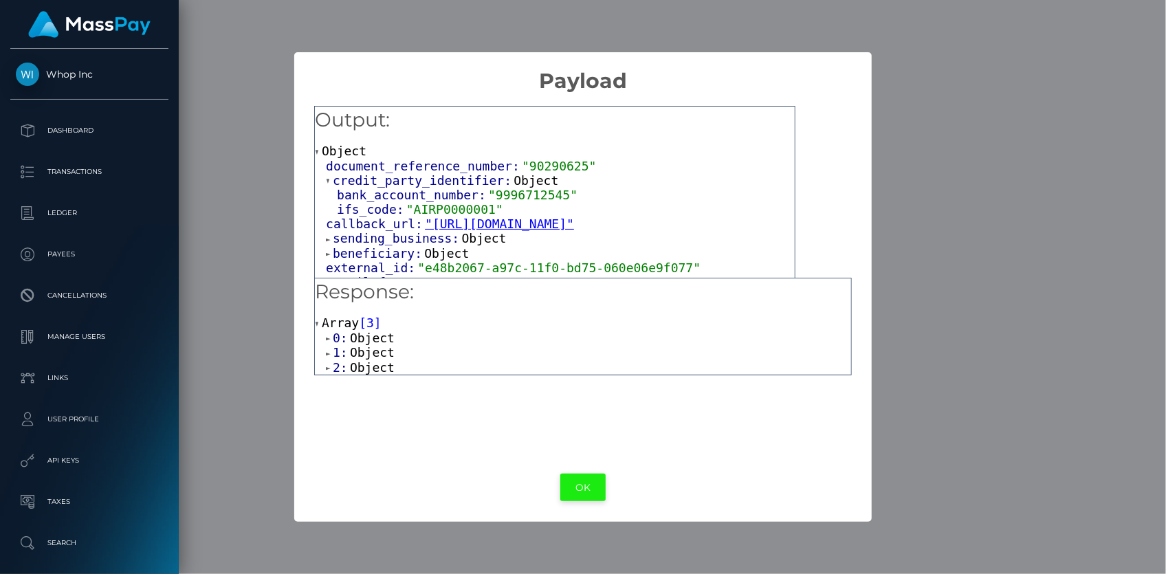
click at [577, 482] on button "OK" at bounding box center [582, 488] width 45 height 28
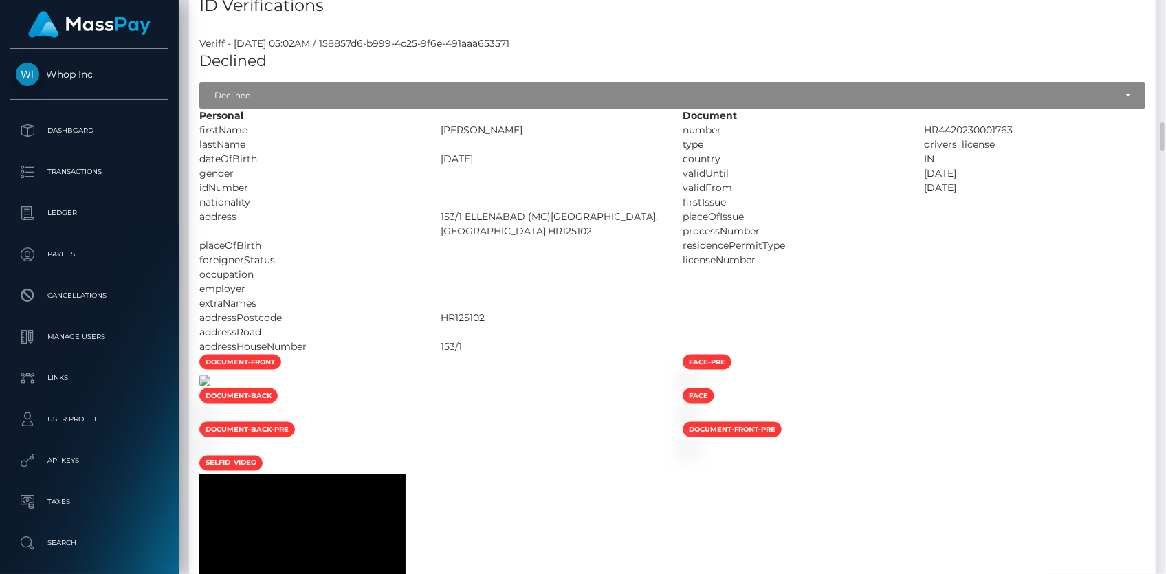
scroll to position [1275, 0]
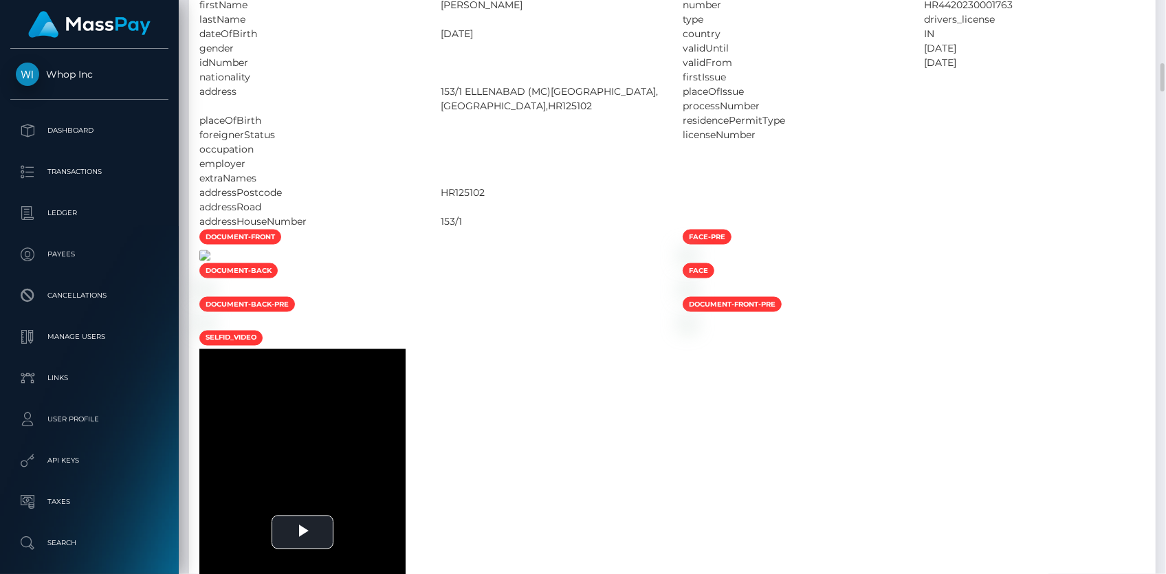
click at [210, 261] on img at bounding box center [204, 255] width 11 height 11
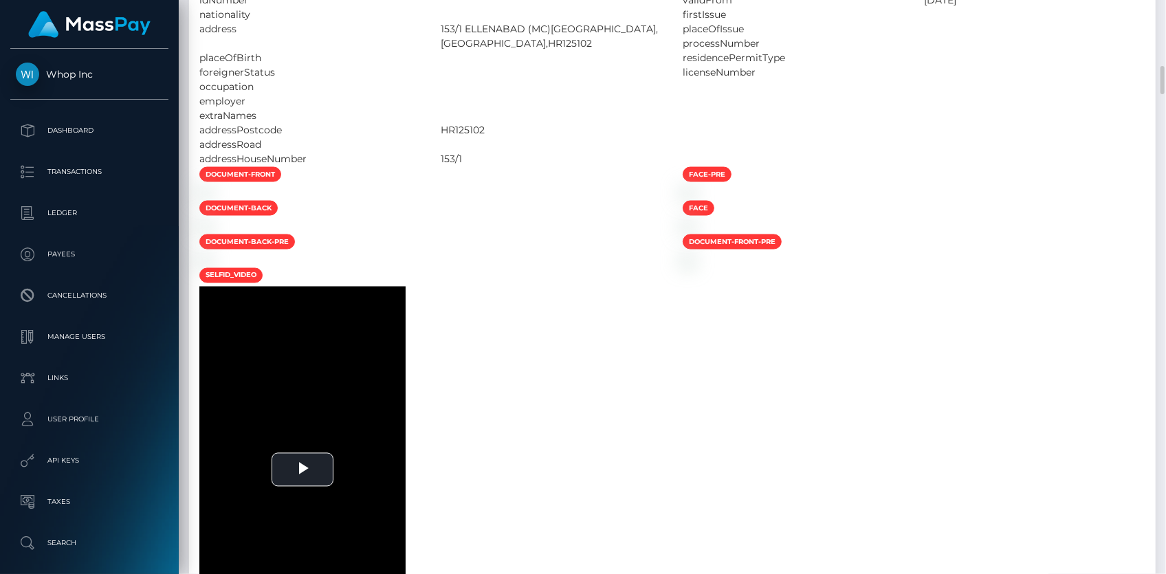
click at [502, 200] on div at bounding box center [430, 193] width 483 height 14
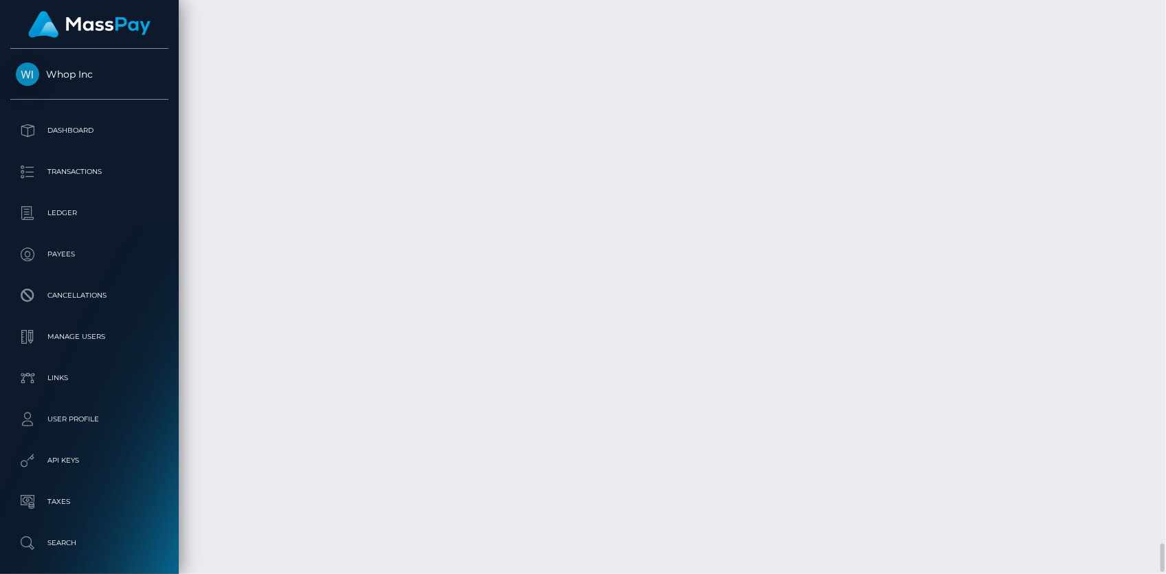
scroll to position [165, 301]
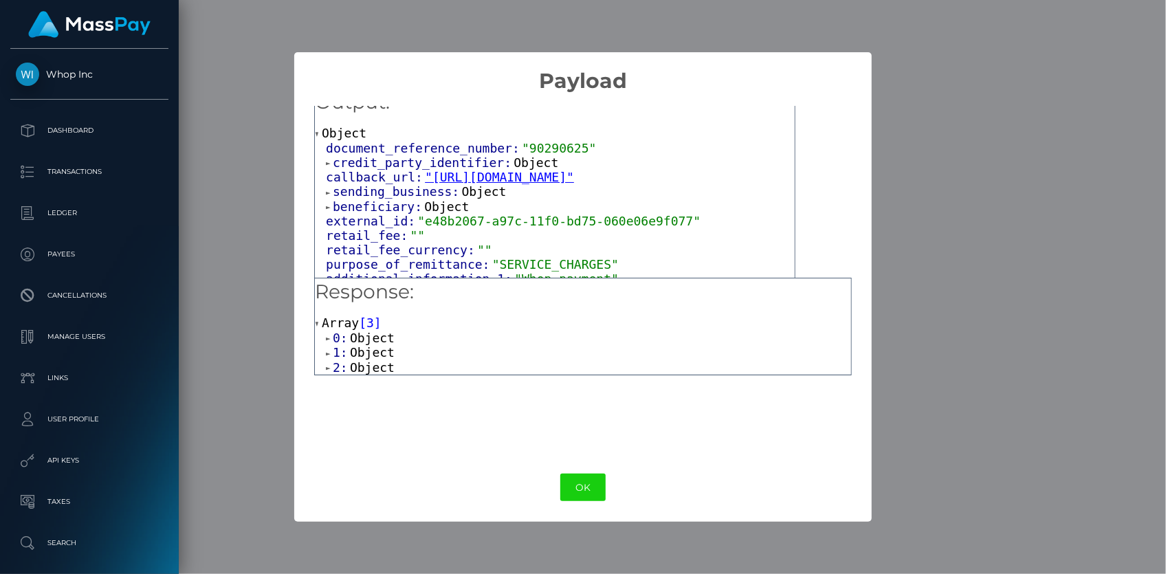
scroll to position [27, 0]
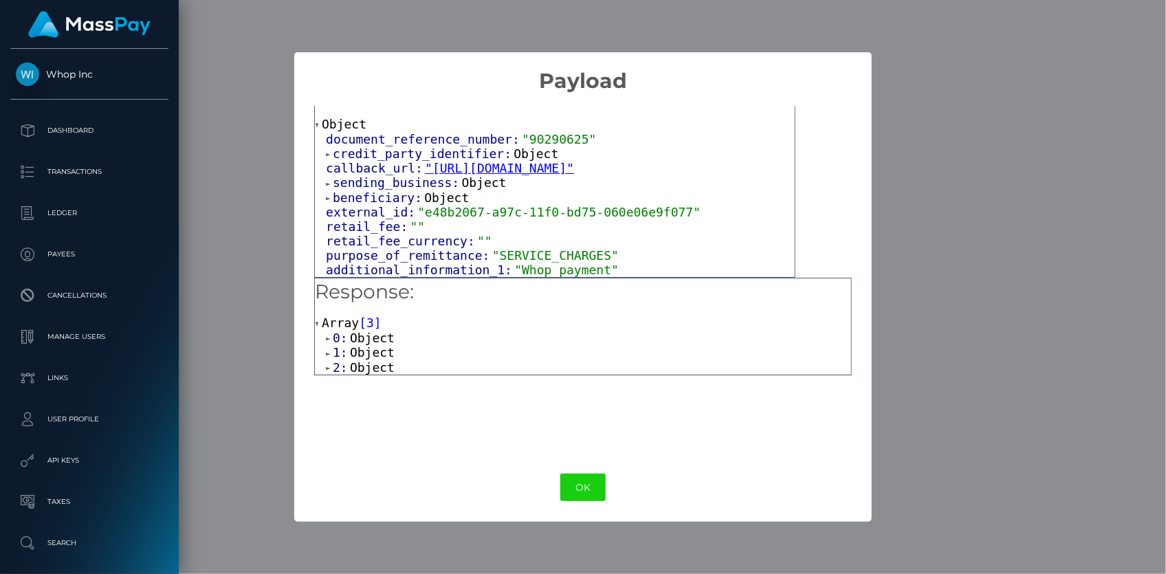
click at [414, 197] on span "beneficiary:" at bounding box center [378, 197] width 91 height 14
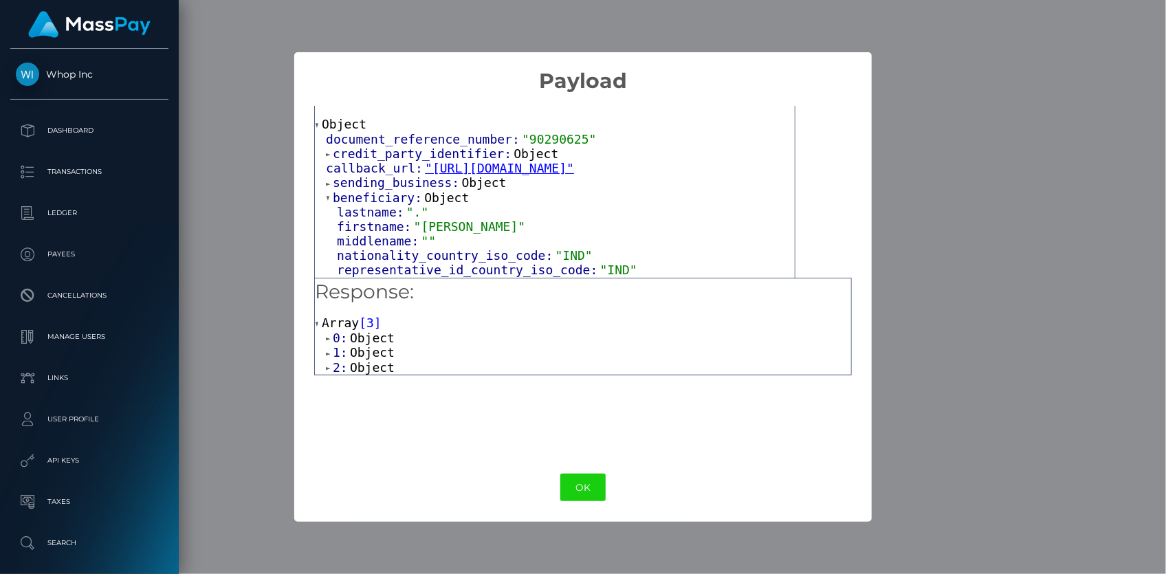
scroll to position [89, 0]
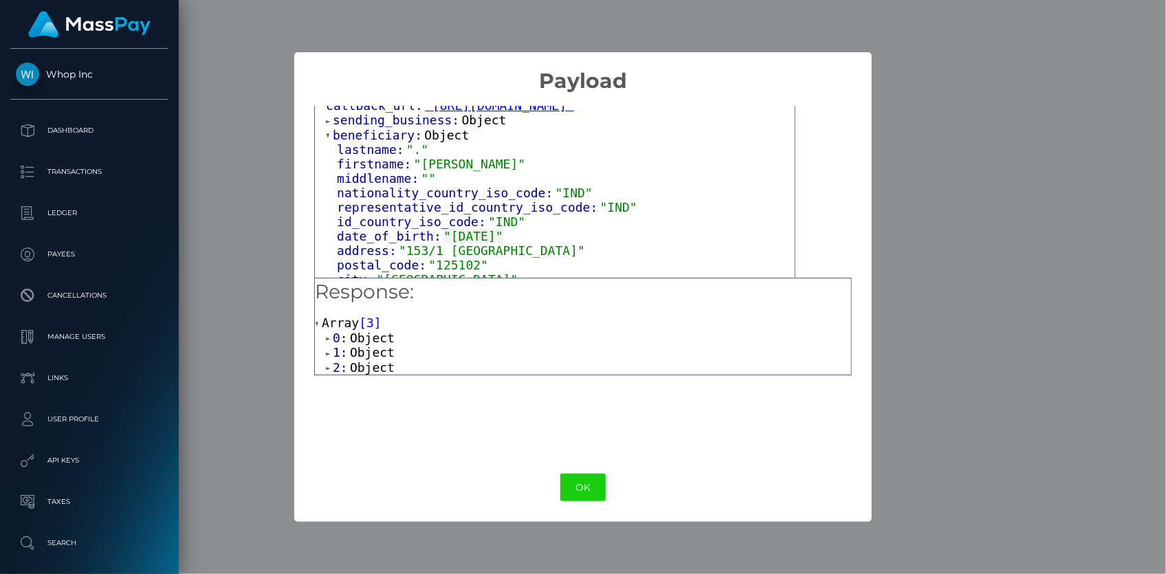
click at [242, 201] on div "× Payload Output: Object document_reference_number: "90290625" credit_party_ide…" at bounding box center [583, 287] width 1166 height 574
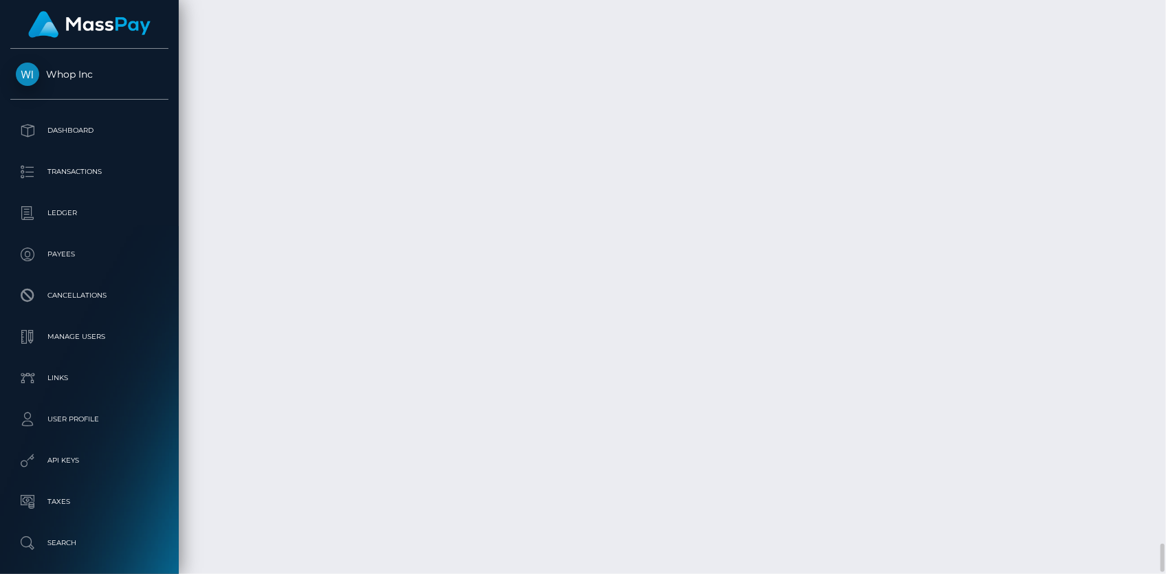
scroll to position [165, 301]
copy td "1366050516"
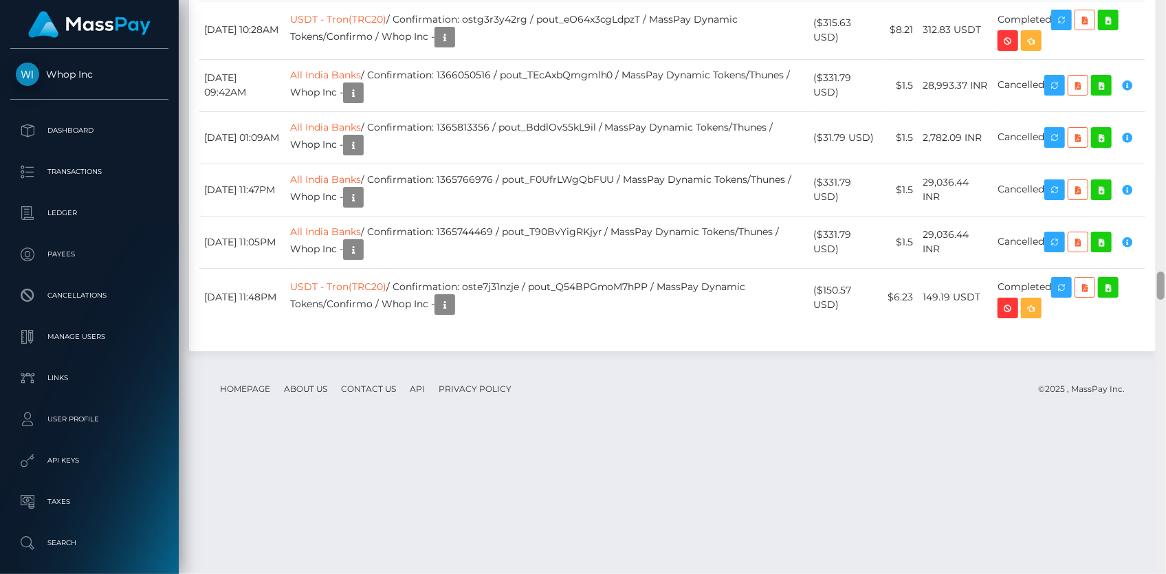
scroll to position [5487, 0]
click at [1158, 89] on div at bounding box center [1161, 287] width 10 height 575
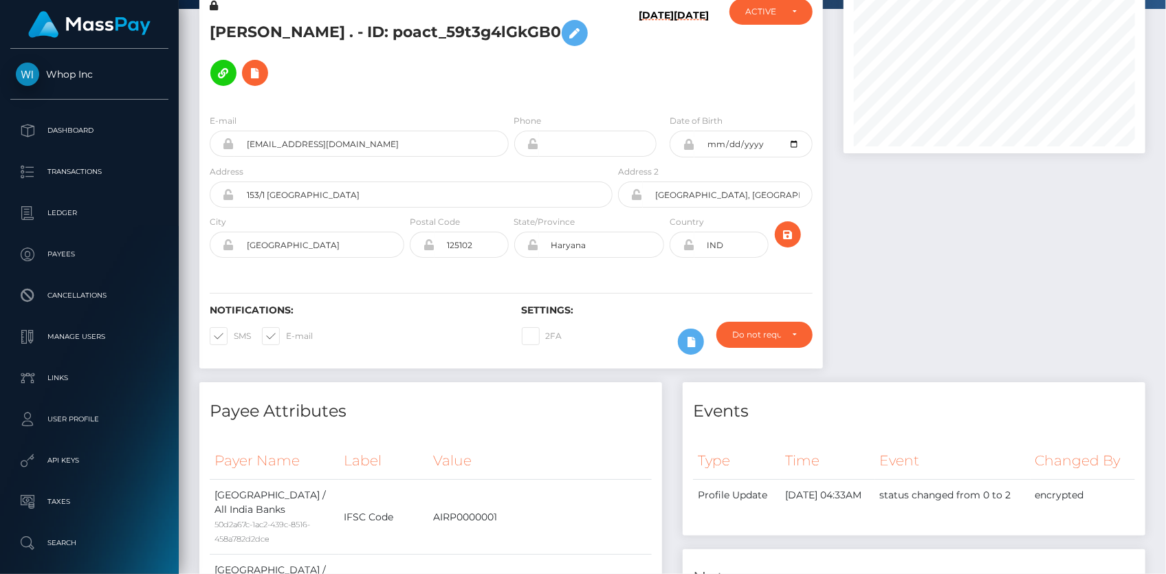
scroll to position [0, 0]
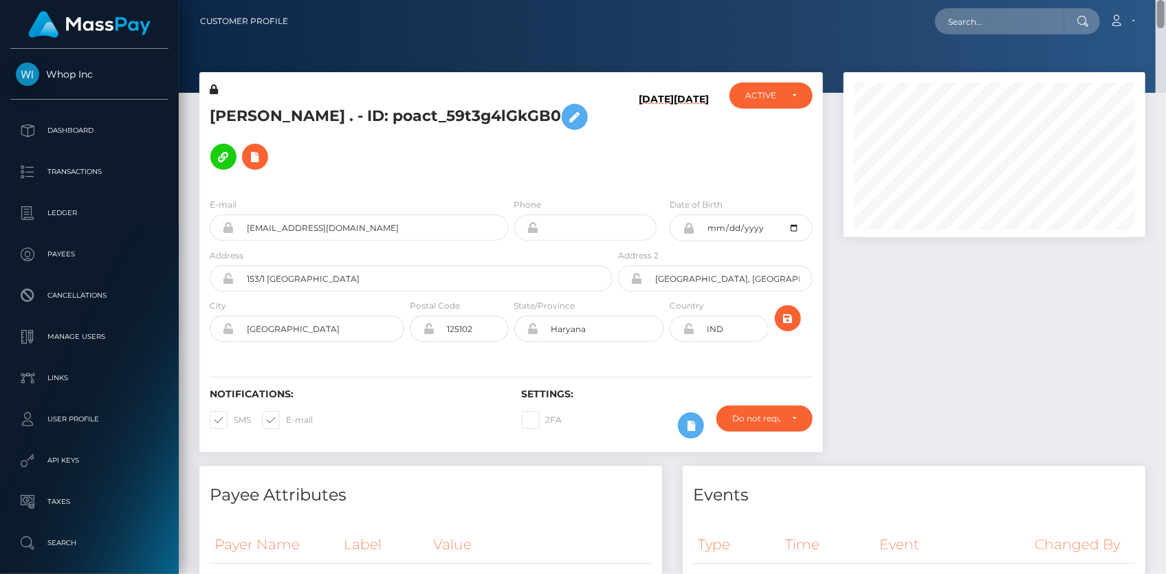
drag, startPoint x: 1162, startPoint y: 201, endPoint x: 1162, endPoint y: -21, distance: 221.4
click at [1162, 0] on html "Whop Inc Dashboard Transactions Ledger Payees Cancellations Links" at bounding box center [583, 287] width 1166 height 574
click at [978, 21] on input "text" at bounding box center [999, 21] width 129 height 26
paste input "royneblvk@gmail.com"
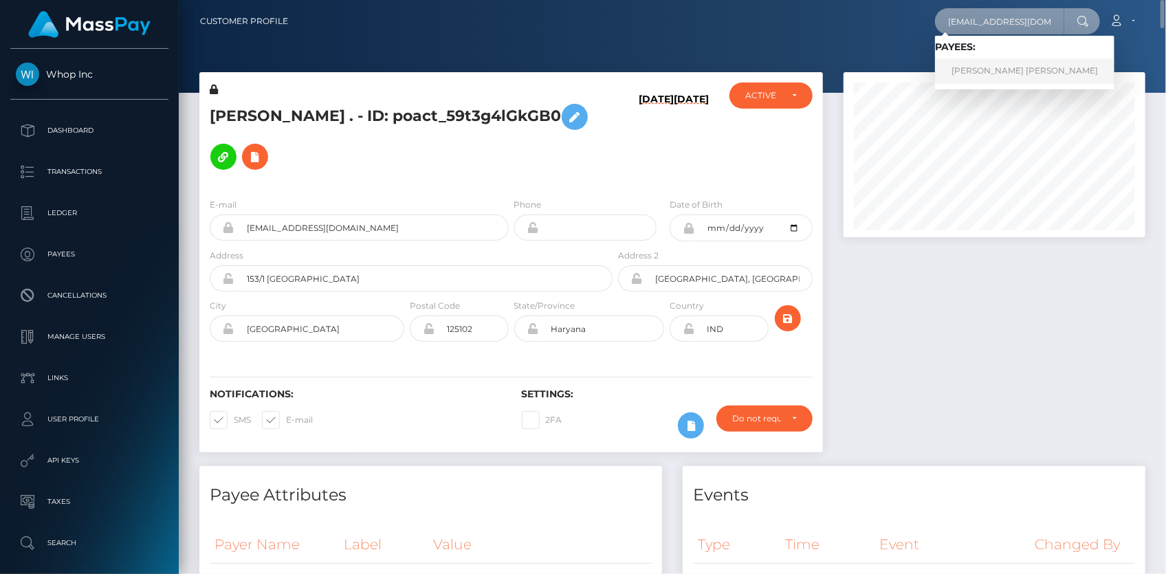
type input "royneblvk@gmail.com"
click at [1033, 69] on link "ROYNE GITAU THUO" at bounding box center [1024, 70] width 179 height 25
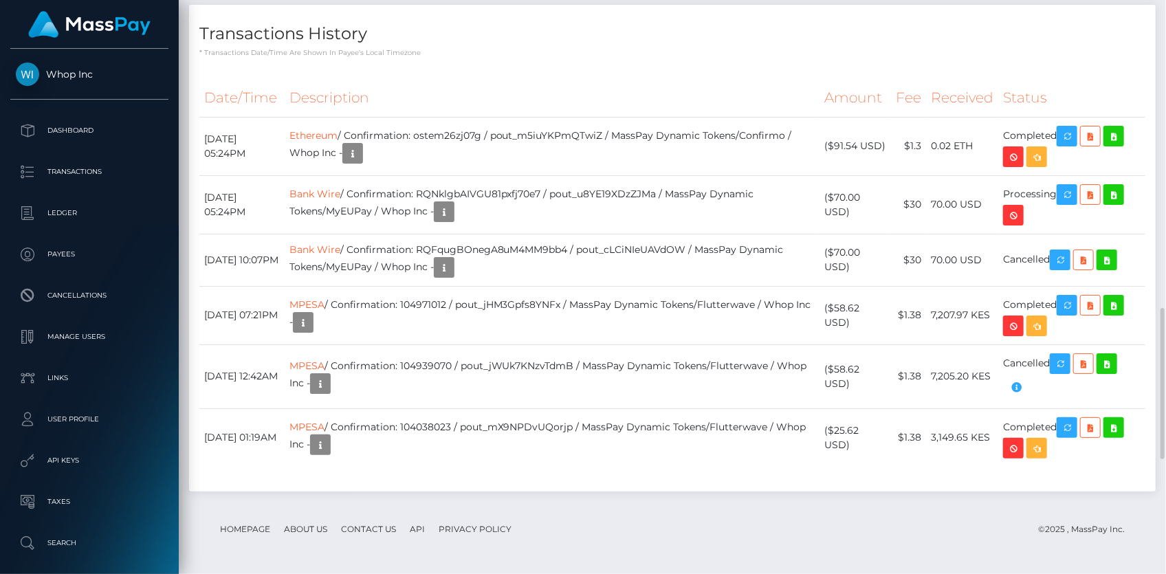
scroll to position [859, 0]
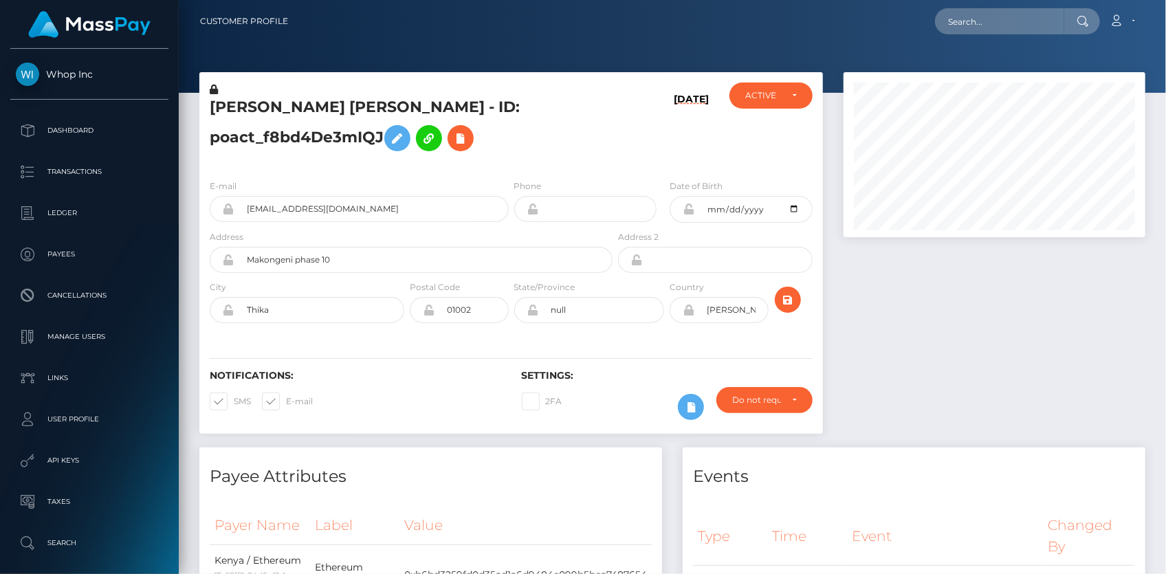
scroll to position [165, 301]
click at [988, 21] on input "text" at bounding box center [999, 21] width 129 height 26
paste input "[DATE][EMAIL_ADDRESS][DOMAIN_NAME]"
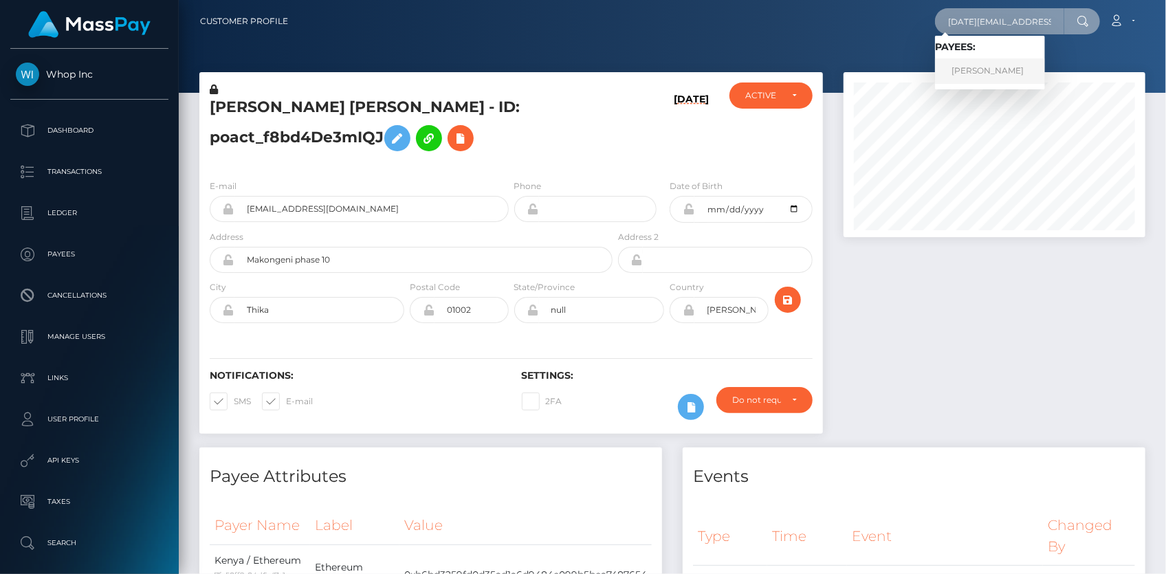
type input "[DATE][EMAIL_ADDRESS][DOMAIN_NAME]"
click at [976, 65] on link "[PERSON_NAME]" at bounding box center [990, 70] width 110 height 25
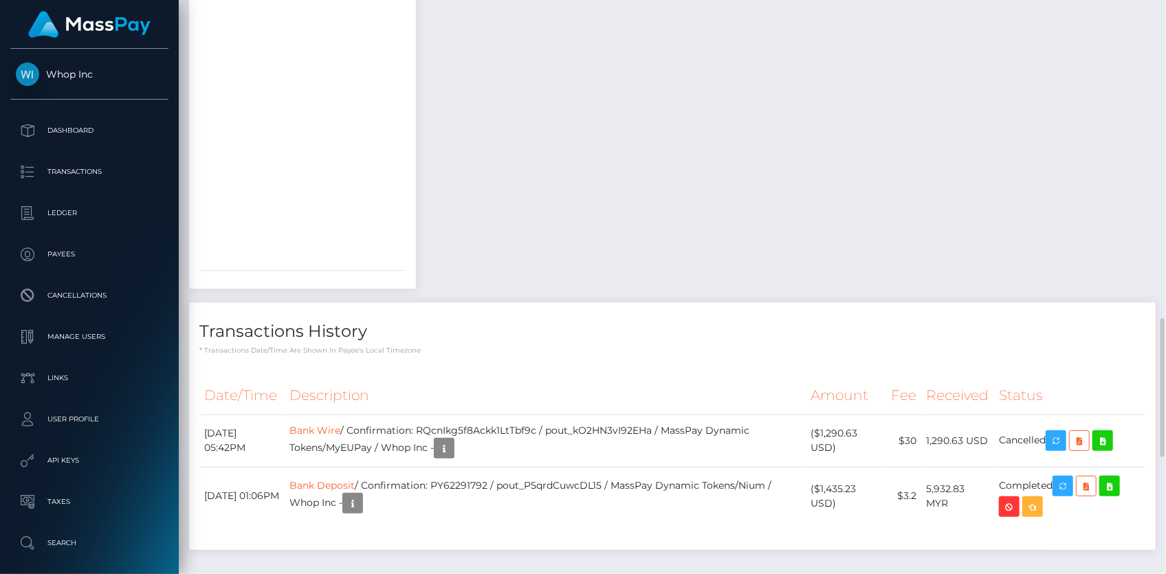
scroll to position [1000, 0]
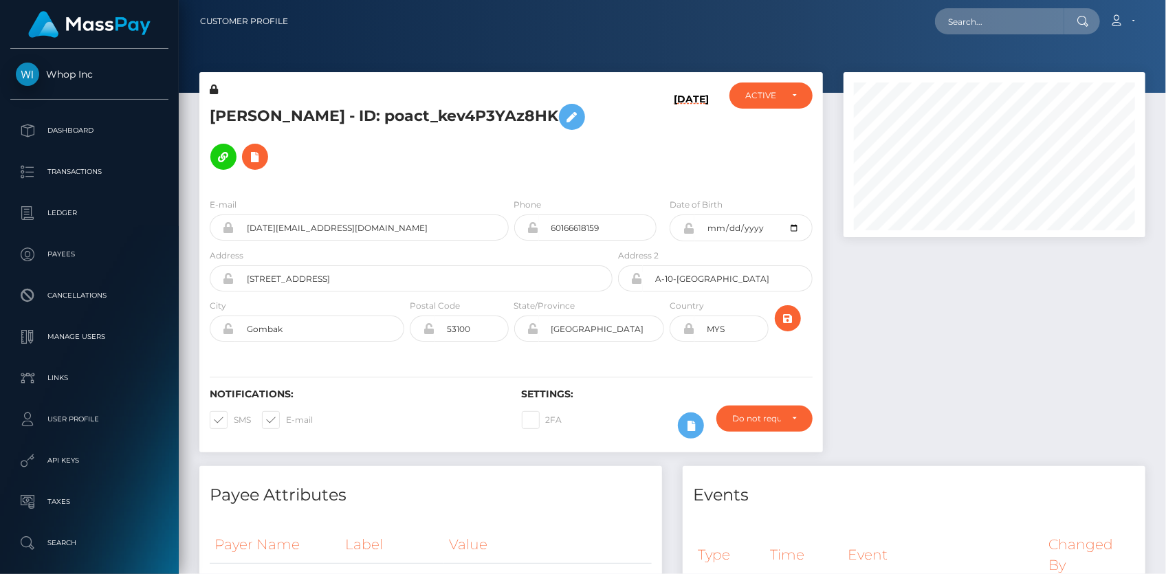
scroll to position [165, 301]
click at [1015, 31] on input "text" at bounding box center [999, 21] width 129 height 26
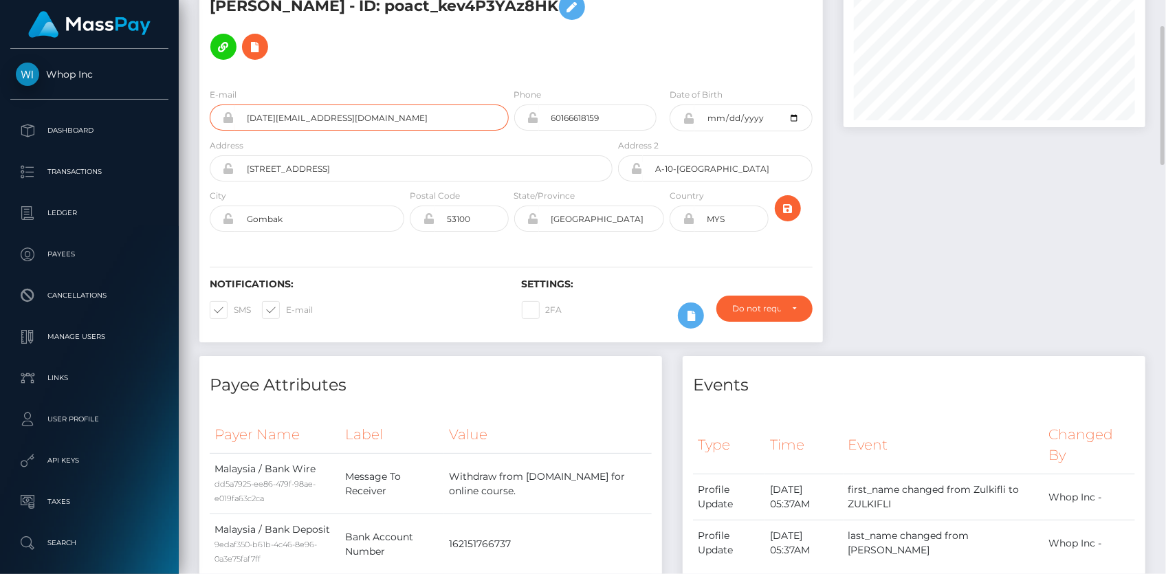
scroll to position [0, 0]
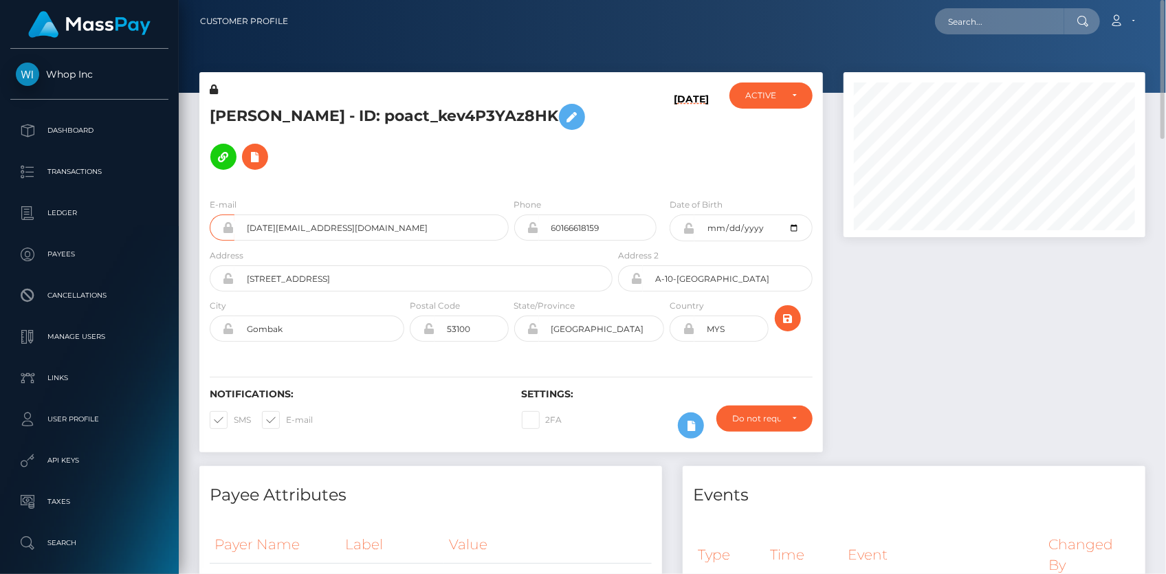
click at [340, 103] on h5 "[PERSON_NAME] - ID: poact_kev4P3YAz8HK" at bounding box center [407, 137] width 395 height 80
copy h5 "[PERSON_NAME] - ID: poact_kev4P3YAz8HK"
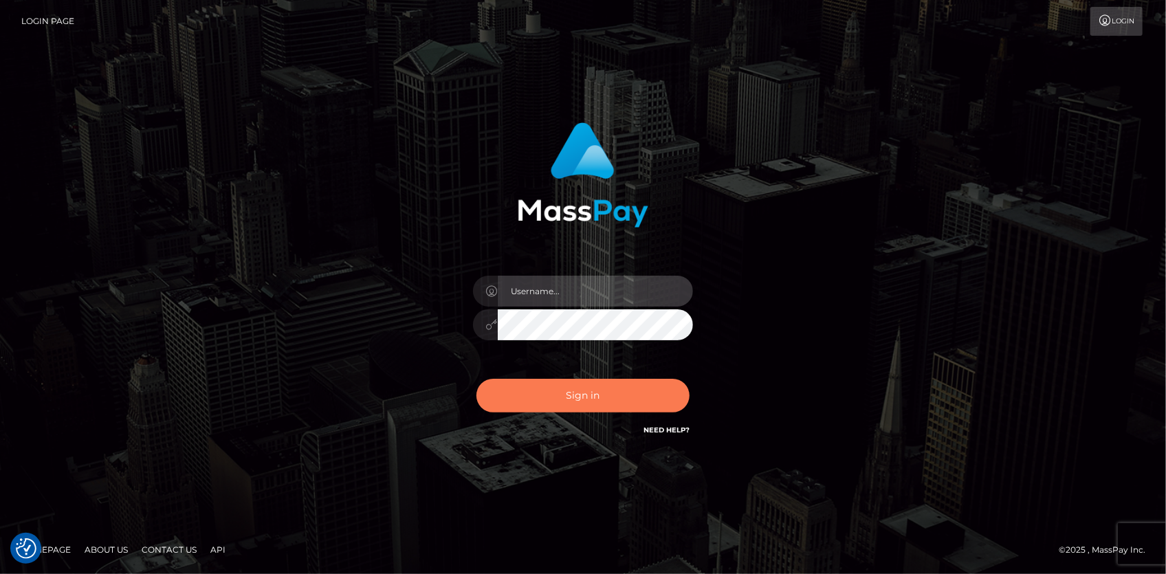
type input "Eduard Gavrilescu"
click at [628, 388] on button "Sign in" at bounding box center [582, 396] width 213 height 34
type input "[PERSON_NAME]"
click at [628, 388] on button "Sign in" at bounding box center [582, 396] width 213 height 34
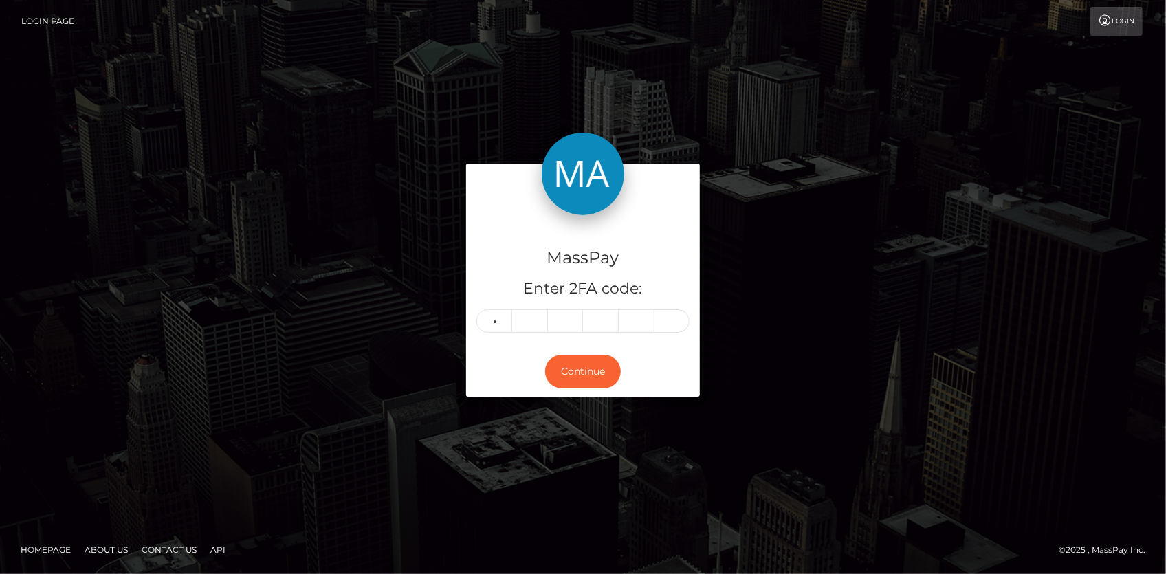
type input "4"
type input "8"
type input "9"
type input "1"
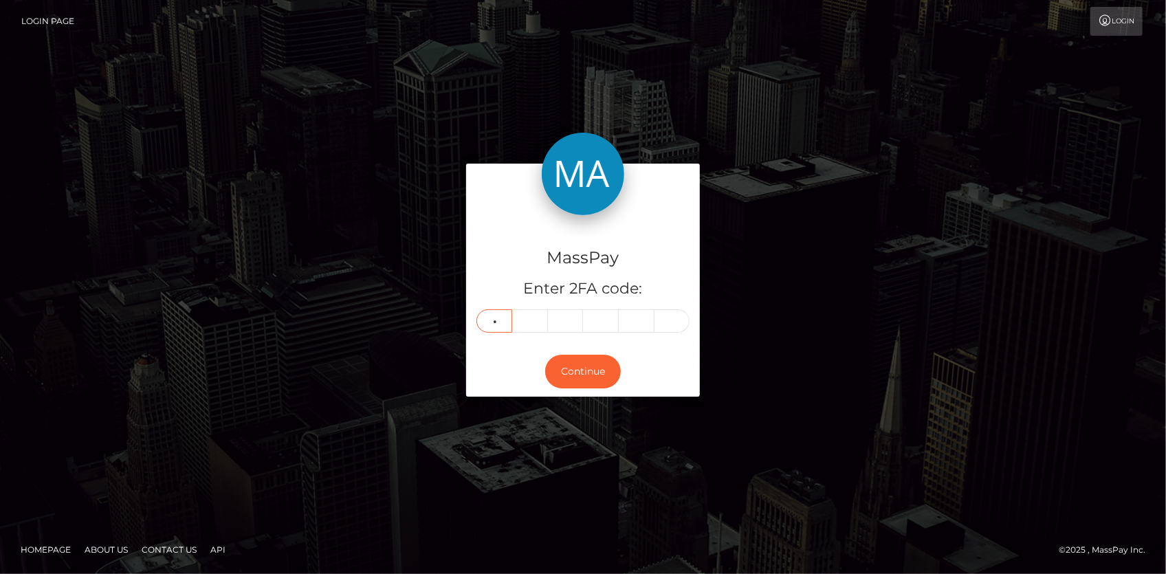
type input "6"
type input "0"
type input "5"
type input "9"
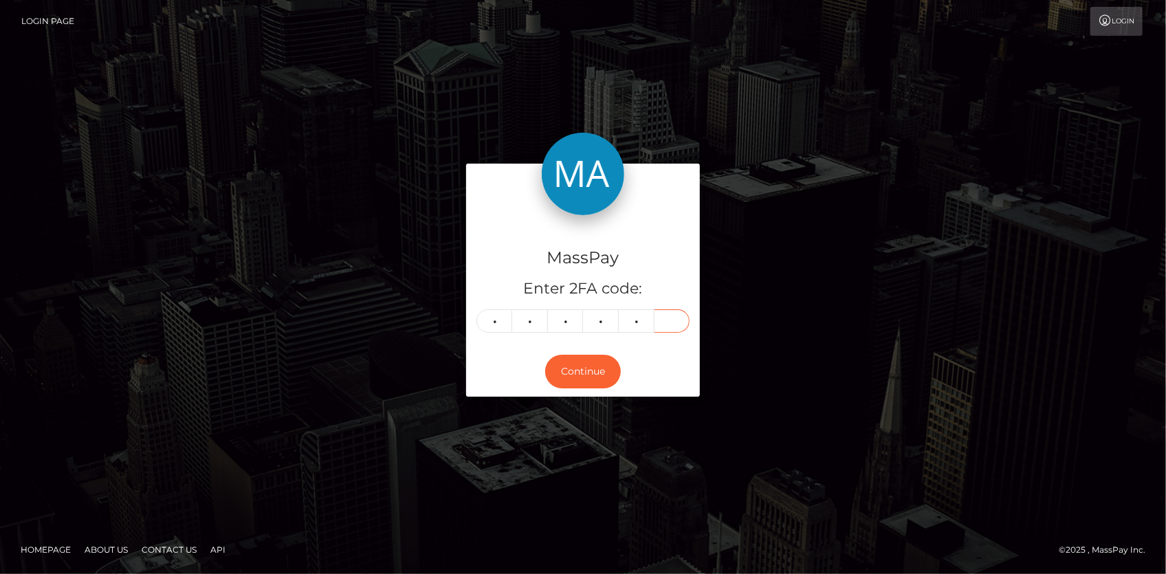
type input "9"
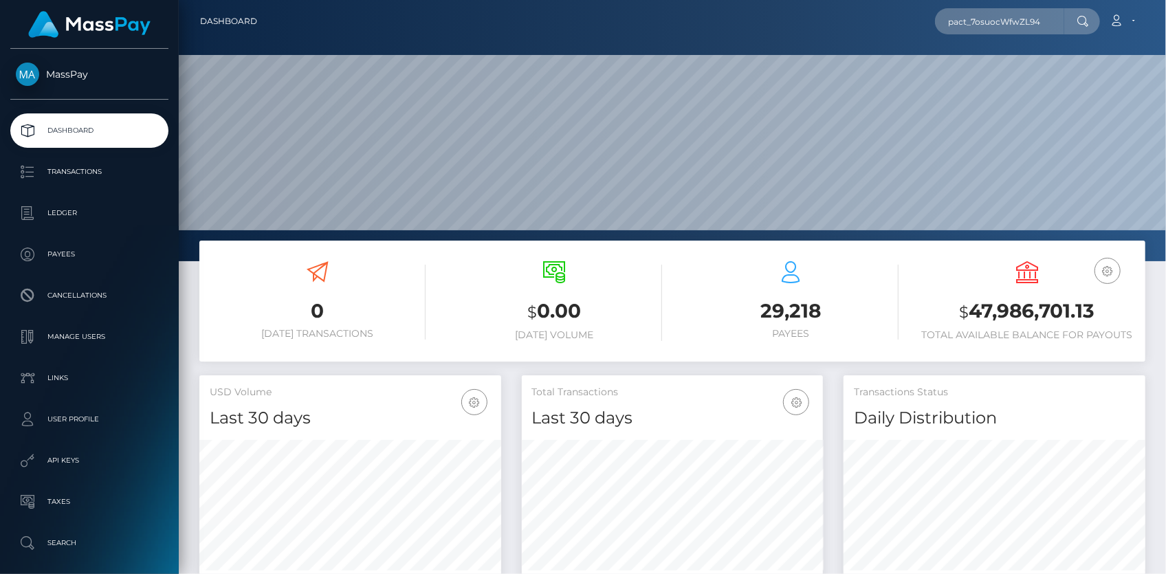
scroll to position [243, 301]
click at [959, 20] on input "pact_7osuocWfwZL94" at bounding box center [999, 21] width 129 height 26
paste input "e33db013-a983-11f0-bd75-060e06e9f077"
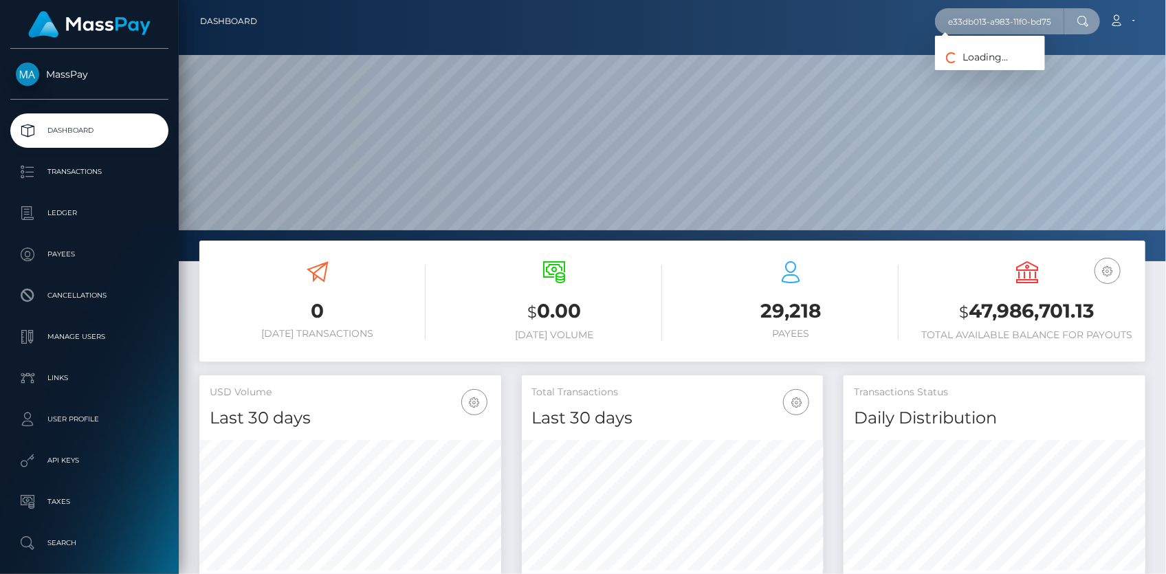
scroll to position [0, 69]
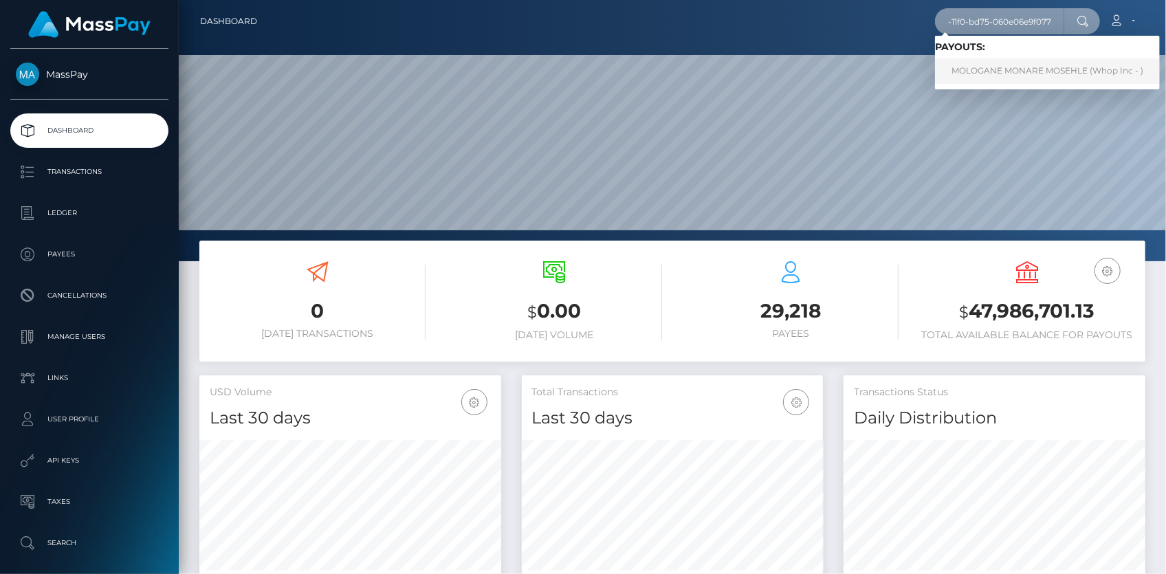
type input "e33db013-a983-11f0-bd75-060e06e9f077"
click at [1007, 69] on link "MOLOGANE MONARE MOSEHLE (Whop Inc - )" at bounding box center [1047, 70] width 225 height 25
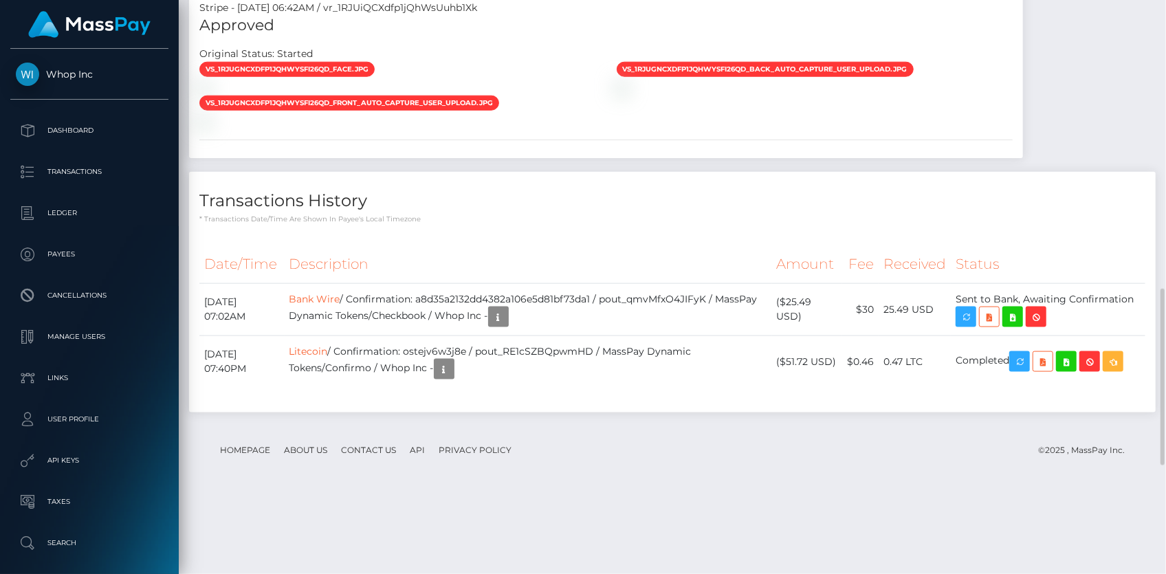
scroll to position [1289, 0]
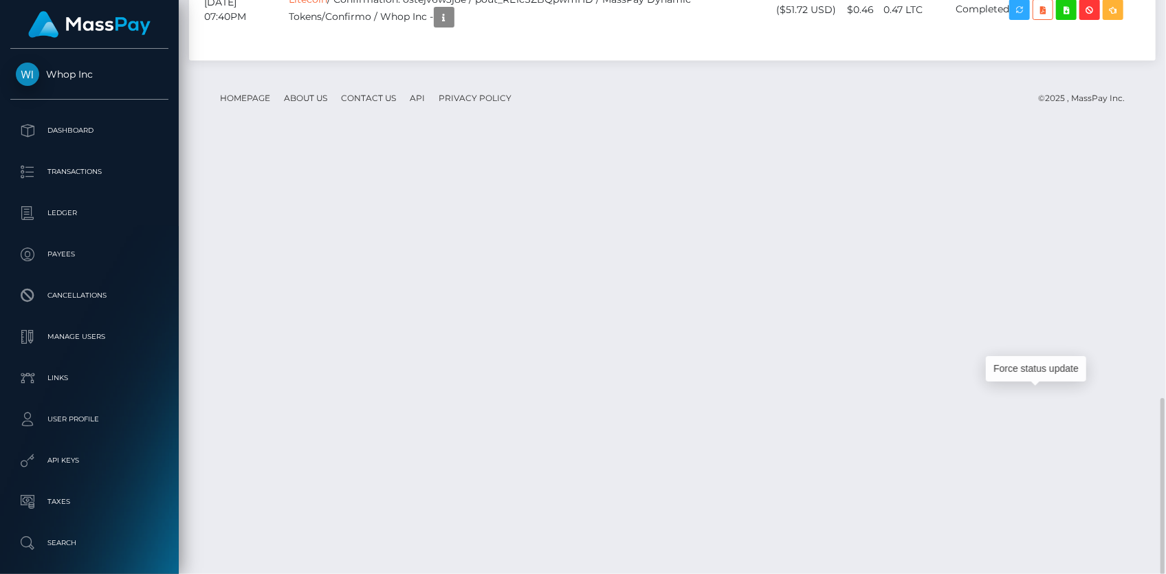
scroll to position [165, 301]
drag, startPoint x: 1042, startPoint y: 405, endPoint x: 623, endPoint y: 274, distance: 439.4
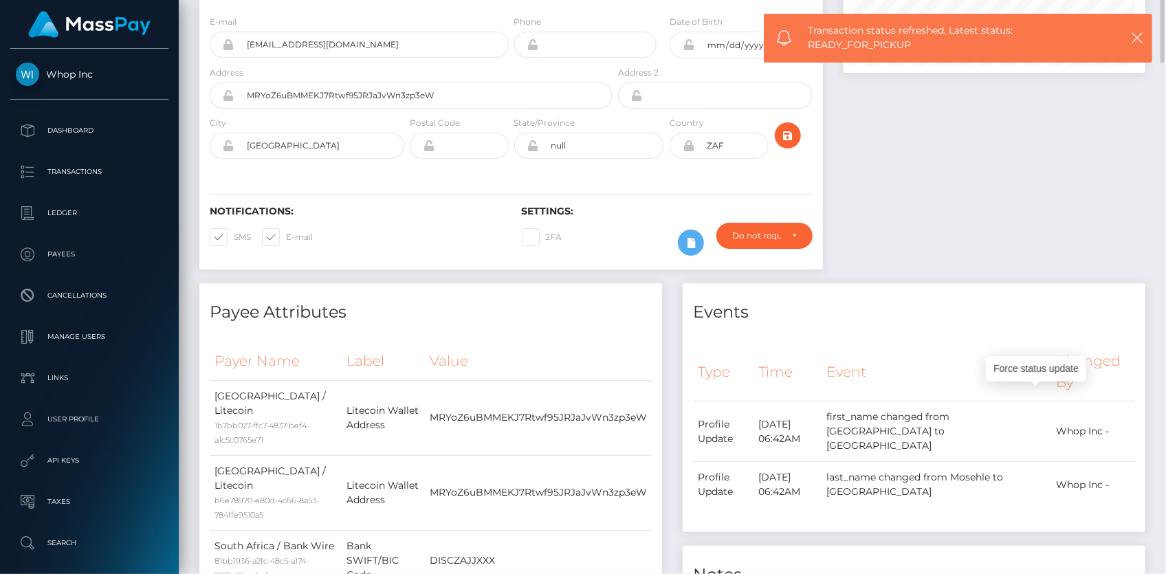
scroll to position [0, 0]
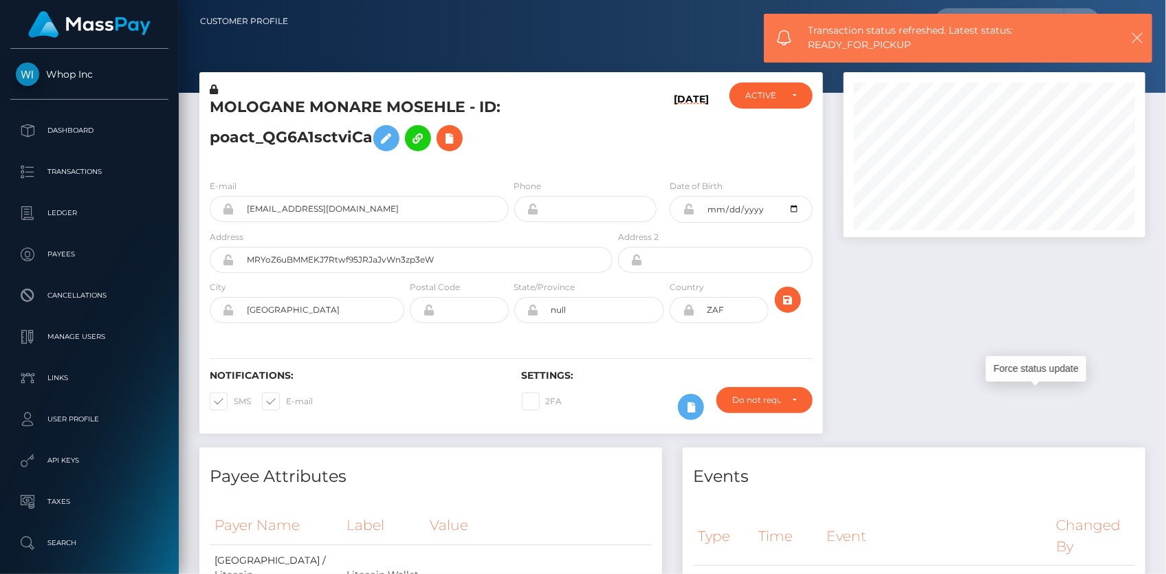
click at [1141, 37] on icon "button" at bounding box center [1137, 38] width 14 height 14
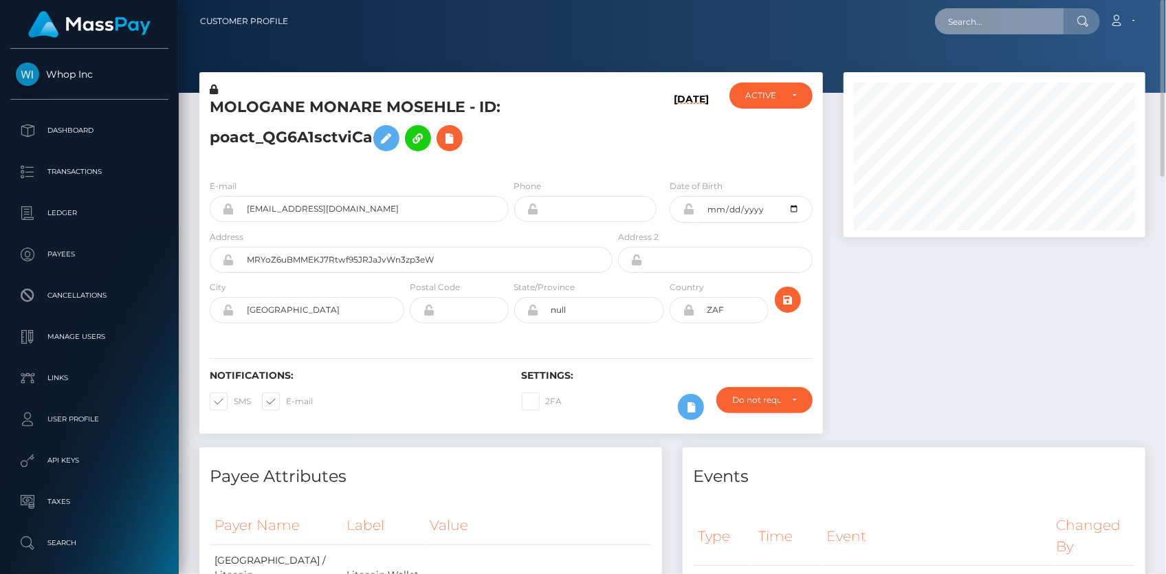
click at [1018, 30] on input "text" at bounding box center [999, 21] width 129 height 26
paste input "e33db013-a983-11f0-bd75-060e06e9f077"
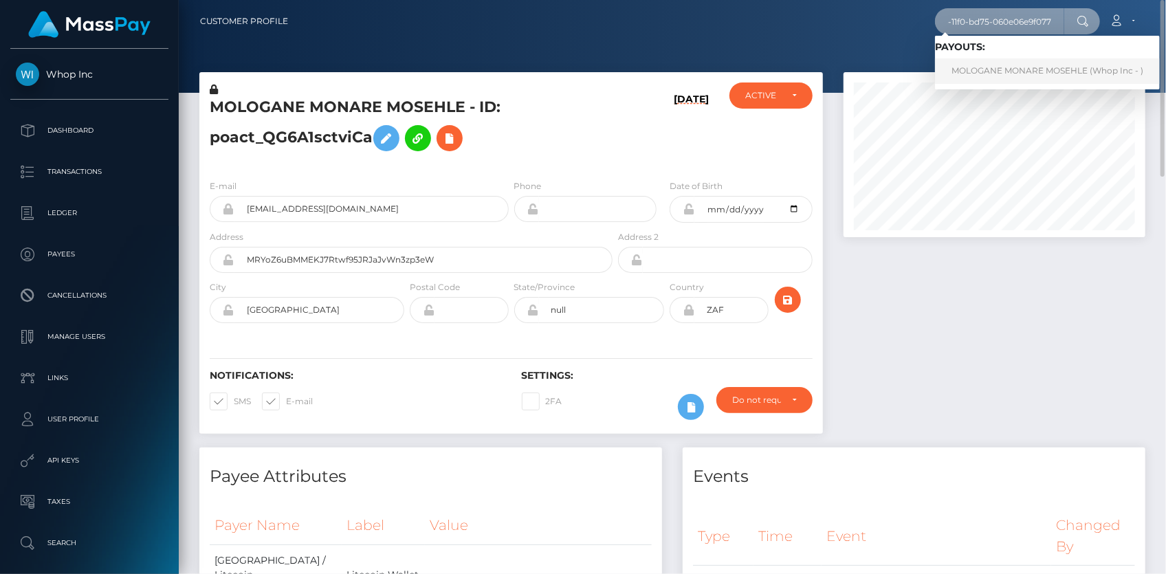
type input "e33db013-a983-11f0-bd75-060e06e9f077"
click at [978, 71] on link "MOLOGANE MONARE MOSEHLE (Whop Inc - )" at bounding box center [1047, 70] width 225 height 25
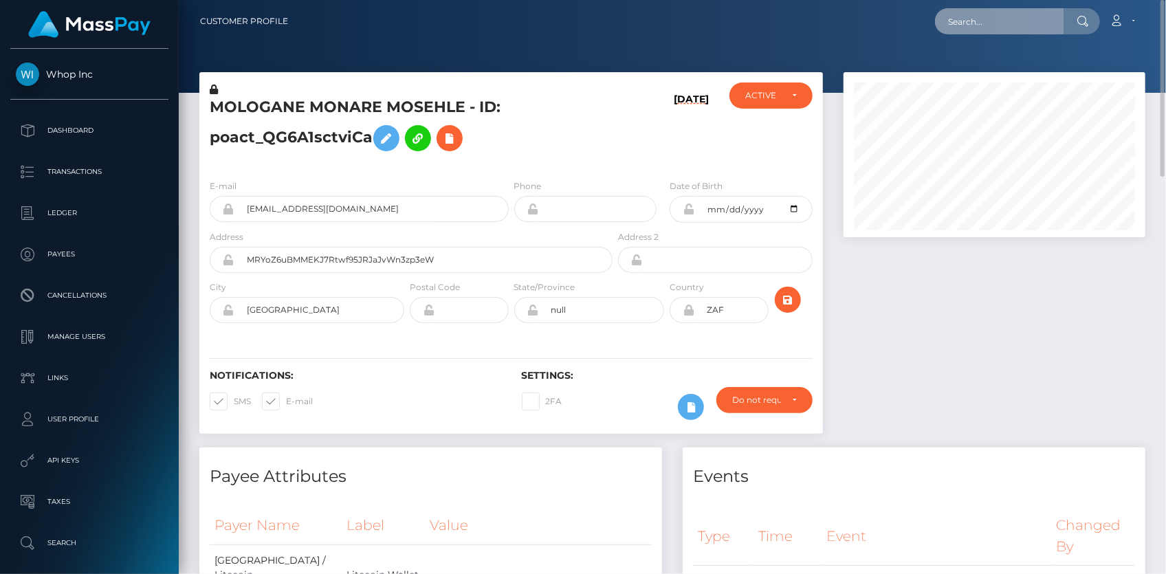
click at [1014, 16] on input "text" at bounding box center [999, 21] width 129 height 26
paste input "226244741"
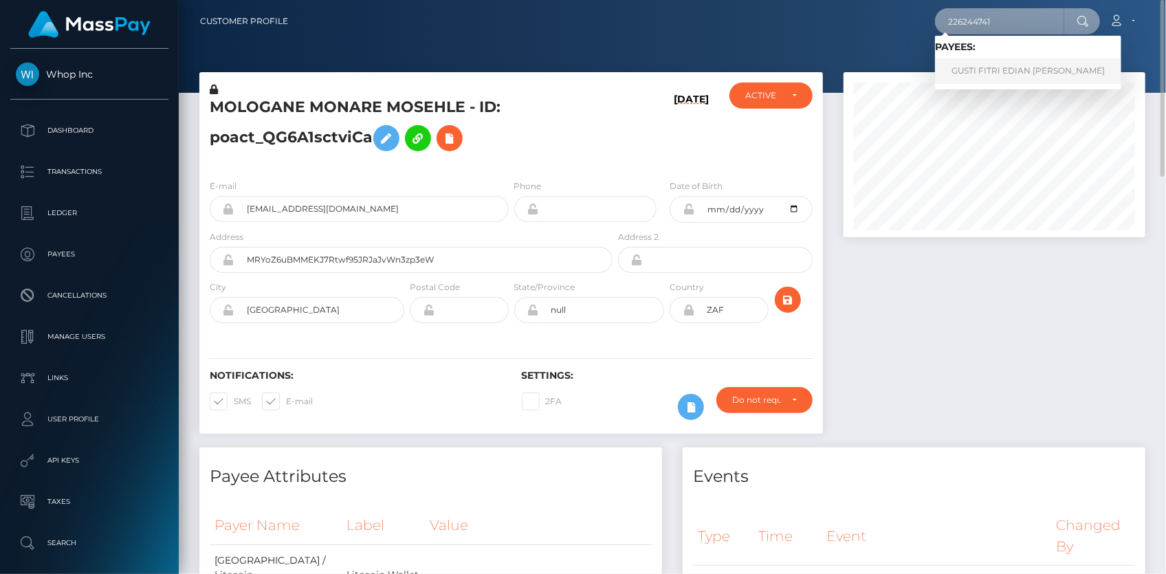
type input "226244741"
click at [974, 67] on link "GUSTI FITRI EDIAN [PERSON_NAME]" at bounding box center [1028, 70] width 186 height 25
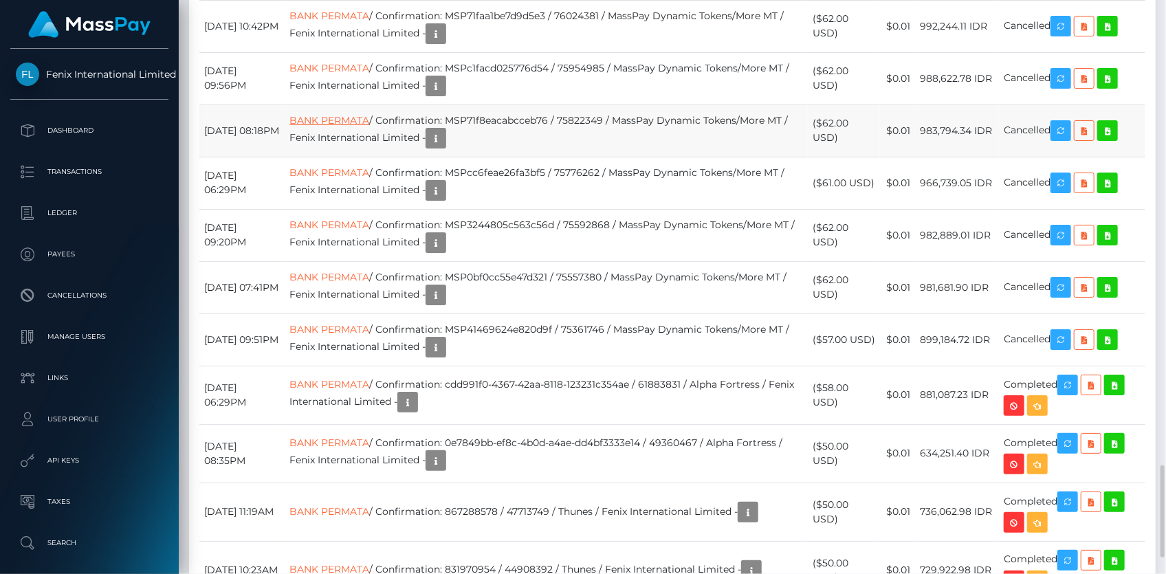
scroll to position [2562, 0]
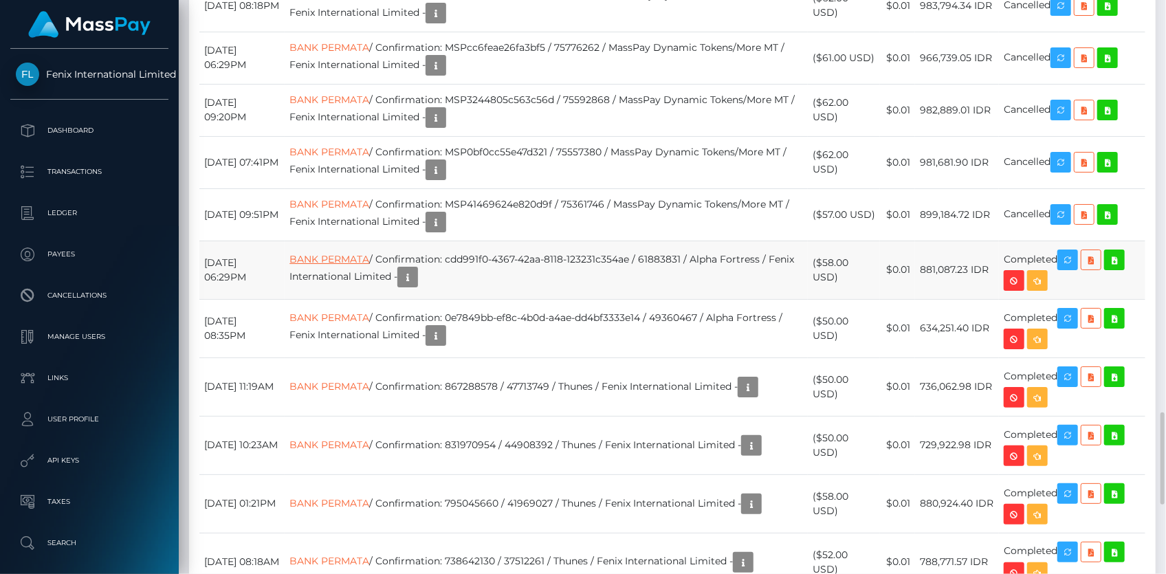
click at [369, 265] on link "BANK PERMATA" at bounding box center [329, 259] width 80 height 12
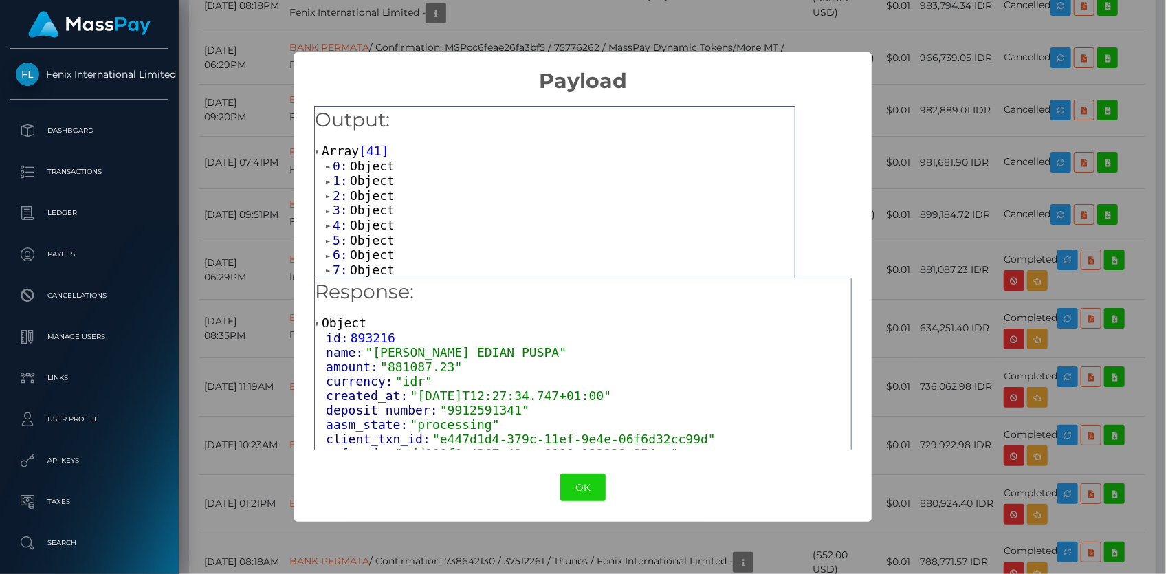
click at [369, 175] on span "Object" at bounding box center [372, 180] width 45 height 14
click at [371, 165] on span "Object" at bounding box center [372, 166] width 45 height 14
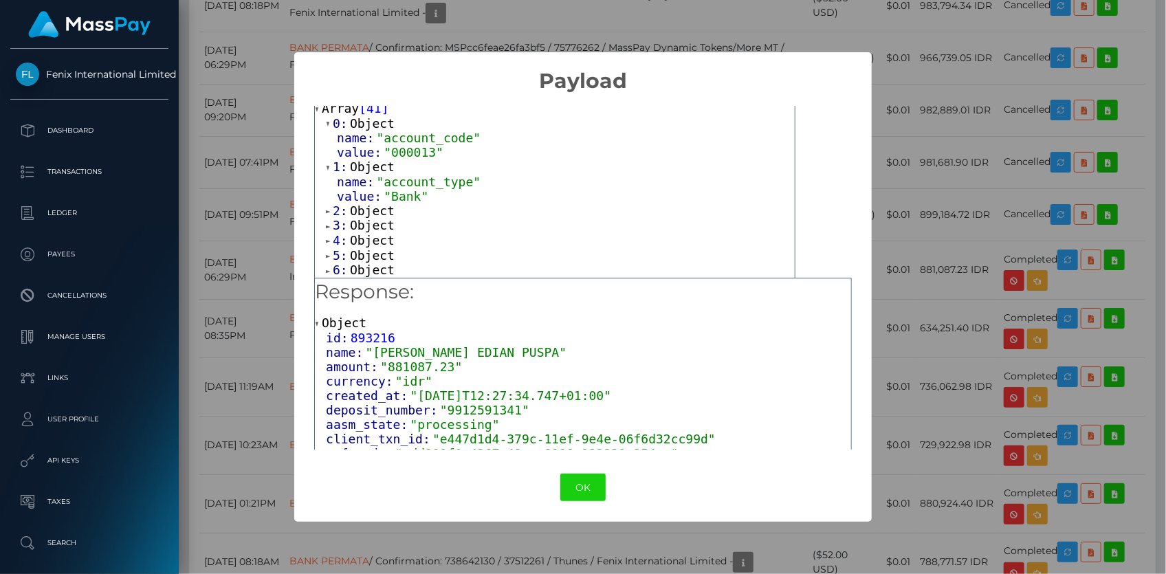
scroll to position [62, 0]
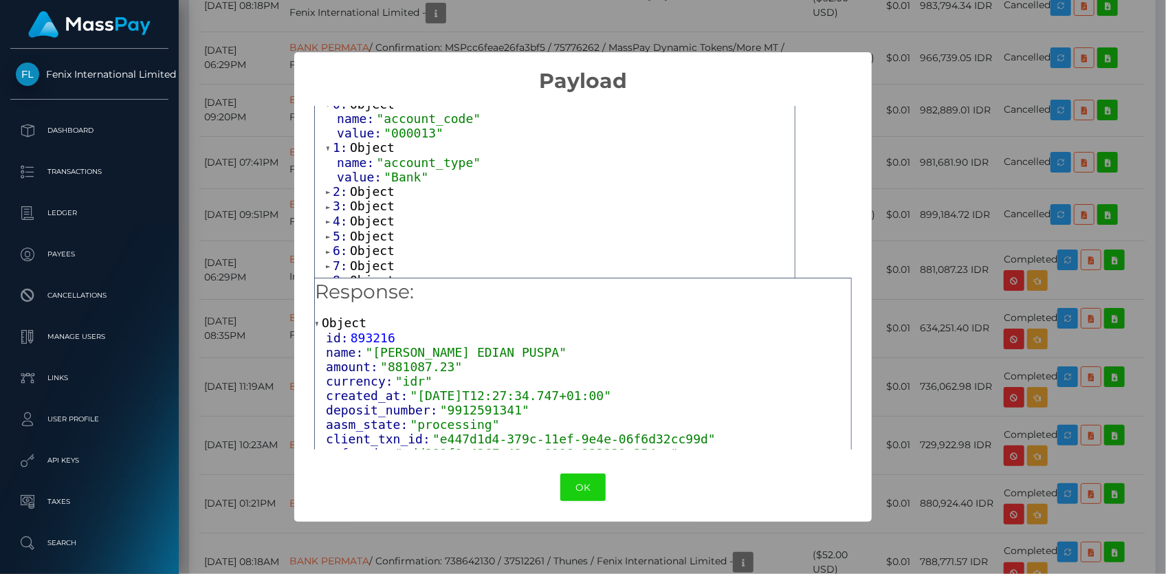
click at [374, 184] on span "Object" at bounding box center [372, 191] width 45 height 14
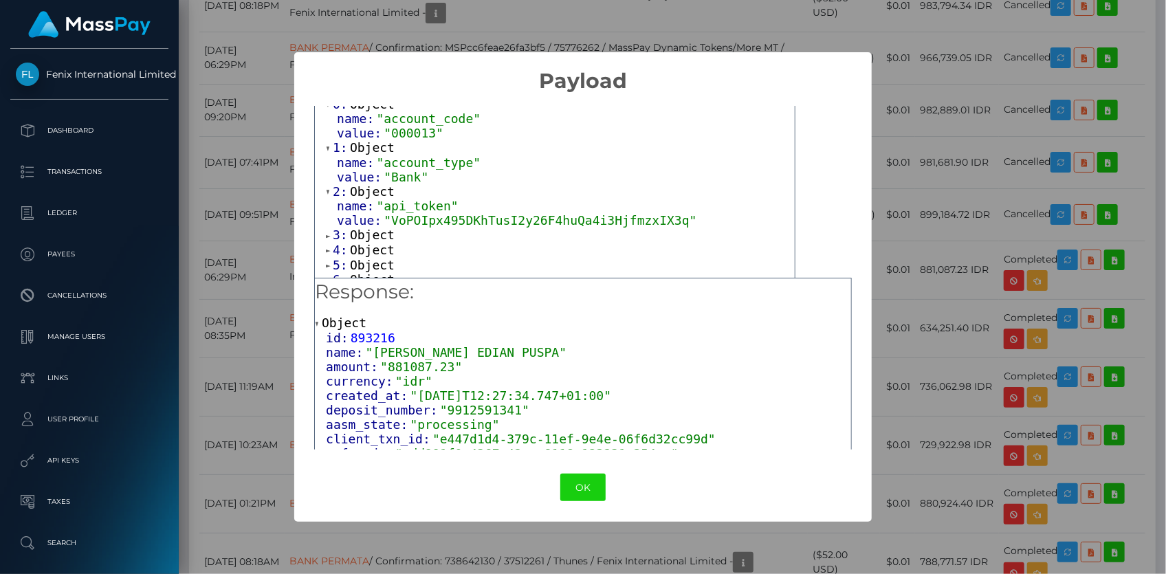
click at [377, 228] on span "Object" at bounding box center [372, 235] width 45 height 14
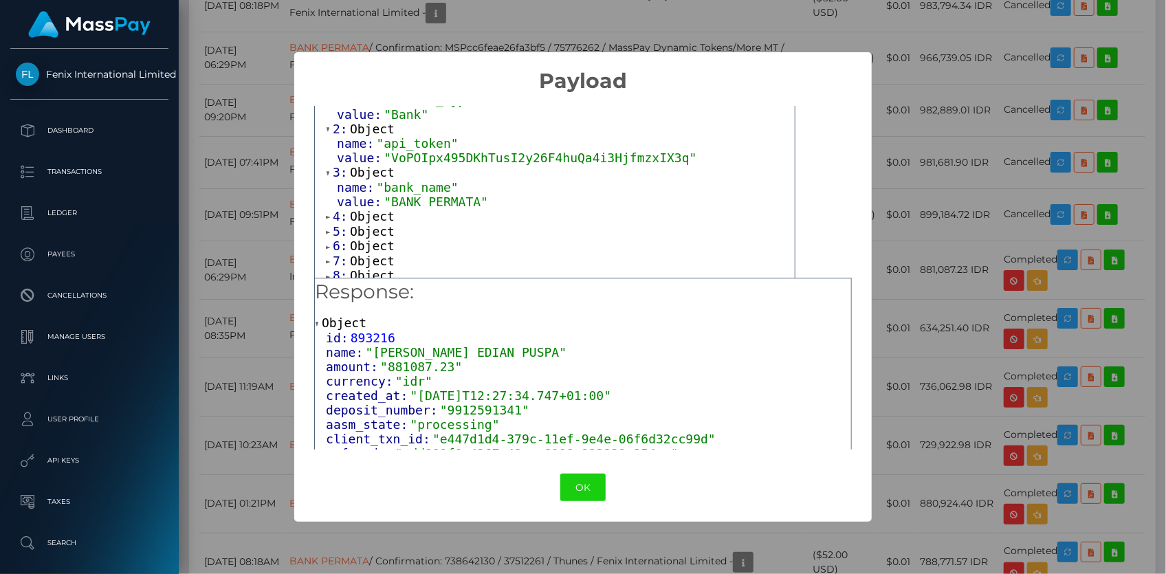
click at [377, 213] on span "Object" at bounding box center [372, 216] width 45 height 14
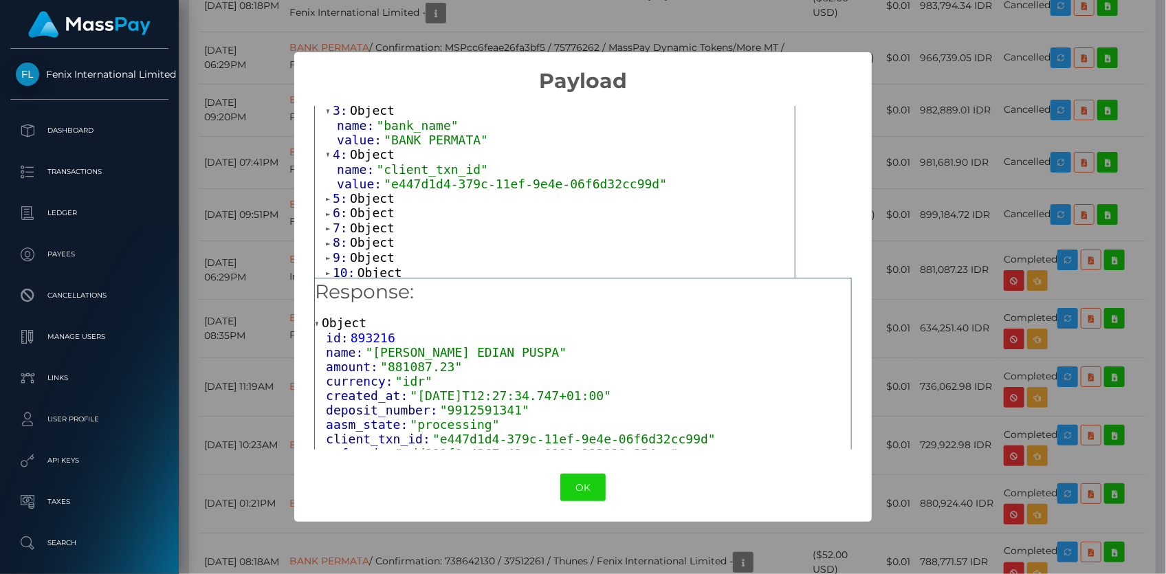
scroll to position [187, 0]
click at [377, 197] on span "Object" at bounding box center [372, 197] width 45 height 14
click at [378, 241] on span "Object" at bounding box center [372, 241] width 45 height 14
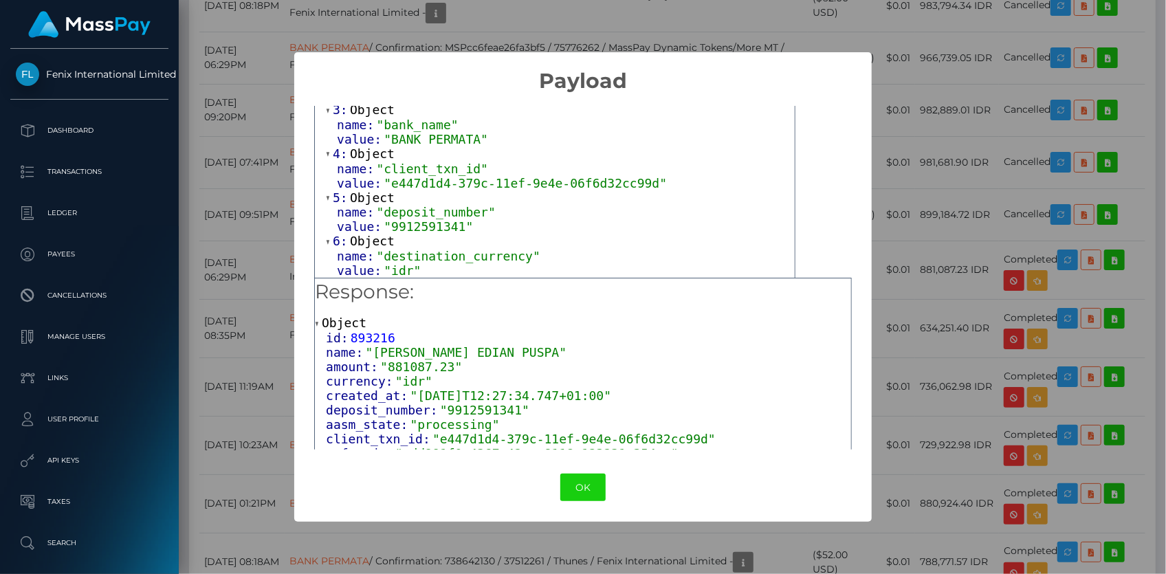
click at [245, 236] on div "× Payload Output: Array [ 41 ] 0: Object name: "account_code" value: "000013" 1…" at bounding box center [583, 287] width 1166 height 574
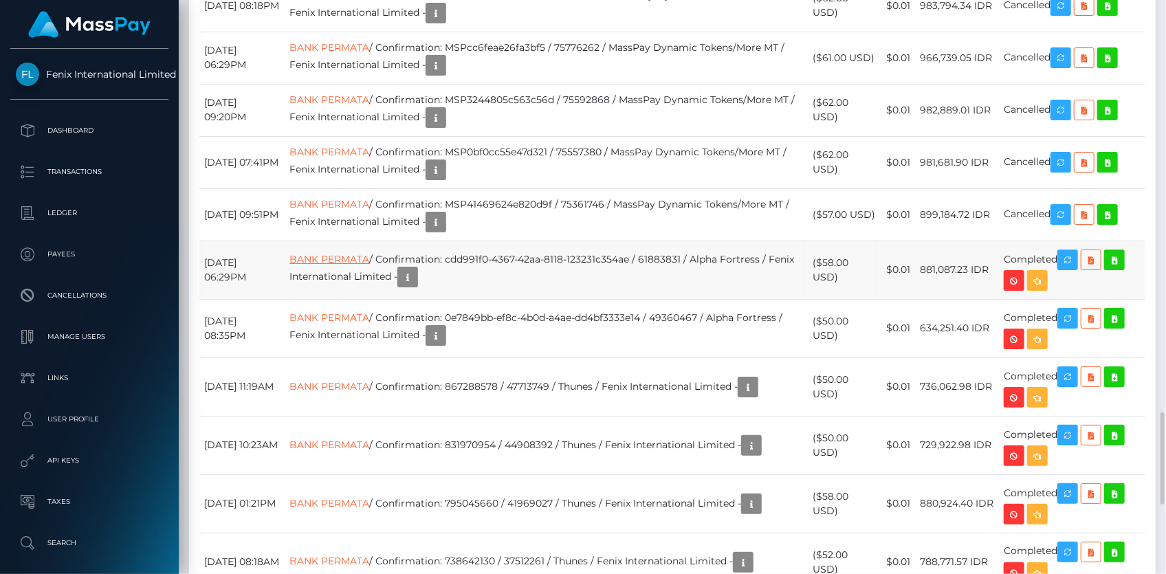
click at [369, 265] on link "BANK PERMATA" at bounding box center [329, 259] width 80 height 12
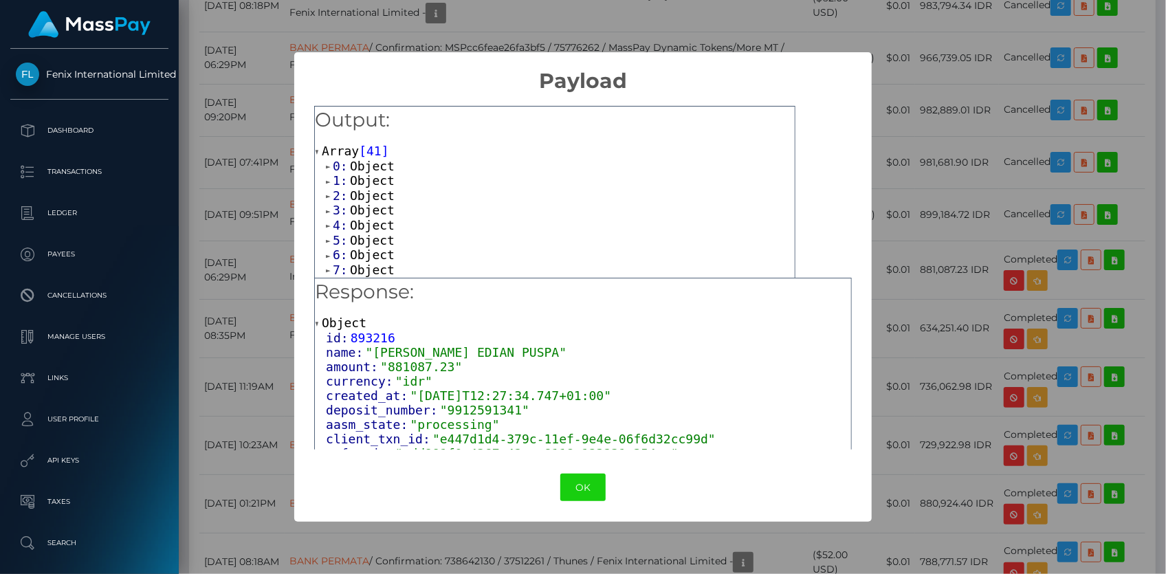
click at [350, 163] on span "Object" at bounding box center [372, 166] width 45 height 14
click at [370, 199] on span "value:" at bounding box center [360, 195] width 47 height 14
click at [375, 209] on span "Object" at bounding box center [372, 209] width 45 height 14
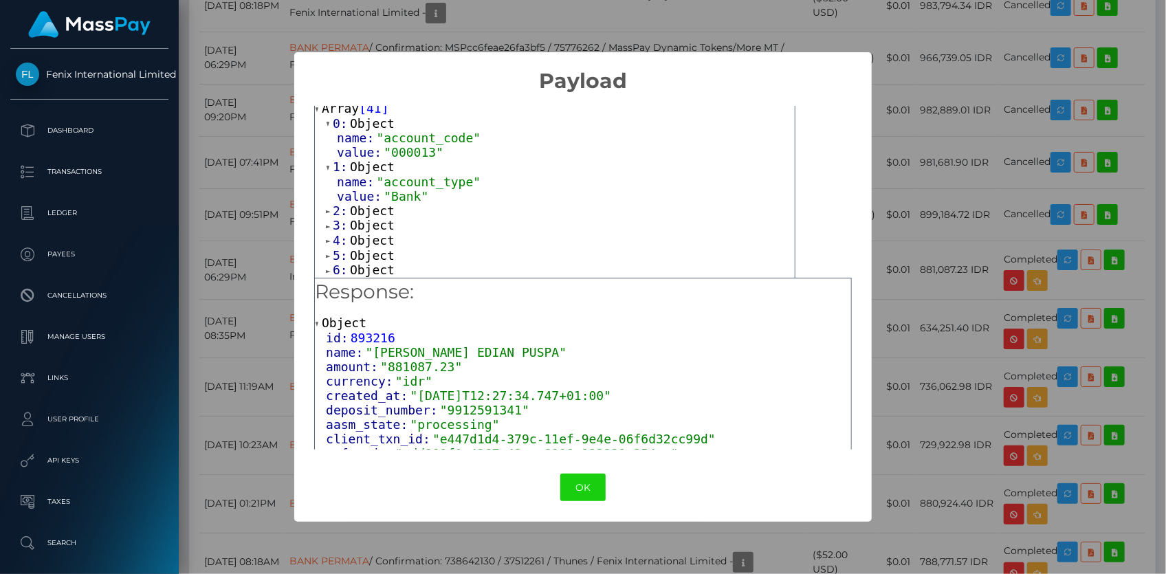
scroll to position [62, 0]
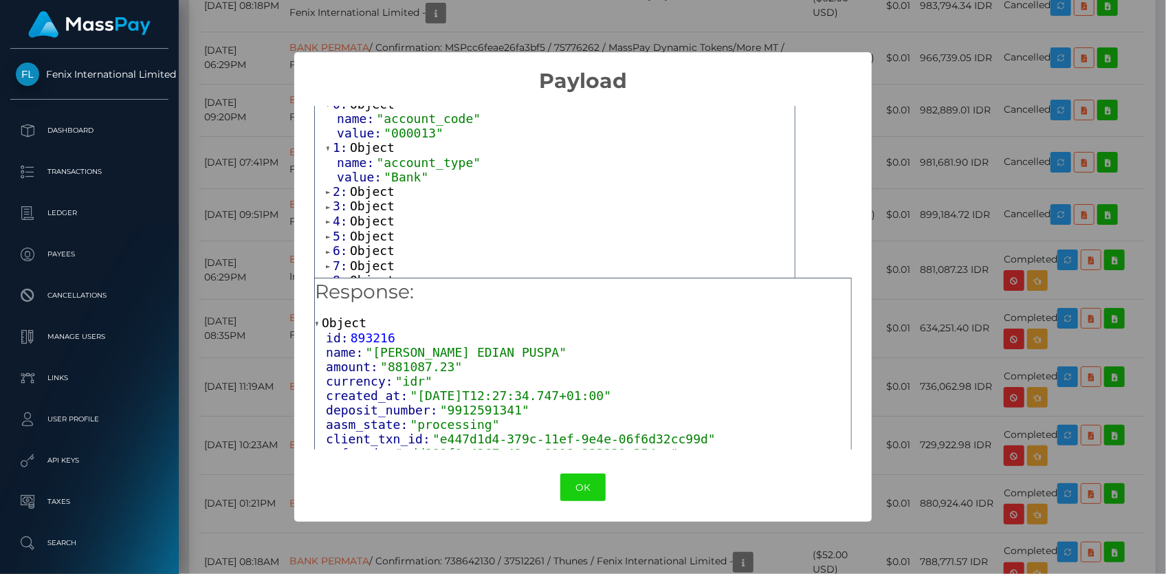
click at [368, 190] on span "Object" at bounding box center [372, 191] width 45 height 14
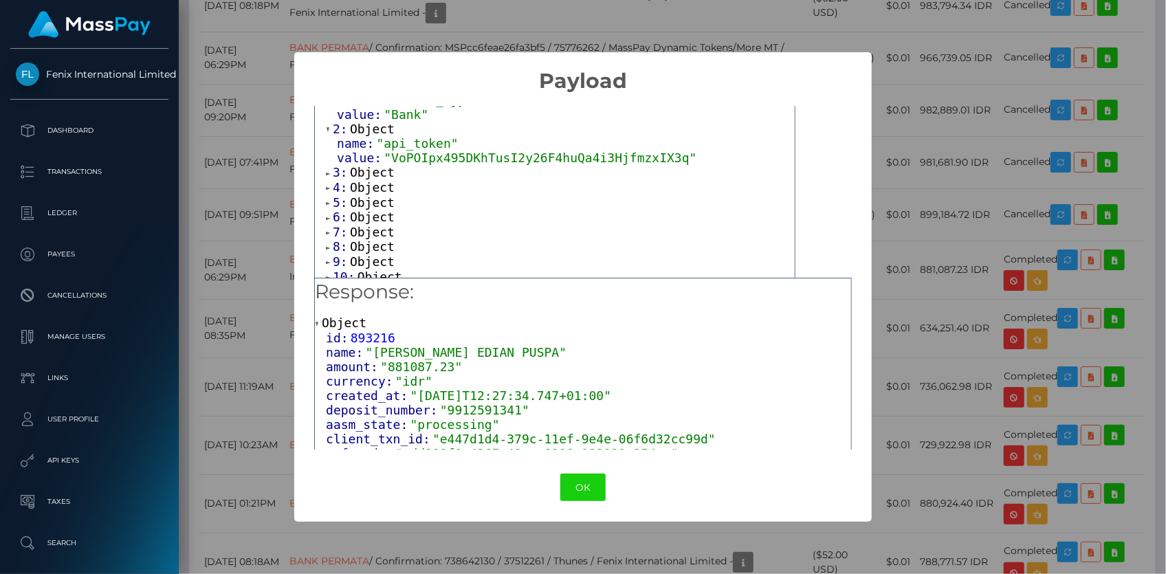
click at [366, 166] on span "Object" at bounding box center [372, 172] width 45 height 14
click at [373, 209] on span "Object" at bounding box center [372, 216] width 45 height 14
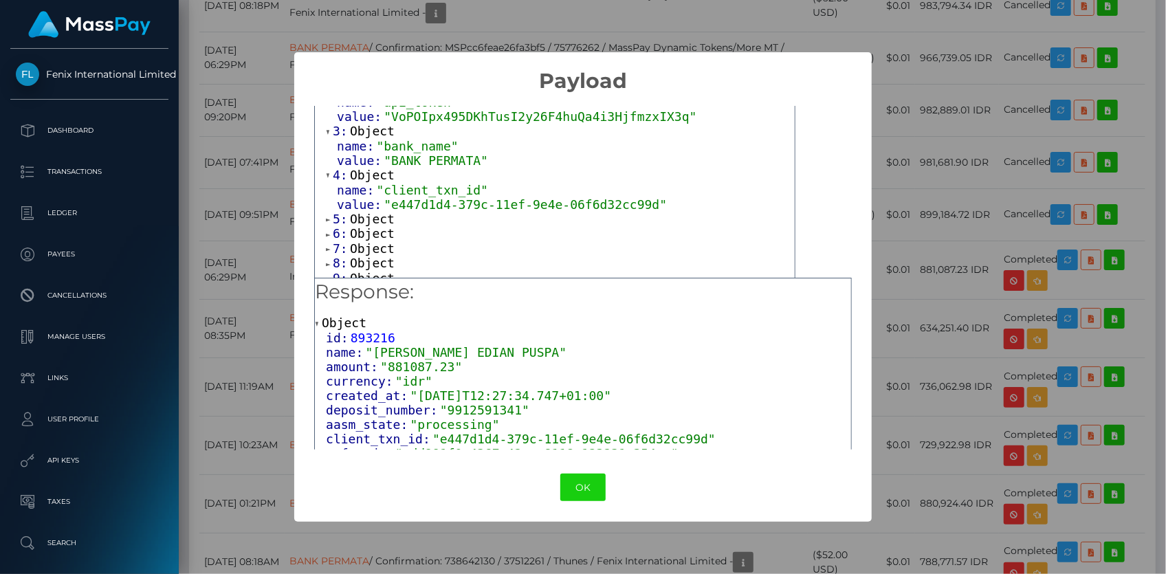
scroll to position [187, 0]
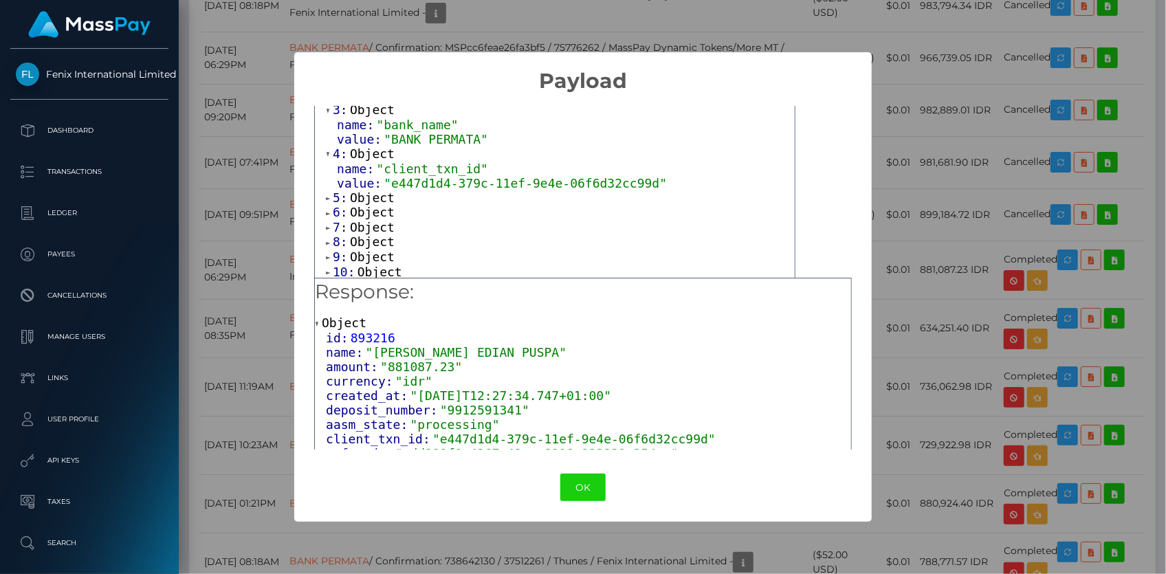
click at [371, 186] on span "value:" at bounding box center [360, 183] width 47 height 14
click at [373, 196] on span "Object" at bounding box center [372, 197] width 45 height 14
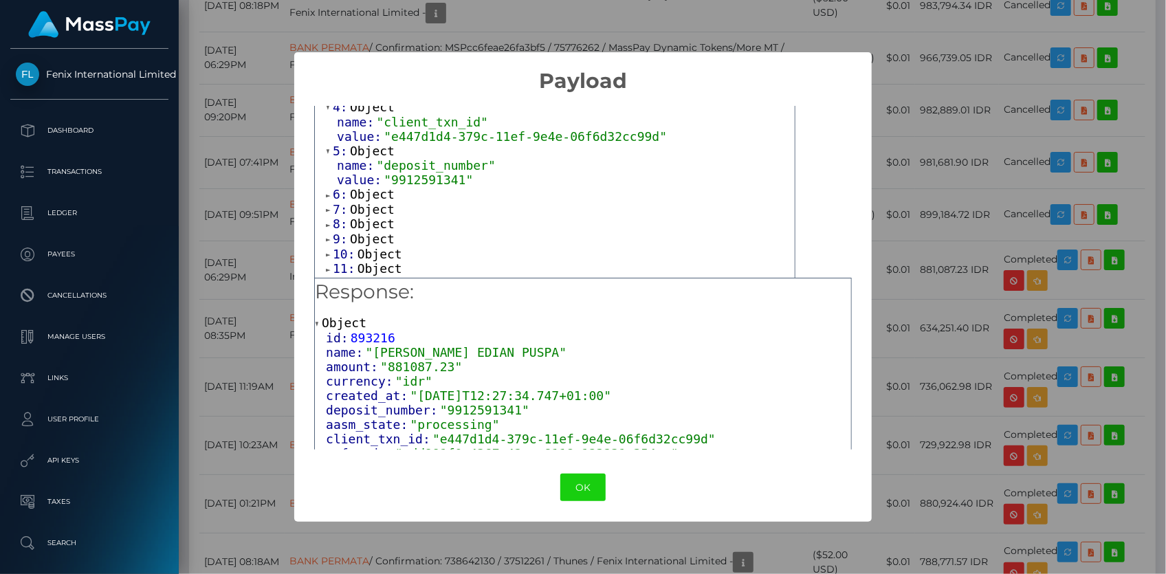
scroll to position [250, 0]
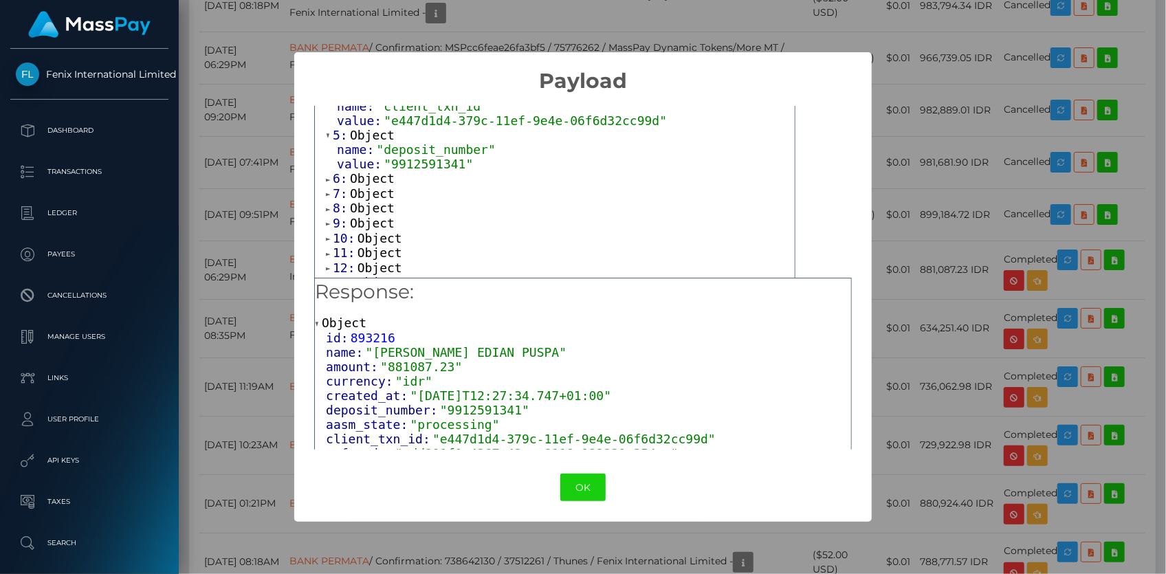
click at [401, 159] on span ""9912591341"" at bounding box center [428, 164] width 89 height 14
copy span "9912591341"
click at [377, 179] on span "Object" at bounding box center [372, 178] width 45 height 14
click at [595, 489] on button "OK" at bounding box center [582, 488] width 45 height 28
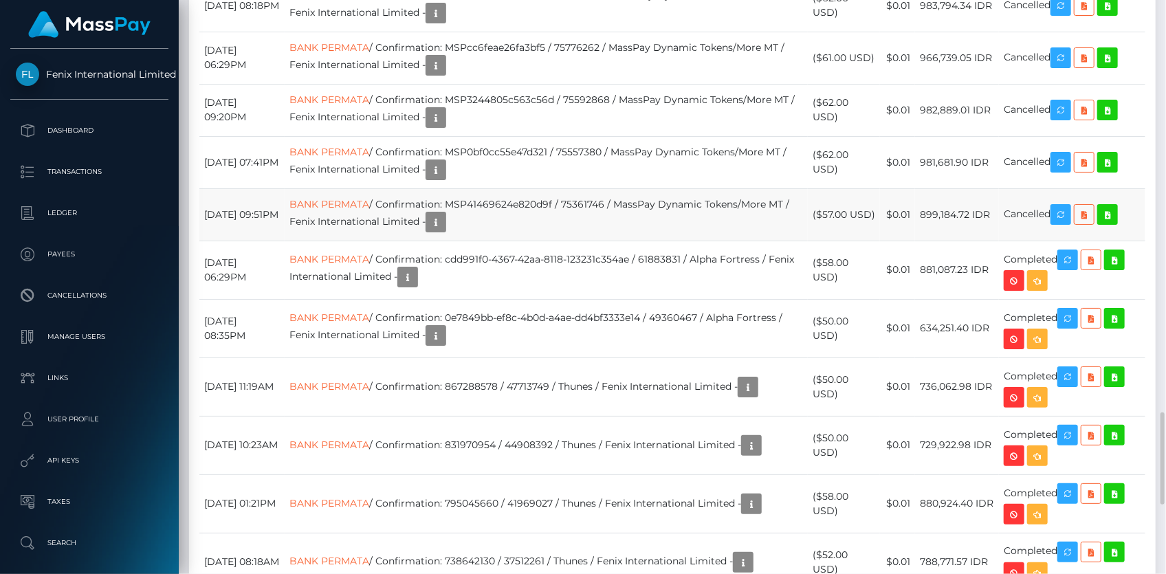
scroll to position [165, 301]
click at [369, 210] on link "BANK PERMATA" at bounding box center [329, 204] width 80 height 12
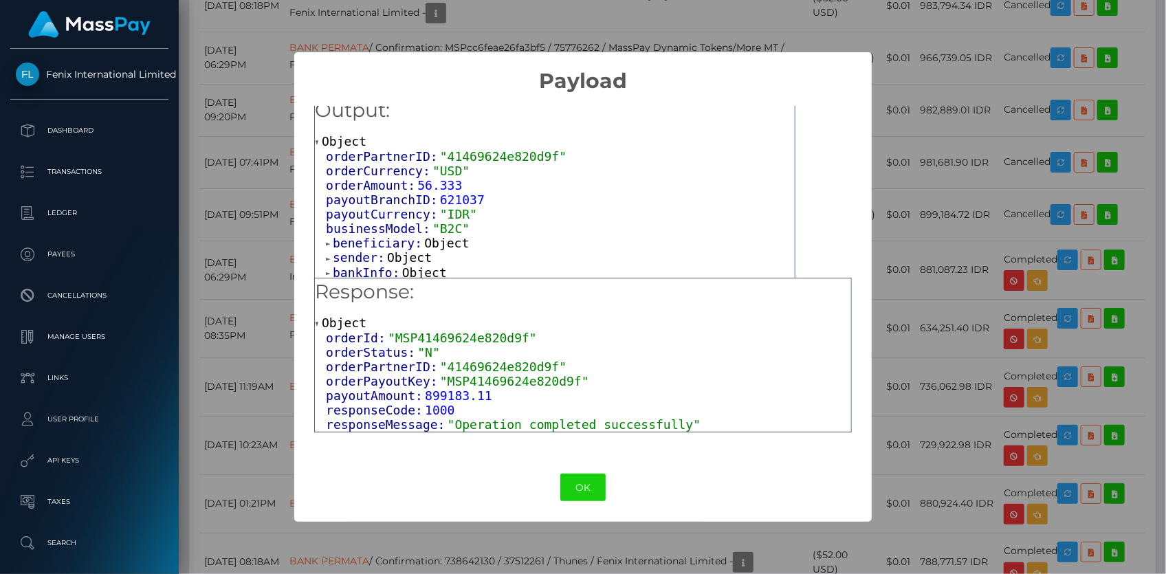
scroll to position [12, 0]
click at [378, 241] on span "beneficiary:" at bounding box center [378, 240] width 91 height 14
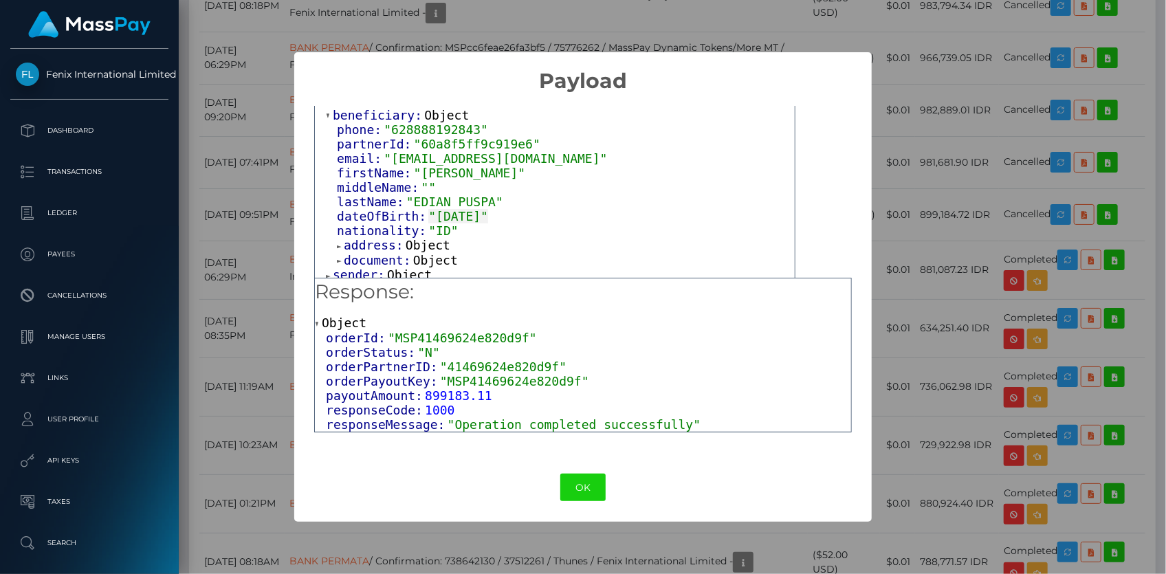
scroll to position [157, 0]
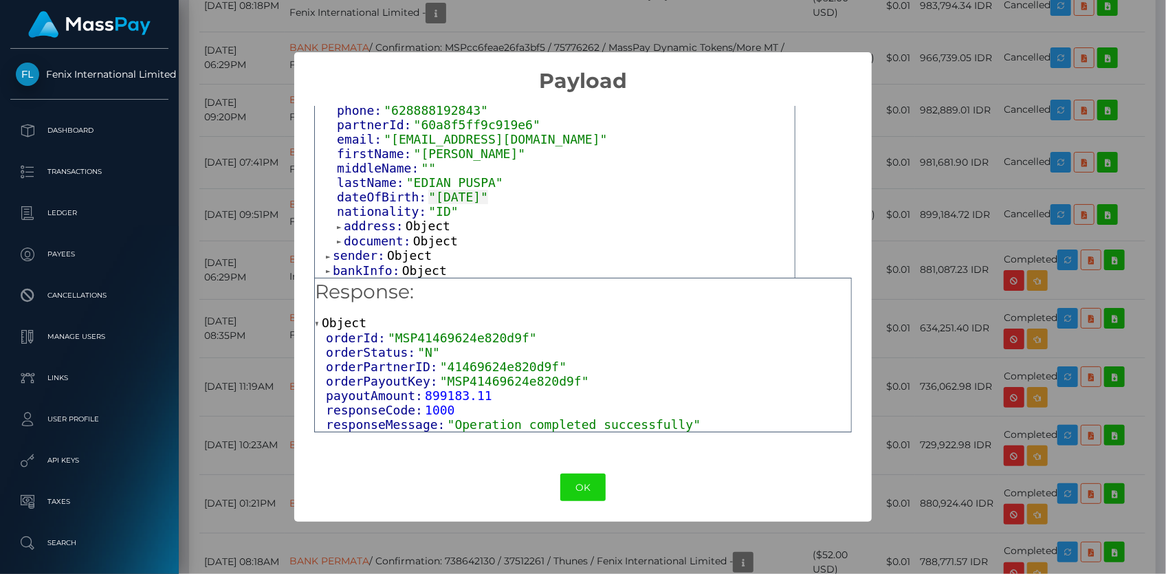
click at [364, 267] on span "bankInfo:" at bounding box center [367, 270] width 69 height 14
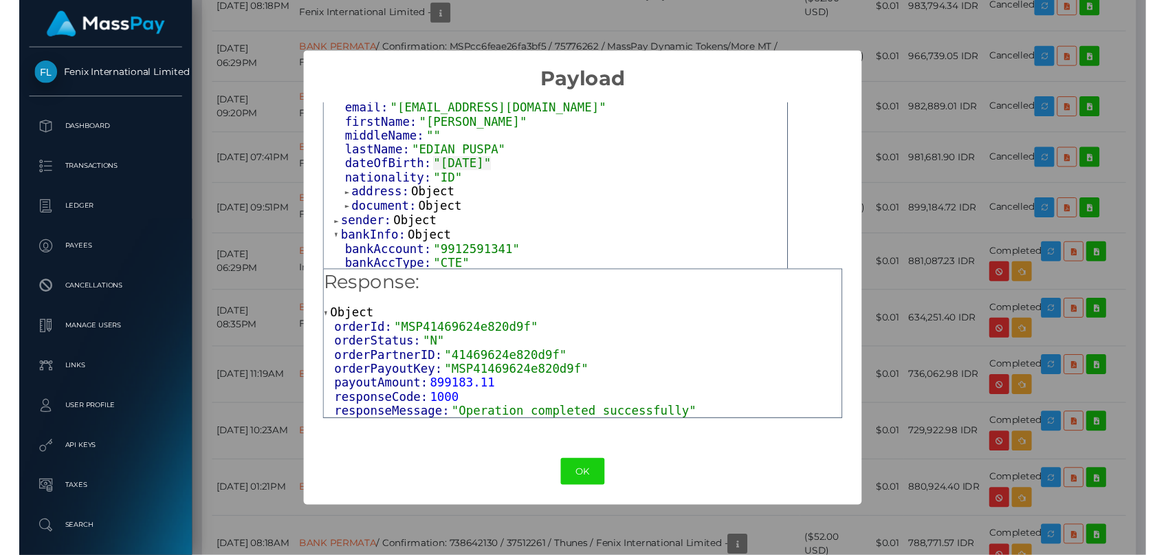
scroll to position [199, 0]
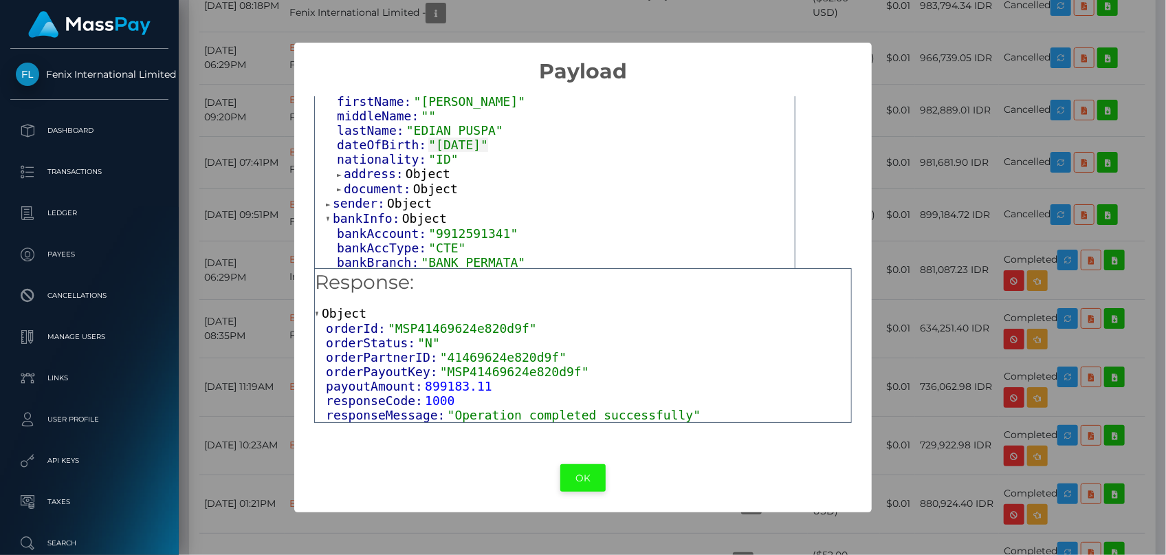
click at [586, 481] on button "OK" at bounding box center [582, 478] width 45 height 28
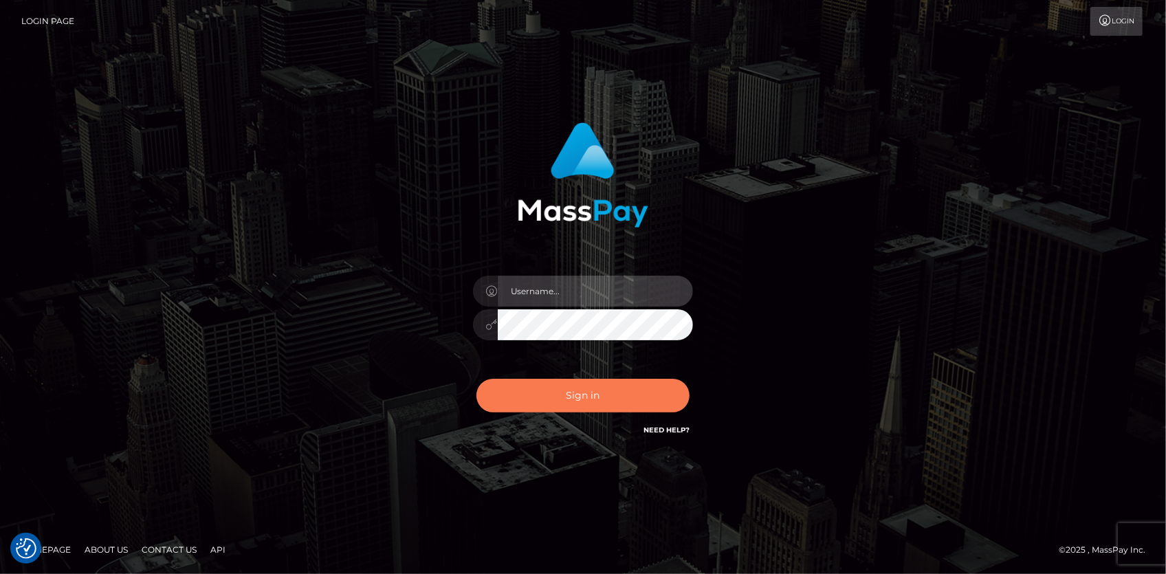
type input "[PERSON_NAME]"
click at [599, 395] on button "Sign in" at bounding box center [582, 396] width 213 height 34
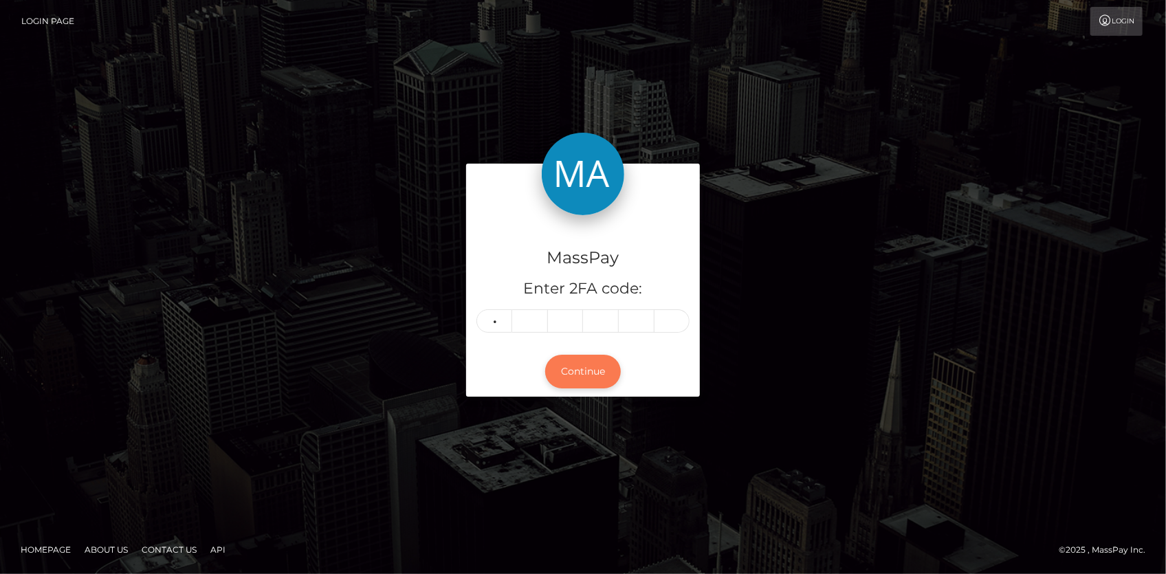
type input "0"
type input "9"
type input "4"
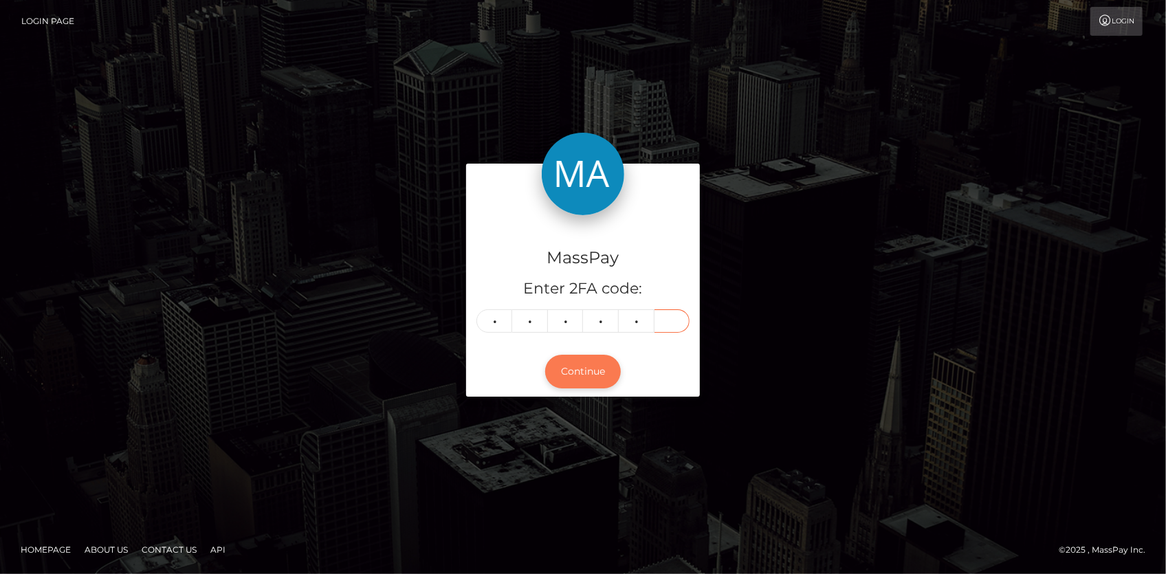
type input "4"
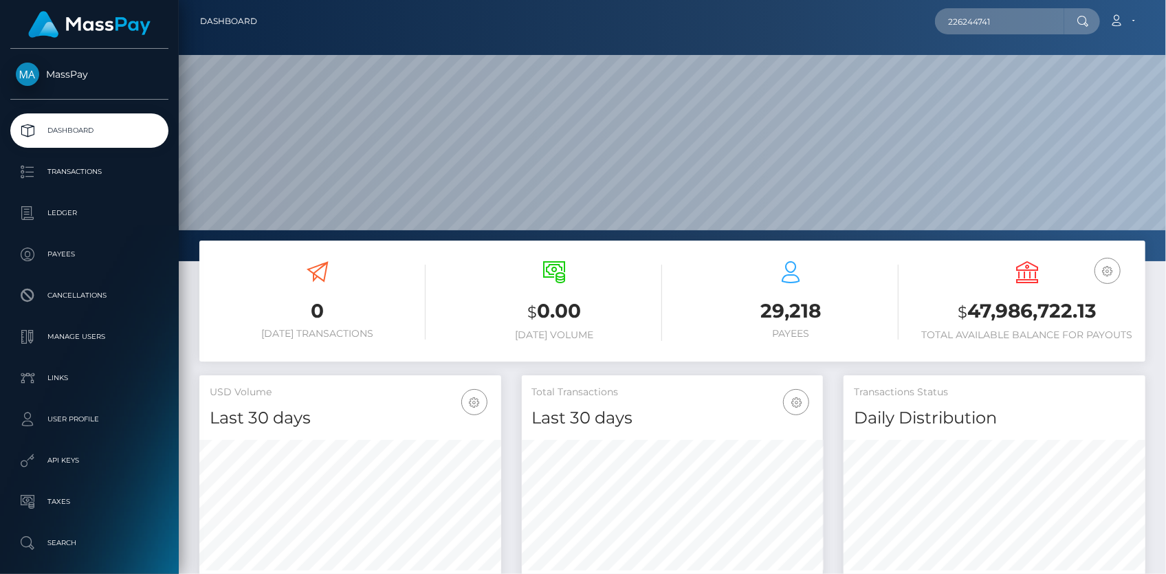
scroll to position [243, 301]
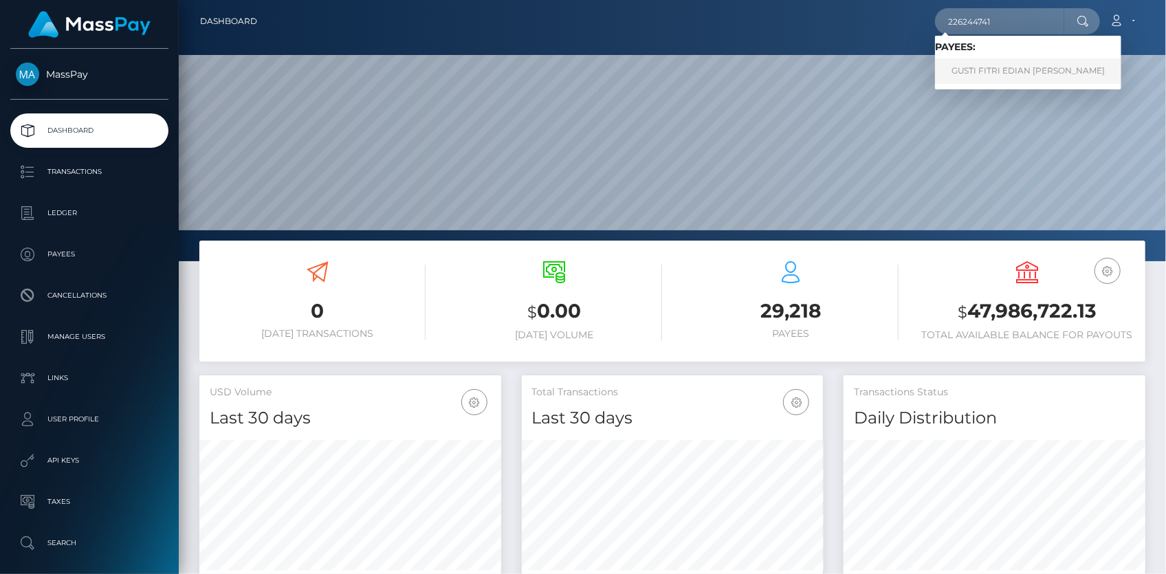
type input "226244741"
click at [1004, 62] on link "GUSTI FITRI EDIAN PUSPA" at bounding box center [1028, 70] width 186 height 25
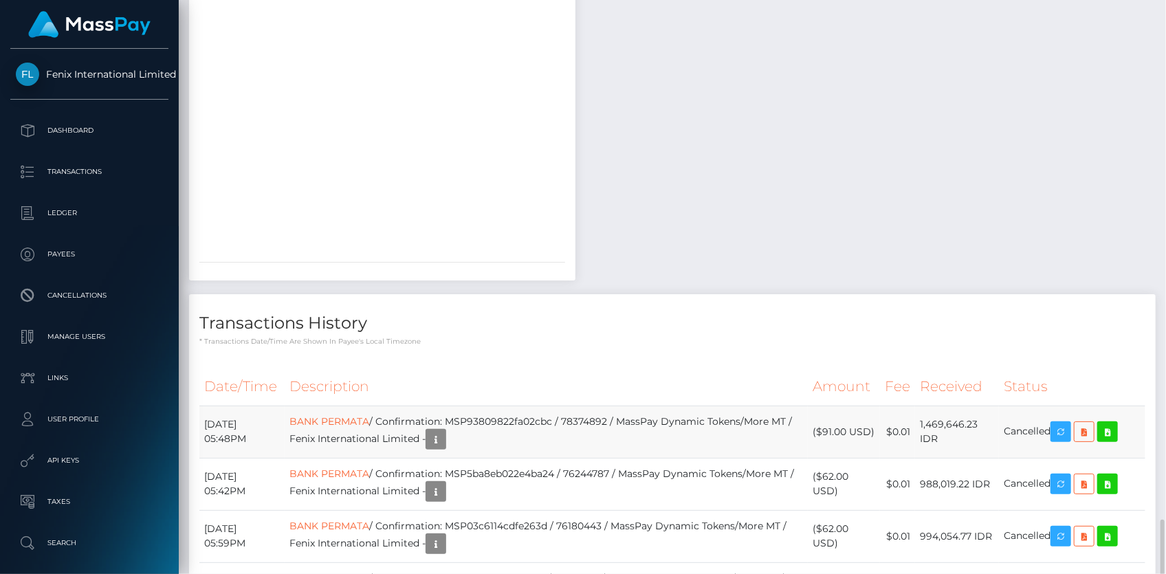
scroll to position [2062, 0]
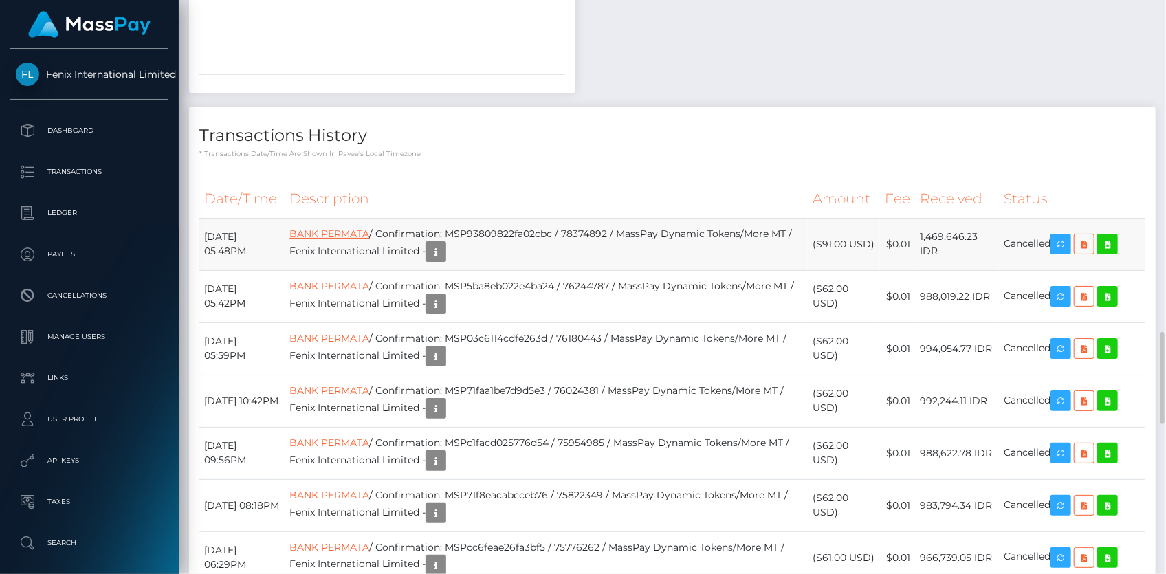
click at [369, 240] on link "BANK PERMATA" at bounding box center [329, 234] width 80 height 12
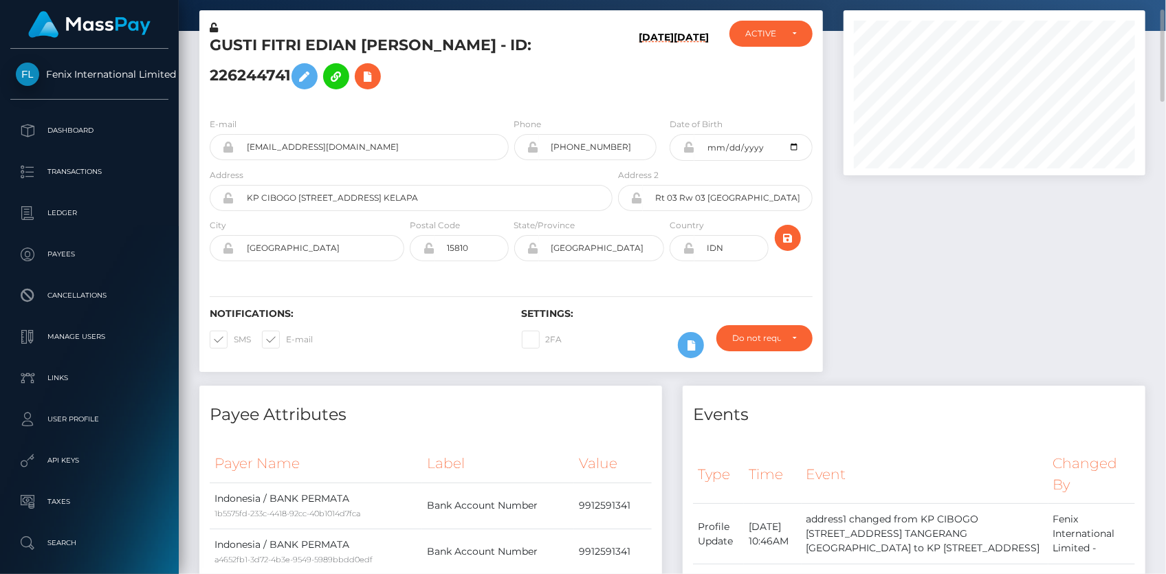
scroll to position [0, 0]
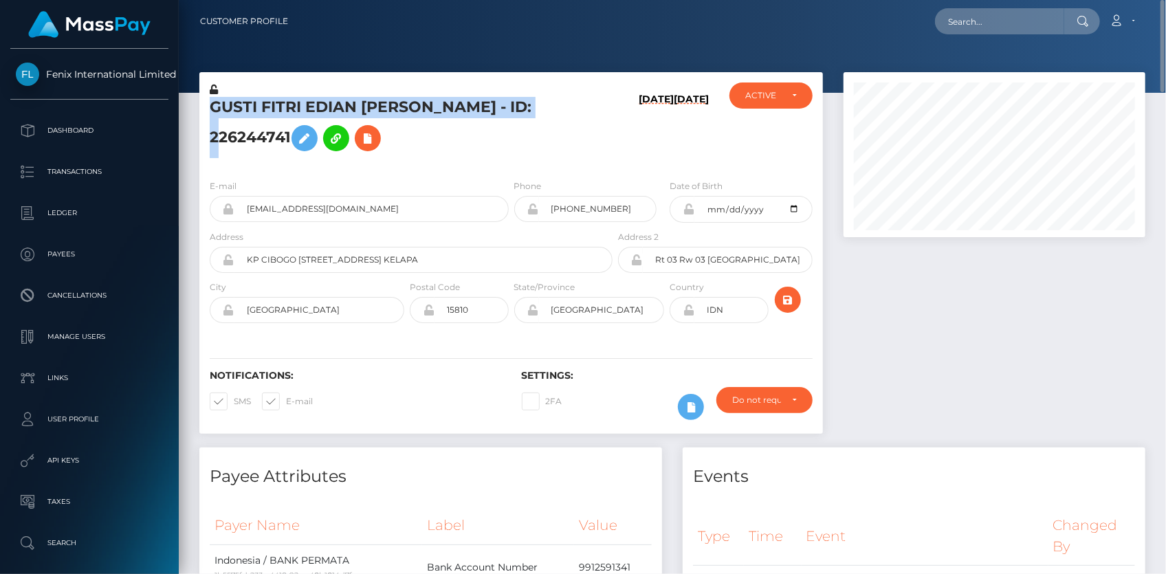
drag, startPoint x: 212, startPoint y: 112, endPoint x: 533, endPoint y: 125, distance: 322.0
click at [533, 125] on h5 "GUSTI FITRI EDIAN PUSPA - ID: 226244741" at bounding box center [407, 127] width 395 height 61
copy h5 "GUSTI FITRI EDIAN PUSPA - ID: 226244741"
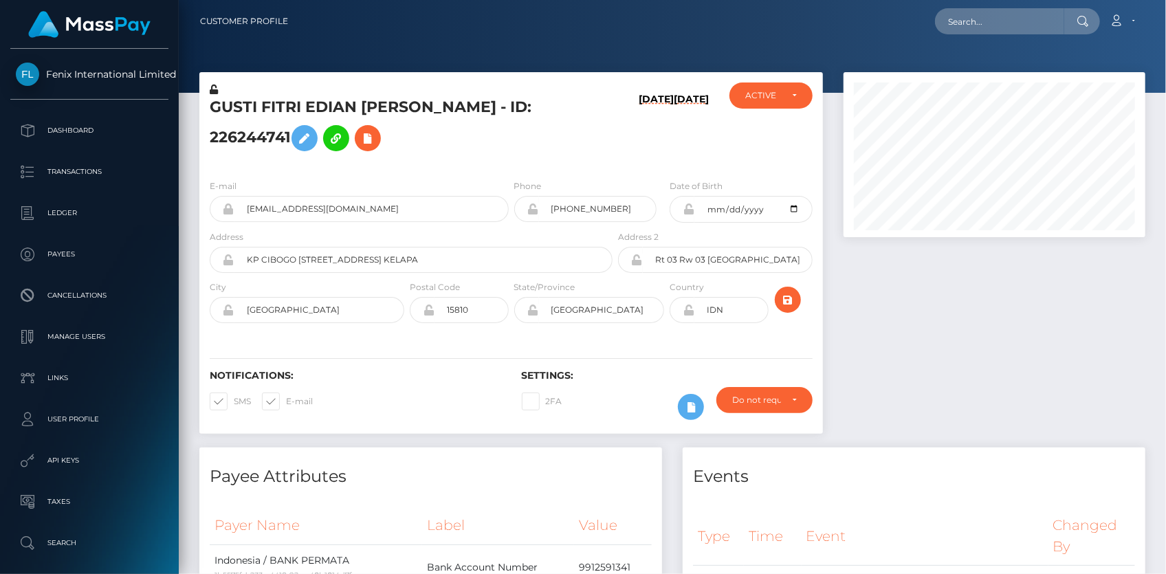
scroll to position [165, 301]
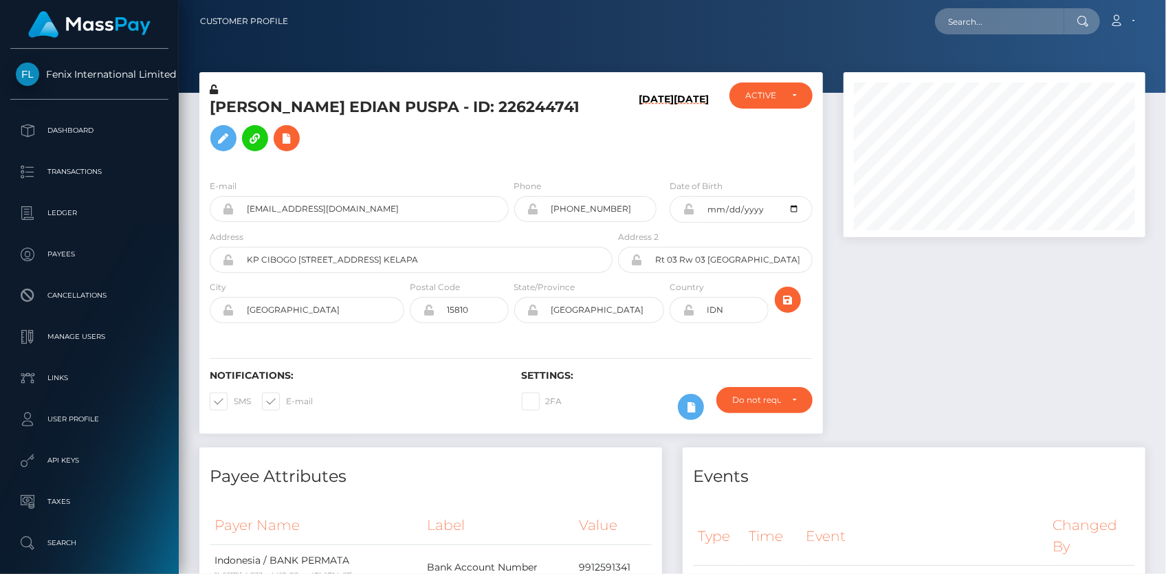
scroll to position [165, 301]
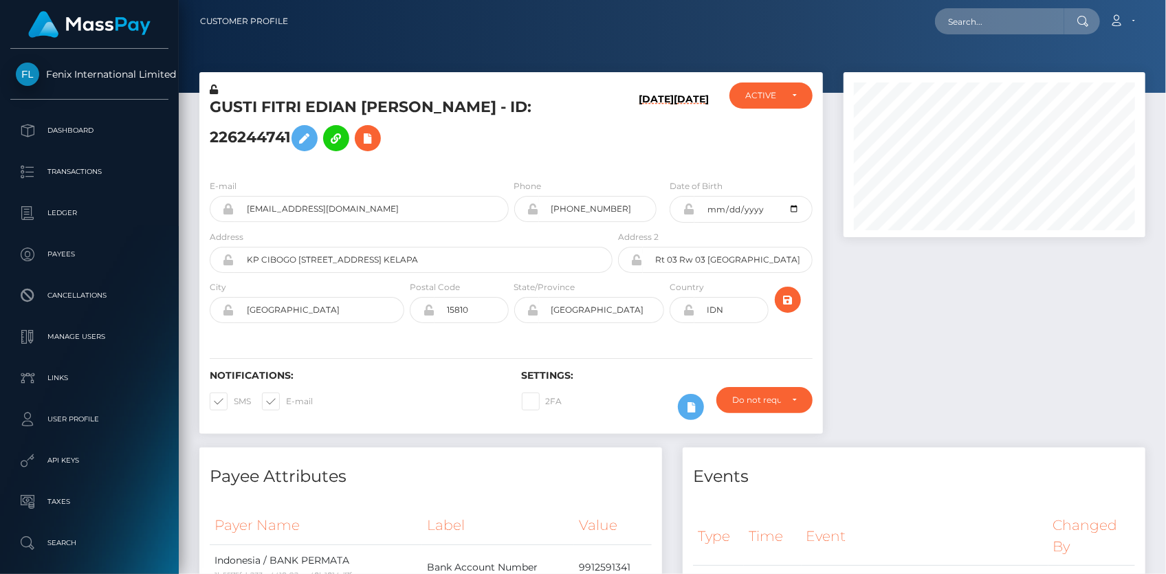
scroll to position [165, 301]
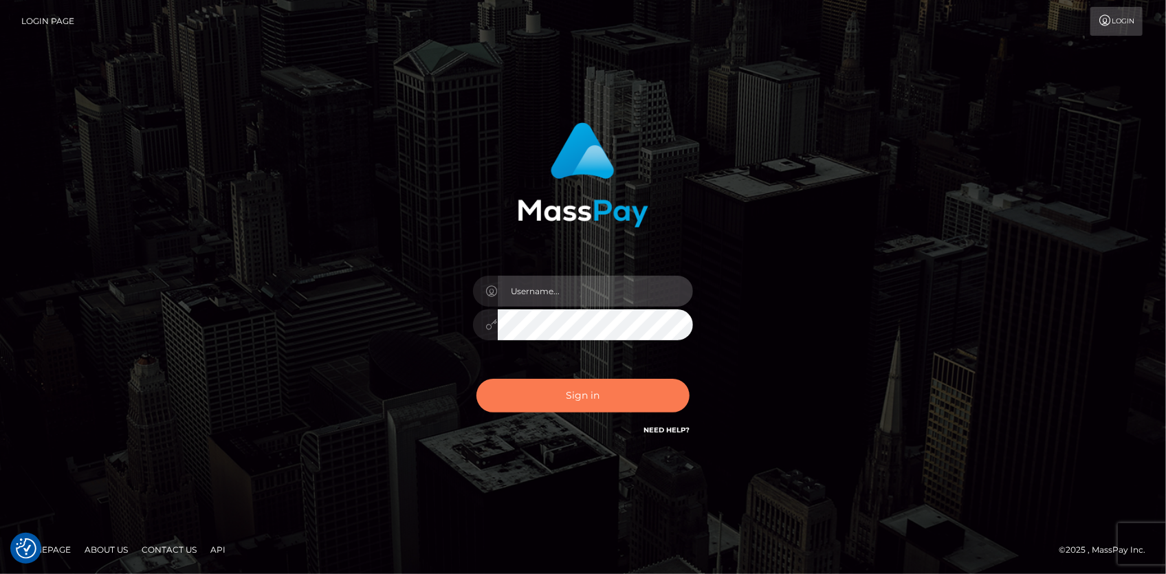
type input "Eduard Gavrilescu"
click at [521, 391] on button "Sign in" at bounding box center [582, 396] width 213 height 34
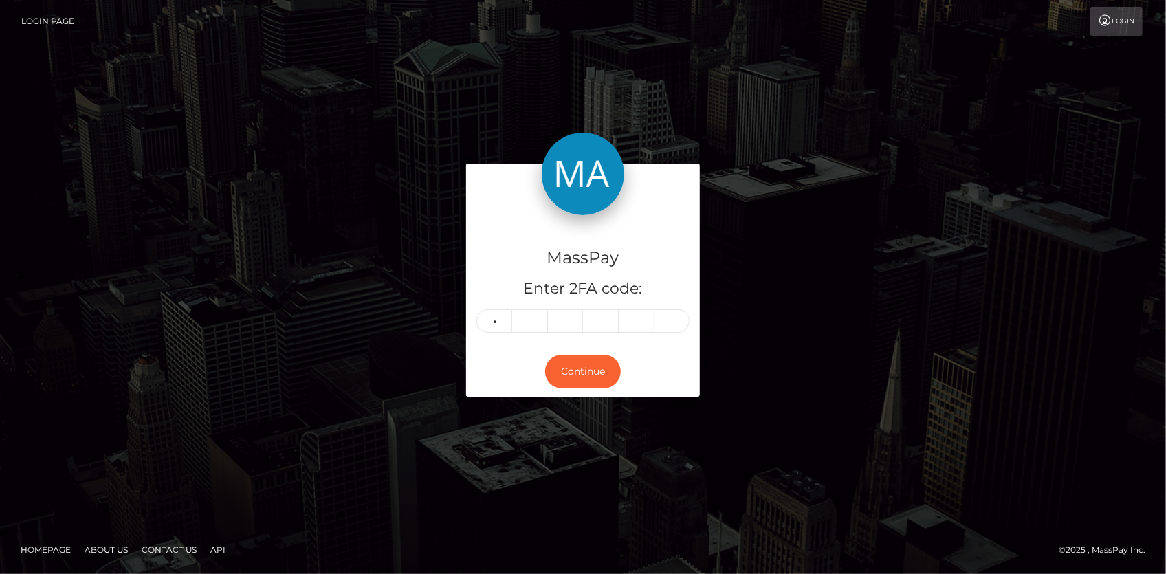
type input "8"
type input "0"
type input "8"
type input "7"
type input "2"
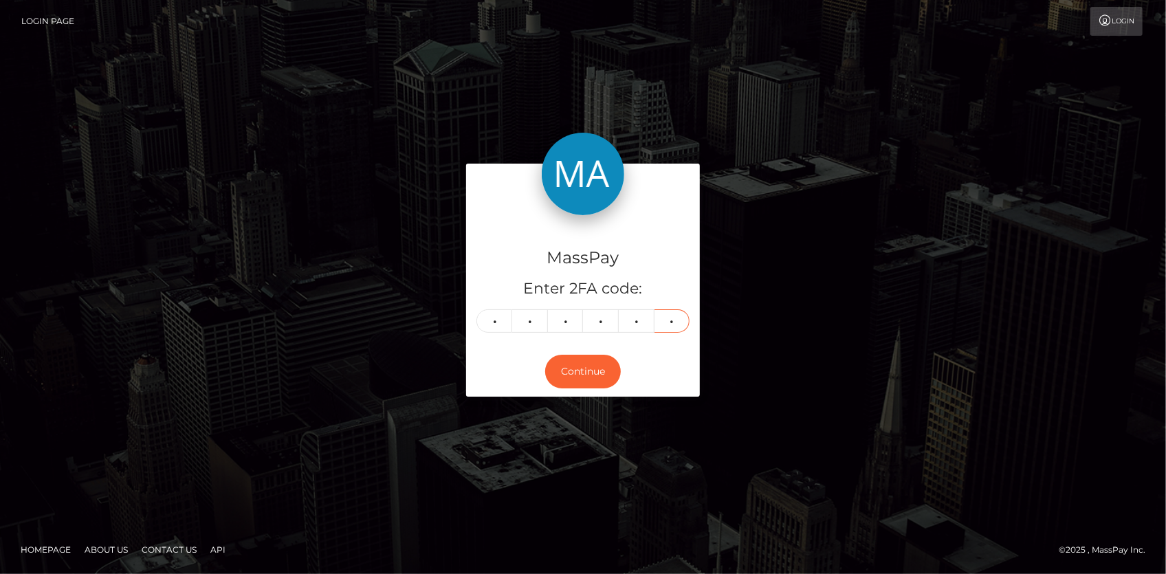
type input "2"
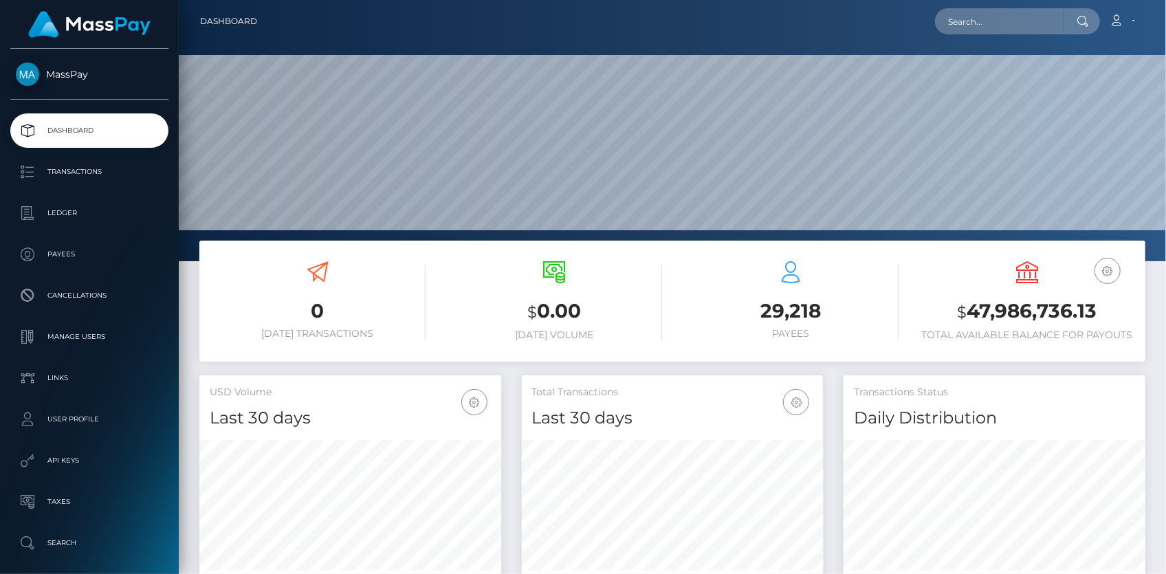
scroll to position [243, 301]
click at [962, 16] on input "text" at bounding box center [999, 21] width 129 height 26
paste input "poact_DVzqXAFo6TEP"
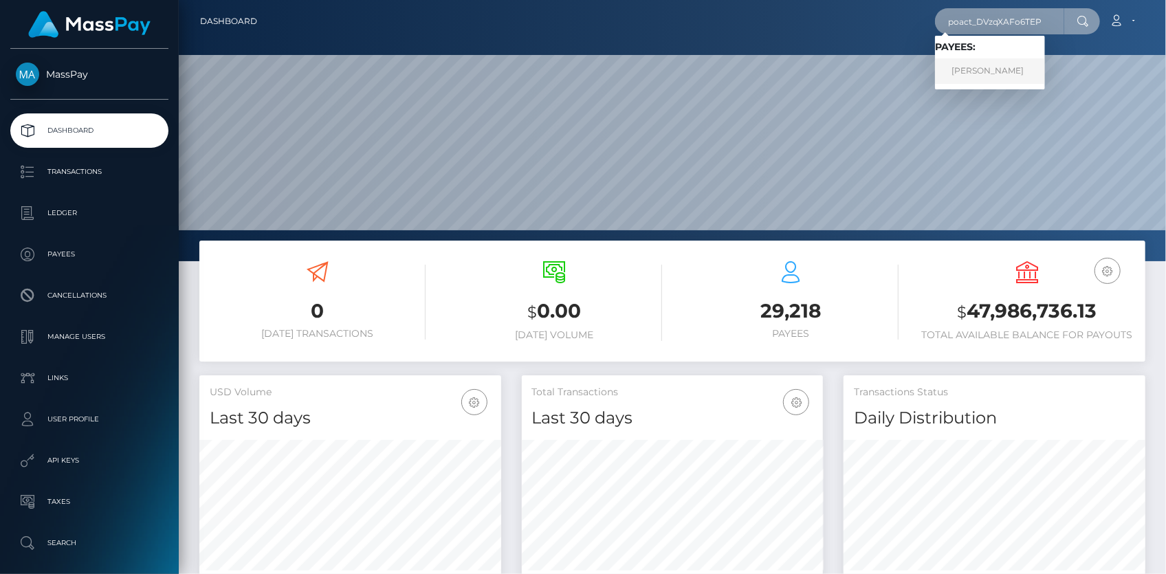
type input "poact_DVzqXAFo6TEP"
click at [987, 70] on link "[PERSON_NAME]" at bounding box center [990, 70] width 110 height 25
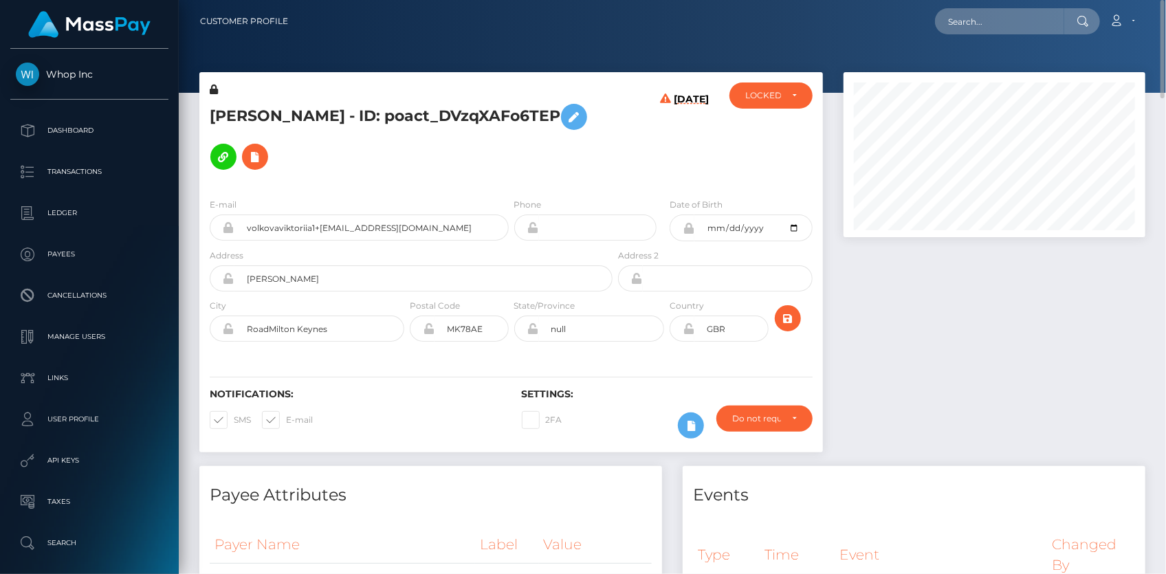
click at [394, 102] on h5 "VIKTORIIA VOLKOVA - ID: poact_DVzqXAFo6TEP" at bounding box center [407, 137] width 395 height 80
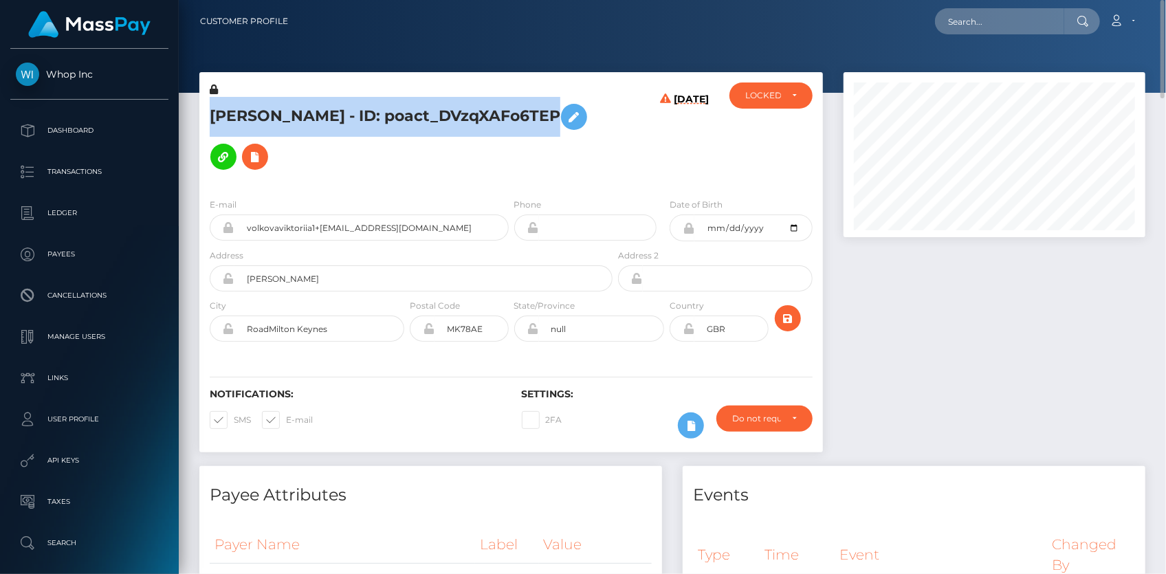
click at [394, 102] on h5 "VIKTORIIA VOLKOVA - ID: poact_DVzqXAFo6TEP" at bounding box center [407, 137] width 395 height 80
copy h5 "VIKTORIIA VOLKOVA - ID: poact_DVzqXAFo6TEP"
